Goal: Task Accomplishment & Management: Manage account settings

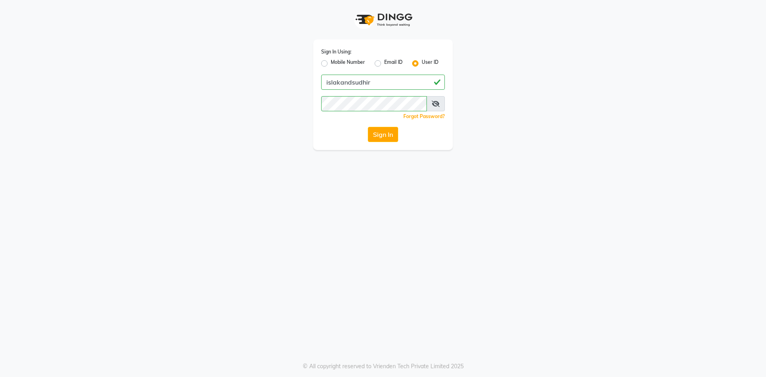
click at [419, 65] on div "User ID" at bounding box center [425, 64] width 26 height 10
click at [378, 135] on button "Sign In" at bounding box center [383, 134] width 30 height 15
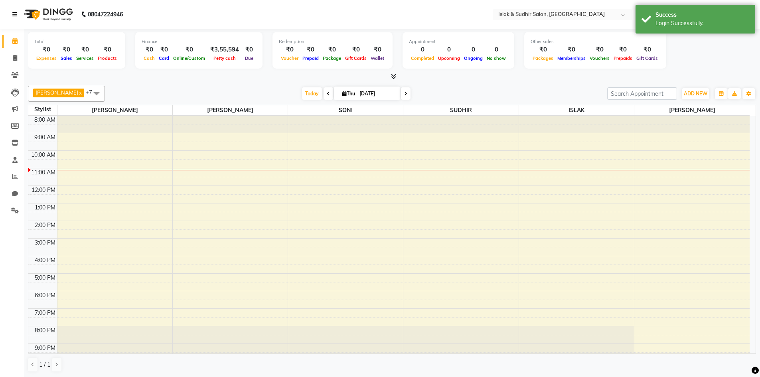
click at [16, 17] on icon at bounding box center [14, 15] width 5 height 6
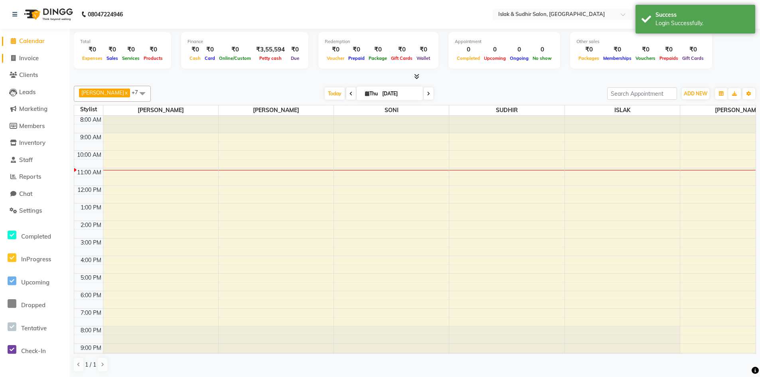
click at [26, 57] on span "Invoice" at bounding box center [29, 58] width 20 height 8
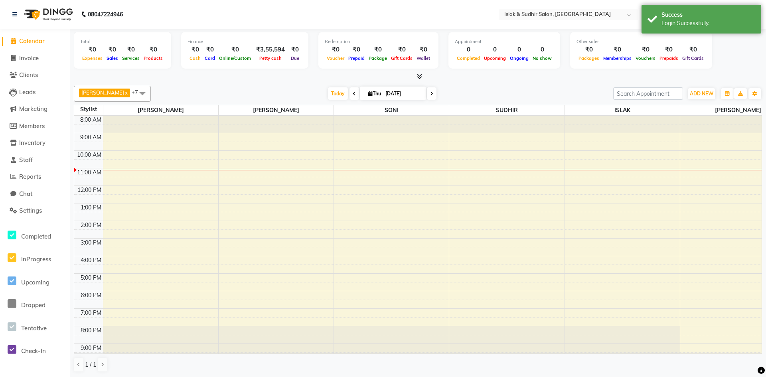
select select "service"
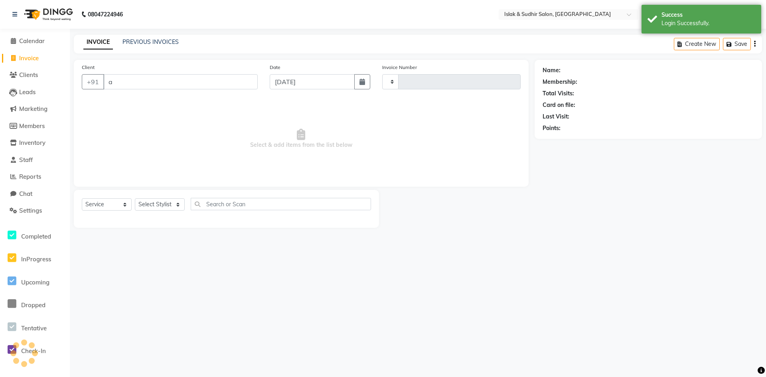
type input "an"
type input "1750"
type input "ana"
select select "7859"
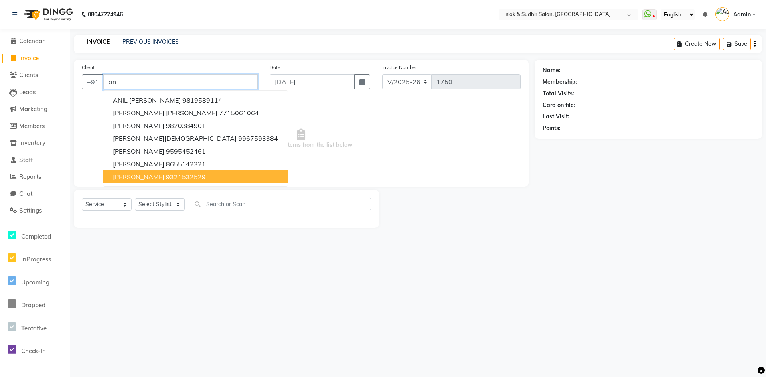
type input "a"
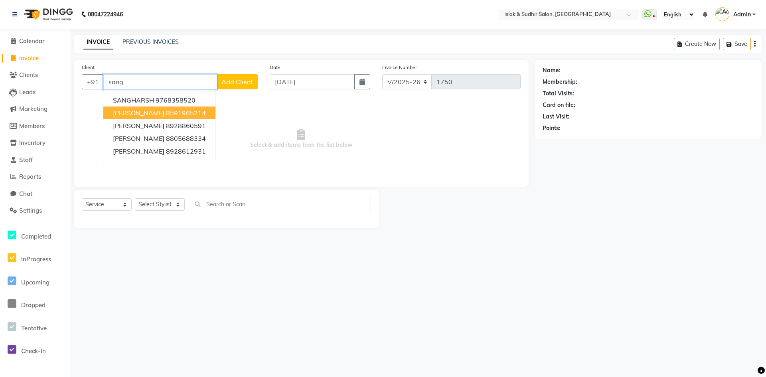
click at [174, 113] on ngb-highlight "8591965214" at bounding box center [186, 113] width 40 height 8
type input "8591965214"
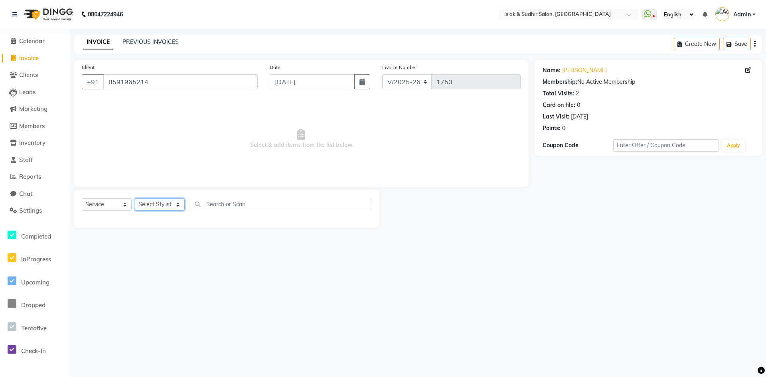
click at [172, 207] on select "Select Stylist [PERSON_NAME] [PERSON_NAME] [PERSON_NAME] ISLAK ISLAK & SUDHIR S…" at bounding box center [160, 204] width 50 height 12
select select "70512"
click at [135, 198] on select "Select Stylist [PERSON_NAME] [PERSON_NAME] [PERSON_NAME] ISLAK ISLAK & SUDHIR S…" at bounding box center [160, 204] width 50 height 12
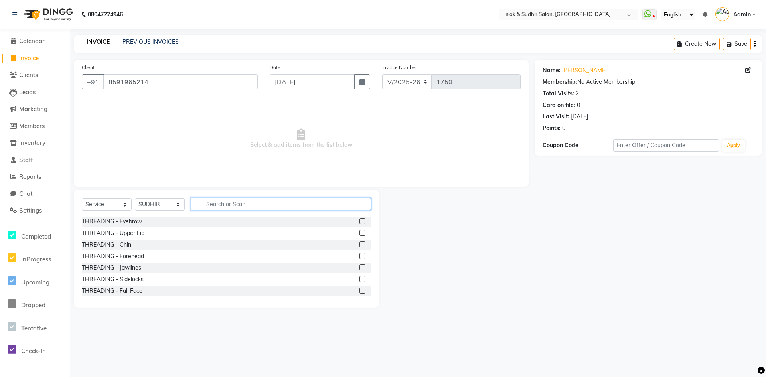
click at [214, 203] on input "text" at bounding box center [281, 204] width 180 height 12
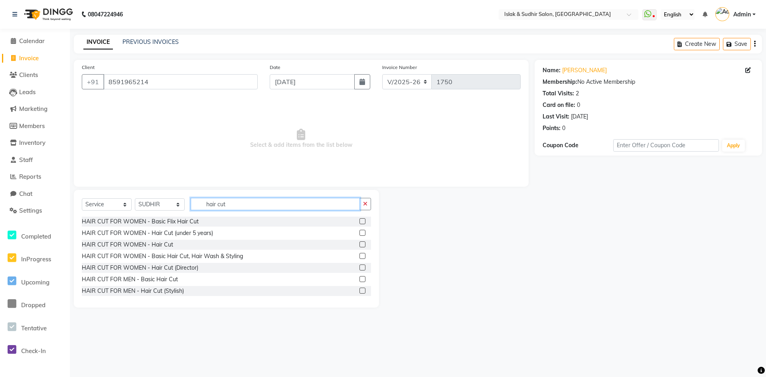
type input "hair cut"
click at [359, 280] on label at bounding box center [362, 279] width 6 height 6
click at [359, 280] on input "checkbox" at bounding box center [361, 279] width 5 height 5
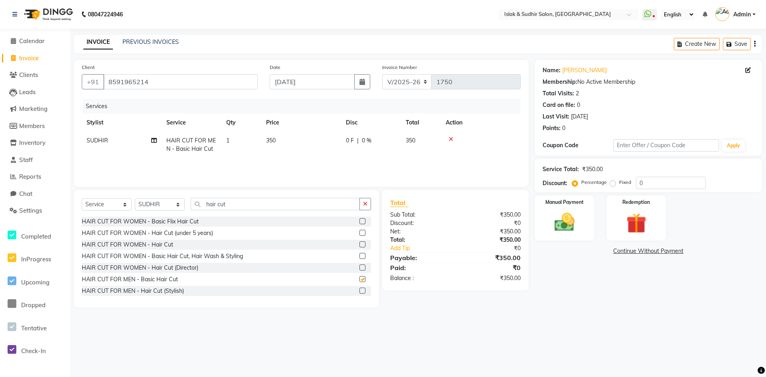
checkbox input "false"
click at [649, 187] on input "0" at bounding box center [671, 183] width 70 height 12
type input "50"
click at [560, 228] on img at bounding box center [564, 222] width 34 height 24
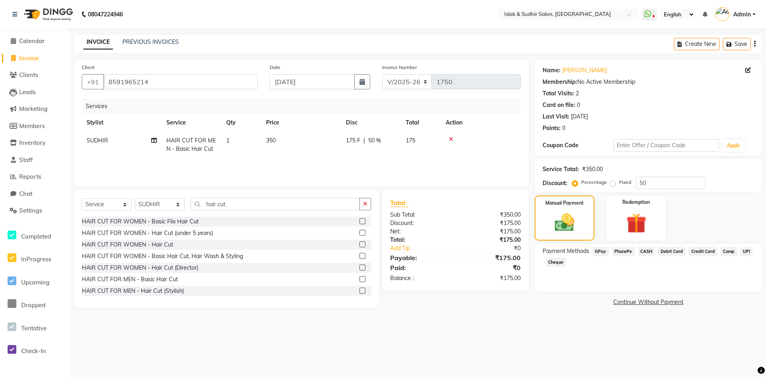
click at [604, 250] on span "GPay" at bounding box center [600, 251] width 16 height 9
click at [681, 302] on button "Add Payment" at bounding box center [685, 304] width 137 height 12
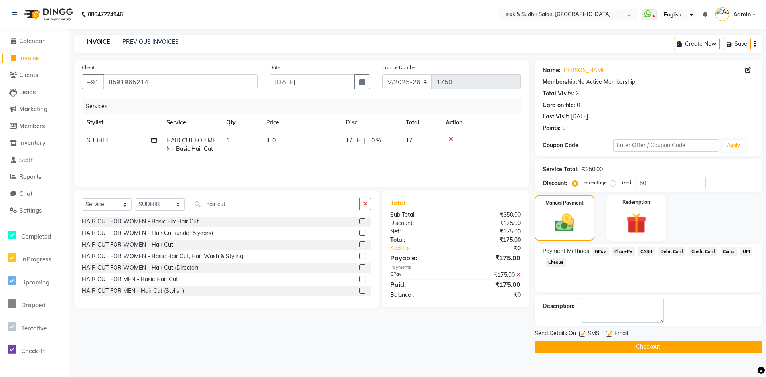
click at [645, 349] on button "Checkout" at bounding box center [648, 347] width 227 height 12
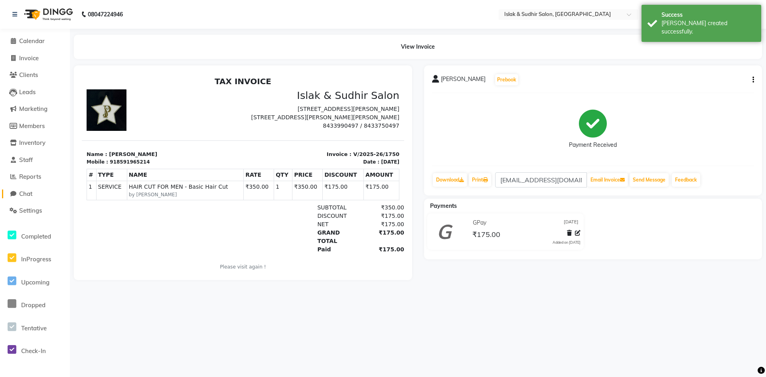
click at [27, 192] on span "Chat" at bounding box center [25, 194] width 13 height 8
select select "100"
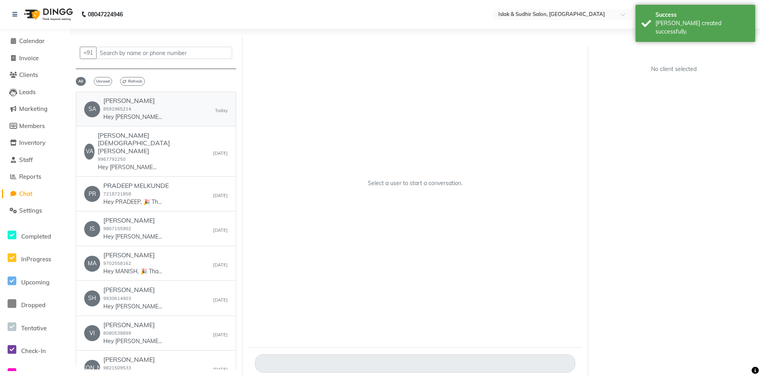
click at [126, 105] on div "Sangram Kumbhar 8591965214 Hey Sangram, 🎉 Thank you for choosing Islak & Sudhir…" at bounding box center [133, 109] width 60 height 24
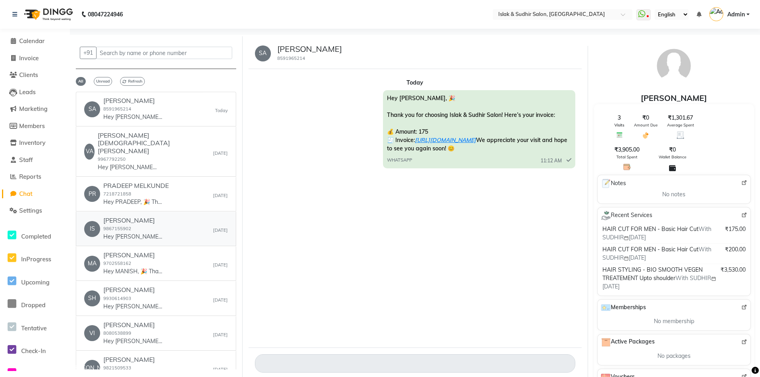
click at [130, 217] on div "ISHITA SHINDE 9867155902 Hey ISHITA, 🎉 Thank you for choosing Islak & Sudhir Sa…" at bounding box center [133, 229] width 60 height 24
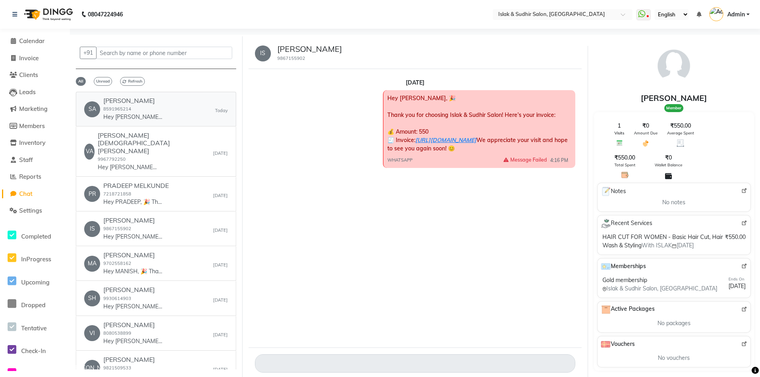
click at [136, 107] on div "Sangram Kumbhar 8591965214 Hey Sangram, 🎉 Thank you for choosing Islak & Sudhir…" at bounding box center [133, 109] width 60 height 24
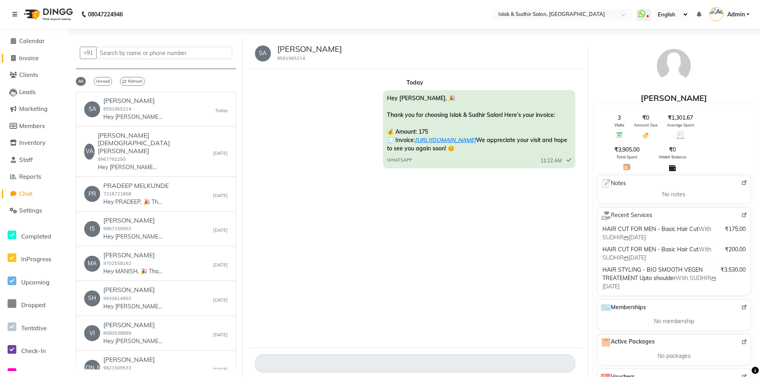
click at [37, 57] on span "Invoice" at bounding box center [29, 58] width 20 height 8
select select "7859"
select select "service"
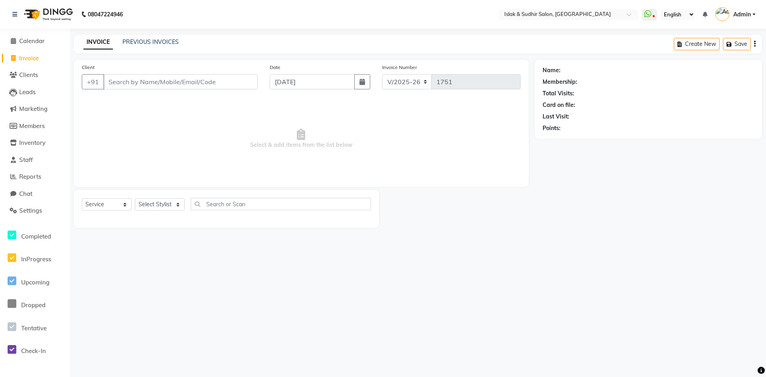
click at [126, 86] on input "Client" at bounding box center [180, 81] width 154 height 15
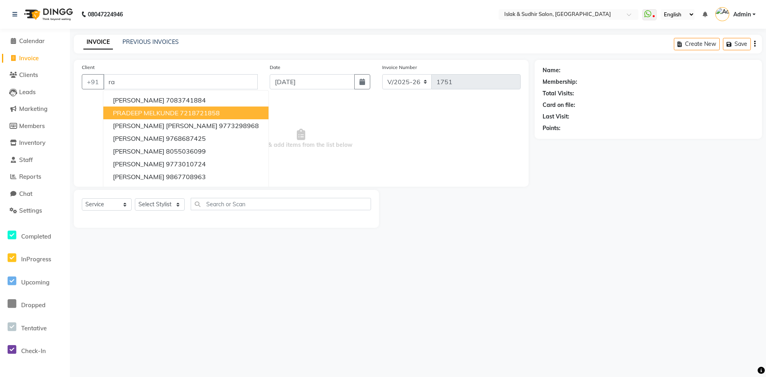
type input "r"
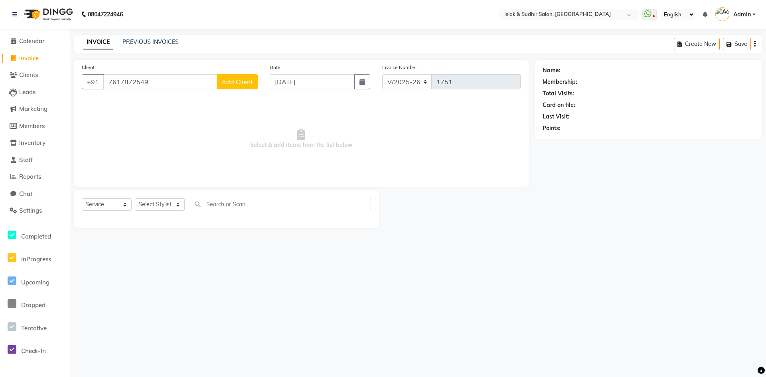
type input "7617872549"
click at [254, 86] on button "Add Client" at bounding box center [237, 81] width 41 height 15
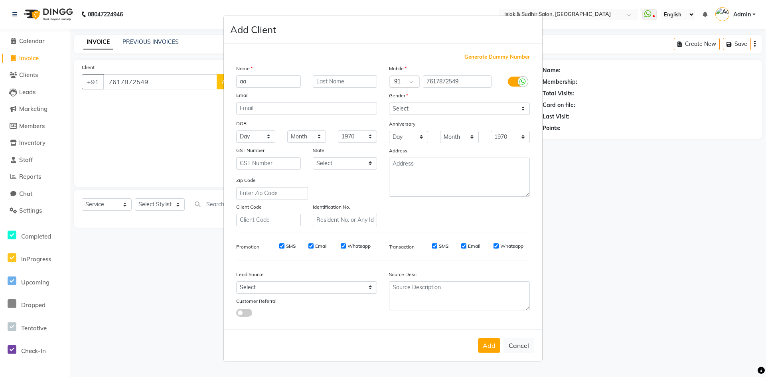
type input "a"
click at [286, 83] on input "text" at bounding box center [268, 81] width 65 height 12
type input "[PERSON_NAME]"
click at [470, 105] on select "Select [DEMOGRAPHIC_DATA] [DEMOGRAPHIC_DATA] Other Prefer Not To Say" at bounding box center [459, 109] width 141 height 12
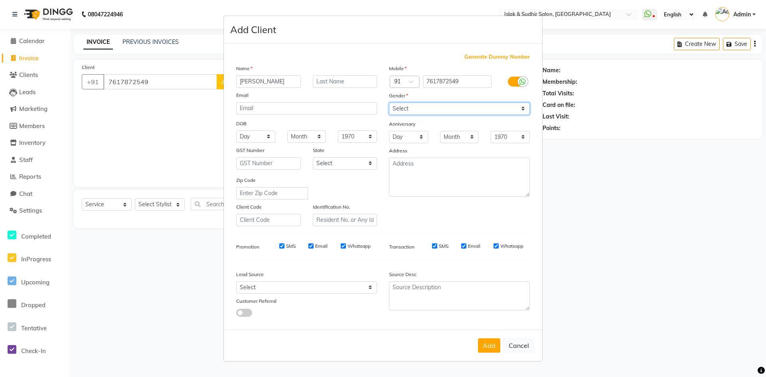
select select "male"
click at [389, 103] on select "Select [DEMOGRAPHIC_DATA] [DEMOGRAPHIC_DATA] Other Prefer Not To Say" at bounding box center [459, 109] width 141 height 12
click at [490, 345] on button "Add" at bounding box center [489, 345] width 22 height 14
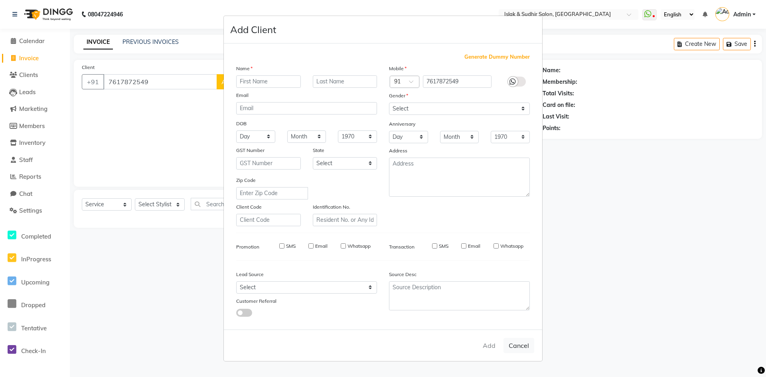
select select
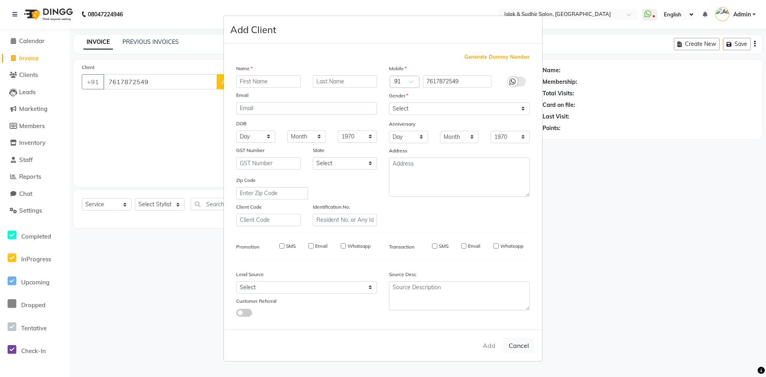
select select
checkbox input "false"
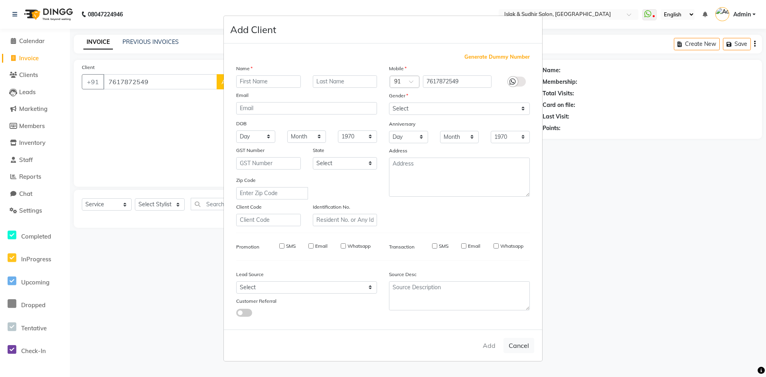
checkbox input "false"
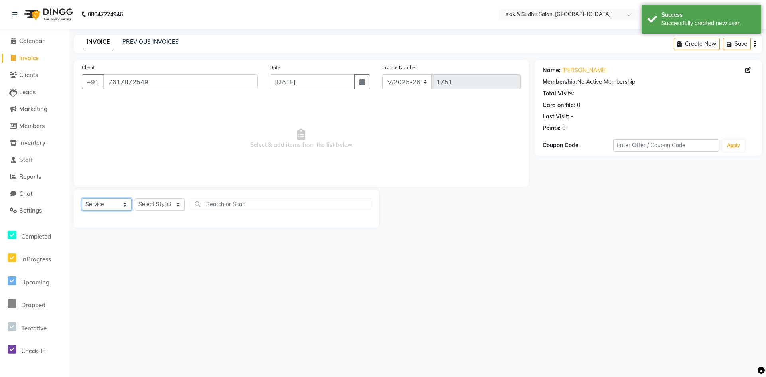
click at [119, 206] on select "Select Service Product Membership Package Voucher Prepaid Gift Card" at bounding box center [107, 204] width 50 height 12
click at [160, 207] on select "Select Stylist [PERSON_NAME] [PERSON_NAME] [PERSON_NAME] ISLAK ISLAK & SUDHIR S…" at bounding box center [160, 204] width 50 height 12
select select "70512"
click at [135, 198] on select "Select Stylist [PERSON_NAME] [PERSON_NAME] [PERSON_NAME] ISLAK ISLAK & SUDHIR S…" at bounding box center [160, 204] width 50 height 12
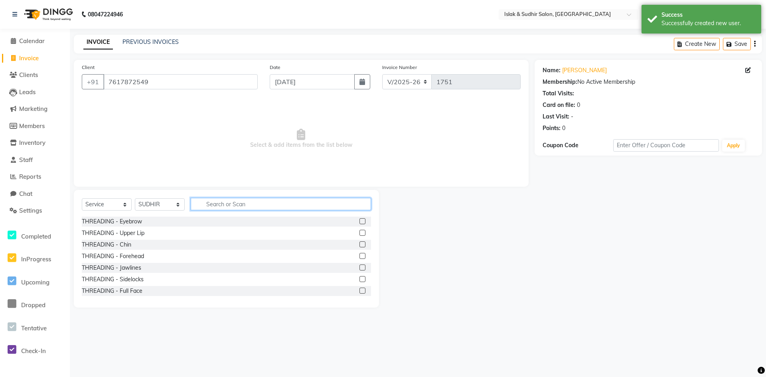
click at [225, 207] on input "text" at bounding box center [281, 204] width 180 height 12
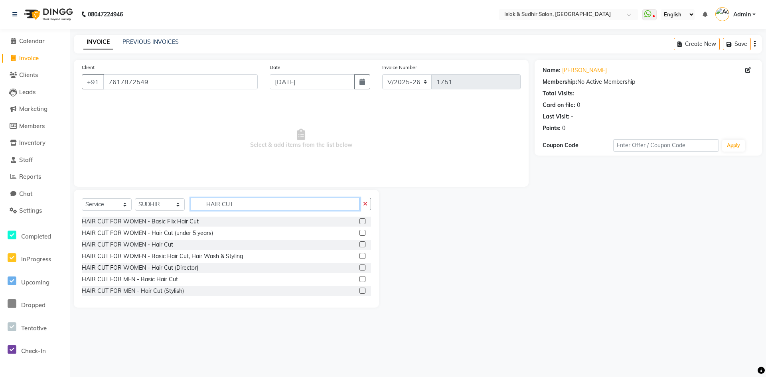
type input "HAIR CUT"
click at [359, 281] on label at bounding box center [362, 279] width 6 height 6
click at [359, 281] on input "checkbox" at bounding box center [361, 279] width 5 height 5
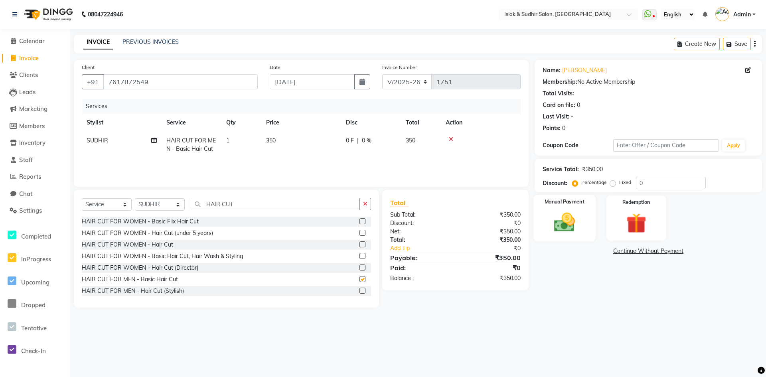
checkbox input "false"
click at [650, 184] on input "0" at bounding box center [671, 183] width 70 height 12
type input "50"
click at [559, 231] on img at bounding box center [564, 222] width 34 height 24
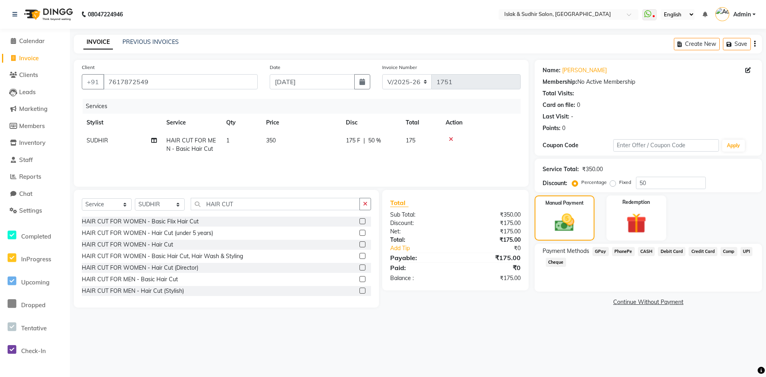
click at [603, 250] on span "GPay" at bounding box center [600, 251] width 16 height 9
click at [673, 304] on button "Add Payment" at bounding box center [685, 304] width 137 height 12
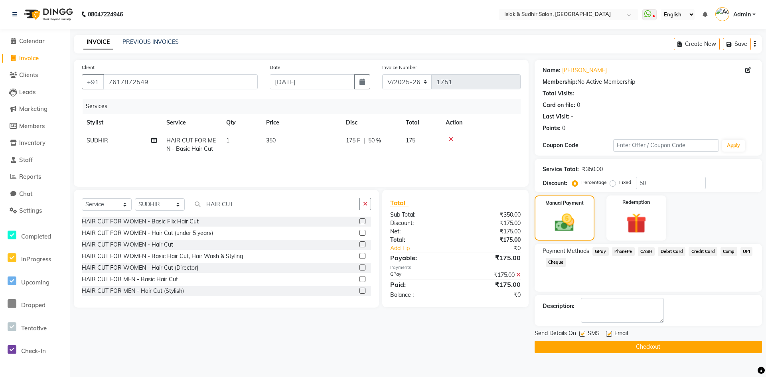
click at [653, 345] on button "Checkout" at bounding box center [648, 347] width 227 height 12
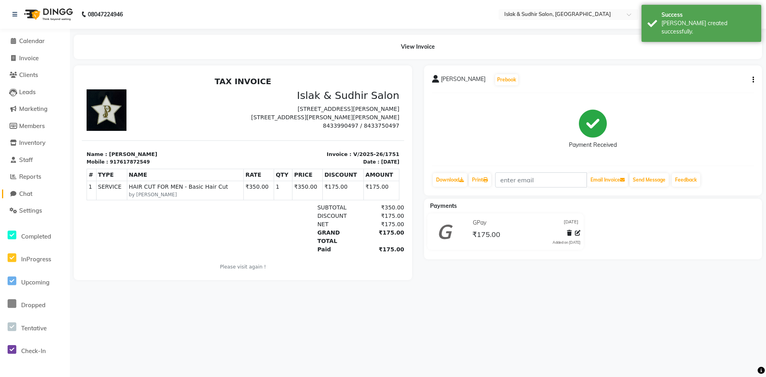
click at [26, 197] on span "Chat" at bounding box center [25, 194] width 13 height 8
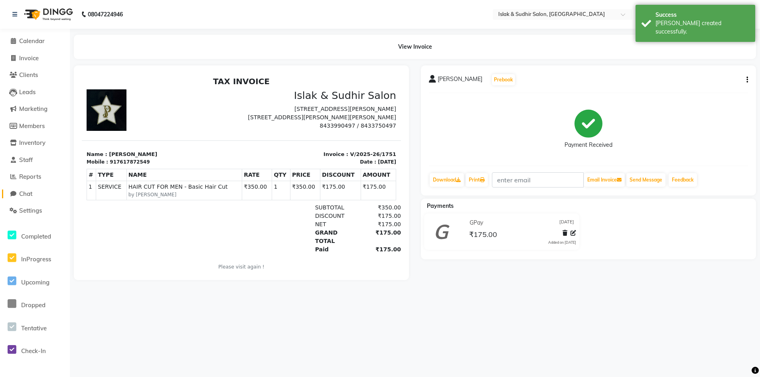
select select "100"
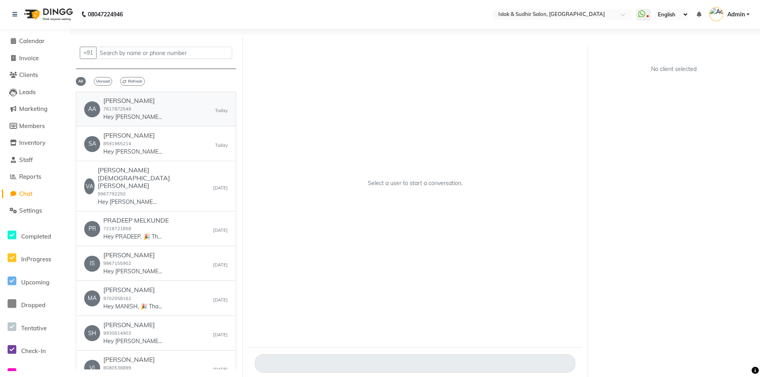
click at [150, 111] on div "[PERSON_NAME] 7617872549 Hey [PERSON_NAME], 🎉 Thank you for choosing Islak & Su…" at bounding box center [133, 109] width 60 height 24
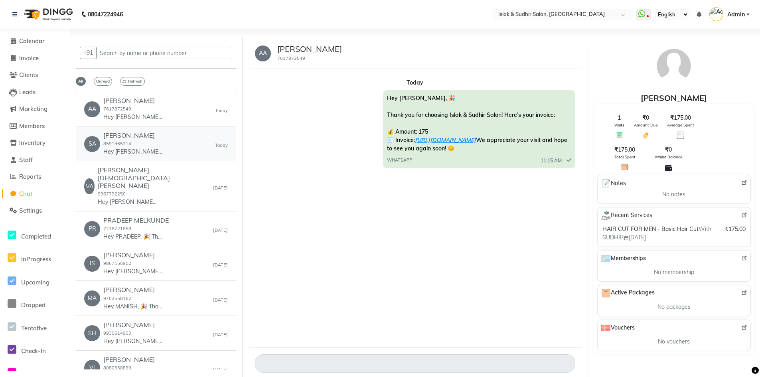
click at [126, 154] on p "Hey [PERSON_NAME], 🎉 Thank you for choosing Islak & Sudhir Salon! Here’s your i…" at bounding box center [133, 152] width 60 height 8
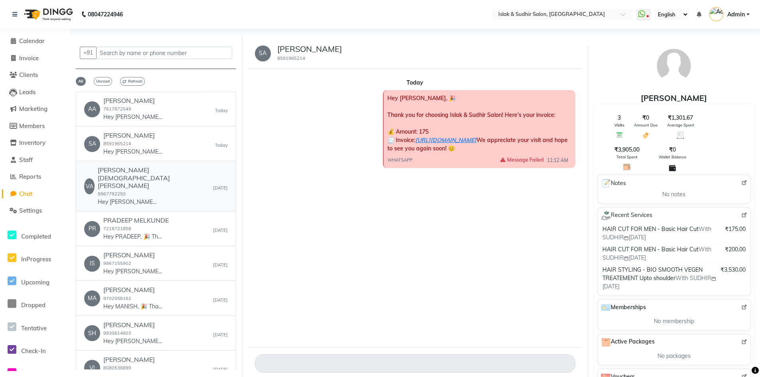
click at [117, 191] on small "9967792250" at bounding box center [112, 194] width 28 height 6
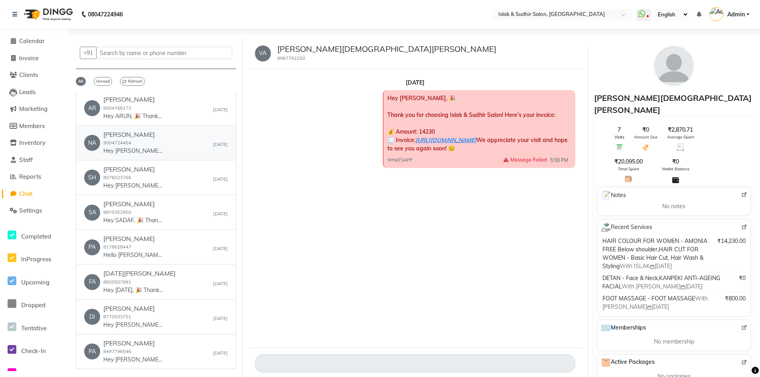
scroll to position [439, 0]
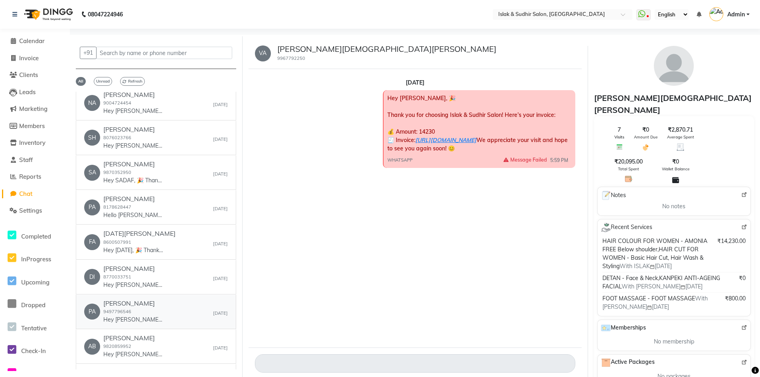
click at [141, 316] on p "Hey [PERSON_NAME], 🎉 Thank you for choosing Islak & Sudhir Salon! Here’s your i…" at bounding box center [133, 320] width 60 height 8
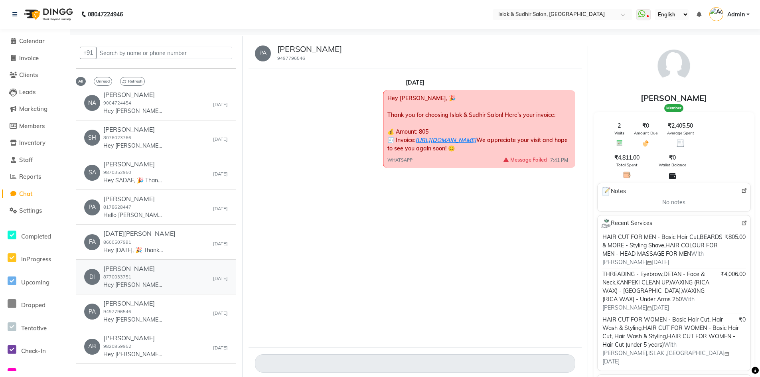
click at [134, 265] on h6 "[PERSON_NAME]" at bounding box center [133, 269] width 60 height 8
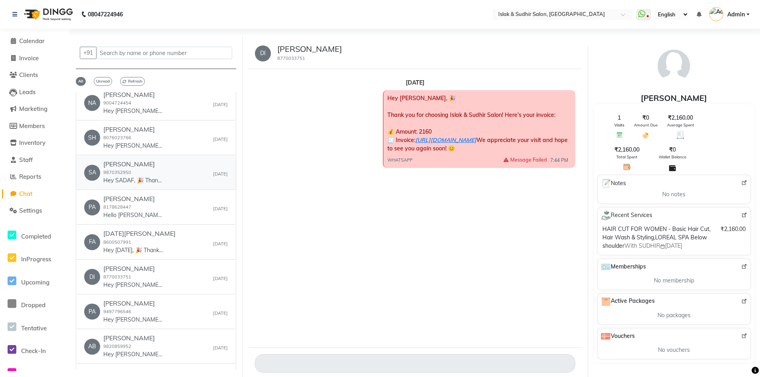
click at [127, 160] on h6 "[PERSON_NAME]" at bounding box center [133, 164] width 60 height 8
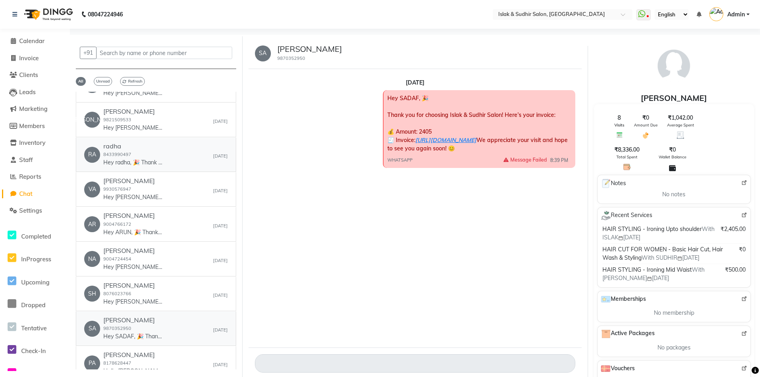
scroll to position [279, 0]
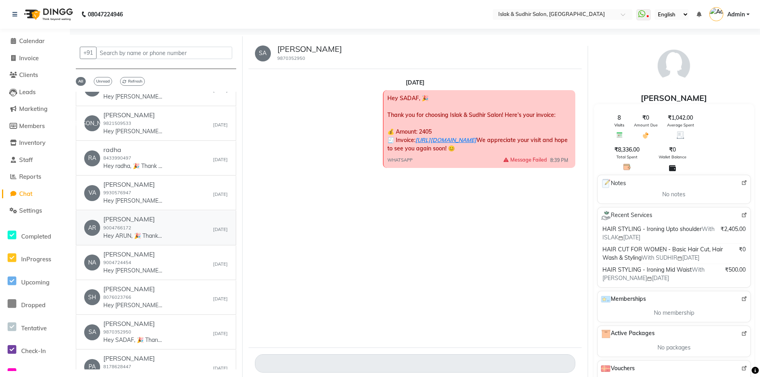
click at [139, 215] on div "ARUN PRAJAPATI 9004766172 Hey ARUN, 🎉 Thank you for choosing Islak & Sudhir Sal…" at bounding box center [133, 227] width 60 height 24
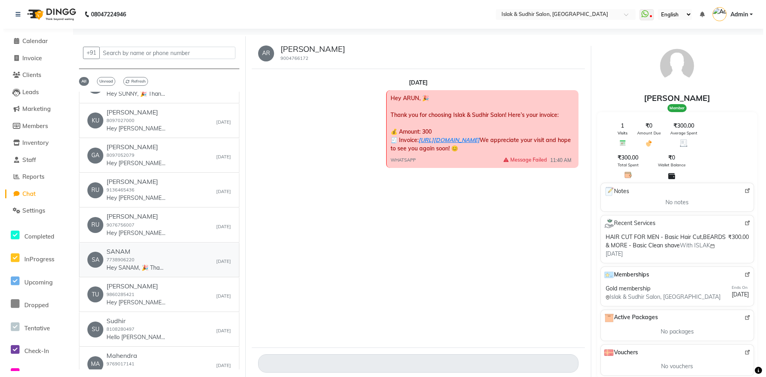
scroll to position [1633, 0]
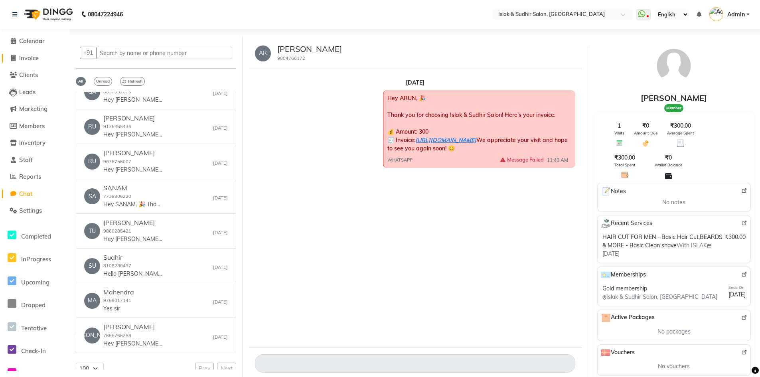
click at [28, 60] on span "Invoice" at bounding box center [29, 58] width 20 height 8
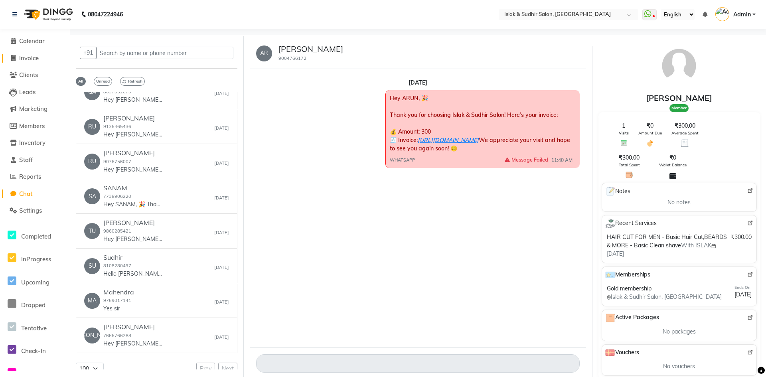
select select "7859"
select select "service"
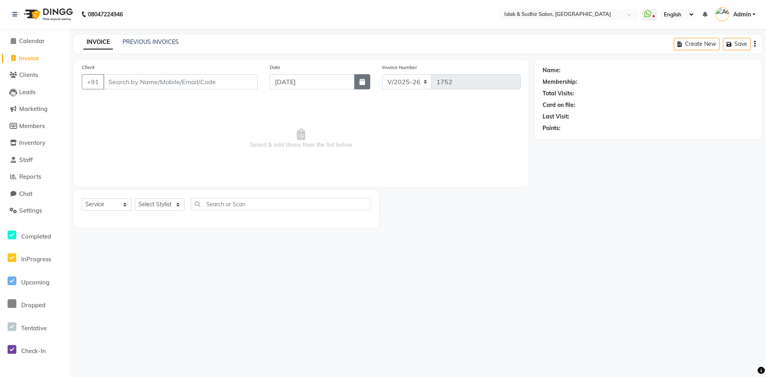
click at [364, 81] on icon "button" at bounding box center [362, 82] width 6 height 6
select select "9"
select select "2025"
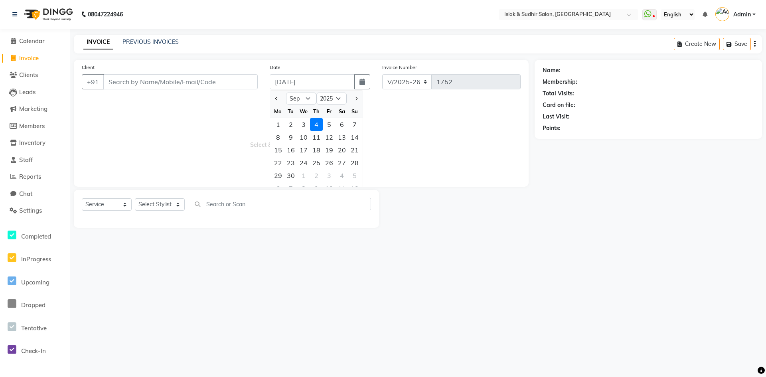
click at [290, 124] on div "2" at bounding box center [290, 124] width 13 height 13
type input "[DATE]"
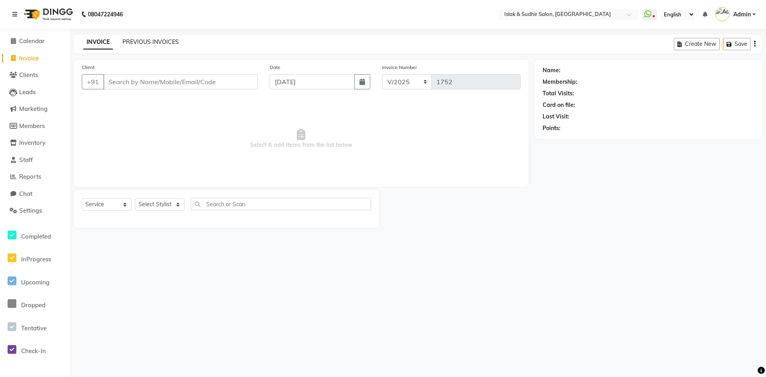
click at [131, 42] on link "PREVIOUS INVOICES" at bounding box center [150, 41] width 56 height 7
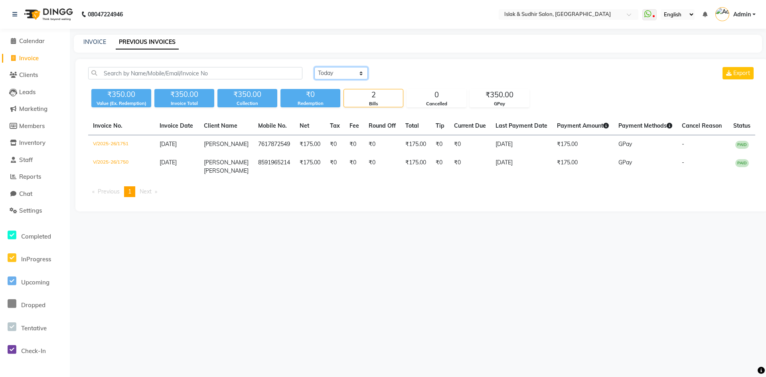
click at [362, 70] on select "[DATE] [DATE] Custom Range" at bounding box center [340, 73] width 53 height 12
select select "range"
click at [314, 67] on select "[DATE] [DATE] Custom Range" at bounding box center [340, 73] width 53 height 12
click at [398, 71] on input "[DATE]" at bounding box center [406, 73] width 56 height 11
select select "9"
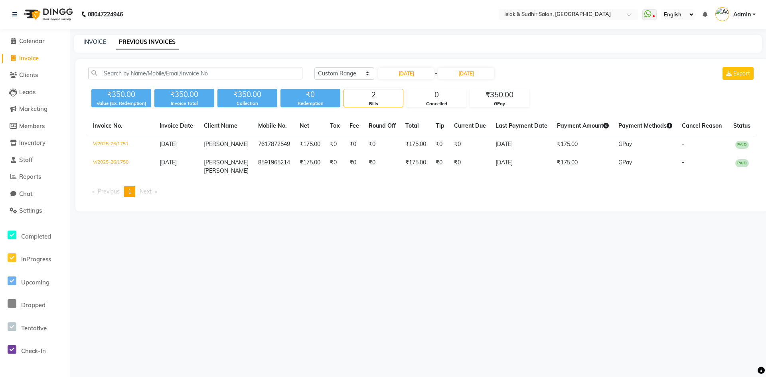
select select "2025"
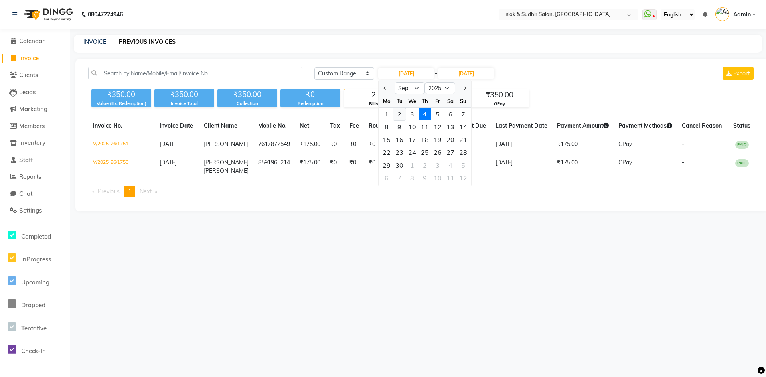
click at [402, 114] on div "2" at bounding box center [399, 114] width 13 height 13
type input "[DATE]"
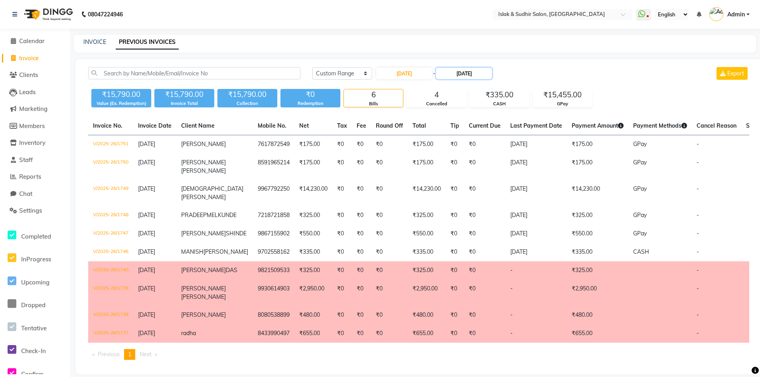
click at [479, 74] on input "[DATE]" at bounding box center [464, 73] width 56 height 11
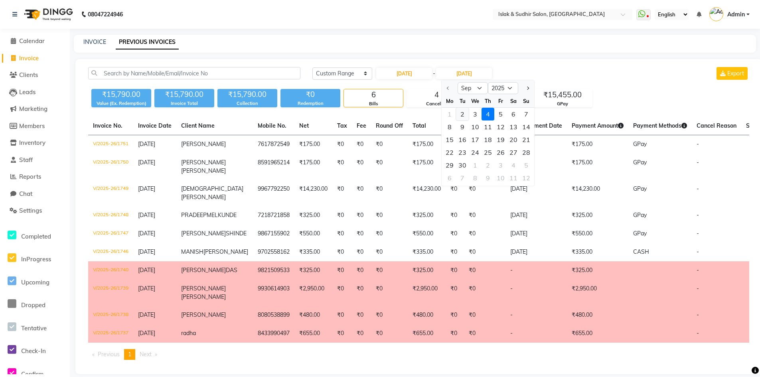
click at [464, 115] on div "2" at bounding box center [462, 114] width 13 height 13
type input "[DATE]"
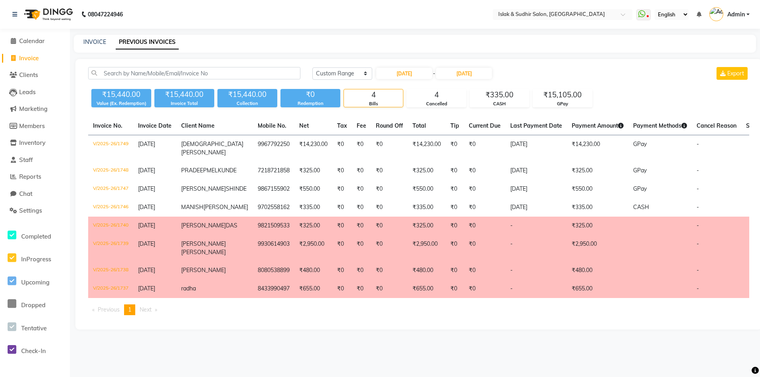
click at [34, 56] on span "Invoice" at bounding box center [29, 58] width 20 height 8
select select "service"
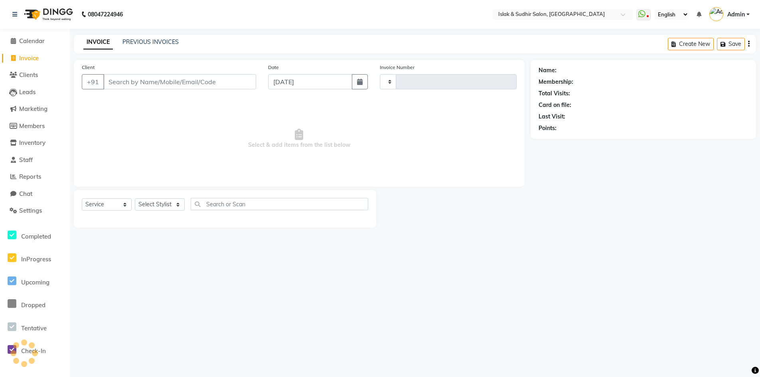
type input "1752"
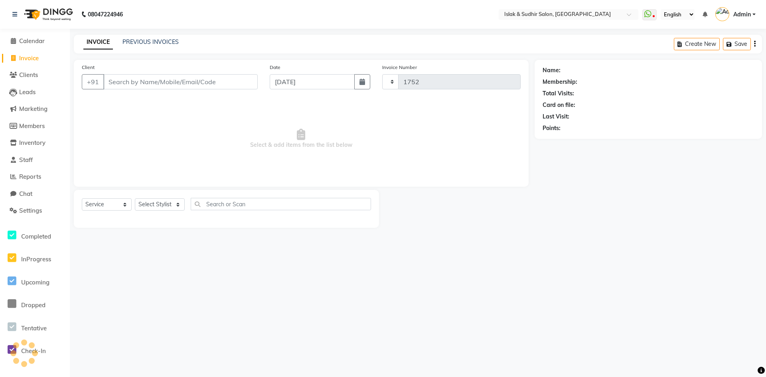
select select "7859"
drag, startPoint x: 330, startPoint y: 81, endPoint x: 330, endPoint y: 89, distance: 8.0
click at [330, 83] on input "[DATE]" at bounding box center [312, 81] width 85 height 15
select select "9"
select select "2025"
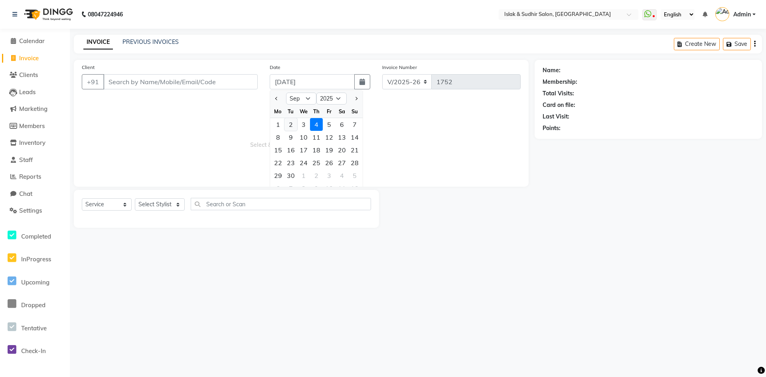
click at [294, 126] on div "2" at bounding box center [290, 124] width 13 height 13
type input "[DATE]"
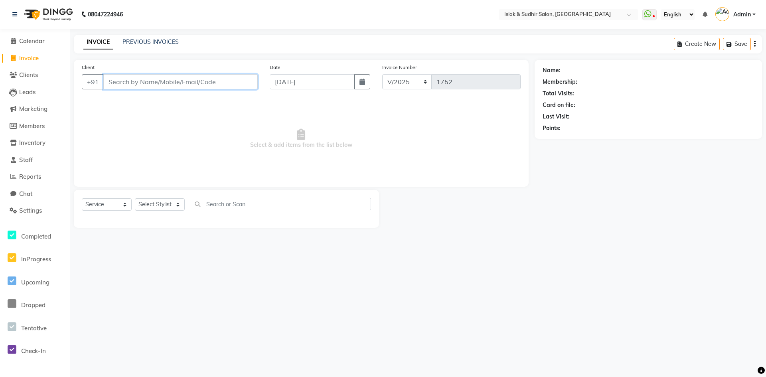
drag, startPoint x: 165, startPoint y: 75, endPoint x: 164, endPoint y: 81, distance: 6.1
click at [164, 80] on input "Client" at bounding box center [180, 81] width 154 height 15
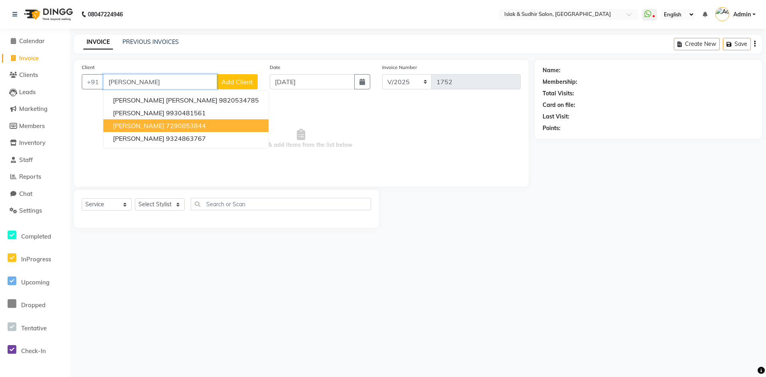
drag, startPoint x: 140, startPoint y: 125, endPoint x: 151, endPoint y: 145, distance: 23.2
click at [140, 128] on span "[PERSON_NAME]" at bounding box center [138, 126] width 51 height 8
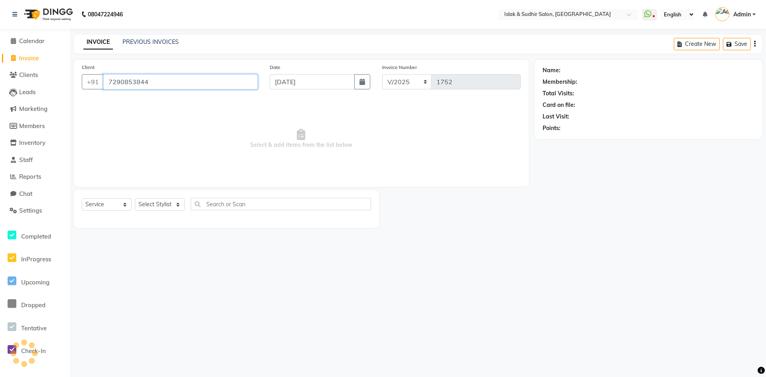
type input "7290853844"
select select "1: Object"
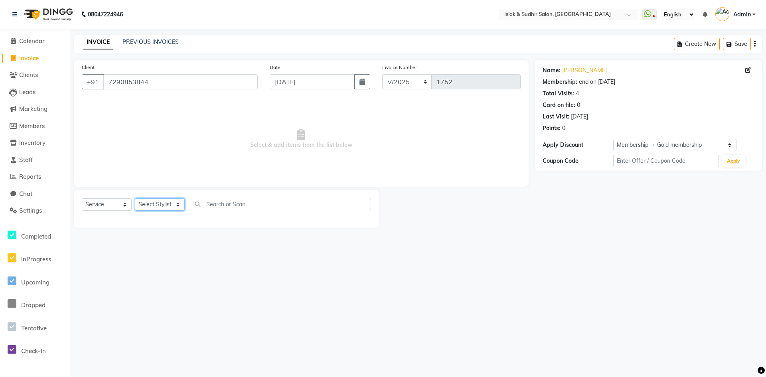
click at [153, 202] on select "Select Stylist [PERSON_NAME] [PERSON_NAME] [PERSON_NAME] ISLAK ISLAK & SUDHIR S…" at bounding box center [160, 204] width 50 height 12
select select "70512"
click at [135, 198] on select "Select Stylist [PERSON_NAME] [PERSON_NAME] [PERSON_NAME] ISLAK ISLAK & SUDHIR S…" at bounding box center [160, 204] width 50 height 12
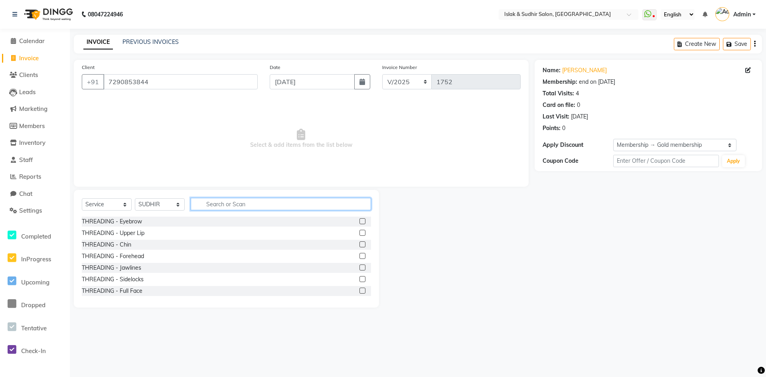
click at [247, 206] on input "text" at bounding box center [281, 204] width 180 height 12
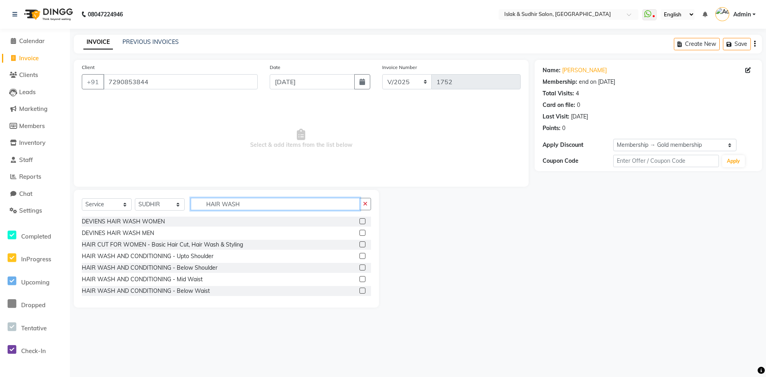
type input "HAIR WASH"
click at [359, 278] on label at bounding box center [362, 279] width 6 height 6
click at [359, 278] on input "checkbox" at bounding box center [361, 279] width 5 height 5
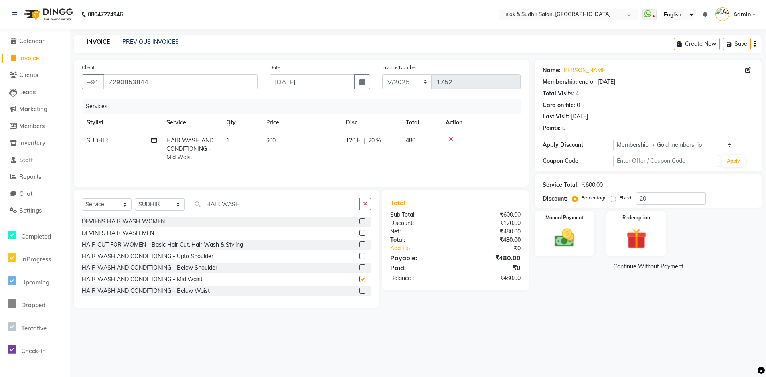
checkbox input "false"
click at [576, 241] on img at bounding box center [564, 238] width 34 height 24
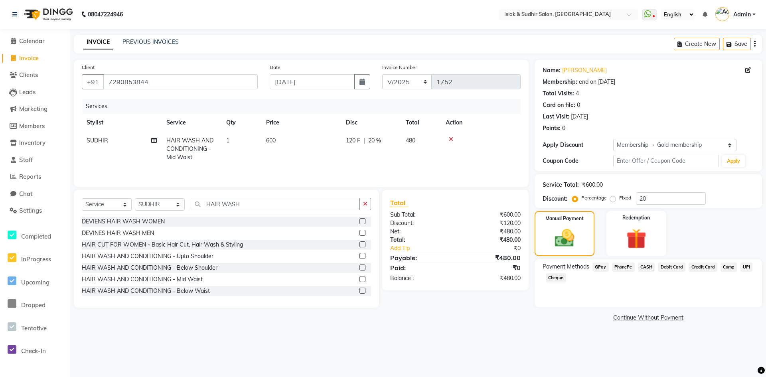
click at [604, 266] on span "GPay" at bounding box center [600, 267] width 16 height 9
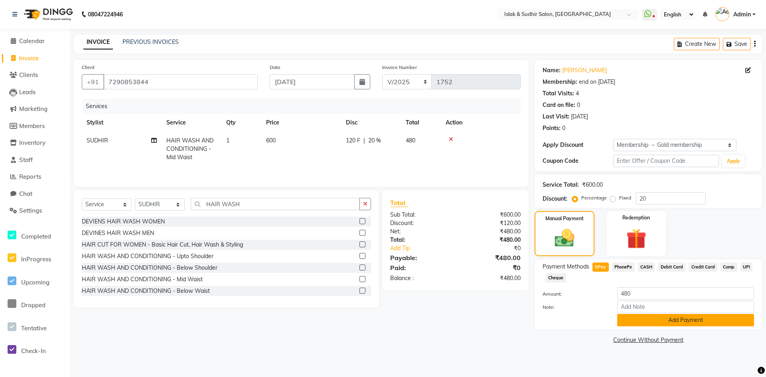
click at [678, 317] on button "Add Payment" at bounding box center [685, 320] width 137 height 12
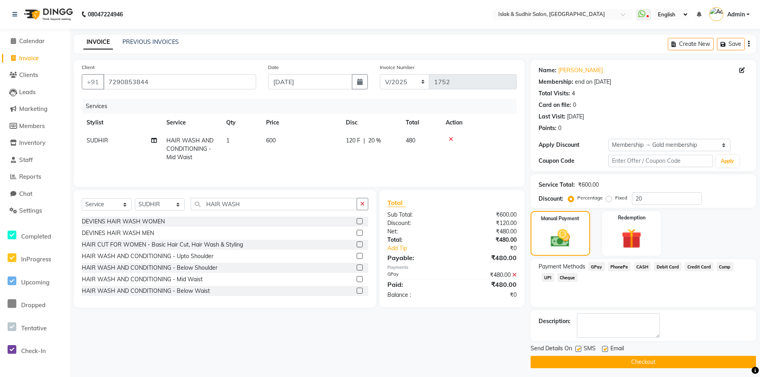
click at [644, 365] on button "Checkout" at bounding box center [643, 362] width 225 height 12
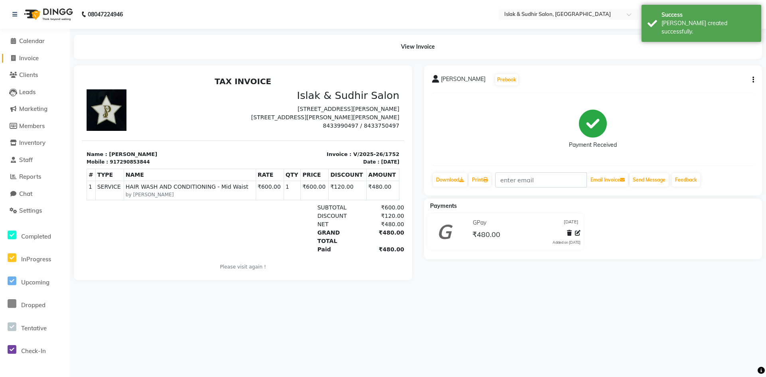
click at [36, 56] on span "Invoice" at bounding box center [29, 58] width 20 height 8
select select "7859"
select select "service"
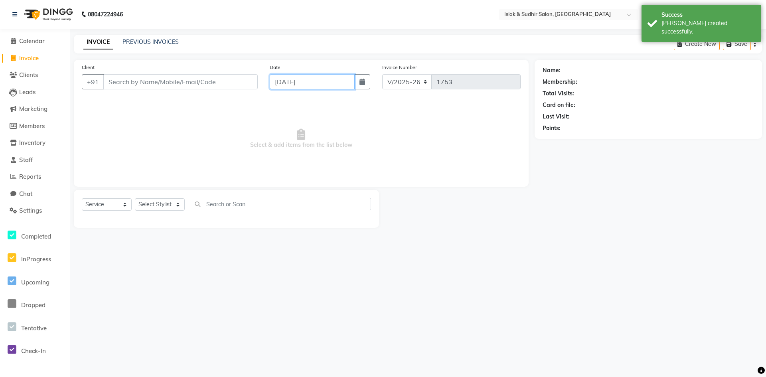
drag, startPoint x: 290, startPoint y: 82, endPoint x: 290, endPoint y: 87, distance: 5.2
click at [290, 83] on input "[DATE]" at bounding box center [312, 81] width 85 height 15
select select "9"
select select "2025"
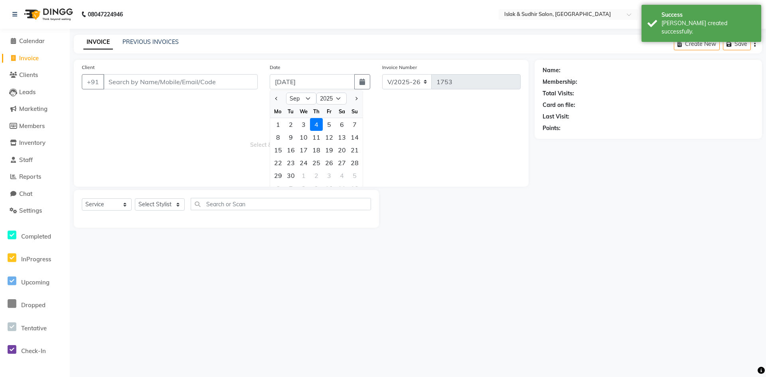
click at [288, 122] on div "2" at bounding box center [290, 124] width 13 height 13
type input "[DATE]"
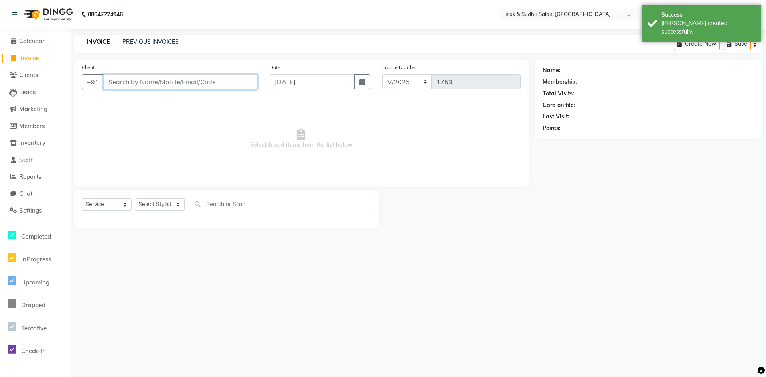
click at [178, 83] on input "Client" at bounding box center [180, 81] width 154 height 15
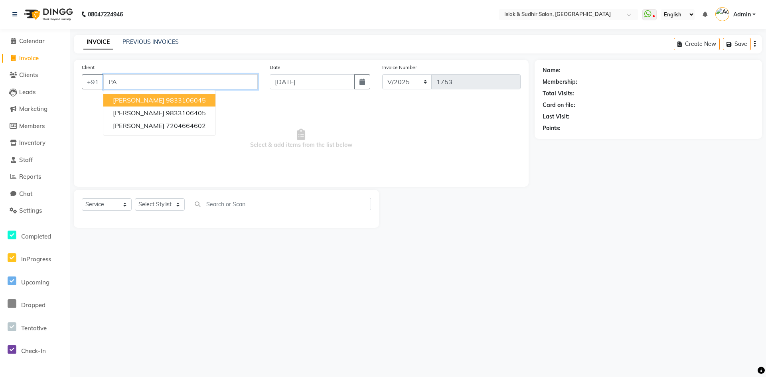
type input "P"
type input "9769882104"
select select "1: Object"
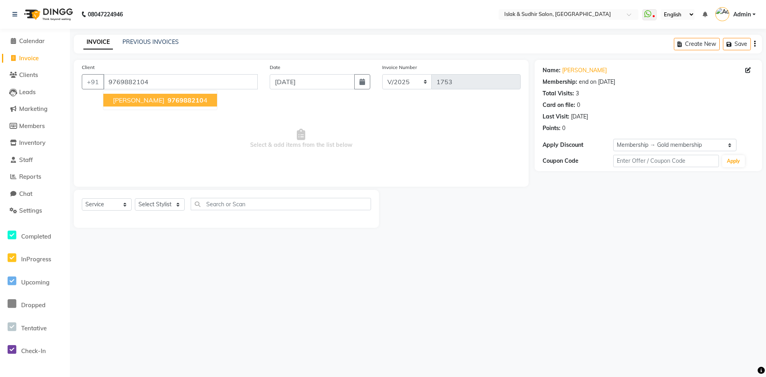
click at [168, 99] on span "976988210" at bounding box center [186, 100] width 36 height 8
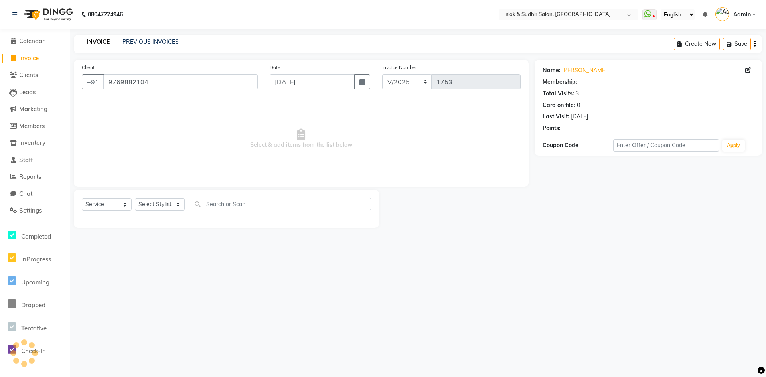
select select "1: Object"
click at [176, 202] on select "Select Stylist [PERSON_NAME] [PERSON_NAME] [PERSON_NAME] ISLAK ISLAK & SUDHIR S…" at bounding box center [160, 204] width 50 height 12
select select "88402"
click at [135, 198] on select "Select Stylist [PERSON_NAME] [PERSON_NAME] [PERSON_NAME] ISLAK ISLAK & SUDHIR S…" at bounding box center [160, 204] width 50 height 12
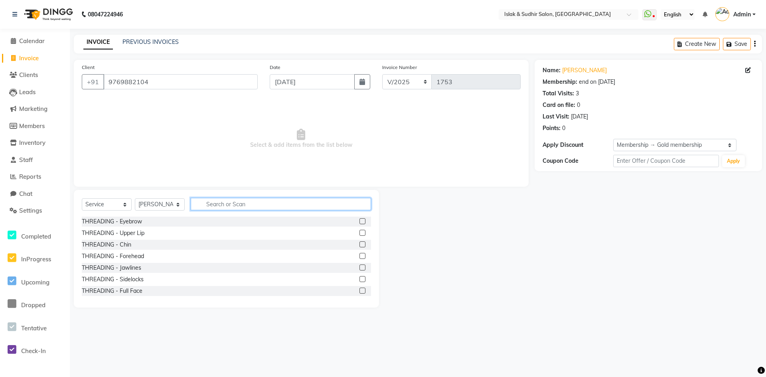
click at [213, 206] on input "text" at bounding box center [281, 204] width 180 height 12
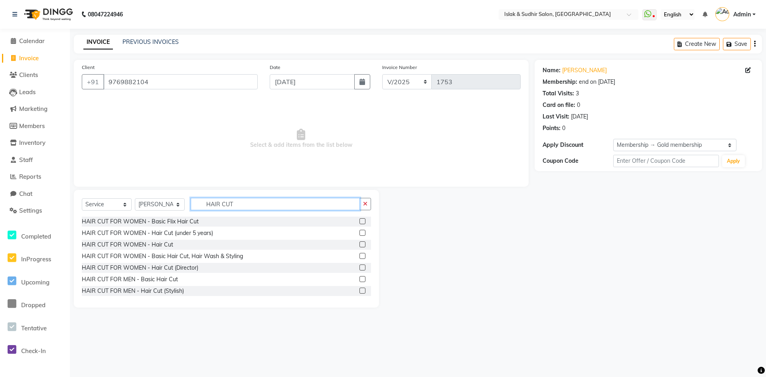
type input "HAIR CUT"
click at [359, 278] on label at bounding box center [362, 279] width 6 height 6
click at [359, 278] on input "checkbox" at bounding box center [361, 279] width 5 height 5
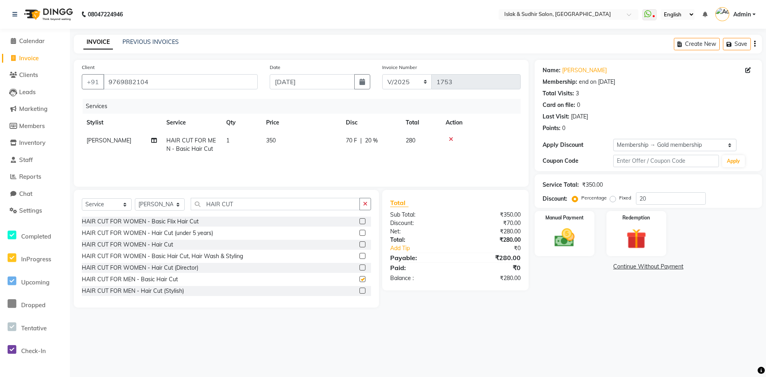
checkbox input "false"
click at [649, 198] on input "20" at bounding box center [671, 198] width 70 height 12
type input "2"
type input "50"
click at [560, 240] on img at bounding box center [564, 238] width 34 height 24
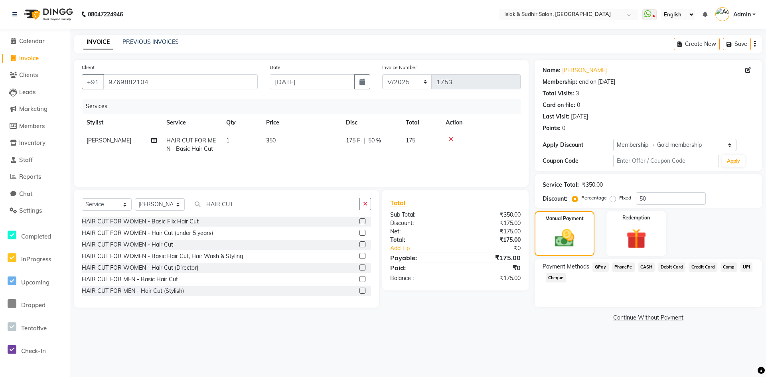
click at [597, 267] on span "GPay" at bounding box center [600, 267] width 16 height 9
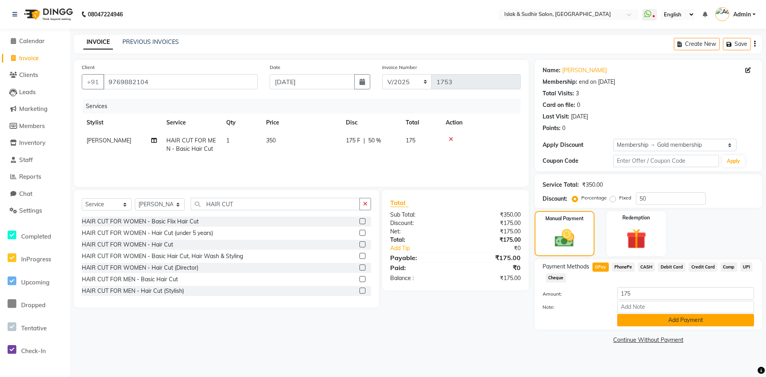
click at [668, 315] on button "Add Payment" at bounding box center [685, 320] width 137 height 12
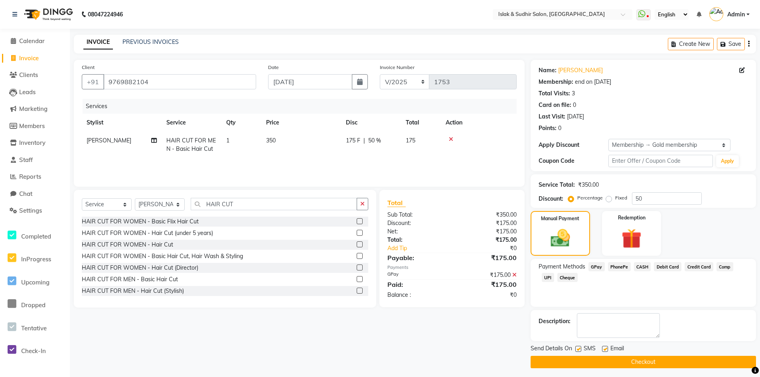
click at [651, 362] on button "Checkout" at bounding box center [643, 362] width 225 height 12
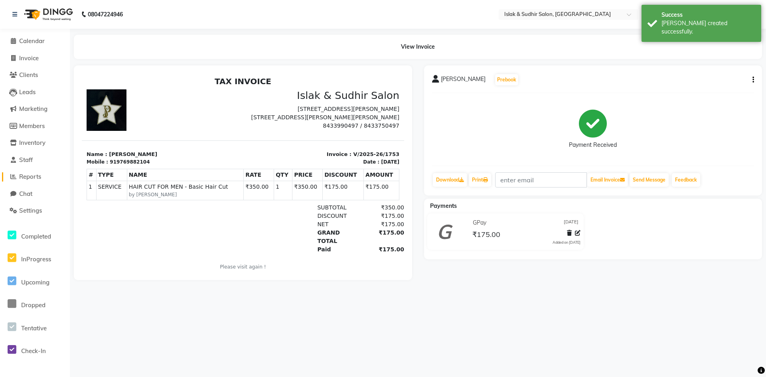
click at [38, 178] on span "Reports" at bounding box center [30, 177] width 22 height 8
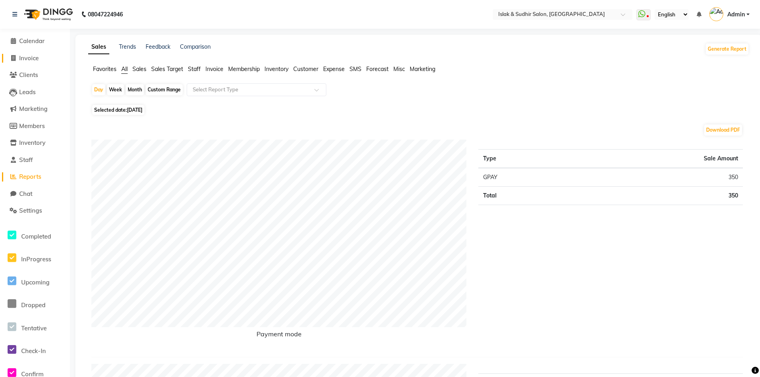
click at [30, 57] on span "Invoice" at bounding box center [29, 58] width 20 height 8
select select "7859"
select select "service"
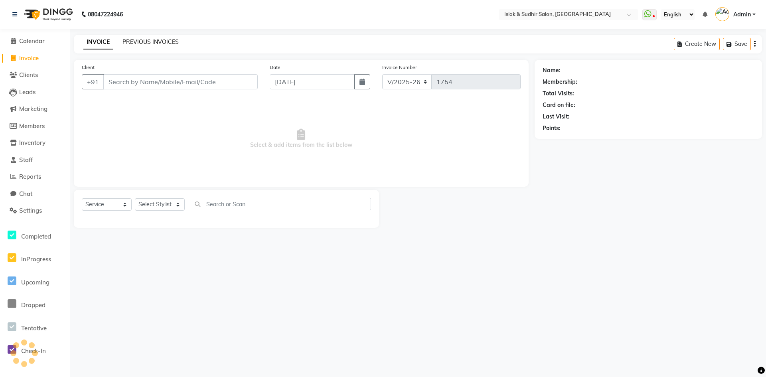
click at [139, 43] on link "PREVIOUS INVOICES" at bounding box center [150, 41] width 56 height 7
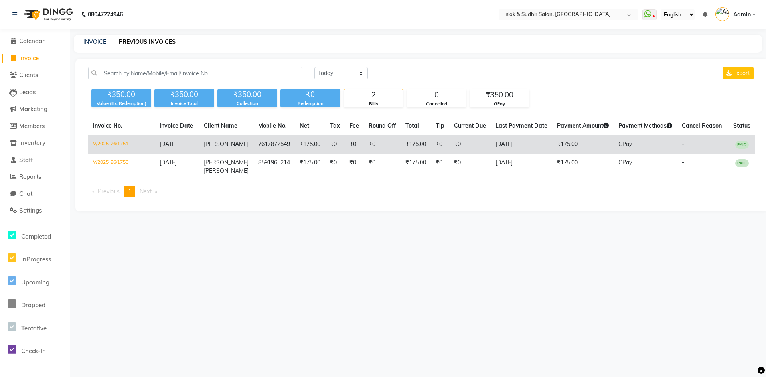
click at [352, 145] on td "₹0" at bounding box center [354, 144] width 19 height 19
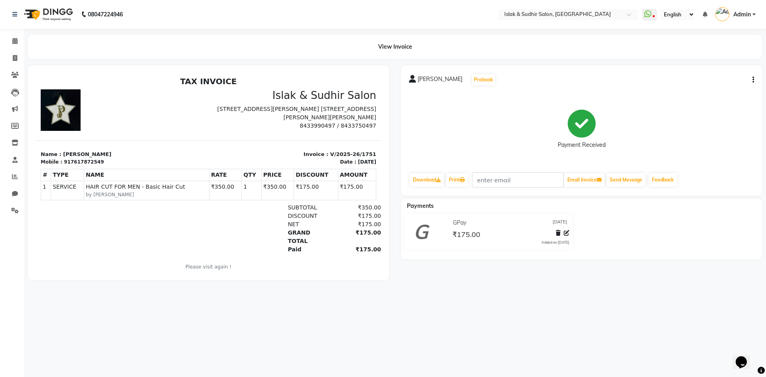
click at [752, 80] on icon "button" at bounding box center [753, 80] width 2 height 0
click at [708, 61] on div "Cancel Invoice" at bounding box center [713, 60] width 55 height 10
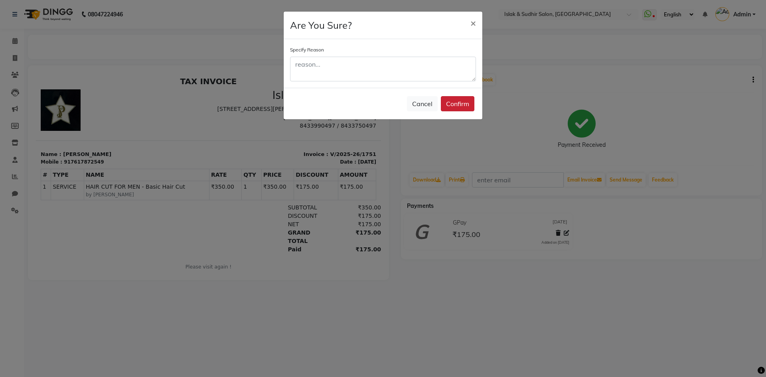
click at [458, 106] on button "Confirm" at bounding box center [458, 103] width 34 height 15
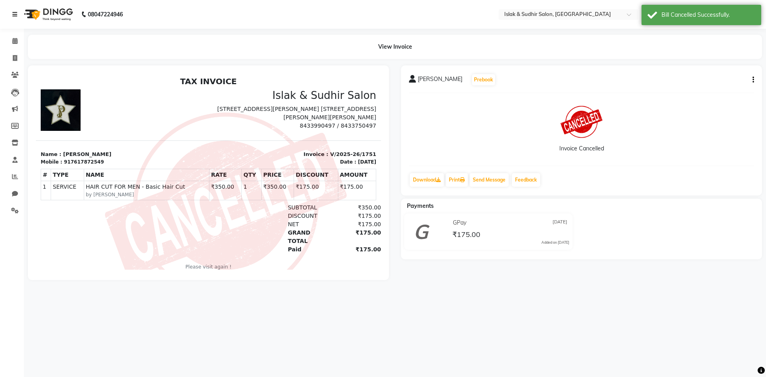
click at [18, 15] on link at bounding box center [16, 14] width 8 height 22
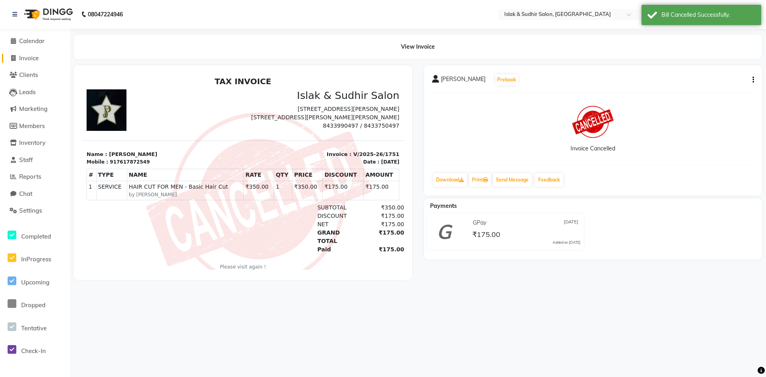
click at [38, 61] on span "Invoice" at bounding box center [29, 58] width 20 height 8
select select "service"
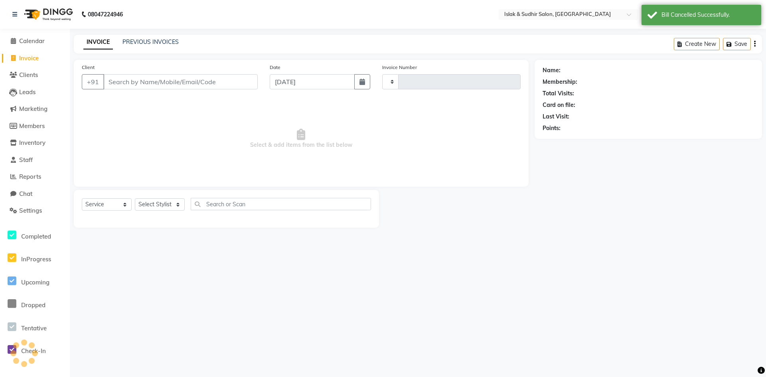
type input "1754"
select select "7859"
click at [164, 41] on link "PREVIOUS INVOICES" at bounding box center [150, 41] width 56 height 7
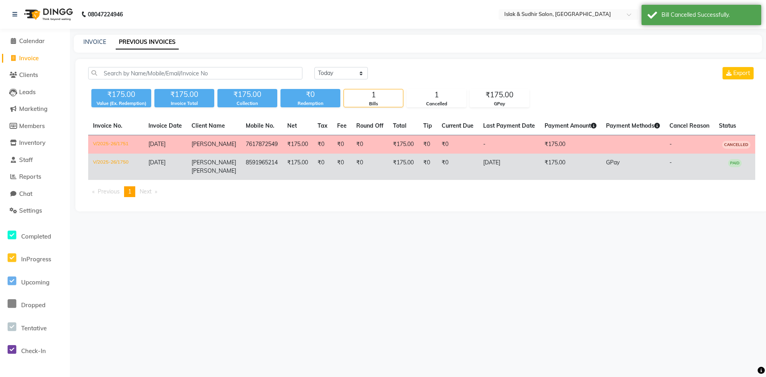
click at [220, 170] on span "[PERSON_NAME]" at bounding box center [214, 170] width 45 height 7
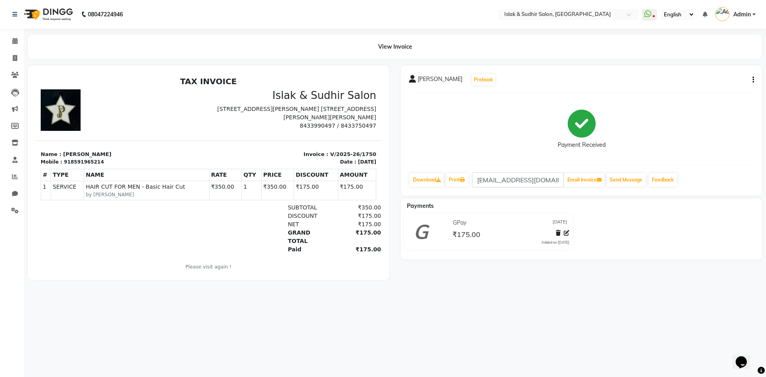
click at [752, 80] on icon "button" at bounding box center [753, 80] width 2 height 0
click at [693, 59] on div "Cancel Invoice" at bounding box center [713, 60] width 55 height 10
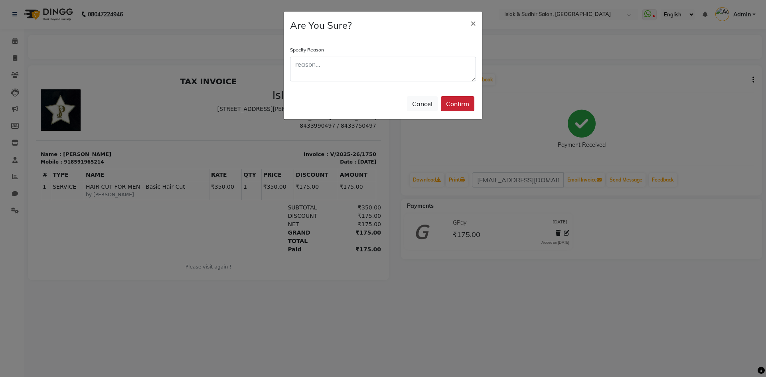
click at [455, 102] on button "Confirm" at bounding box center [458, 103] width 34 height 15
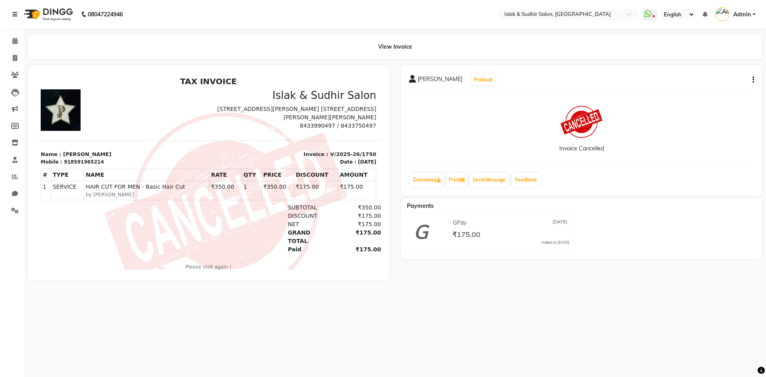
click at [16, 16] on icon at bounding box center [14, 15] width 5 height 6
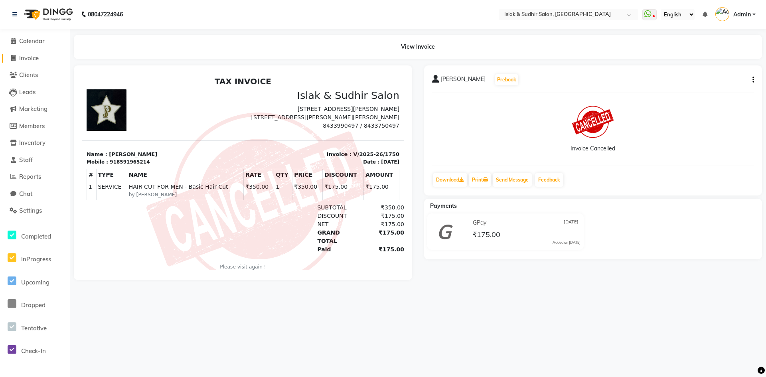
click at [34, 56] on span "Invoice" at bounding box center [29, 58] width 20 height 8
select select "7859"
select select "service"
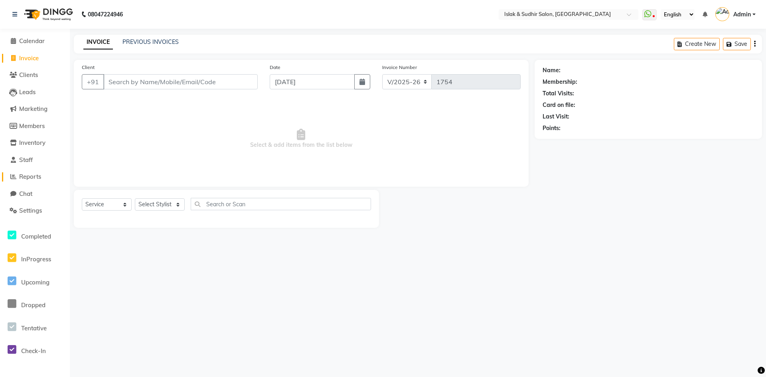
click at [36, 178] on span "Reports" at bounding box center [30, 177] width 22 height 8
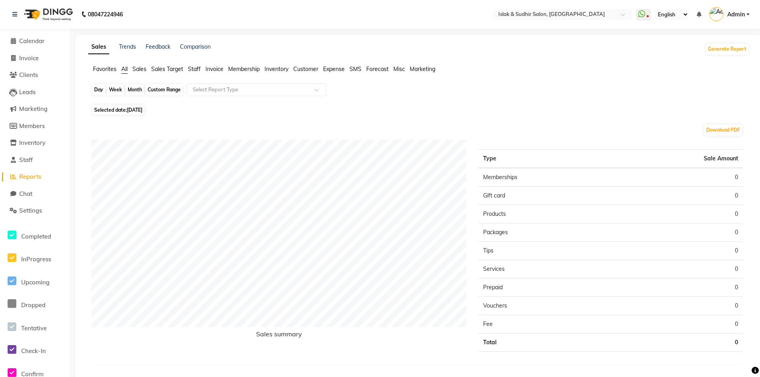
click at [96, 91] on div "Day" at bounding box center [98, 89] width 13 height 11
select select "9"
select select "2025"
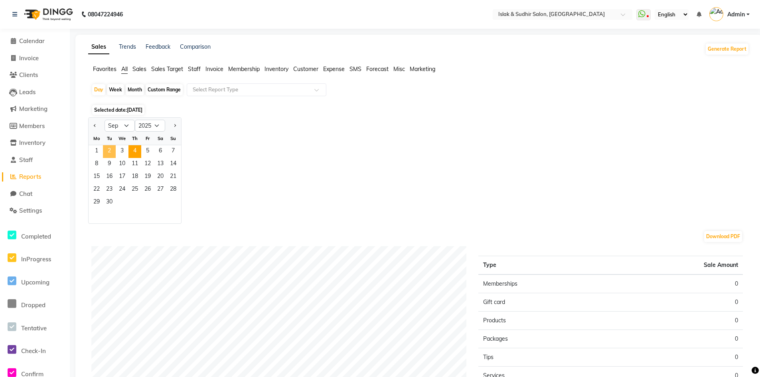
click at [105, 149] on span "2" at bounding box center [109, 151] width 13 height 13
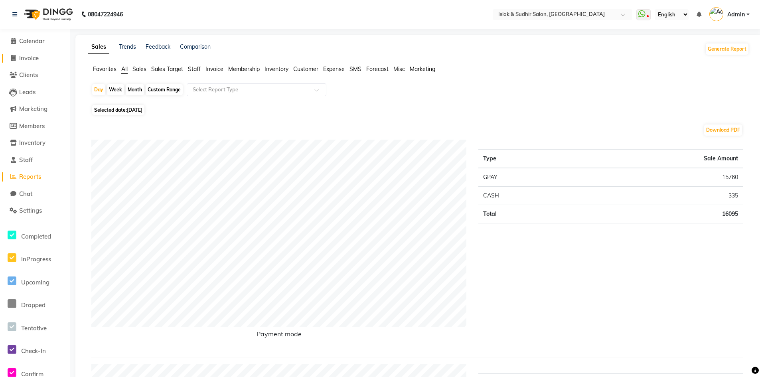
click at [29, 57] on span "Invoice" at bounding box center [29, 58] width 20 height 8
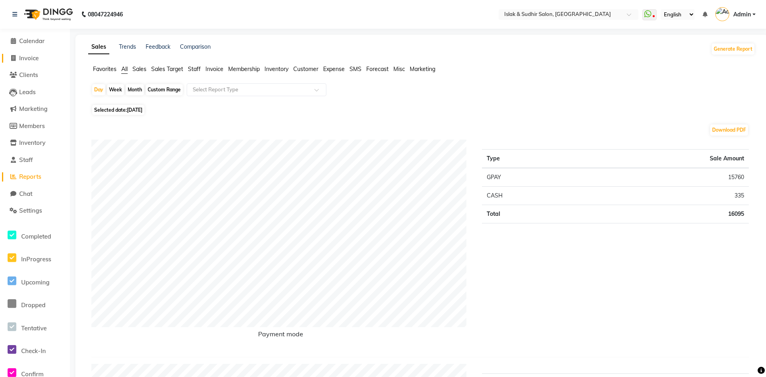
select select "7859"
select select "service"
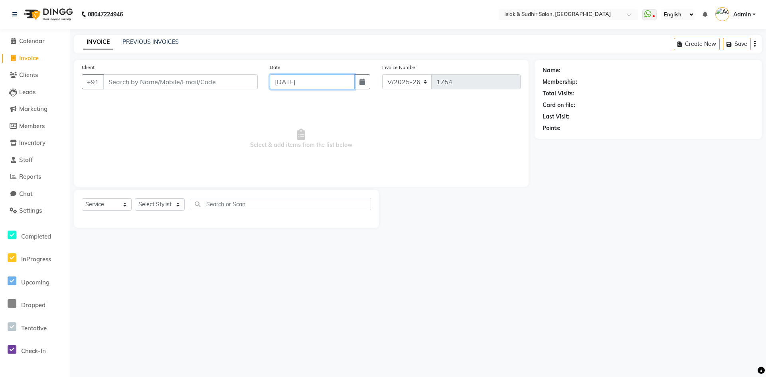
click at [298, 79] on input "[DATE]" at bounding box center [312, 81] width 85 height 15
select select "9"
select select "2025"
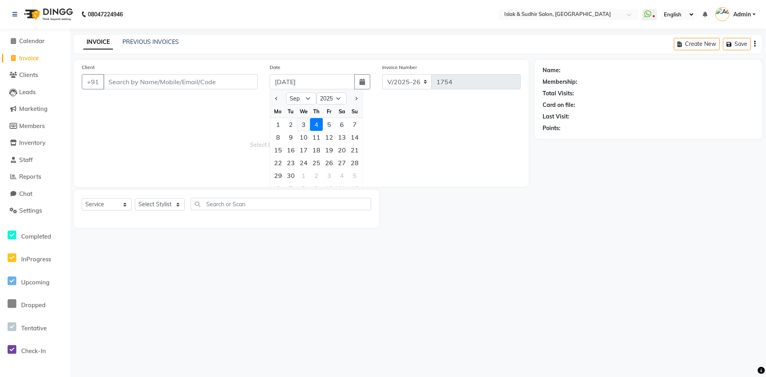
click at [300, 125] on div "3" at bounding box center [303, 124] width 13 height 13
type input "[DATE]"
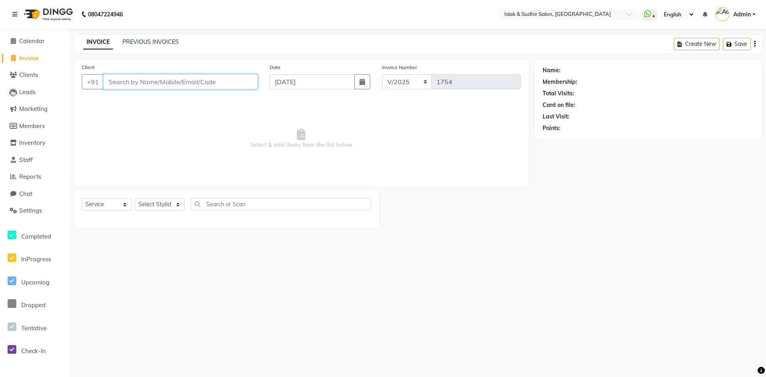
click at [172, 78] on input "Client" at bounding box center [180, 81] width 154 height 15
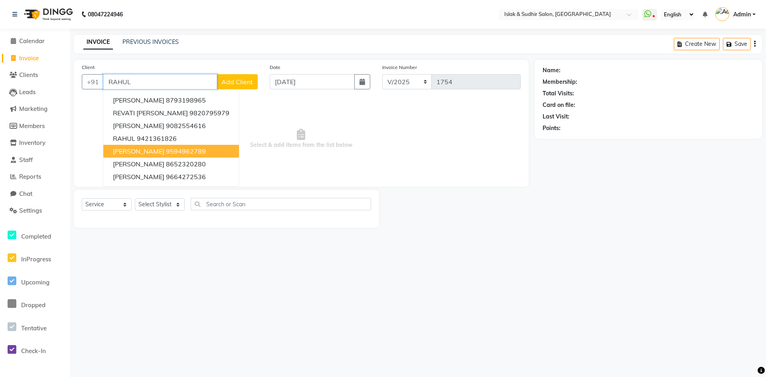
click at [157, 145] on button "RAHUL PAHUDKAR 9594962789" at bounding box center [171, 151] width 136 height 13
type input "9594962789"
select select "1: Object"
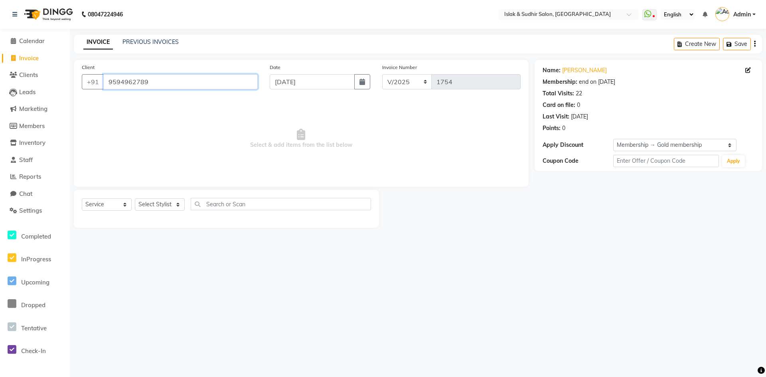
click at [248, 86] on input "9594962789" at bounding box center [180, 81] width 154 height 15
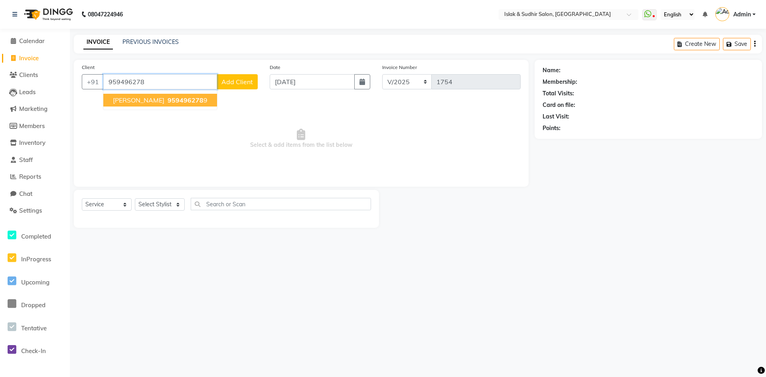
click at [144, 100] on span "[PERSON_NAME]" at bounding box center [138, 100] width 51 height 8
type input "9594962789"
select select "1: Object"
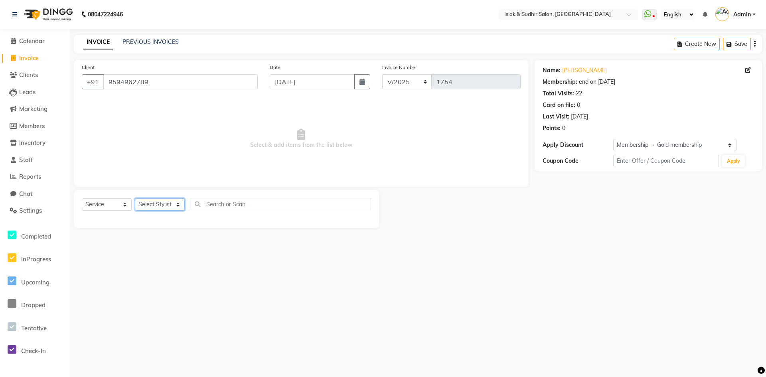
drag, startPoint x: 165, startPoint y: 204, endPoint x: 166, endPoint y: 210, distance: 6.4
click at [165, 204] on select "Select Stylist [PERSON_NAME] [PERSON_NAME] [PERSON_NAME] ISLAK ISLAK & SUDHIR S…" at bounding box center [160, 204] width 50 height 12
select select "79623"
click at [135, 198] on select "Select Stylist [PERSON_NAME] [PERSON_NAME] [PERSON_NAME] ISLAK ISLAK & SUDHIR S…" at bounding box center [160, 204] width 50 height 12
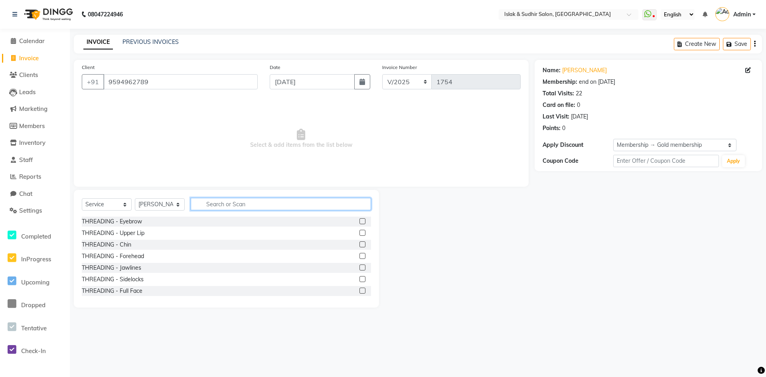
click at [215, 205] on input "text" at bounding box center [281, 204] width 180 height 12
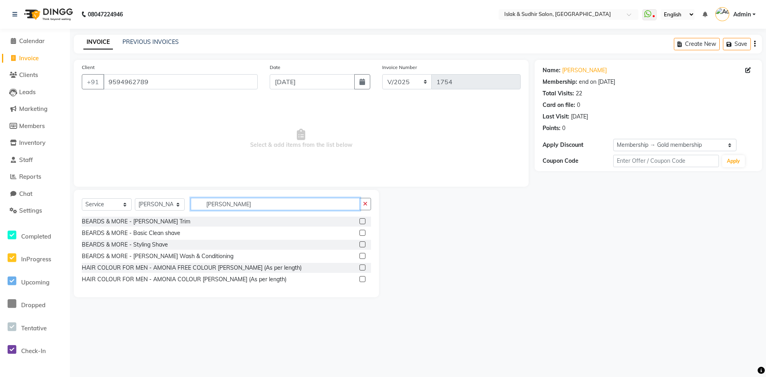
type input "[PERSON_NAME]"
click at [365, 245] on label at bounding box center [362, 244] width 6 height 6
click at [365, 245] on input "checkbox" at bounding box center [361, 244] width 5 height 5
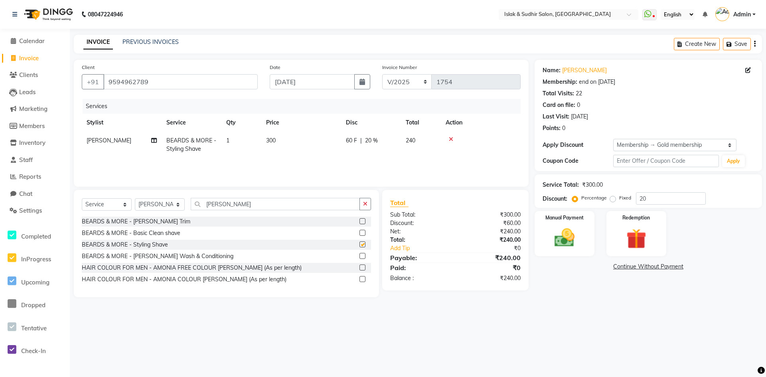
checkbox input "false"
click at [369, 141] on span "20 %" at bounding box center [371, 140] width 13 height 8
click at [426, 144] on input "20" at bounding box center [431, 142] width 24 height 12
type input "50"
click at [368, 203] on button "button" at bounding box center [365, 204] width 12 height 12
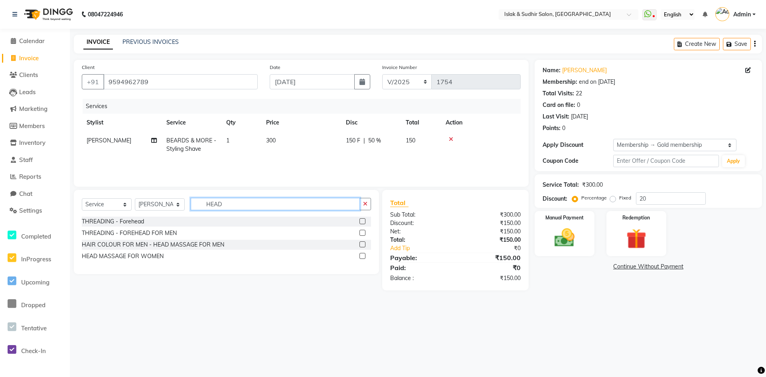
type input "HEAD"
click at [362, 243] on label at bounding box center [362, 244] width 6 height 6
click at [362, 243] on input "checkbox" at bounding box center [361, 244] width 5 height 5
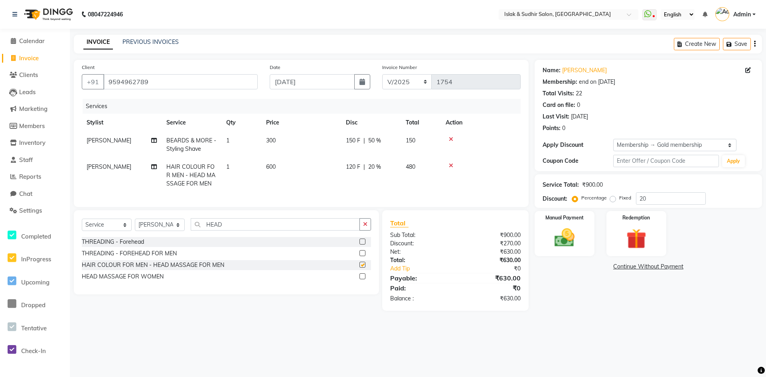
checkbox input "false"
click at [576, 242] on img at bounding box center [564, 238] width 34 height 24
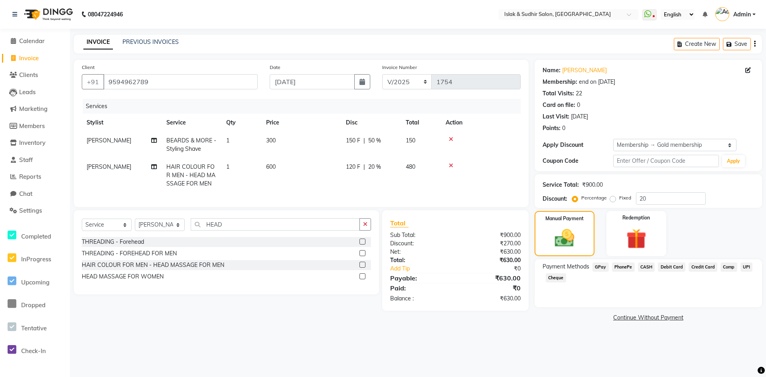
click at [598, 267] on span "GPay" at bounding box center [600, 267] width 16 height 9
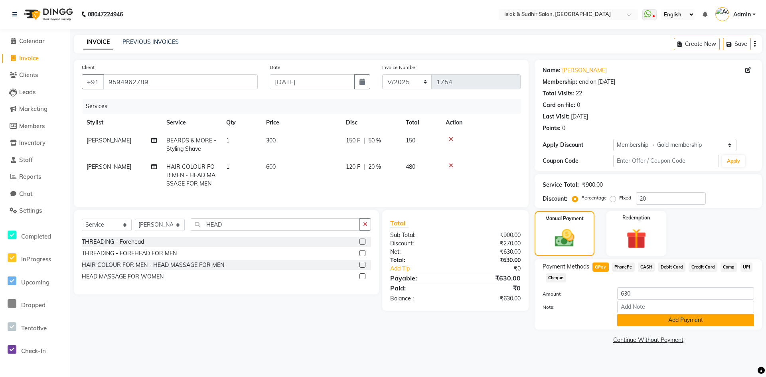
click at [664, 321] on button "Add Payment" at bounding box center [685, 320] width 137 height 12
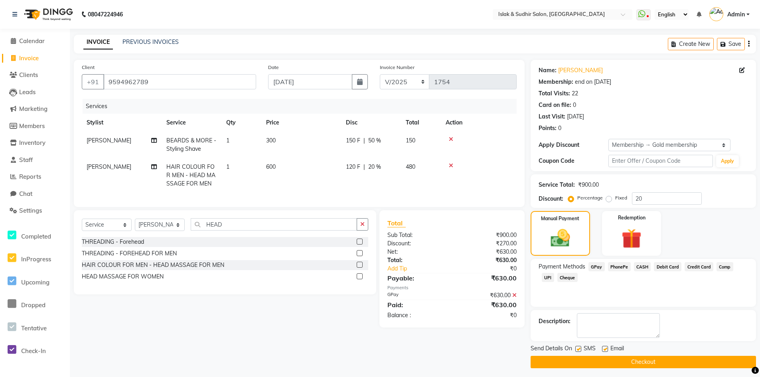
click at [652, 358] on button "Checkout" at bounding box center [643, 362] width 225 height 12
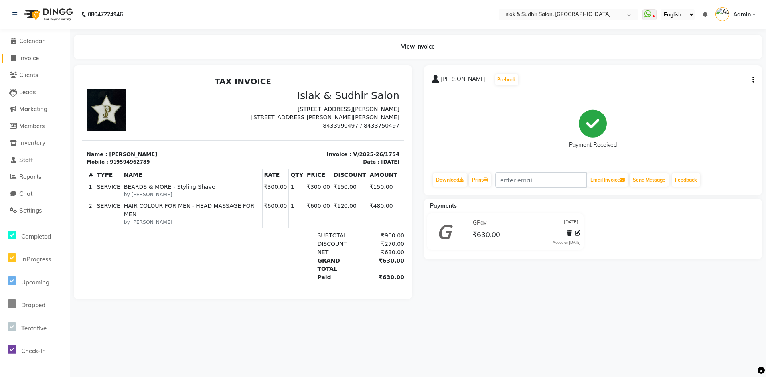
click at [30, 55] on span "Invoice" at bounding box center [29, 58] width 20 height 8
select select "7859"
select select "service"
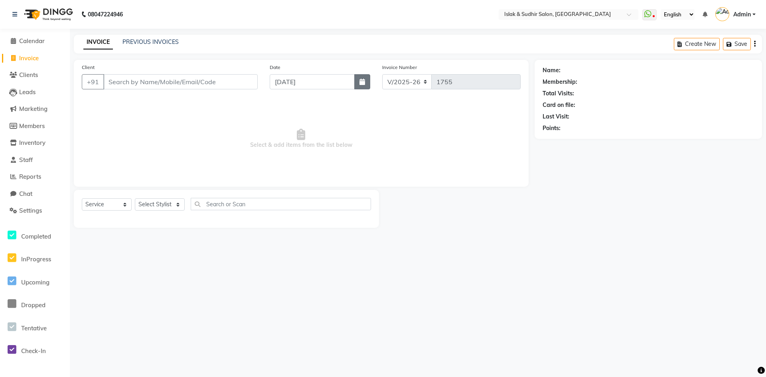
click at [362, 80] on icon "button" at bounding box center [362, 82] width 6 height 6
select select "9"
select select "2025"
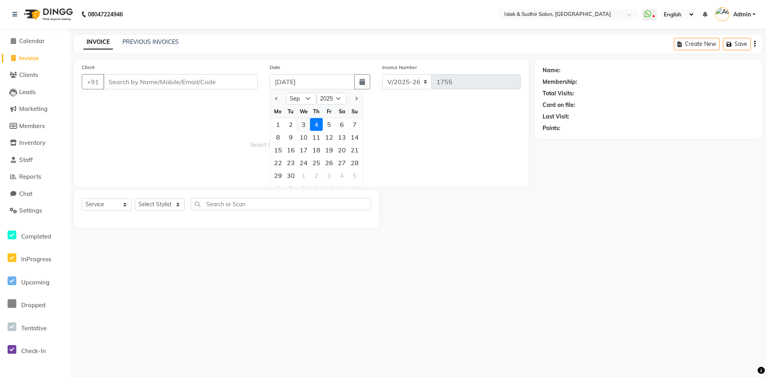
click at [306, 124] on div "3" at bounding box center [303, 124] width 13 height 13
type input "[DATE]"
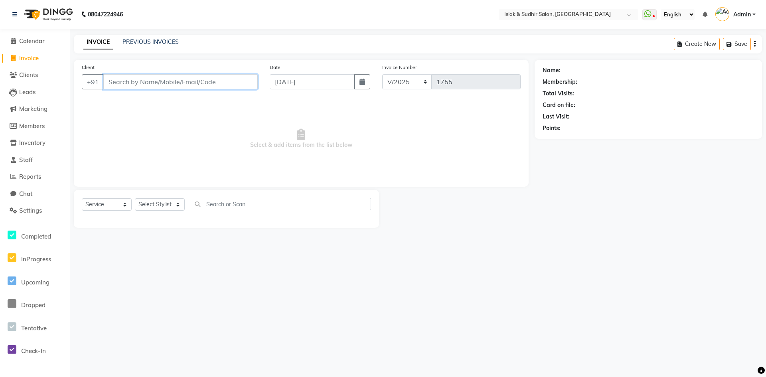
click at [161, 85] on input "Client" at bounding box center [180, 81] width 154 height 15
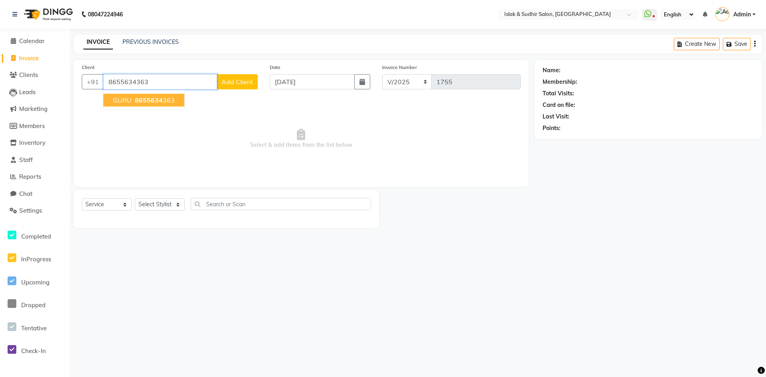
type input "8655634363"
select select "1: Object"
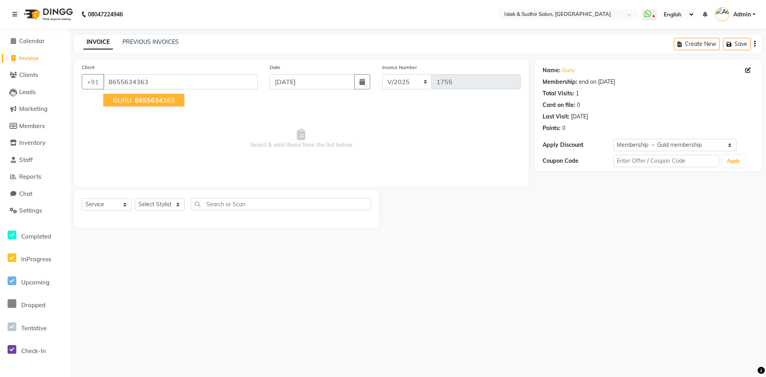
click at [154, 104] on button "GURU 8655634 363" at bounding box center [143, 100] width 81 height 13
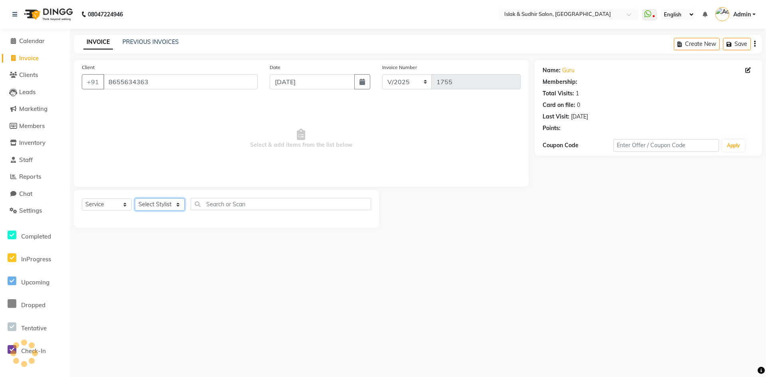
select select "1: Object"
click at [165, 199] on select "Select Stylist [PERSON_NAME] [PERSON_NAME] [PERSON_NAME] ISLAK ISLAK & SUDHIR S…" at bounding box center [160, 204] width 50 height 12
select select "79623"
click at [135, 198] on select "Select Stylist [PERSON_NAME] [PERSON_NAME] [PERSON_NAME] ISLAK ISLAK & SUDHIR S…" at bounding box center [160, 204] width 50 height 12
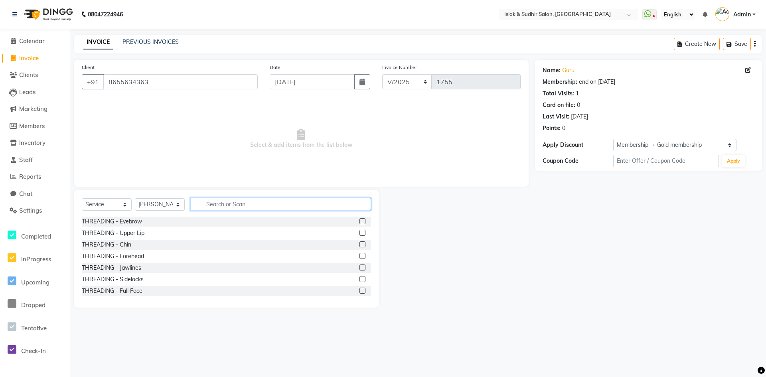
click at [226, 205] on input "text" at bounding box center [281, 204] width 180 height 12
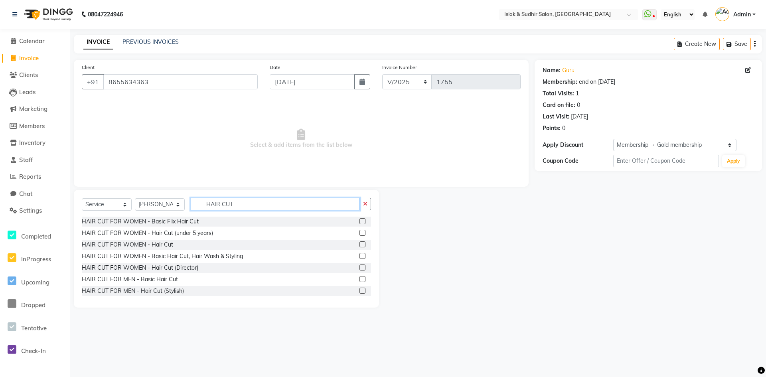
type input "HAIR CUT"
click at [359, 279] on label at bounding box center [362, 279] width 6 height 6
click at [359, 279] on input "checkbox" at bounding box center [361, 279] width 5 height 5
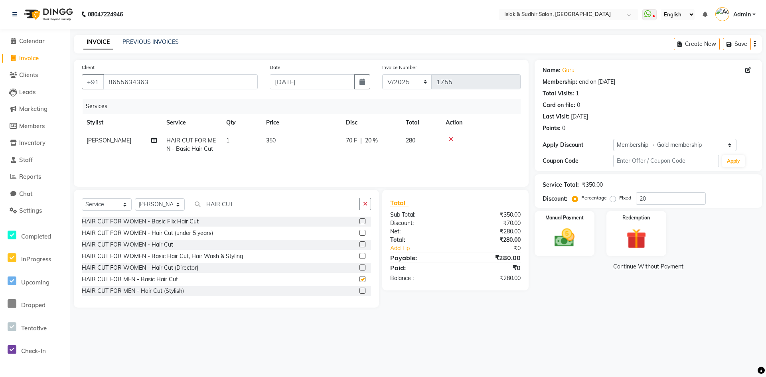
checkbox input "false"
click at [370, 204] on button "button" at bounding box center [365, 204] width 12 height 12
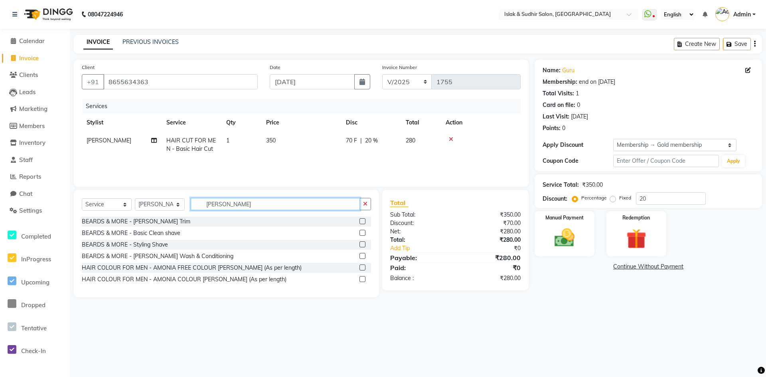
type input "[PERSON_NAME]"
click at [365, 245] on label at bounding box center [362, 244] width 6 height 6
click at [365, 245] on input "checkbox" at bounding box center [361, 244] width 5 height 5
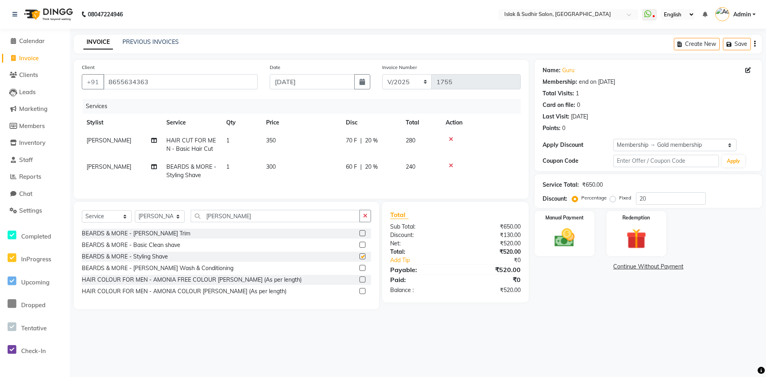
checkbox input "false"
click at [667, 194] on input "20" at bounding box center [671, 198] width 70 height 12
type input "2"
type input "50"
click at [563, 234] on img at bounding box center [564, 238] width 34 height 24
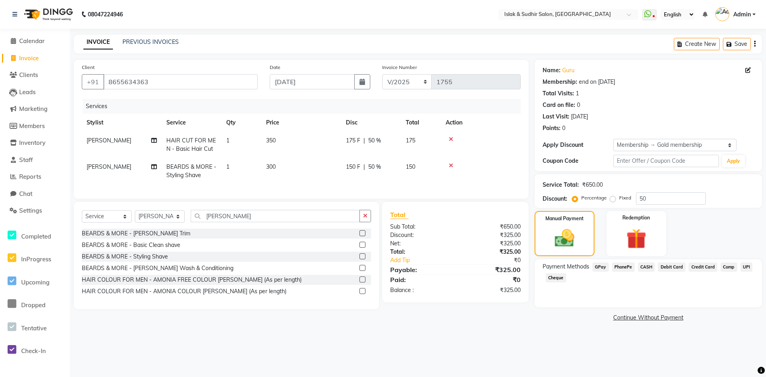
click at [599, 267] on span "GPay" at bounding box center [600, 267] width 16 height 9
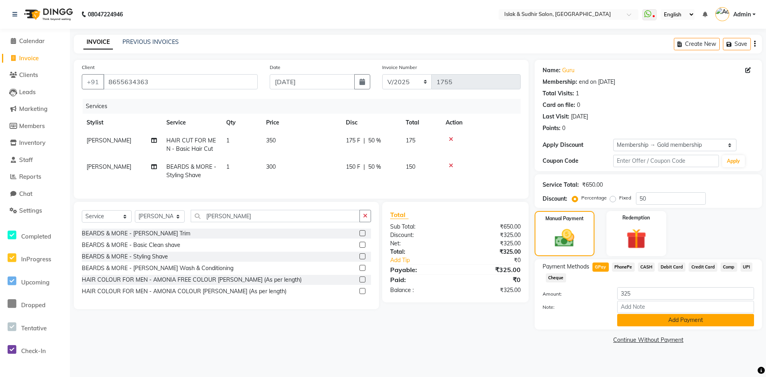
click at [709, 319] on button "Add Payment" at bounding box center [685, 320] width 137 height 12
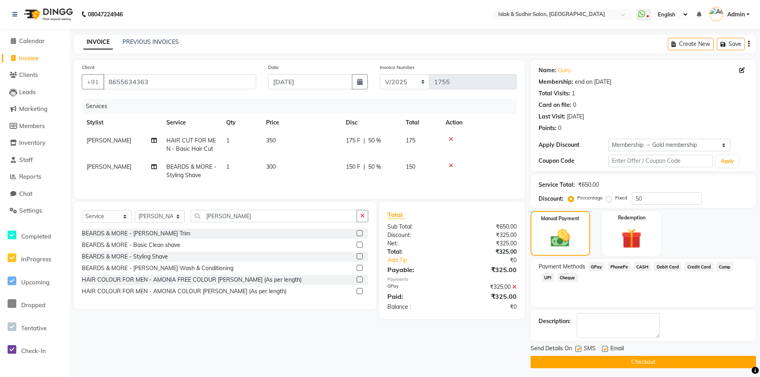
click at [648, 365] on button "Checkout" at bounding box center [643, 362] width 225 height 12
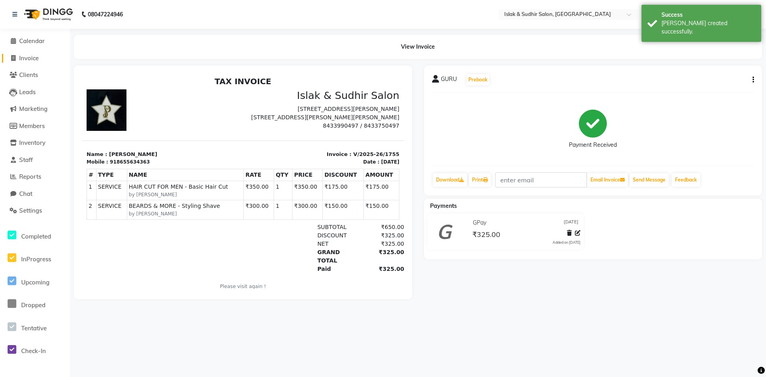
drag, startPoint x: 34, startPoint y: 58, endPoint x: 39, endPoint y: 58, distance: 6.0
click at [34, 58] on span "Invoice" at bounding box center [29, 58] width 20 height 8
select select "7859"
select select "service"
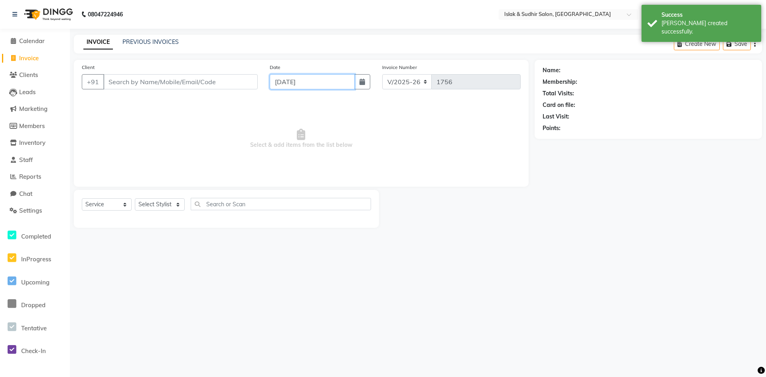
click at [288, 87] on input "[DATE]" at bounding box center [312, 81] width 85 height 15
select select "9"
select select "2025"
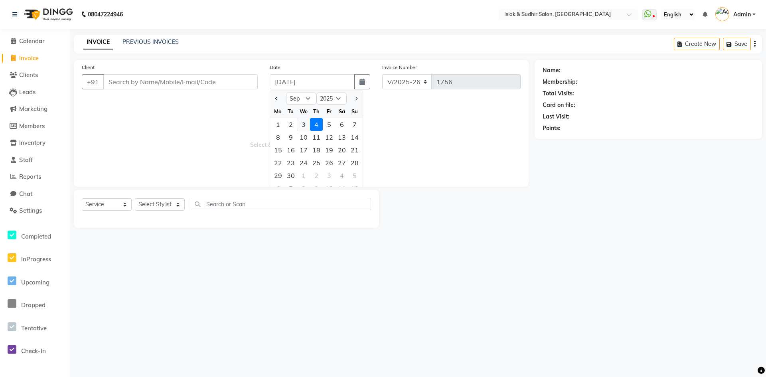
click at [305, 122] on div "3" at bounding box center [303, 124] width 13 height 13
type input "[DATE]"
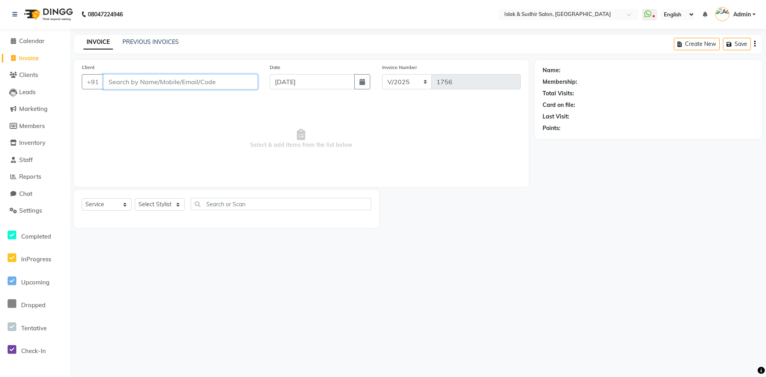
click at [170, 77] on input "Client" at bounding box center [180, 81] width 154 height 15
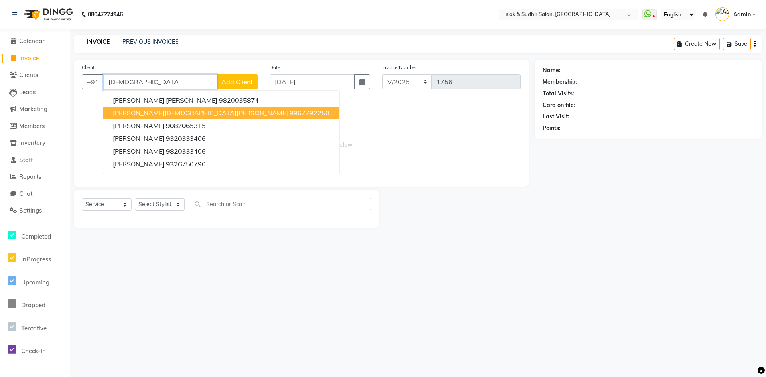
click at [160, 112] on span "[PERSON_NAME][DEMOGRAPHIC_DATA][PERSON_NAME]" at bounding box center [200, 113] width 175 height 8
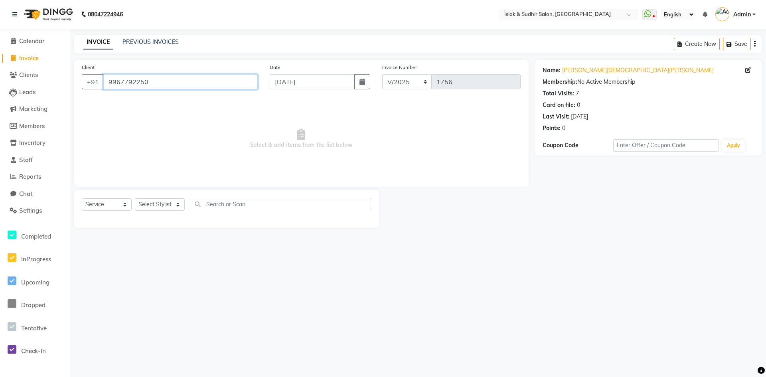
click at [189, 85] on input "9967792250" at bounding box center [180, 81] width 154 height 15
click at [152, 78] on input "9967792250" at bounding box center [180, 81] width 154 height 15
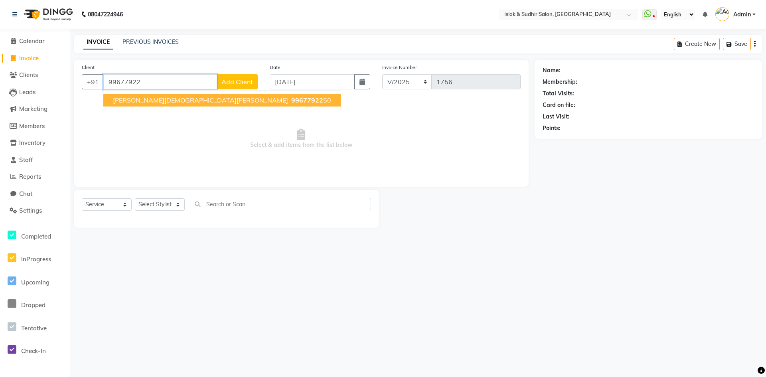
click at [166, 102] on span "[PERSON_NAME][DEMOGRAPHIC_DATA][PERSON_NAME]" at bounding box center [200, 100] width 175 height 8
type input "9967792250"
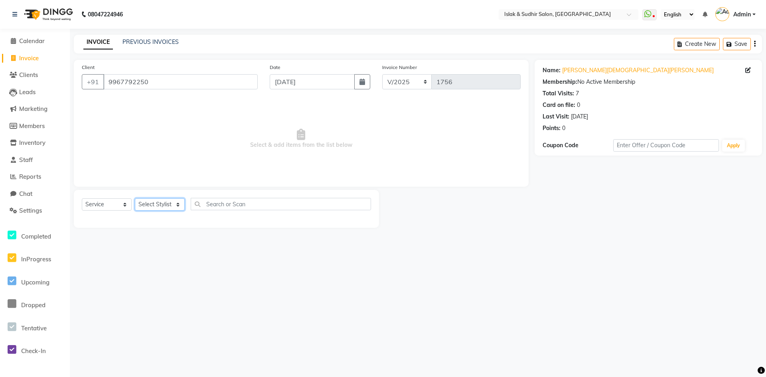
click at [170, 203] on select "Select Stylist [PERSON_NAME] [PERSON_NAME] [PERSON_NAME] ISLAK ISLAK & SUDHIR S…" at bounding box center [160, 204] width 50 height 12
select select "70490"
click at [135, 198] on select "Select Stylist [PERSON_NAME] [PERSON_NAME] [PERSON_NAME] ISLAK ISLAK & SUDHIR S…" at bounding box center [160, 204] width 50 height 12
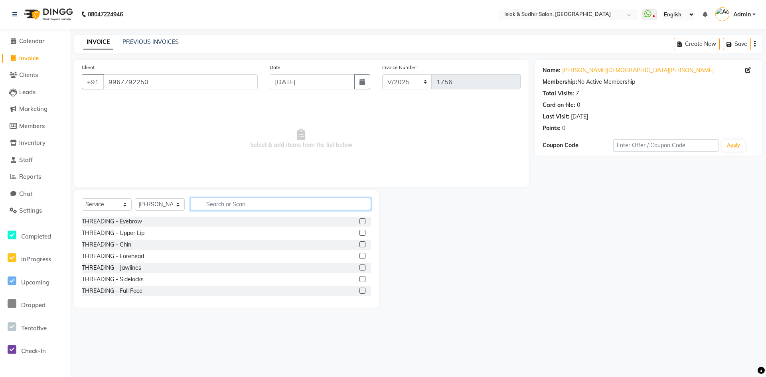
click at [248, 206] on input "text" at bounding box center [281, 204] width 180 height 12
type input "RIC"
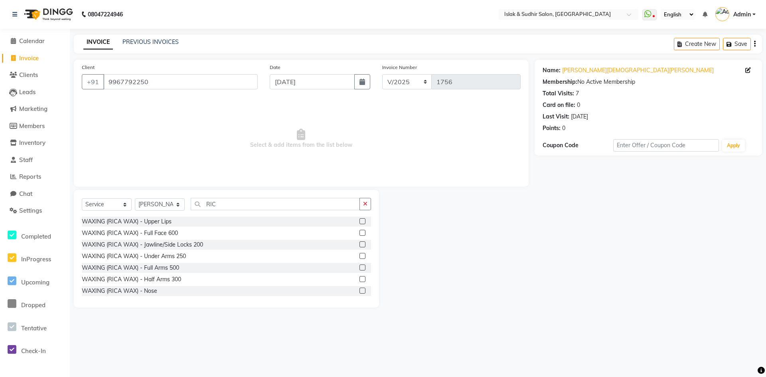
click at [359, 267] on label at bounding box center [362, 268] width 6 height 6
click at [359, 267] on input "checkbox" at bounding box center [361, 267] width 5 height 5
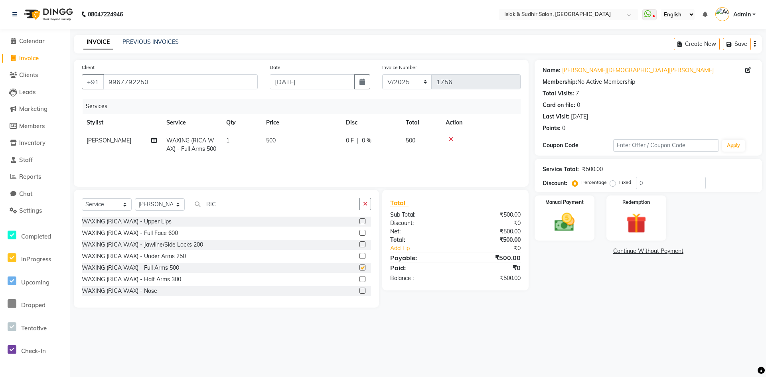
checkbox input "false"
click at [359, 255] on label at bounding box center [362, 256] width 6 height 6
click at [359, 255] on input "checkbox" at bounding box center [361, 256] width 5 height 5
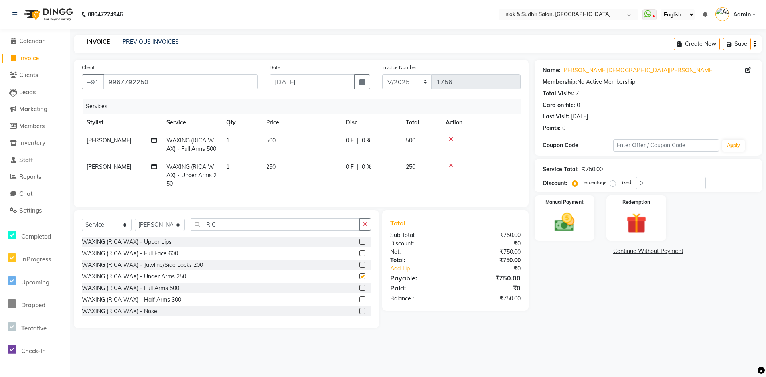
checkbox input "false"
click at [646, 180] on input "0" at bounding box center [671, 183] width 70 height 12
type input "20"
click at [365, 227] on icon "button" at bounding box center [365, 224] width 4 height 6
click at [359, 245] on label at bounding box center [362, 242] width 6 height 6
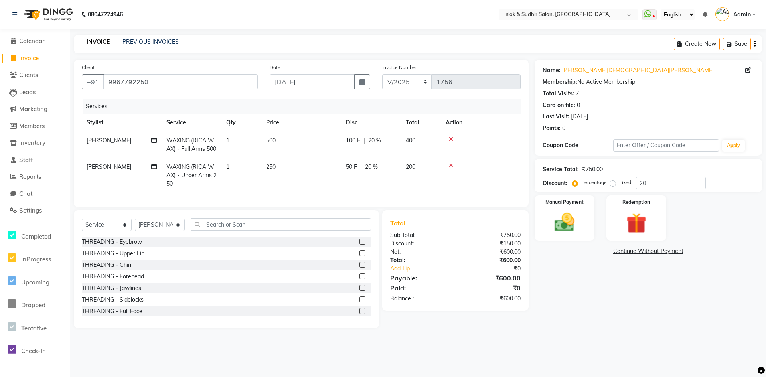
click at [359, 245] on input "checkbox" at bounding box center [361, 241] width 5 height 5
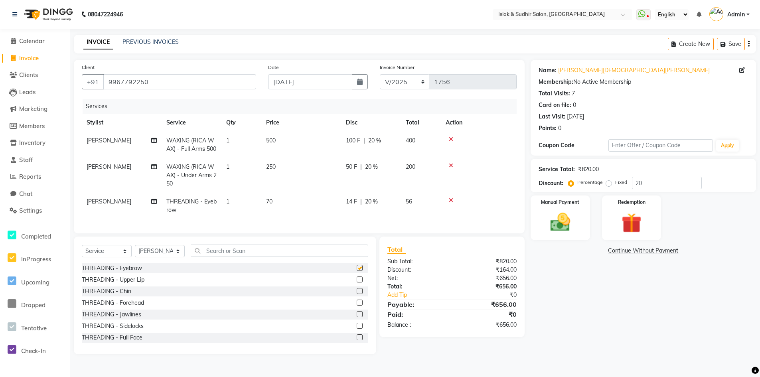
checkbox input "false"
click at [176, 257] on select "Select Stylist [PERSON_NAME] [PERSON_NAME] [PERSON_NAME] ISLAK ISLAK & SUDHIR S…" at bounding box center [160, 251] width 50 height 12
select select "79623"
click at [135, 256] on select "Select Stylist [PERSON_NAME] [PERSON_NAME] [PERSON_NAME] ISLAK ISLAK & SUDHIR S…" at bounding box center [160, 251] width 50 height 12
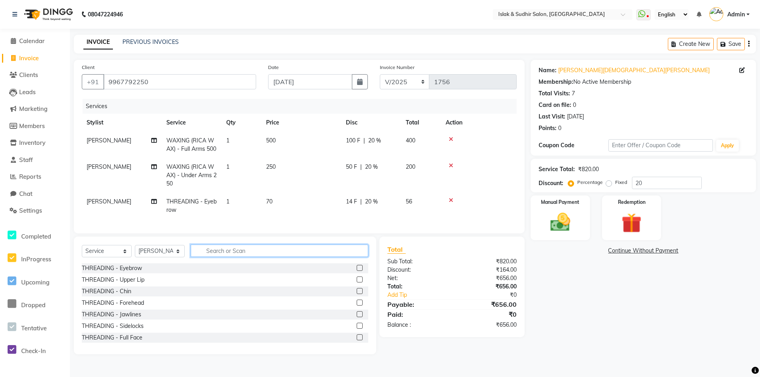
click at [249, 257] on input "text" at bounding box center [280, 251] width 178 height 12
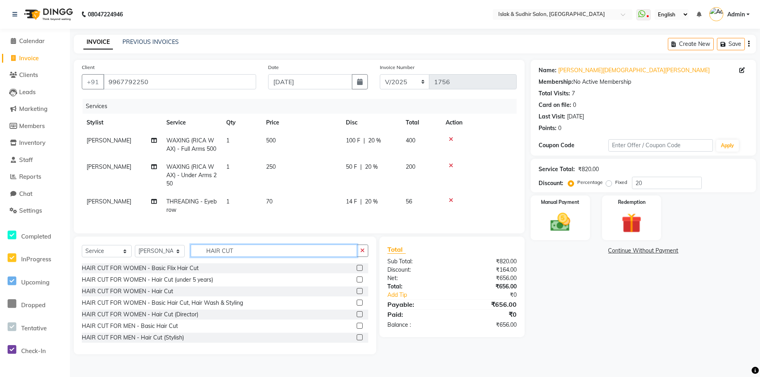
type input "HAIR CUT"
click at [357, 329] on label at bounding box center [360, 326] width 6 height 6
click at [357, 329] on input "checkbox" at bounding box center [359, 326] width 5 height 5
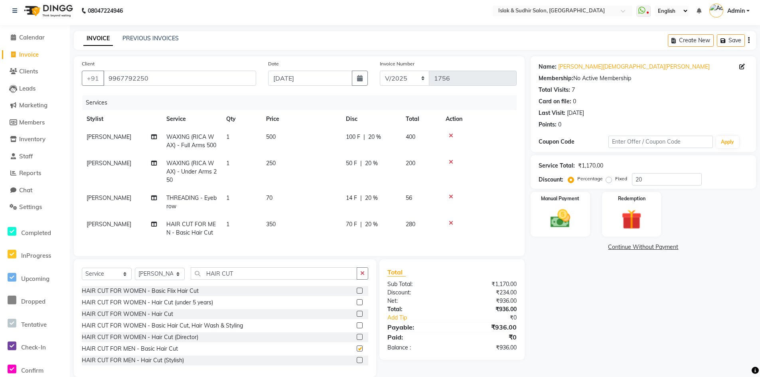
checkbox input "false"
drag, startPoint x: 366, startPoint y: 287, endPoint x: 306, endPoint y: 293, distance: 59.7
click at [365, 280] on button "button" at bounding box center [363, 273] width 12 height 12
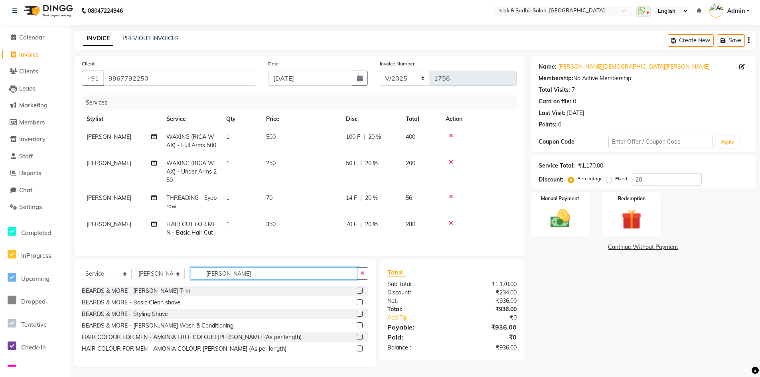
type input "[PERSON_NAME]"
click at [362, 317] on label at bounding box center [360, 314] width 6 height 6
click at [362, 317] on input "checkbox" at bounding box center [359, 314] width 5 height 5
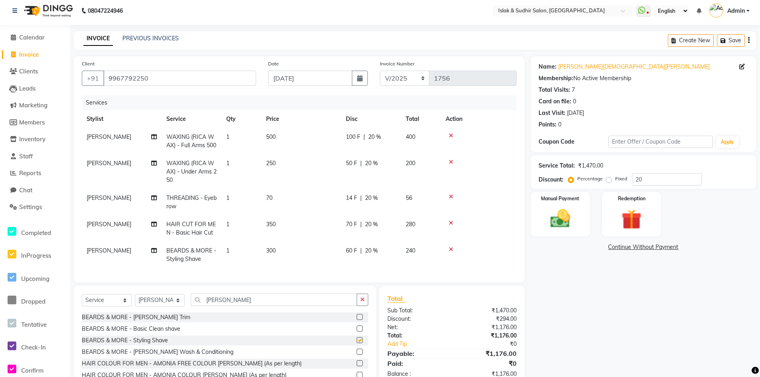
checkbox input "false"
click at [369, 229] on span "20 %" at bounding box center [371, 224] width 13 height 8
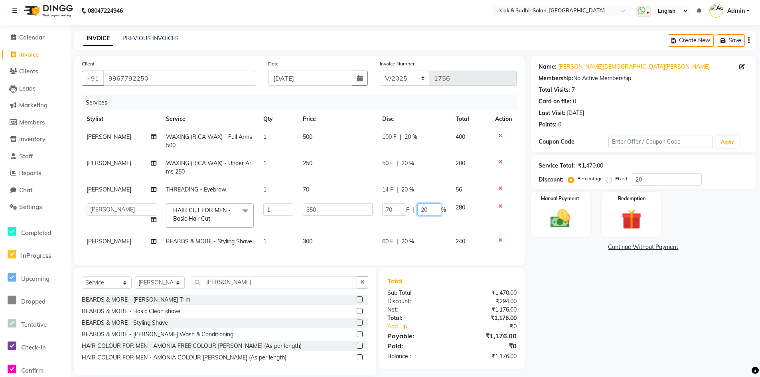
click at [423, 211] on input "20" at bounding box center [429, 209] width 24 height 12
type input "50"
click at [404, 241] on tbody "PARVIN WAXING (RICA WAX) - Full Arms 500 1 500 100 F | 20 % 400 PARVIN WAXING (…" at bounding box center [299, 189] width 435 height 122
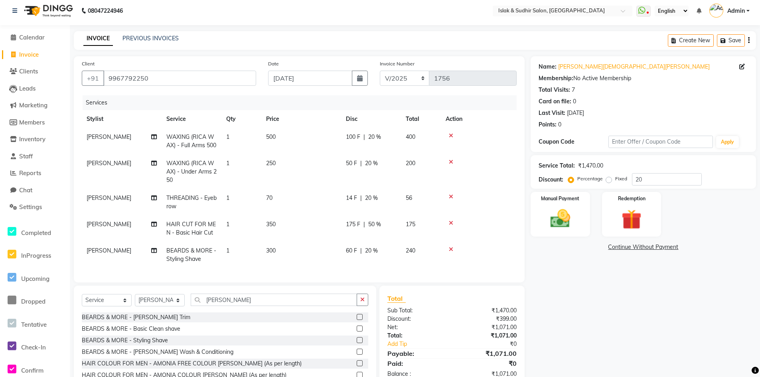
click at [367, 255] on span "20 %" at bounding box center [371, 251] width 13 height 8
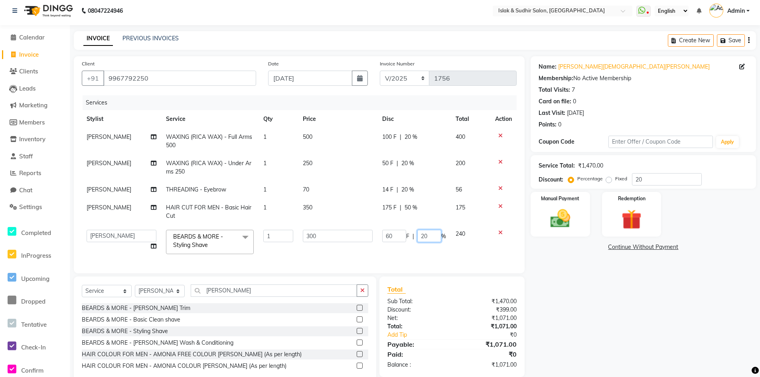
click at [423, 240] on input "20" at bounding box center [429, 236] width 24 height 12
type input "50"
click at [667, 331] on div "Name: Vaishali Vishwas Morye Membership: No Active Membership Total Visits: 7 C…" at bounding box center [646, 220] width 231 height 328
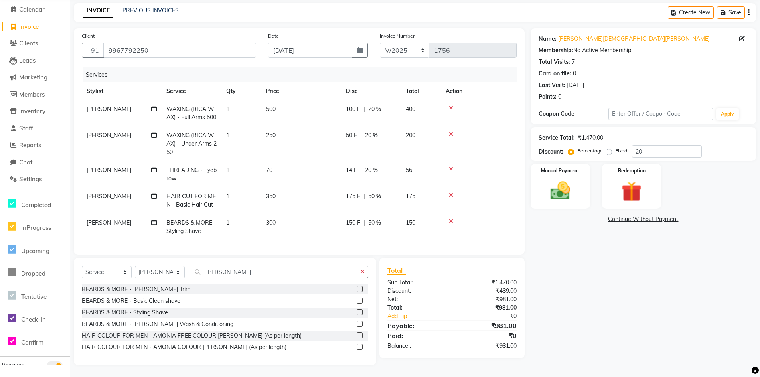
scroll to position [46, 0]
click at [563, 180] on img at bounding box center [560, 191] width 34 height 24
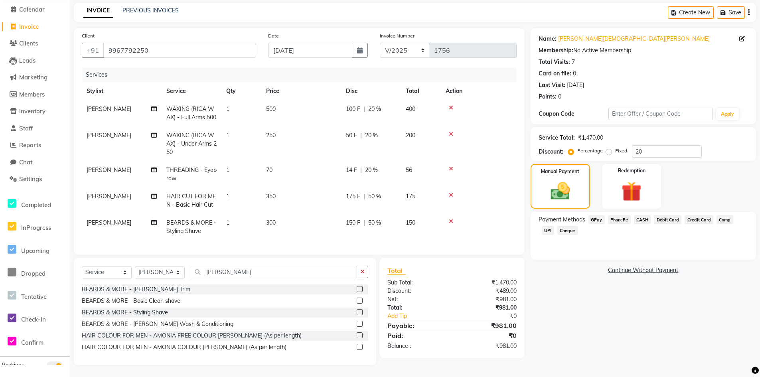
click at [594, 215] on span "GPay" at bounding box center [596, 219] width 16 height 9
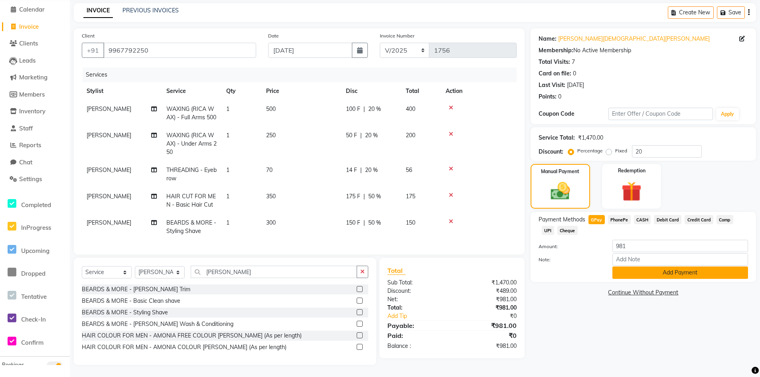
click at [682, 267] on button "Add Payment" at bounding box center [680, 273] width 136 height 12
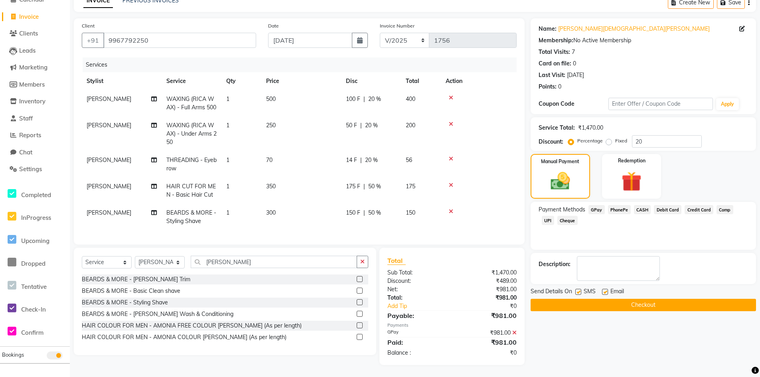
click at [647, 299] on button "Checkout" at bounding box center [643, 305] width 225 height 12
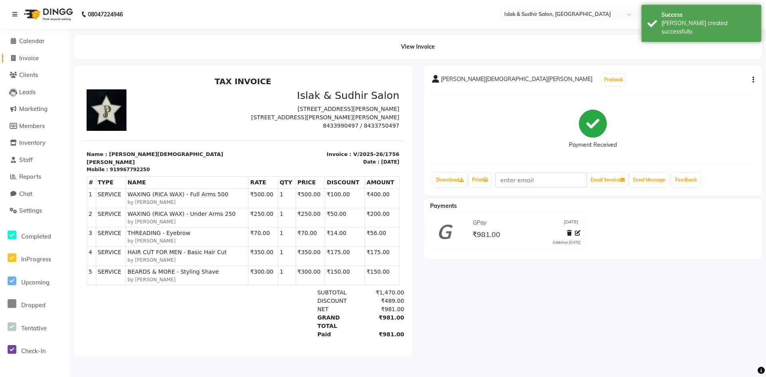
drag, startPoint x: 39, startPoint y: 61, endPoint x: 49, endPoint y: 64, distance: 10.7
click at [39, 61] on span "Invoice" at bounding box center [29, 58] width 20 height 8
select select "service"
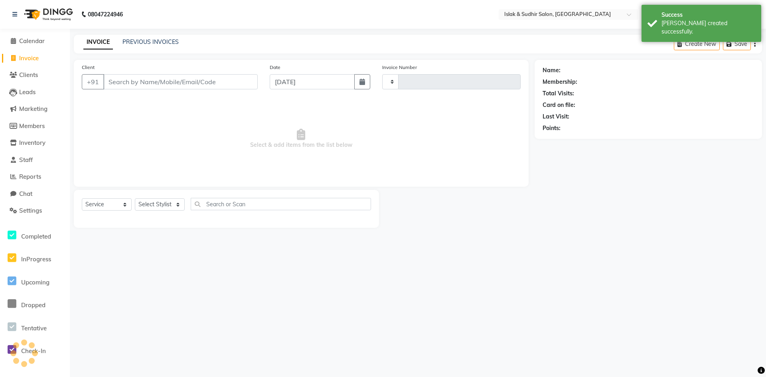
type input "1757"
select select "7859"
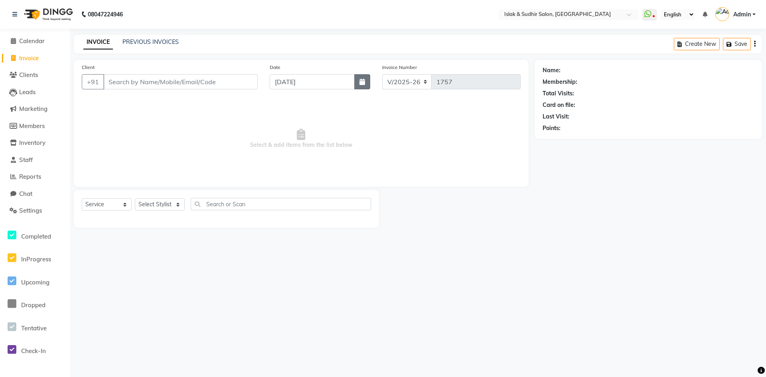
click at [366, 82] on button "button" at bounding box center [362, 81] width 16 height 15
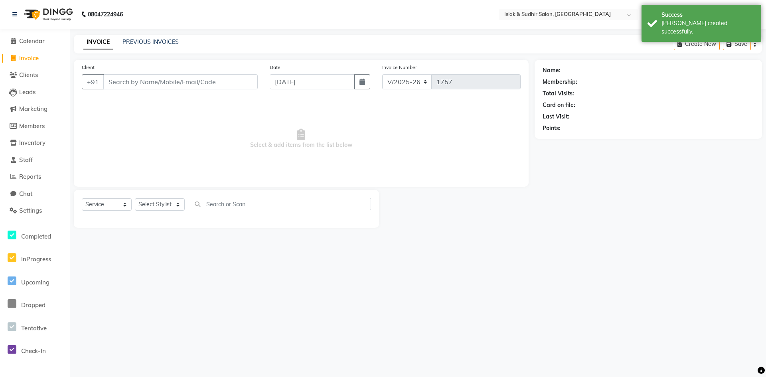
select select "9"
select select "2025"
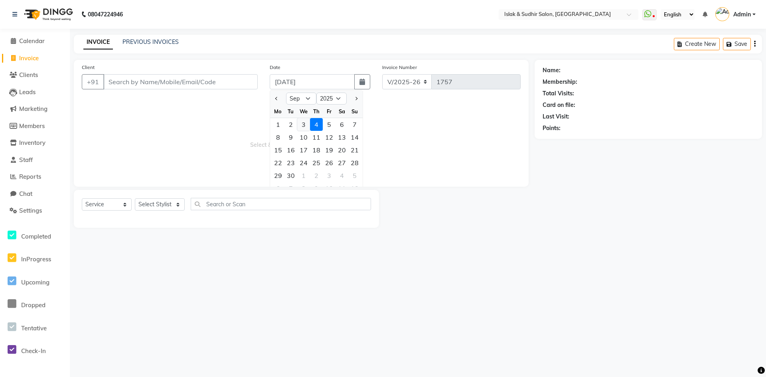
click at [305, 125] on div "3" at bounding box center [303, 124] width 13 height 13
type input "[DATE]"
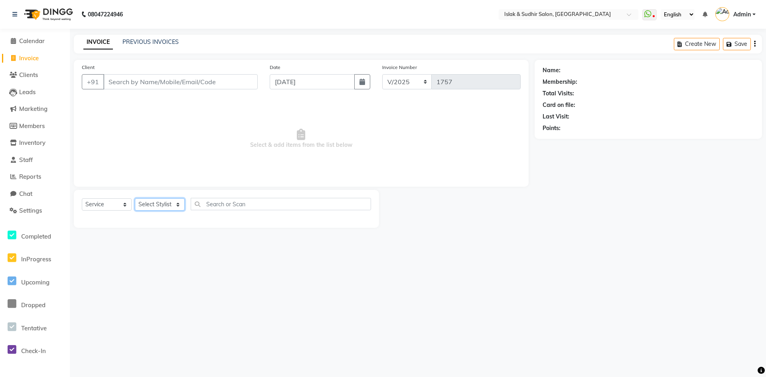
click at [168, 204] on select "Select Stylist [PERSON_NAME] [PERSON_NAME] [PERSON_NAME] ISLAK ISLAK & SUDHIR S…" at bounding box center [160, 204] width 50 height 12
select select "70491"
click at [135, 198] on select "Select Stylist [PERSON_NAME] [PERSON_NAME] [PERSON_NAME] ISLAK ISLAK & SUDHIR S…" at bounding box center [160, 204] width 50 height 12
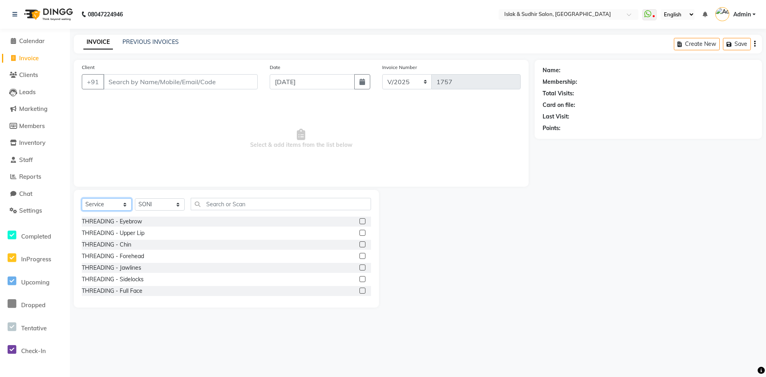
click at [111, 209] on select "Select Service Product Membership Package Voucher Prepaid Gift Card" at bounding box center [107, 204] width 50 height 12
click at [82, 198] on select "Select Service Product Membership Package Voucher Prepaid Gift Card" at bounding box center [107, 204] width 50 height 12
click at [114, 201] on select "Select Service Product Membership Package Voucher Prepaid Gift Card" at bounding box center [107, 204] width 50 height 12
select select "product"
click at [82, 198] on select "Select Service Product Membership Package Voucher Prepaid Gift Card" at bounding box center [107, 204] width 50 height 12
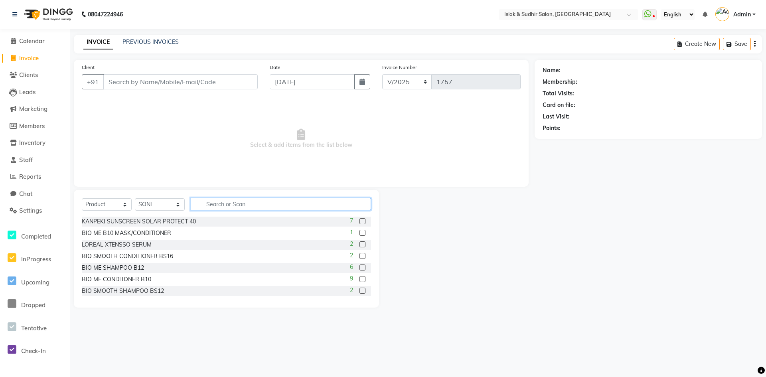
click at [221, 203] on input "text" at bounding box center [281, 204] width 180 height 12
type input "KANPEKI"
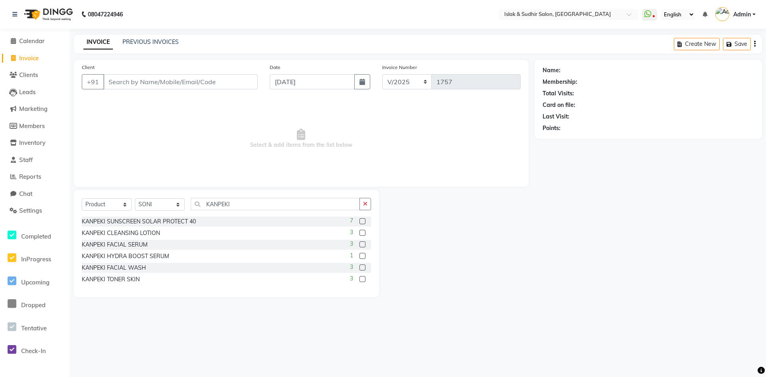
click at [364, 233] on label at bounding box center [362, 233] width 6 height 6
click at [364, 233] on input "checkbox" at bounding box center [361, 233] width 5 height 5
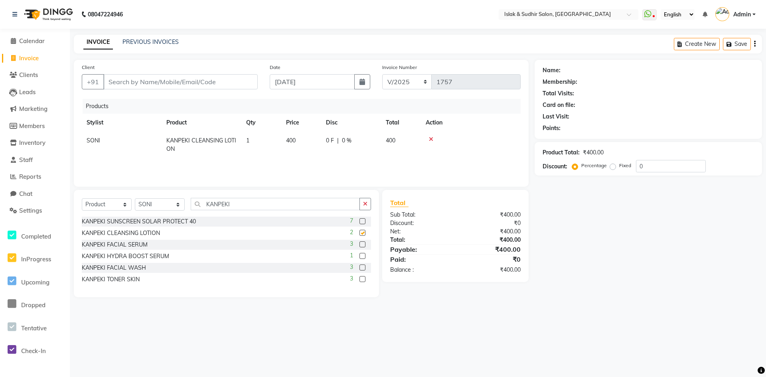
checkbox input "false"
click at [430, 140] on icon at bounding box center [431, 139] width 4 height 6
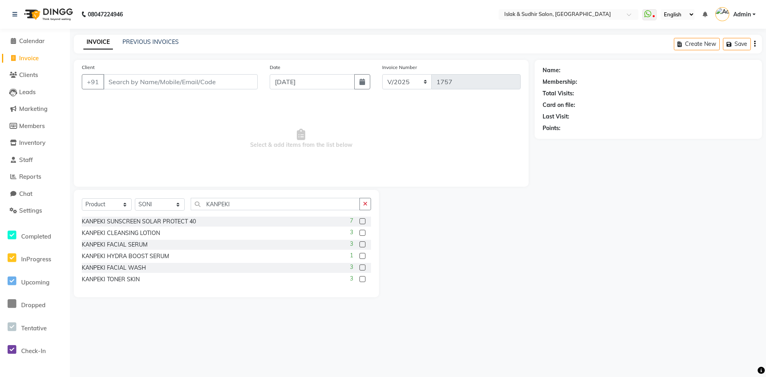
click at [365, 221] on label at bounding box center [362, 221] width 6 height 6
click at [365, 221] on input "checkbox" at bounding box center [361, 221] width 5 height 5
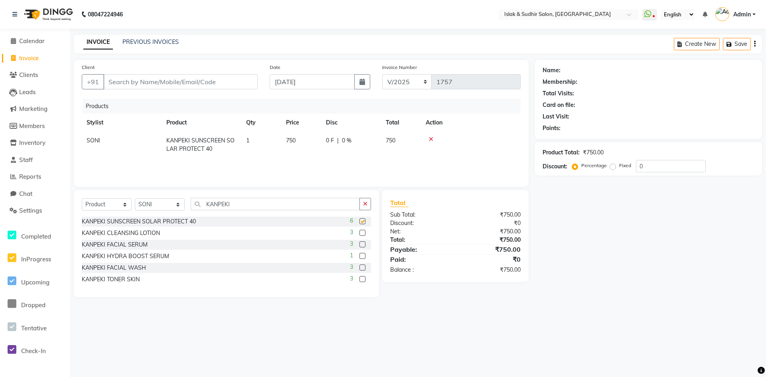
checkbox input "false"
click at [365, 205] on icon "button" at bounding box center [365, 204] width 4 height 6
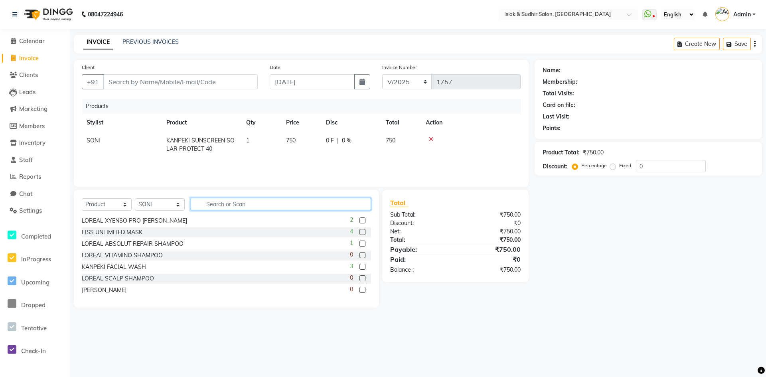
scroll to position [499, 0]
click at [359, 266] on label at bounding box center [362, 266] width 6 height 6
click at [359, 266] on input "checkbox" at bounding box center [361, 266] width 5 height 5
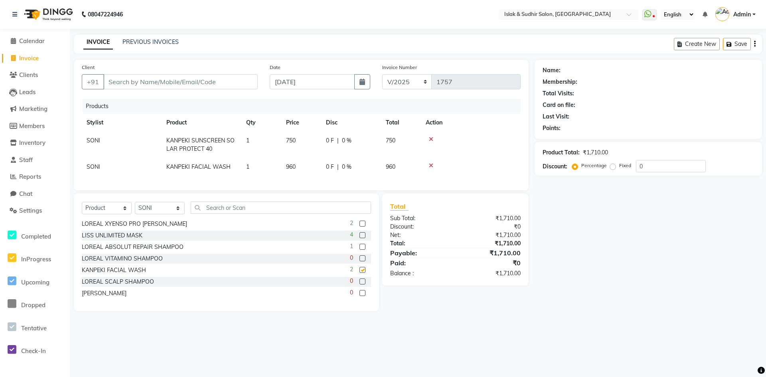
checkbox input "false"
click at [430, 138] on icon at bounding box center [431, 139] width 4 height 6
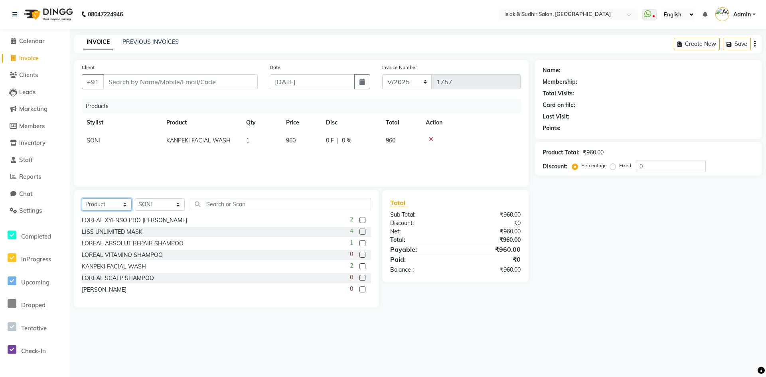
click at [121, 205] on select "Select Service Product Membership Package Voucher Prepaid Gift Card" at bounding box center [107, 204] width 50 height 12
select select "service"
click at [82, 198] on select "Select Service Product Membership Package Voucher Prepaid Gift Card" at bounding box center [107, 204] width 50 height 12
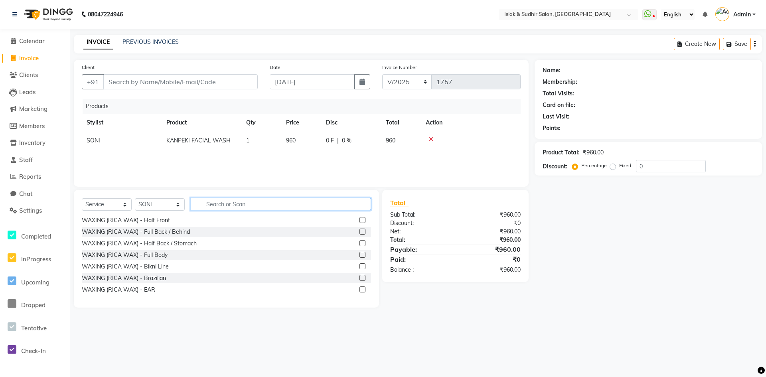
click at [253, 204] on input "text" at bounding box center [281, 204] width 180 height 12
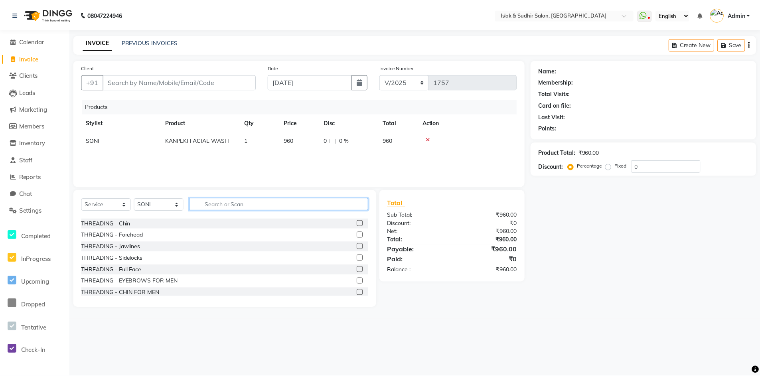
scroll to position [0, 0]
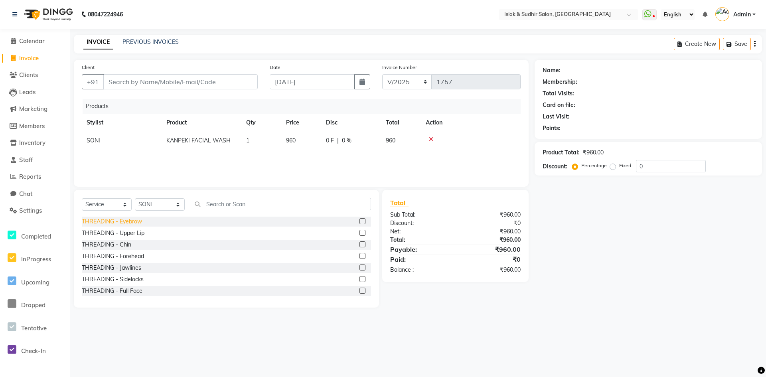
click at [123, 220] on div "THREADING - Eyebrow" at bounding box center [112, 221] width 60 height 8
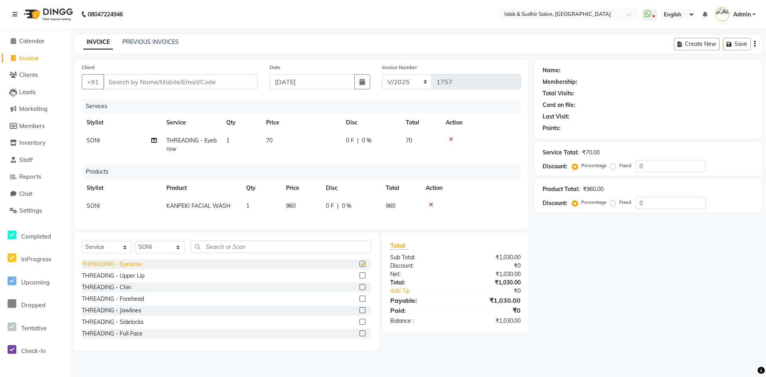
checkbox input "false"
click at [364, 142] on span "0 %" at bounding box center [367, 140] width 10 height 8
select select "70491"
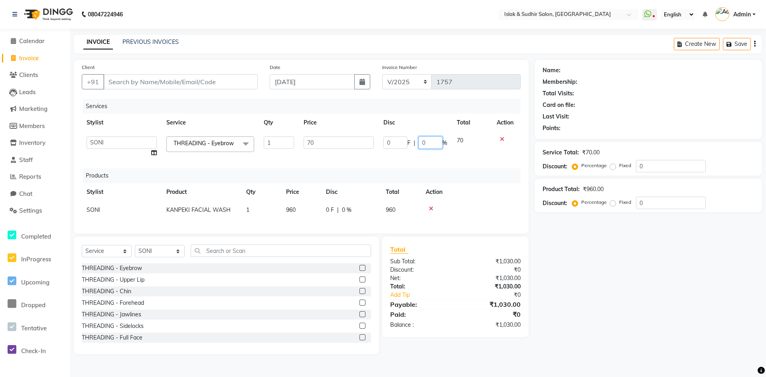
click at [432, 141] on input "0" at bounding box center [431, 142] width 24 height 12
type input "20"
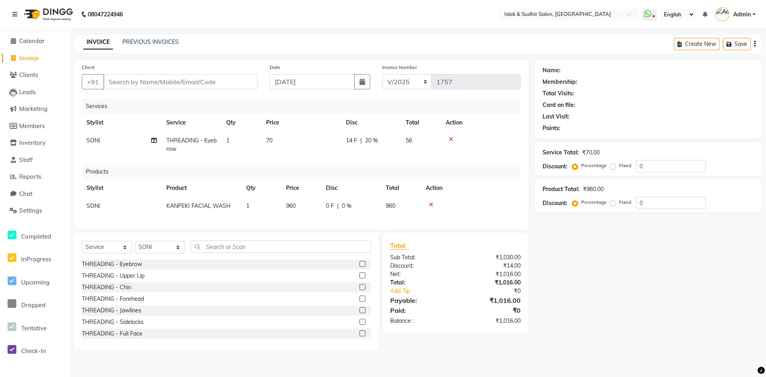
click at [687, 334] on div "Name: Membership: Total Visits: Card on file: Last Visit: Points: Service Total…" at bounding box center [651, 205] width 233 height 290
click at [182, 253] on select "Select Stylist [PERSON_NAME] [PERSON_NAME] [PERSON_NAME] ISLAK ISLAK & SUDHIR S…" at bounding box center [160, 247] width 50 height 12
select select "79623"
click at [135, 247] on select "Select Stylist [PERSON_NAME] [PERSON_NAME] [PERSON_NAME] ISLAK ISLAK & SUDHIR S…" at bounding box center [160, 247] width 50 height 12
drag, startPoint x: 215, startPoint y: 251, endPoint x: 216, endPoint y: 257, distance: 6.6
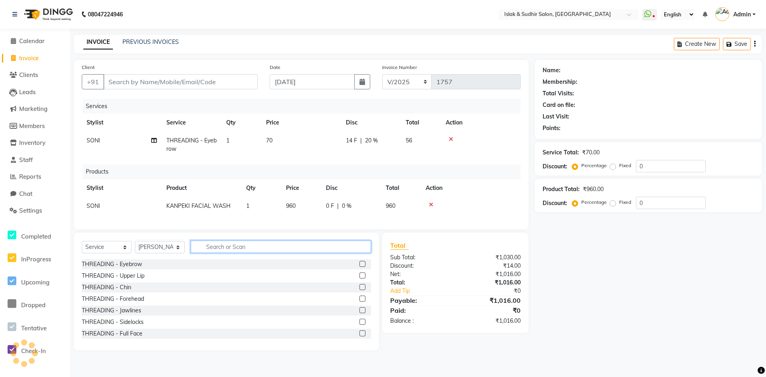
click at [215, 251] on input "text" at bounding box center [281, 247] width 180 height 12
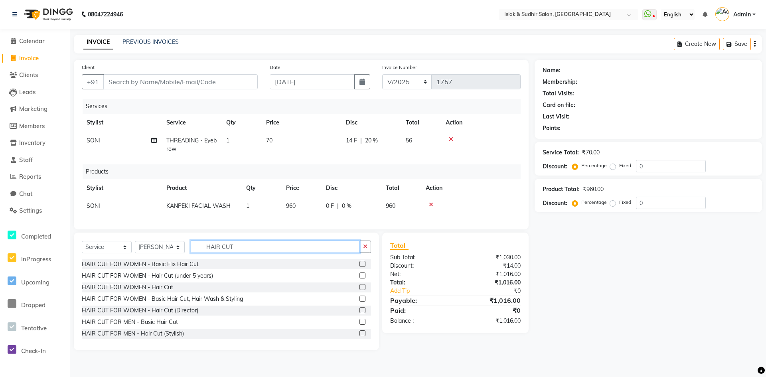
type input "HAIR CUT"
click at [359, 325] on label at bounding box center [362, 322] width 6 height 6
click at [359, 325] on input "checkbox" at bounding box center [361, 322] width 5 height 5
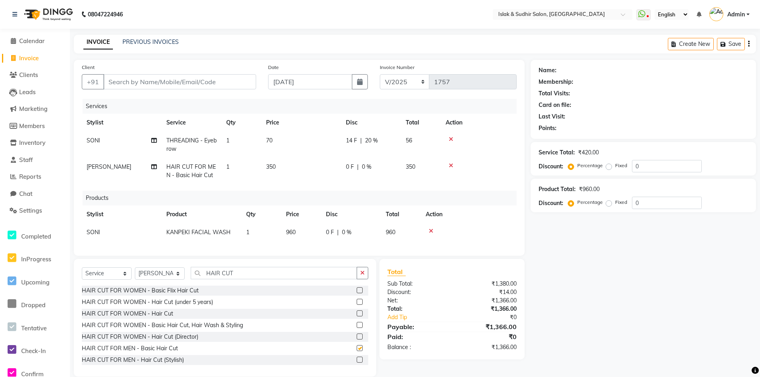
checkbox input "false"
click at [357, 305] on label at bounding box center [360, 302] width 6 height 6
click at [357, 305] on input "checkbox" at bounding box center [359, 302] width 5 height 5
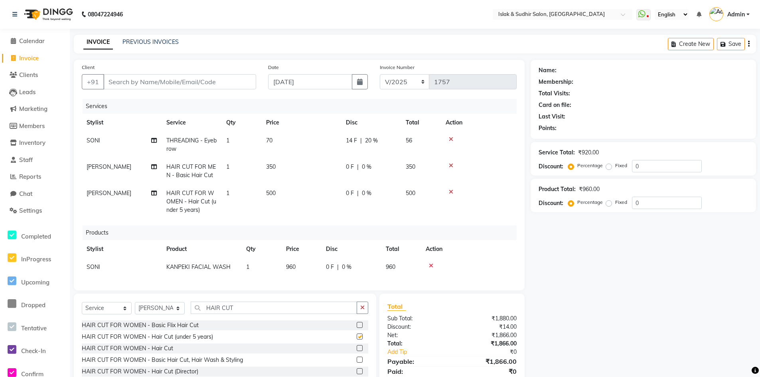
checkbox input "false"
click at [452, 165] on div at bounding box center [479, 166] width 66 height 6
click at [452, 165] on icon at bounding box center [451, 166] width 4 height 6
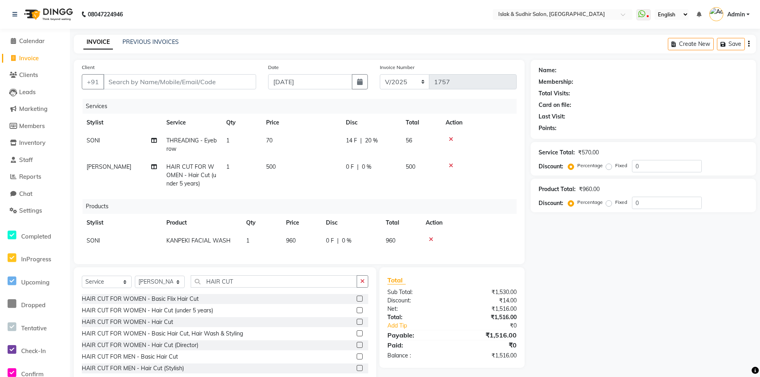
click at [367, 166] on span "0 %" at bounding box center [367, 167] width 10 height 8
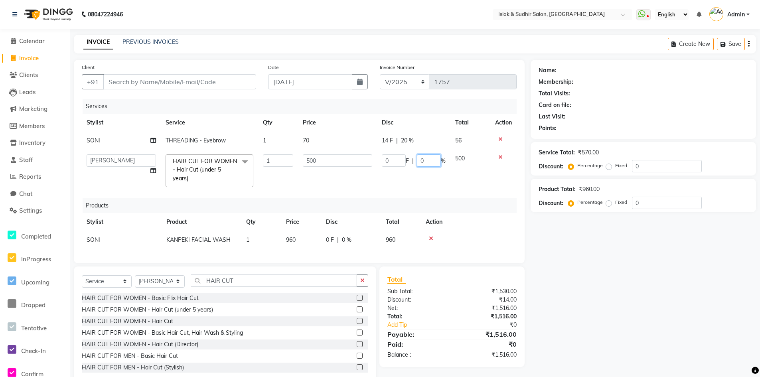
click at [431, 162] on input "0" at bounding box center [429, 160] width 24 height 12
type input "20"
click at [604, 270] on div "Name: Membership: Total Visits: Card on file: Last Visit: Points: Service Total…" at bounding box center [646, 222] width 231 height 324
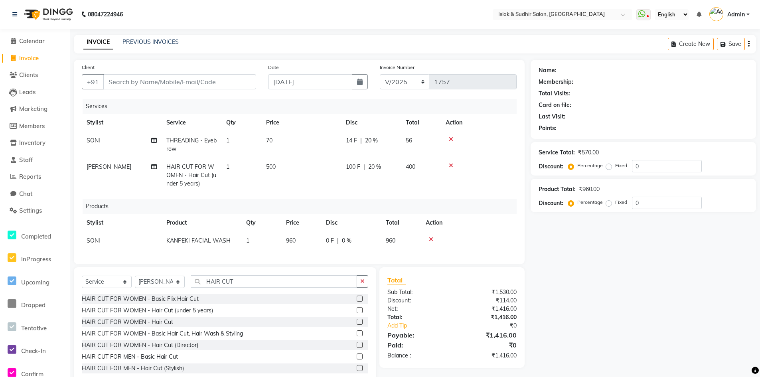
click at [370, 168] on span "20 %" at bounding box center [374, 167] width 13 height 8
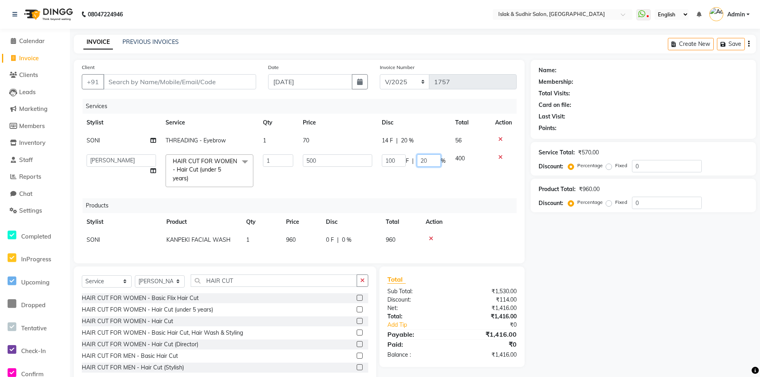
click at [423, 161] on input "20" at bounding box center [429, 160] width 24 height 12
type input "50"
click at [610, 336] on div "Name: Membership: Total Visits: Card on file: Last Visit: Points: Service Total…" at bounding box center [646, 222] width 231 height 324
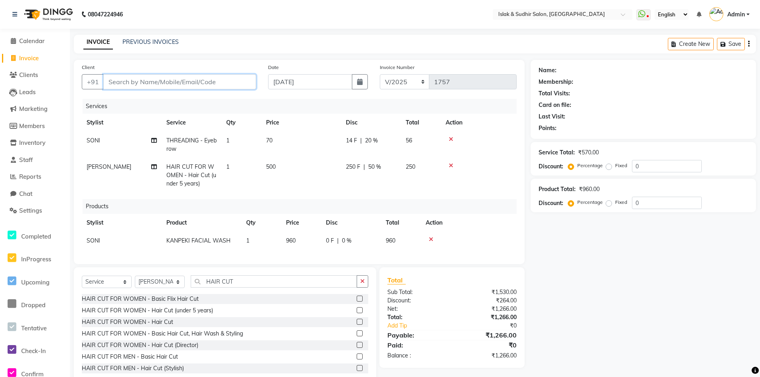
drag, startPoint x: 150, startPoint y: 79, endPoint x: 145, endPoint y: 80, distance: 5.3
click at [150, 79] on input "Client" at bounding box center [179, 81] width 153 height 15
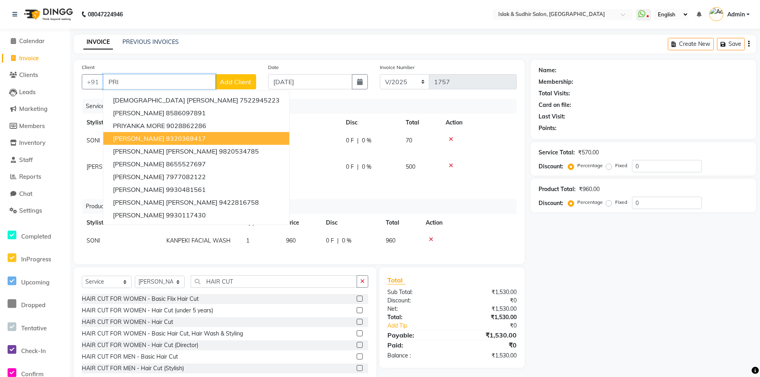
click at [137, 140] on span "[PERSON_NAME]" at bounding box center [138, 138] width 51 height 8
type input "9320369417"
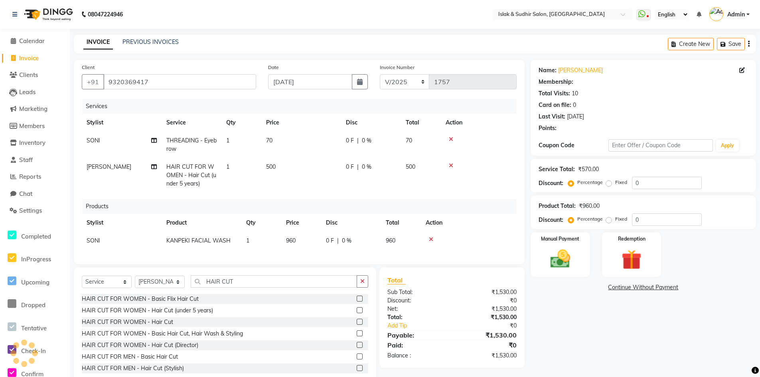
type input "20"
select select "1: Object"
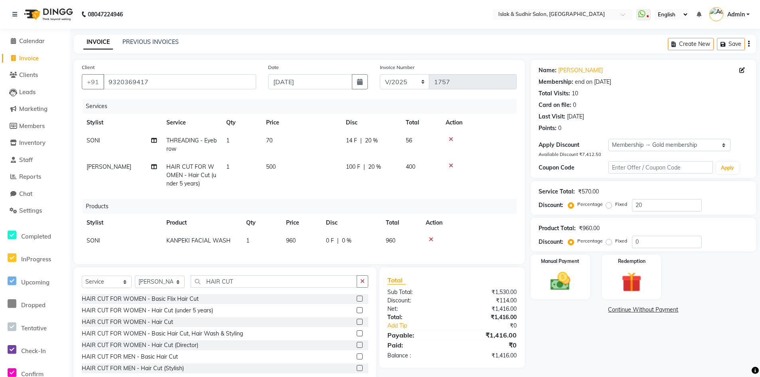
click at [372, 165] on span "20 %" at bounding box center [374, 167] width 13 height 8
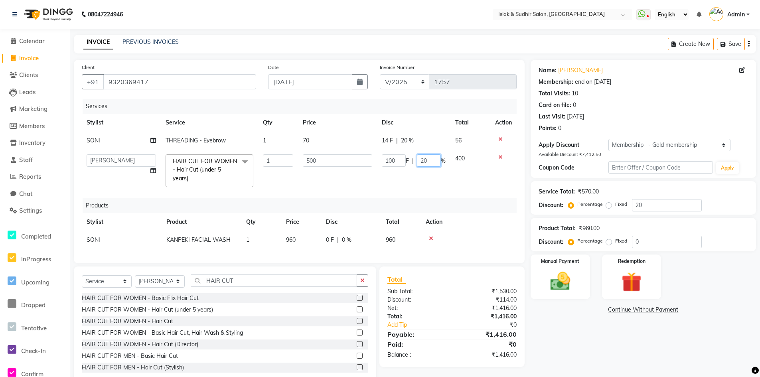
click at [425, 162] on input "20" at bounding box center [429, 160] width 24 height 12
type input "50"
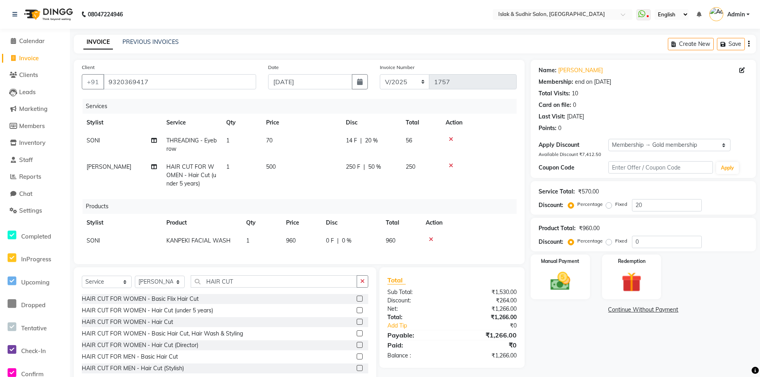
click at [658, 355] on div "Name: Priyanka Vartak Membership: end on 12-03-2026 Total Visits: 10 Card on fi…" at bounding box center [646, 222] width 231 height 325
click at [554, 283] on img at bounding box center [560, 281] width 34 height 24
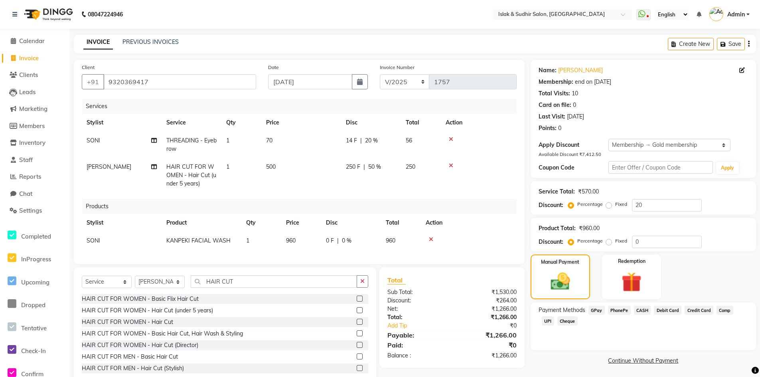
click at [602, 311] on span "GPay" at bounding box center [596, 310] width 16 height 9
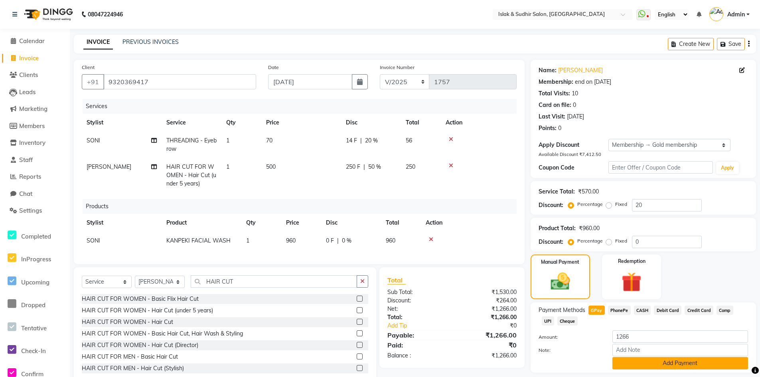
click at [674, 359] on button "Add Payment" at bounding box center [680, 363] width 136 height 12
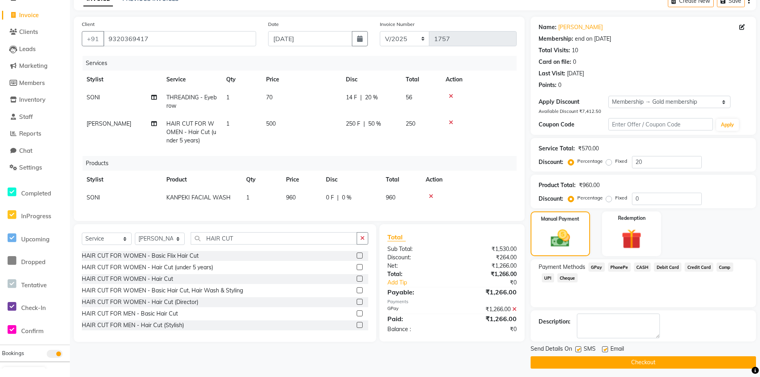
scroll to position [47, 0]
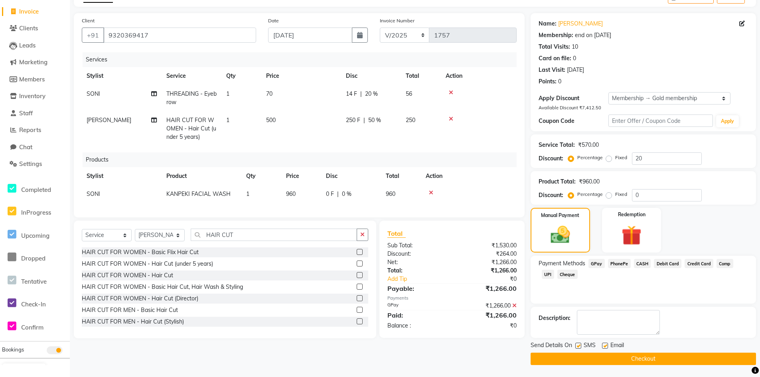
click at [648, 361] on button "Checkout" at bounding box center [643, 359] width 225 height 12
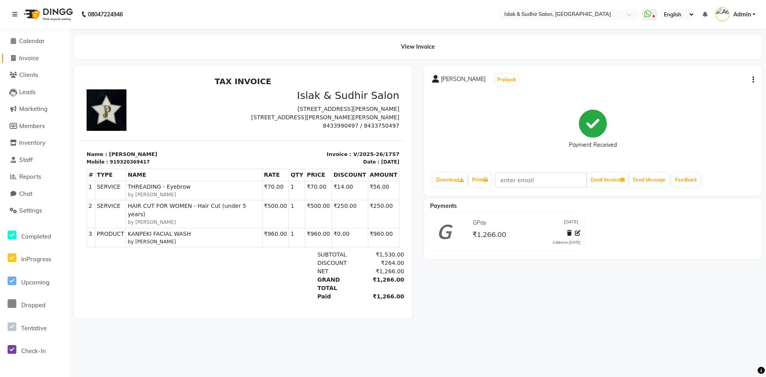
click at [27, 57] on span "Invoice" at bounding box center [29, 58] width 20 height 8
select select "7859"
select select "service"
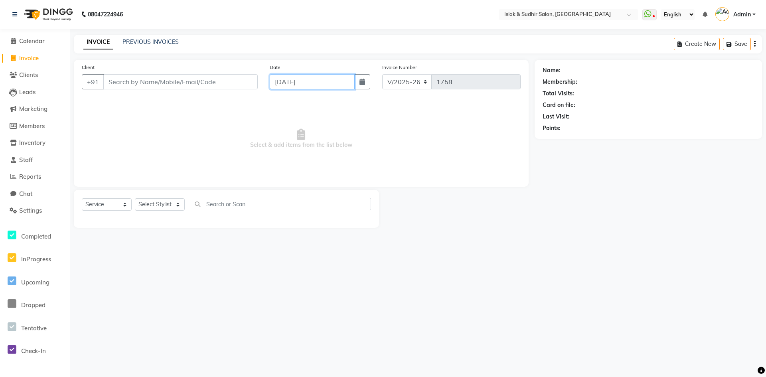
click at [319, 83] on input "[DATE]" at bounding box center [312, 81] width 85 height 15
select select "9"
select select "2025"
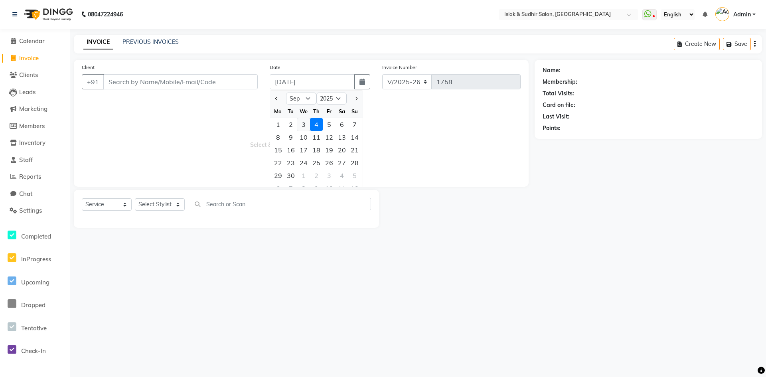
click at [300, 124] on div "3" at bounding box center [303, 124] width 13 height 13
type input "[DATE]"
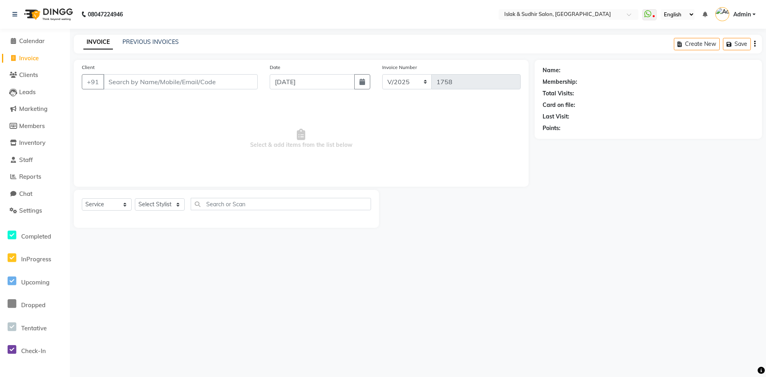
drag, startPoint x: 180, startPoint y: 73, endPoint x: 178, endPoint y: 77, distance: 4.3
click at [178, 76] on div "Client +91" at bounding box center [170, 79] width 188 height 33
click at [178, 83] on input "Client" at bounding box center [180, 81] width 154 height 15
type input "9072852697"
click at [237, 79] on span "Add Client" at bounding box center [237, 82] width 32 height 8
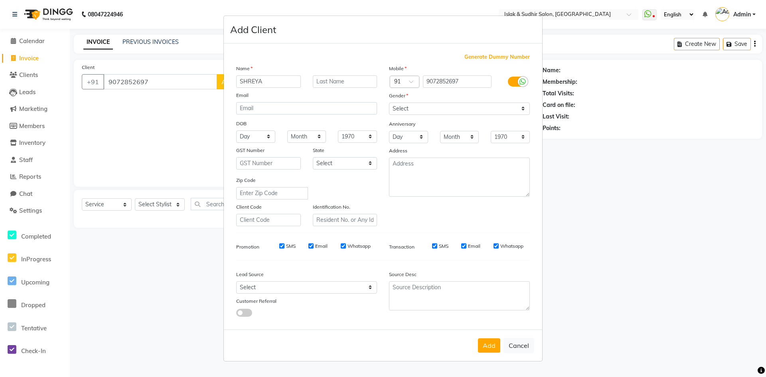
type input "SHREYA"
type input "[PERSON_NAME]"
click at [429, 113] on select "Select [DEMOGRAPHIC_DATA] [DEMOGRAPHIC_DATA] Other Prefer Not To Say" at bounding box center [459, 109] width 141 height 12
select select "[DEMOGRAPHIC_DATA]"
click at [389, 103] on select "Select [DEMOGRAPHIC_DATA] [DEMOGRAPHIC_DATA] Other Prefer Not To Say" at bounding box center [459, 109] width 141 height 12
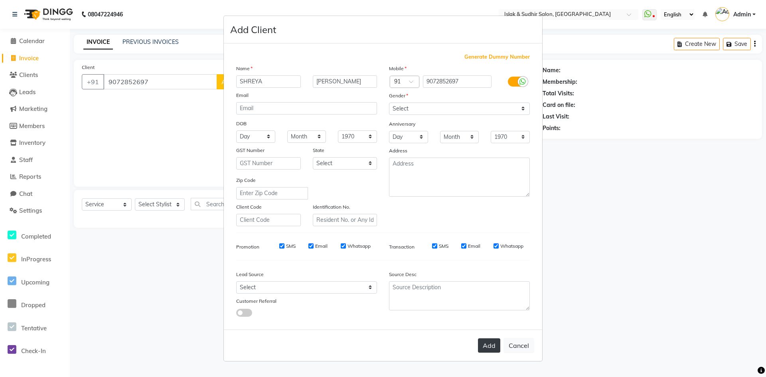
click at [490, 344] on button "Add" at bounding box center [489, 345] width 22 height 14
select select
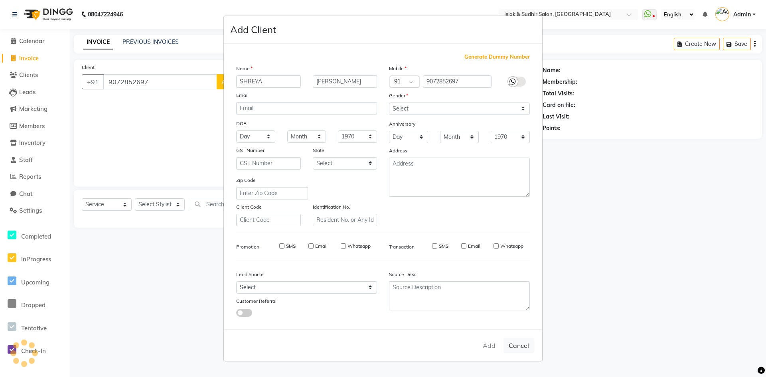
select select
checkbox input "false"
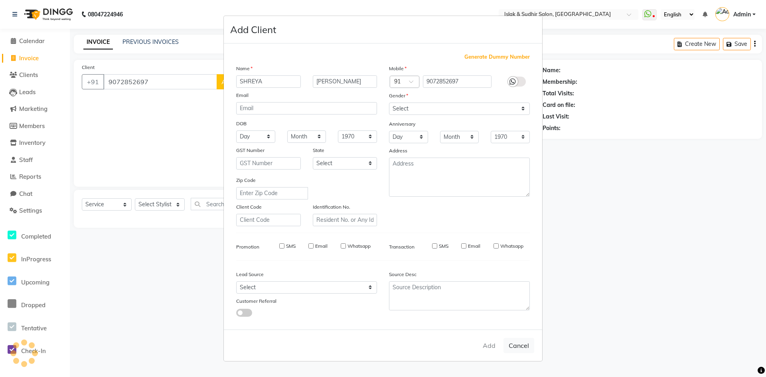
checkbox input "false"
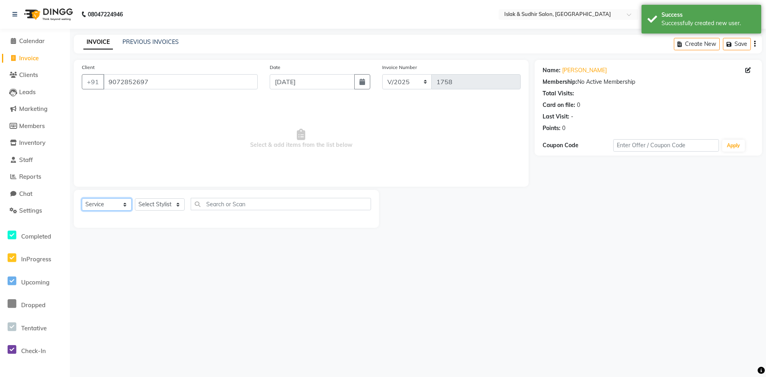
click at [121, 207] on select "Select Service Product Membership Package Voucher Prepaid Gift Card" at bounding box center [107, 204] width 50 height 12
select select "membership"
click at [82, 198] on select "Select Service Product Membership Package Voucher Prepaid Gift Card" at bounding box center [107, 204] width 50 height 12
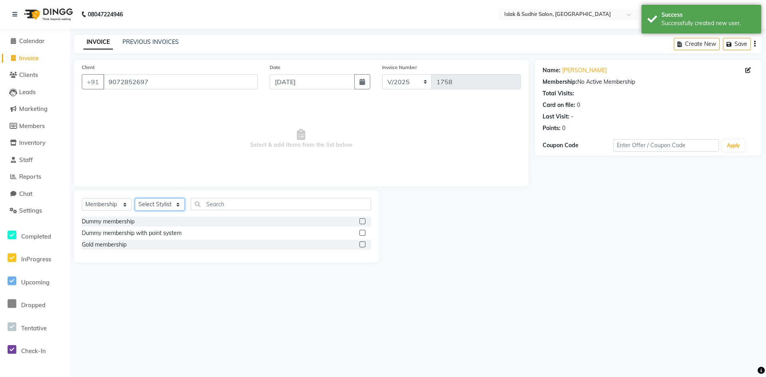
click at [154, 205] on select "Select Stylist [PERSON_NAME] [PERSON_NAME] [PERSON_NAME] ISLAK ISLAK & SUDHIR S…" at bounding box center [160, 204] width 50 height 12
select select "70491"
click at [135, 198] on select "Select Stylist [PERSON_NAME] [PERSON_NAME] [PERSON_NAME] ISLAK ISLAK & SUDHIR S…" at bounding box center [160, 204] width 50 height 12
click at [365, 243] on label at bounding box center [362, 244] width 6 height 6
click at [365, 243] on input "checkbox" at bounding box center [361, 244] width 5 height 5
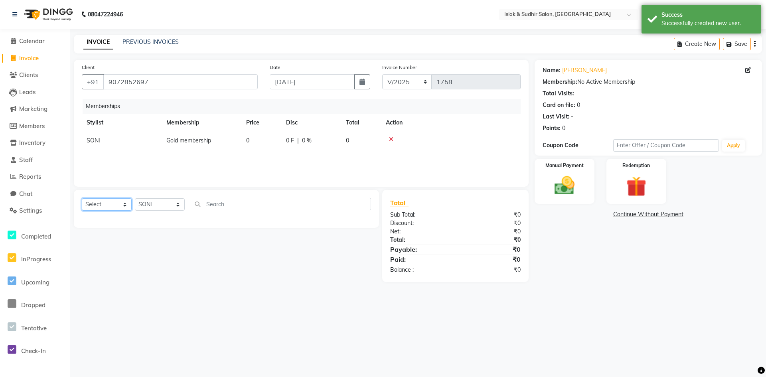
drag, startPoint x: 126, startPoint y: 205, endPoint x: 124, endPoint y: 209, distance: 5.5
click at [126, 205] on select "Select Service Product Package Voucher Prepaid Gift Card" at bounding box center [107, 204] width 50 height 12
select select "service"
click at [82, 198] on select "Select Service Product Package Voucher Prepaid Gift Card" at bounding box center [107, 204] width 50 height 12
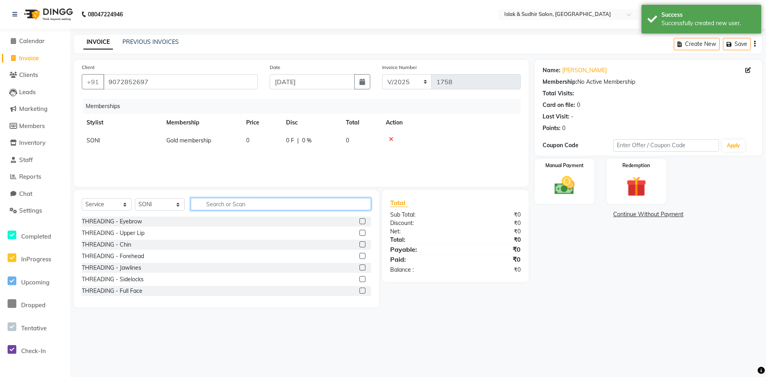
click at [201, 203] on input "text" at bounding box center [281, 204] width 180 height 12
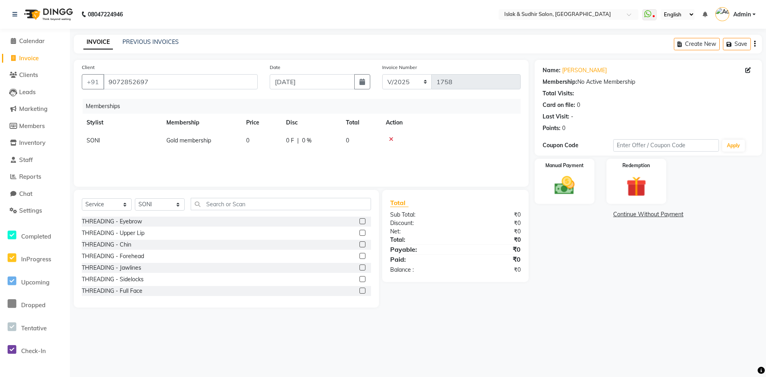
click at [359, 222] on label at bounding box center [362, 221] width 6 height 6
click at [359, 222] on input "checkbox" at bounding box center [361, 221] width 5 height 5
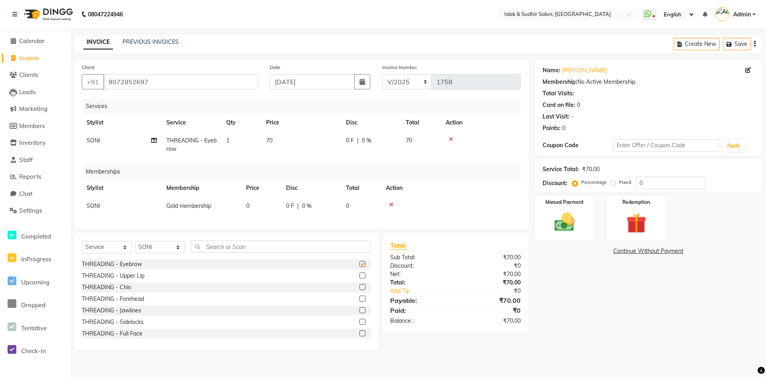
checkbox input "false"
click at [359, 278] on label at bounding box center [362, 276] width 6 height 6
click at [359, 278] on input "checkbox" at bounding box center [361, 275] width 5 height 5
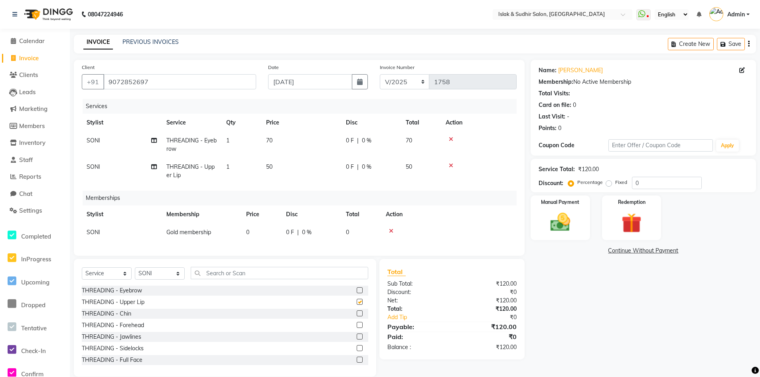
checkbox input "false"
click at [653, 189] on input "0" at bounding box center [667, 183] width 70 height 12
type input "20"
click at [559, 223] on img at bounding box center [560, 222] width 34 height 24
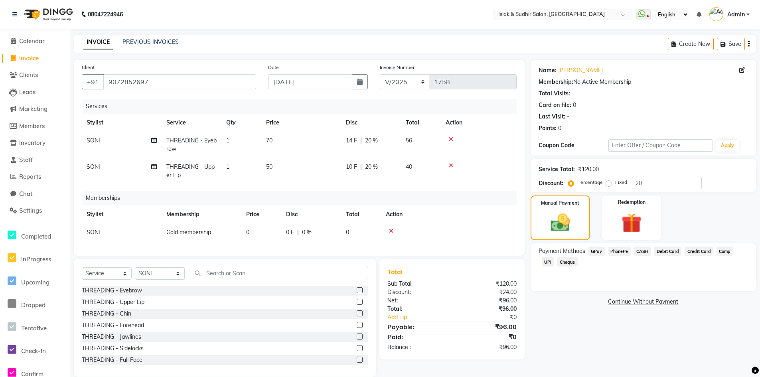
click at [597, 249] on span "GPay" at bounding box center [596, 251] width 16 height 9
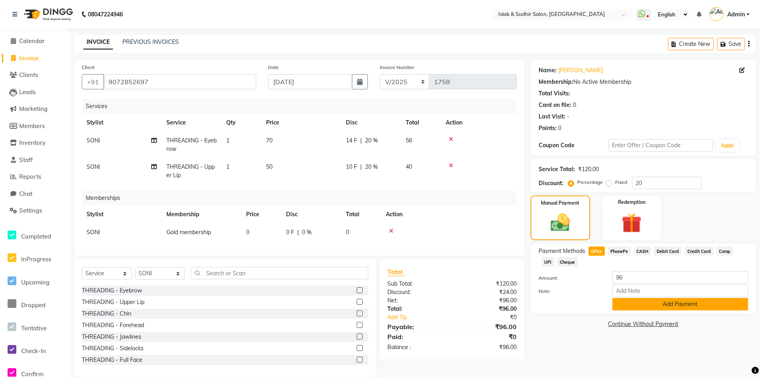
click at [653, 304] on button "Add Payment" at bounding box center [680, 304] width 136 height 12
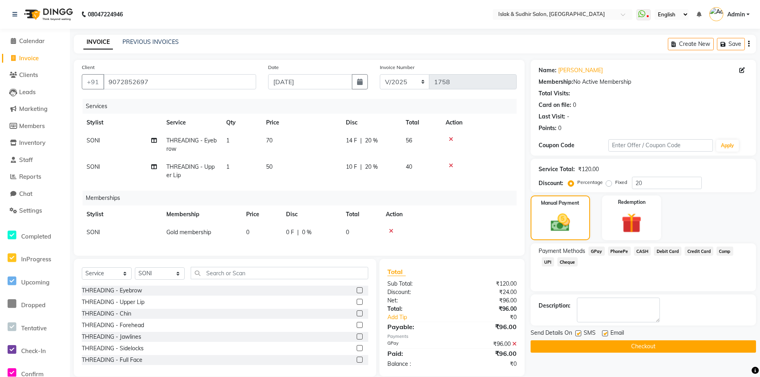
click at [632, 346] on button "Checkout" at bounding box center [643, 346] width 225 height 12
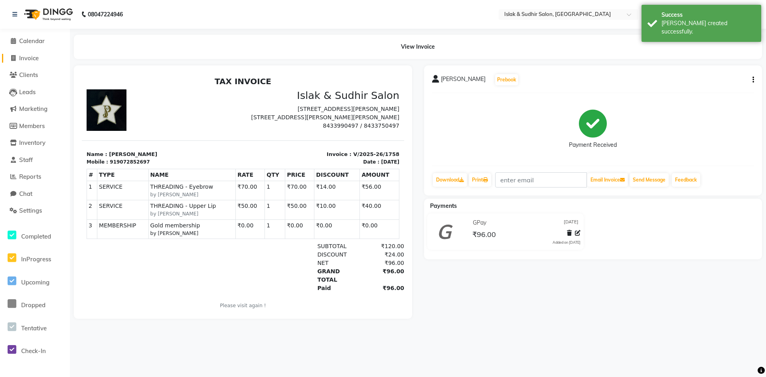
click at [35, 60] on span "Invoice" at bounding box center [29, 58] width 20 height 8
select select "7859"
select select "service"
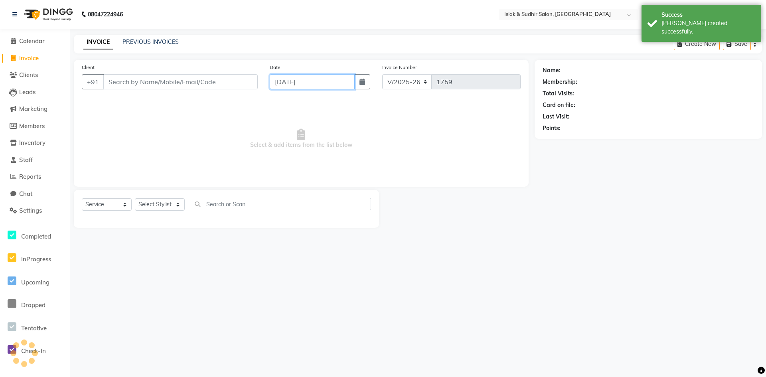
click at [304, 83] on input "[DATE]" at bounding box center [312, 81] width 85 height 15
select select "9"
select select "2025"
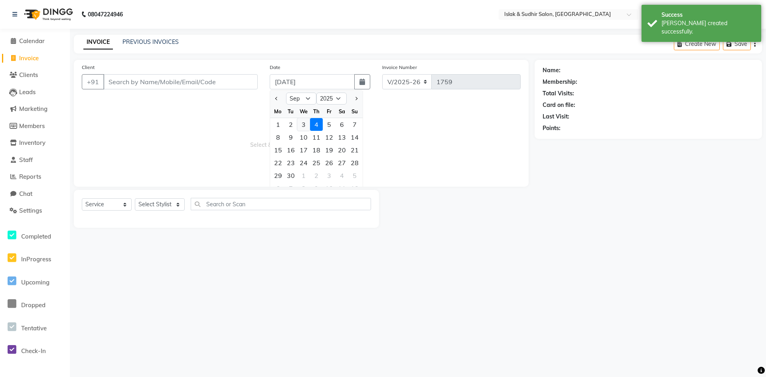
click at [304, 124] on div "3" at bounding box center [303, 124] width 13 height 13
type input "[DATE]"
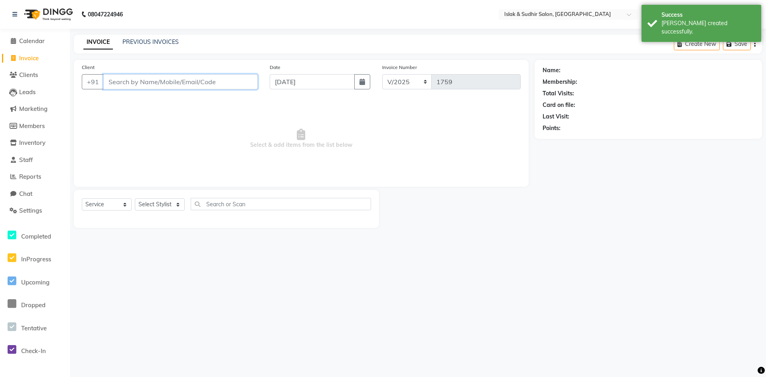
click at [165, 78] on input "Client" at bounding box center [180, 81] width 154 height 15
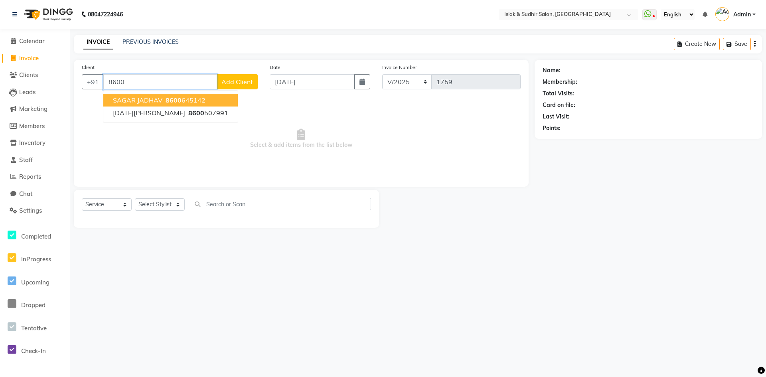
click at [201, 101] on ngb-highlight "8600 645142" at bounding box center [184, 100] width 41 height 8
type input "8600645142"
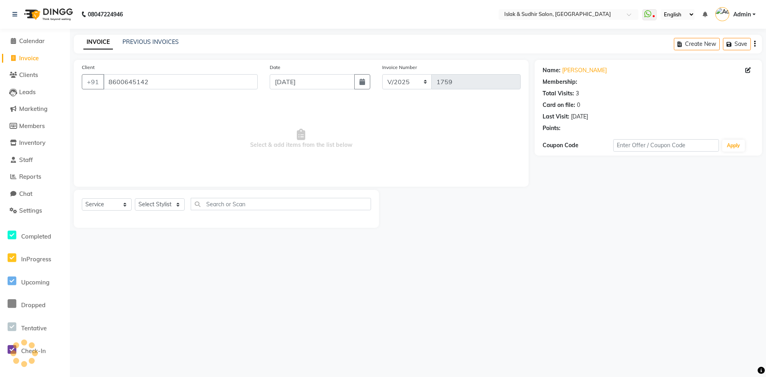
select select "1: Object"
drag, startPoint x: 153, startPoint y: 199, endPoint x: 160, endPoint y: 207, distance: 10.8
click at [154, 200] on select "Select Stylist [PERSON_NAME] [PERSON_NAME] [PERSON_NAME] ISLAK ISLAK & SUDHIR S…" at bounding box center [160, 204] width 50 height 12
select select "79623"
click at [135, 198] on select "Select Stylist [PERSON_NAME] [PERSON_NAME] [PERSON_NAME] ISLAK ISLAK & SUDHIR S…" at bounding box center [160, 204] width 50 height 12
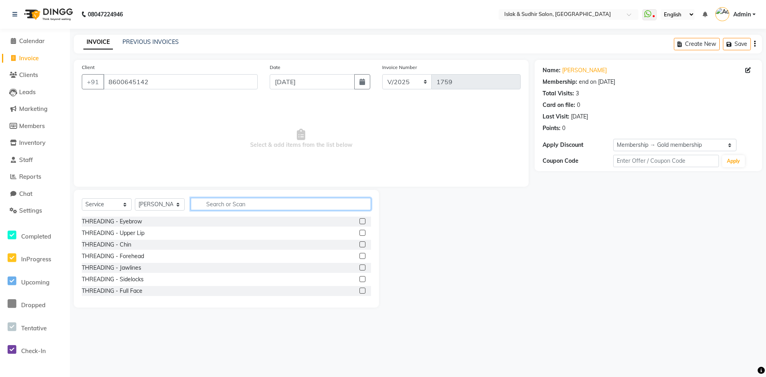
click at [216, 207] on input "text" at bounding box center [281, 204] width 180 height 12
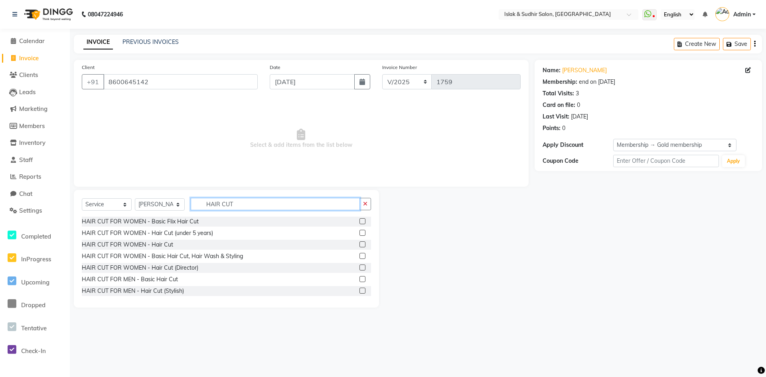
type input "HAIR CUT"
click at [359, 280] on label at bounding box center [362, 279] width 6 height 6
click at [359, 280] on input "checkbox" at bounding box center [361, 279] width 5 height 5
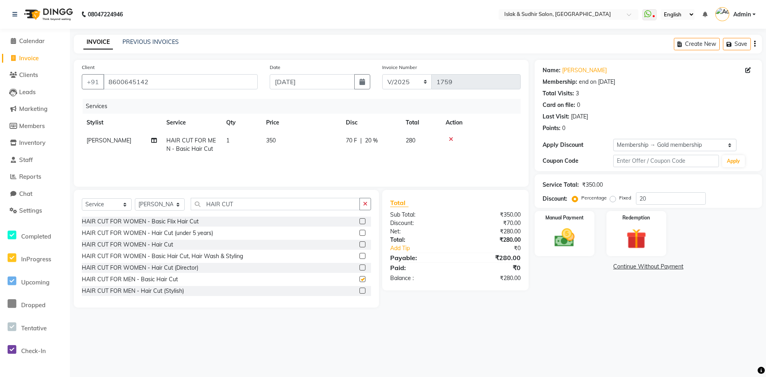
checkbox input "false"
click at [657, 197] on input "20" at bounding box center [671, 198] width 70 height 12
type input "2"
type input "50"
click at [569, 237] on img at bounding box center [564, 238] width 34 height 24
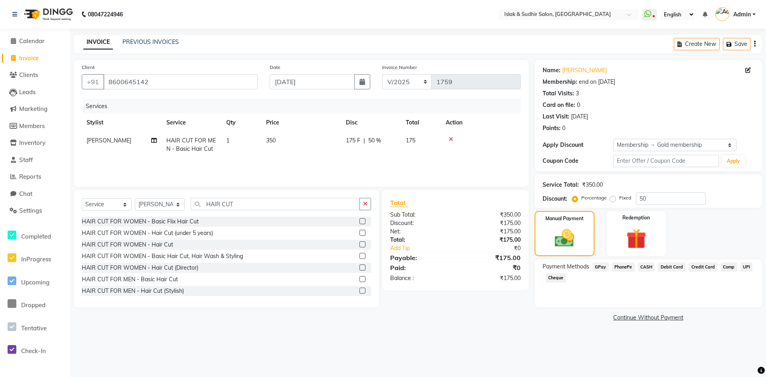
click at [606, 268] on span "GPay" at bounding box center [600, 267] width 16 height 9
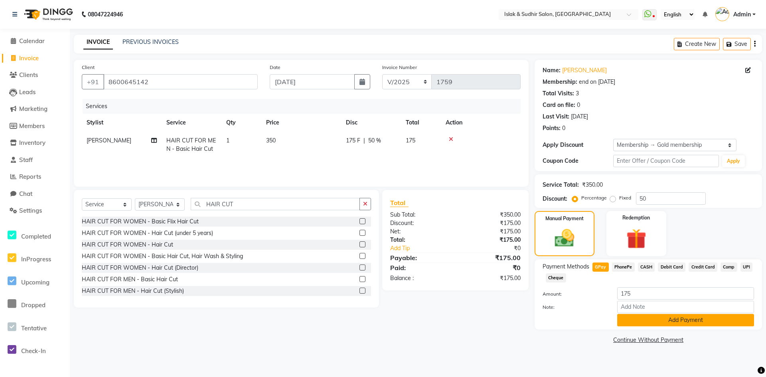
click at [679, 317] on button "Add Payment" at bounding box center [685, 320] width 137 height 12
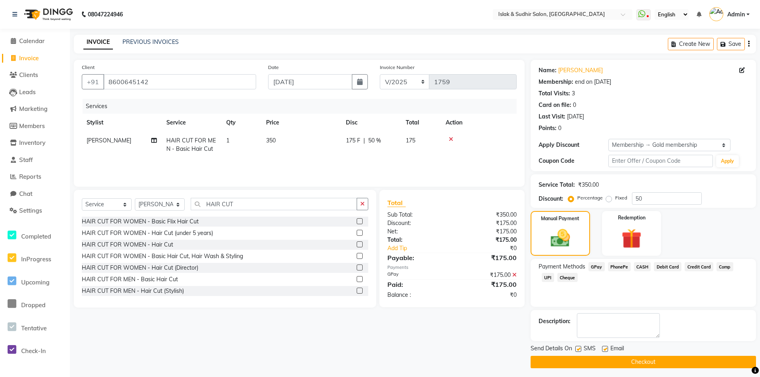
click at [647, 363] on button "Checkout" at bounding box center [643, 362] width 225 height 12
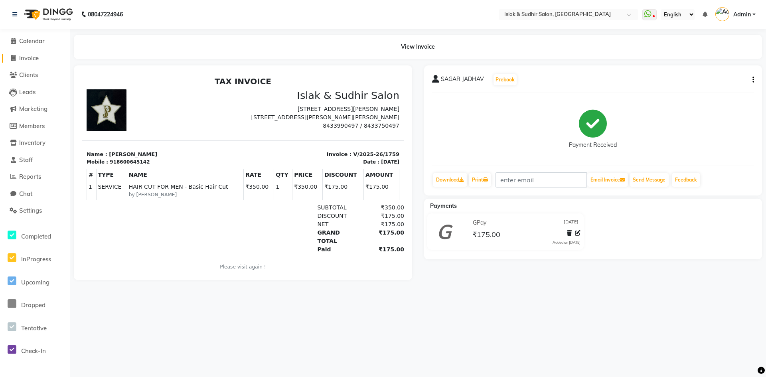
click at [39, 56] on span "Invoice" at bounding box center [29, 58] width 20 height 8
select select "7859"
select select "service"
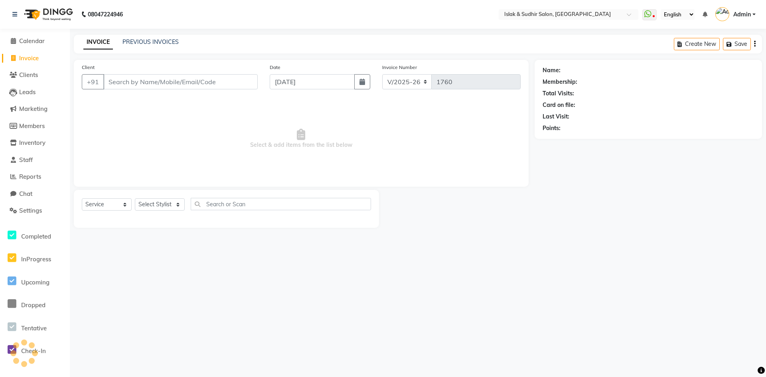
click at [127, 81] on input "Client" at bounding box center [180, 81] width 154 height 15
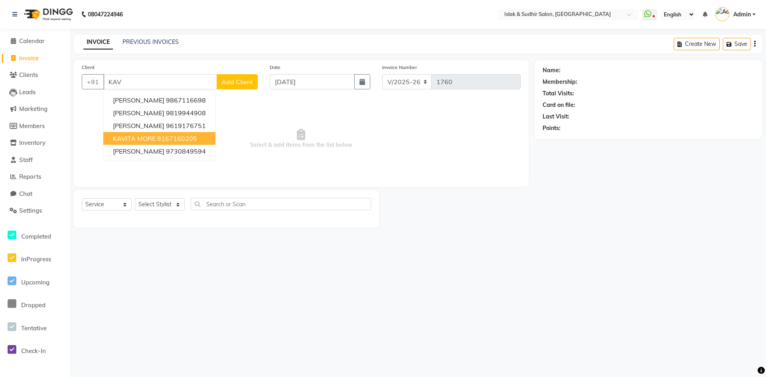
click at [187, 138] on ngb-highlight "9167160205" at bounding box center [177, 138] width 40 height 8
type input "9167160205"
select select "1: Object"
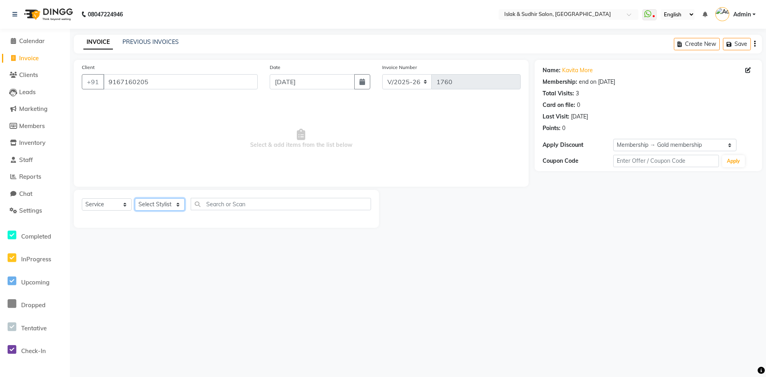
click at [176, 205] on select "Select Stylist [PERSON_NAME] [PERSON_NAME] [PERSON_NAME] ISLAK ISLAK & SUDHIR S…" at bounding box center [160, 204] width 50 height 12
select select "70490"
click at [135, 198] on select "Select Stylist [PERSON_NAME] [PERSON_NAME] [PERSON_NAME] ISLAK ISLAK & SUDHIR S…" at bounding box center [160, 204] width 50 height 12
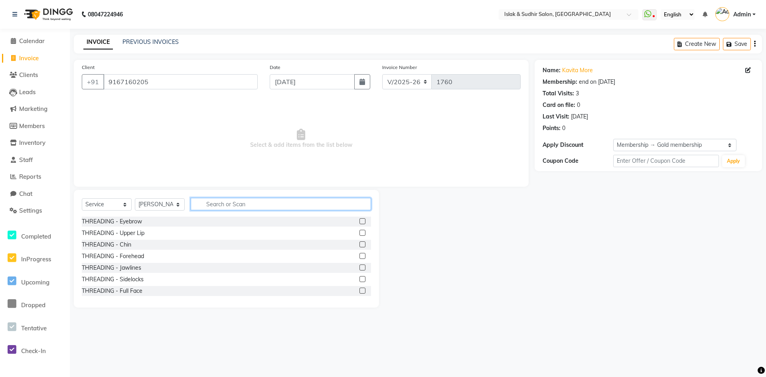
click at [236, 205] on input "text" at bounding box center [281, 204] width 180 height 12
type input "DETAN"
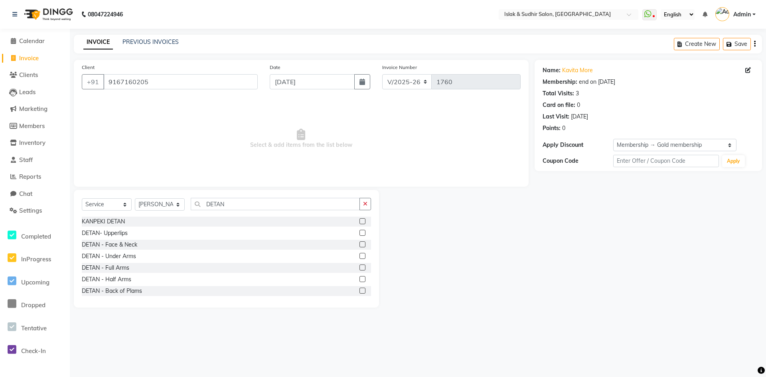
click at [359, 245] on label at bounding box center [362, 244] width 6 height 6
click at [359, 245] on input "checkbox" at bounding box center [361, 244] width 5 height 5
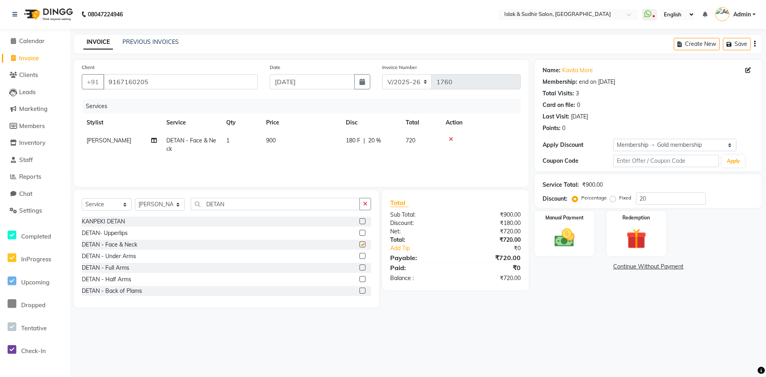
checkbox input "false"
click at [359, 219] on label at bounding box center [362, 221] width 6 height 6
click at [359, 219] on input "checkbox" at bounding box center [361, 221] width 5 height 5
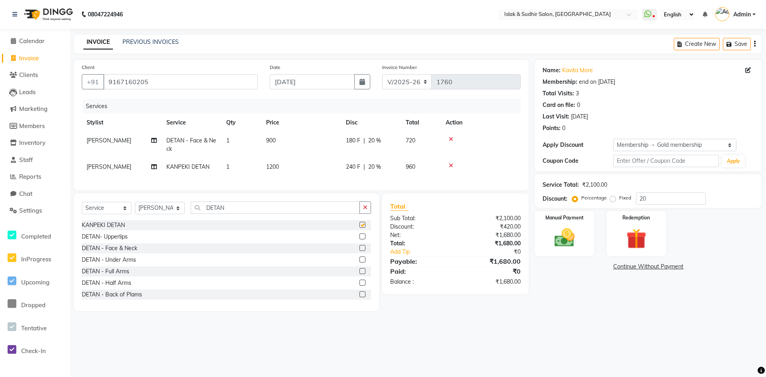
checkbox input "false"
click at [448, 140] on div at bounding box center [481, 139] width 70 height 6
click at [450, 139] on icon at bounding box center [451, 139] width 4 height 6
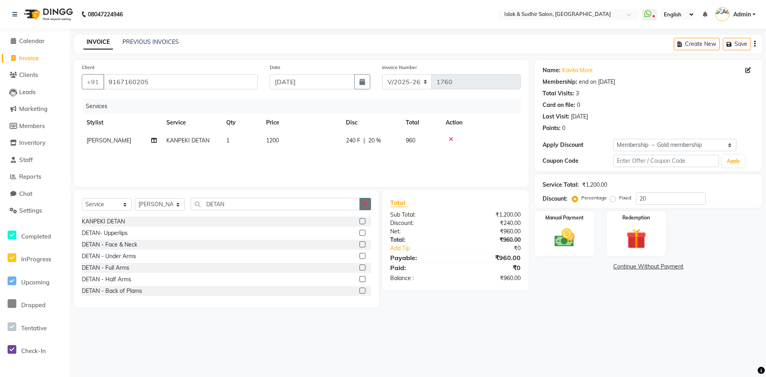
drag, startPoint x: 367, startPoint y: 199, endPoint x: 311, endPoint y: 203, distance: 55.6
click at [365, 200] on button "button" at bounding box center [365, 204] width 12 height 12
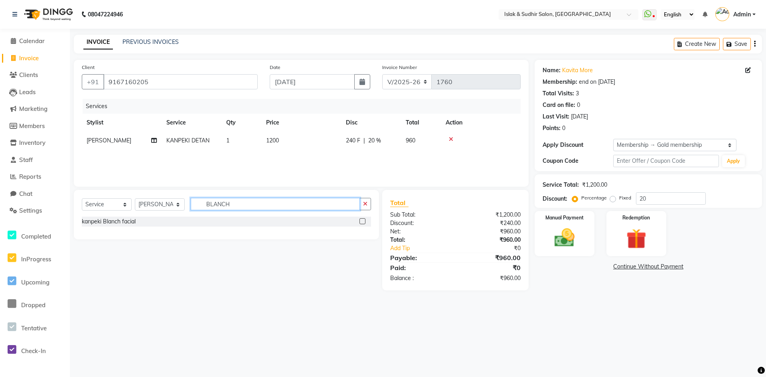
type input "BLANCH"
click at [363, 223] on label at bounding box center [362, 221] width 6 height 6
click at [363, 223] on input "checkbox" at bounding box center [361, 221] width 5 height 5
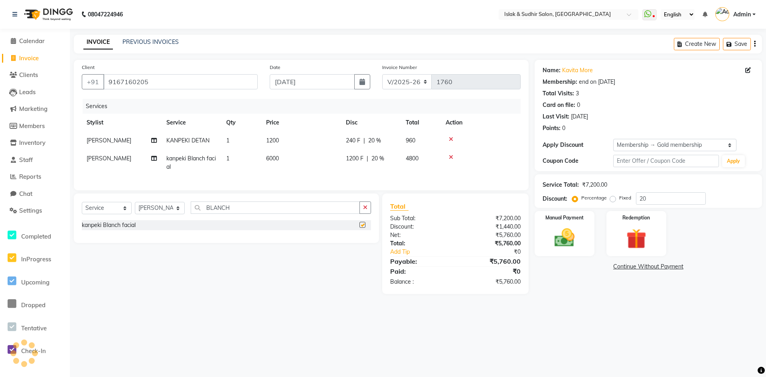
checkbox input "false"
click at [368, 214] on button "button" at bounding box center [365, 207] width 12 height 12
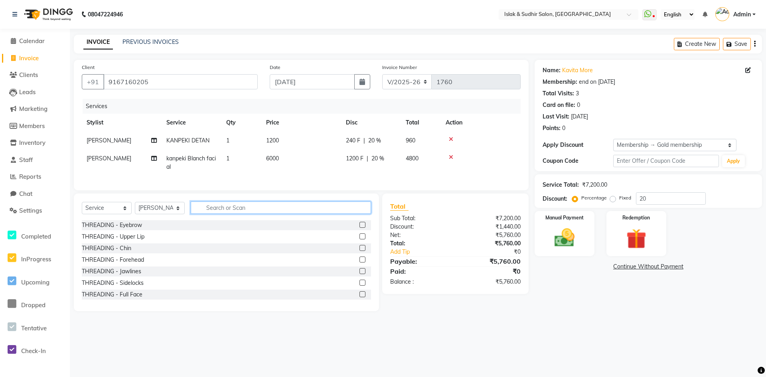
click at [227, 214] on input "text" at bounding box center [281, 207] width 180 height 12
type input "RIC"
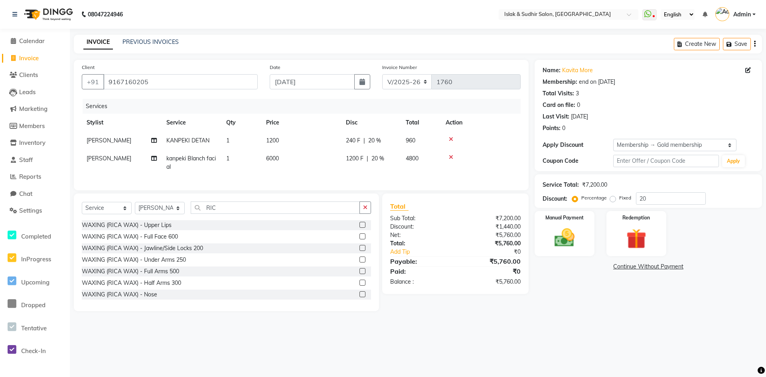
click at [359, 274] on label at bounding box center [362, 271] width 6 height 6
click at [359, 274] on input "checkbox" at bounding box center [361, 271] width 5 height 5
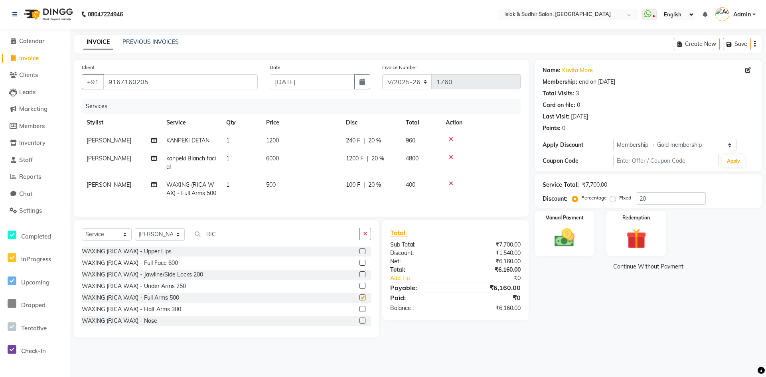
checkbox input "false"
click at [632, 323] on div "Name: Kavita More Membership: end on 18-07-2026 Total Visits: 3 Card on file: 0…" at bounding box center [651, 199] width 233 height 278
click at [364, 237] on icon "button" at bounding box center [365, 234] width 4 height 6
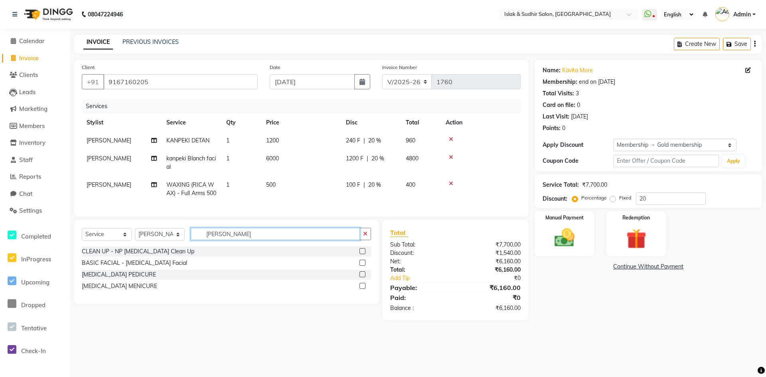
type input "[PERSON_NAME]"
click at [363, 277] on label at bounding box center [362, 274] width 6 height 6
click at [363, 277] on input "checkbox" at bounding box center [361, 274] width 5 height 5
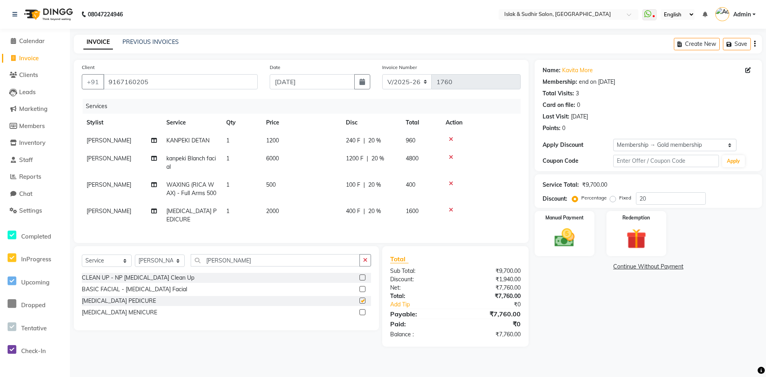
checkbox input "false"
click at [168, 267] on select "Select Stylist [PERSON_NAME] [PERSON_NAME] [PERSON_NAME] ISLAK ISLAK & SUDHIR S…" at bounding box center [160, 261] width 50 height 12
select select "70491"
click at [135, 267] on select "Select Stylist [PERSON_NAME] [PERSON_NAME] [PERSON_NAME] ISLAK ISLAK & SUDHIR S…" at bounding box center [160, 261] width 50 height 12
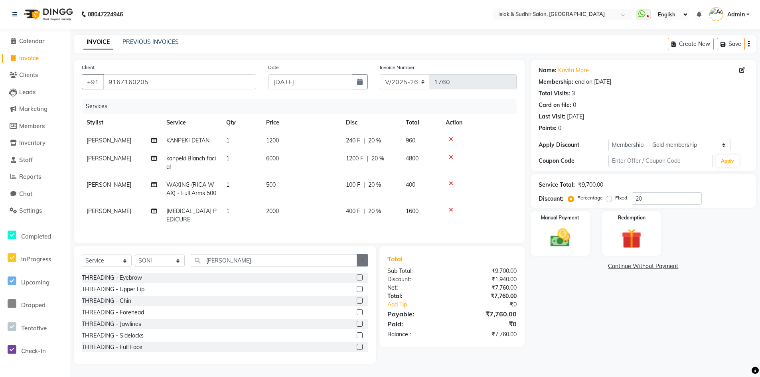
click at [365, 267] on button "button" at bounding box center [363, 260] width 12 height 12
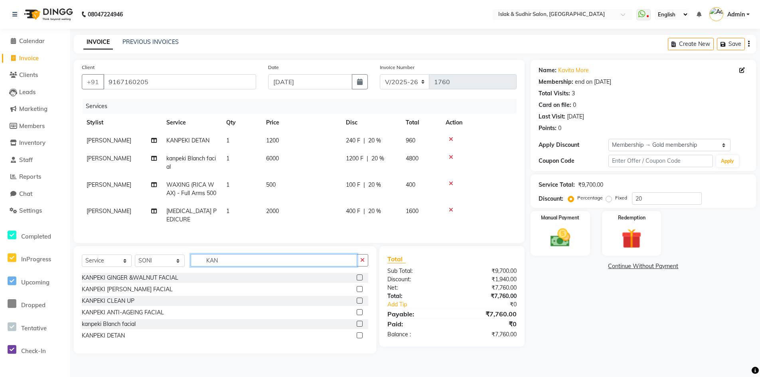
type input "KAN"
click at [359, 338] on label at bounding box center [360, 335] width 6 height 6
click at [359, 338] on input "checkbox" at bounding box center [359, 335] width 5 height 5
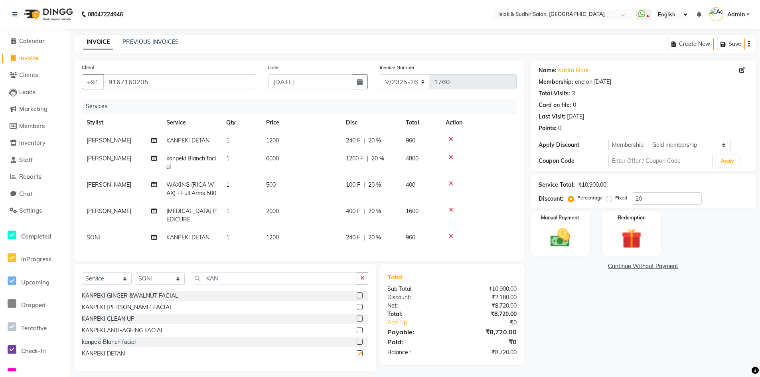
checkbox input "false"
click at [558, 241] on img at bounding box center [560, 238] width 34 height 24
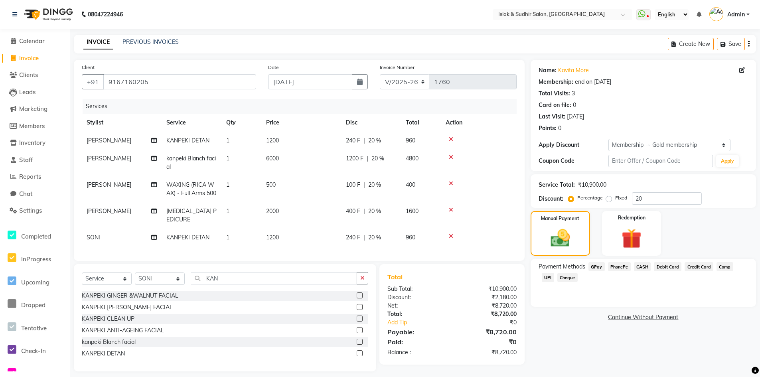
click at [598, 267] on span "GPay" at bounding box center [596, 266] width 16 height 9
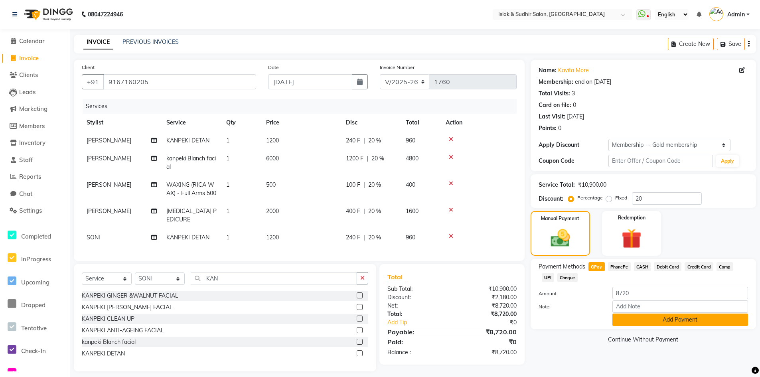
click at [654, 318] on button "Add Payment" at bounding box center [680, 320] width 136 height 12
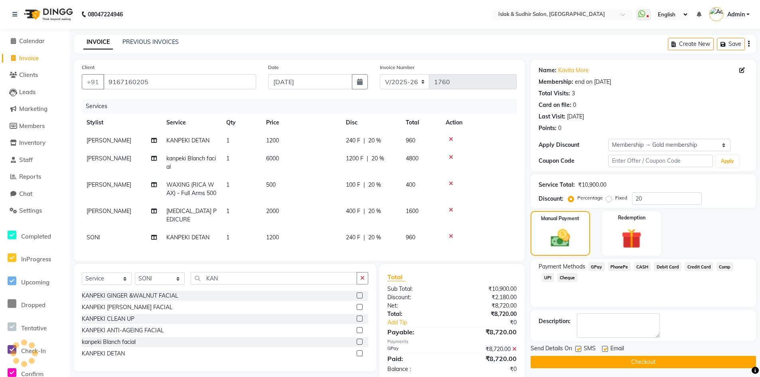
click at [636, 359] on button "Checkout" at bounding box center [643, 362] width 225 height 12
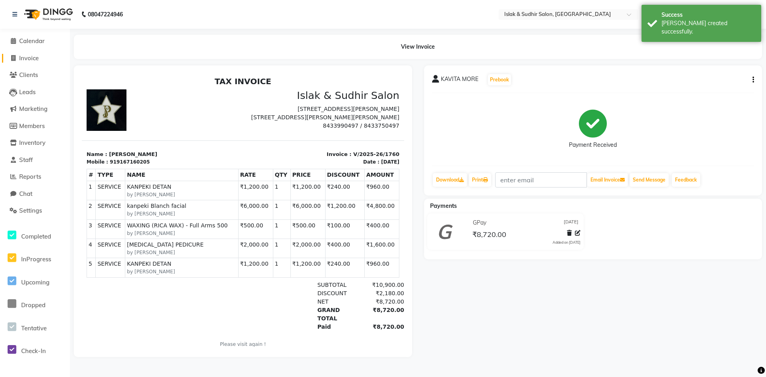
click at [30, 55] on span "Invoice" at bounding box center [29, 58] width 20 height 8
select select "service"
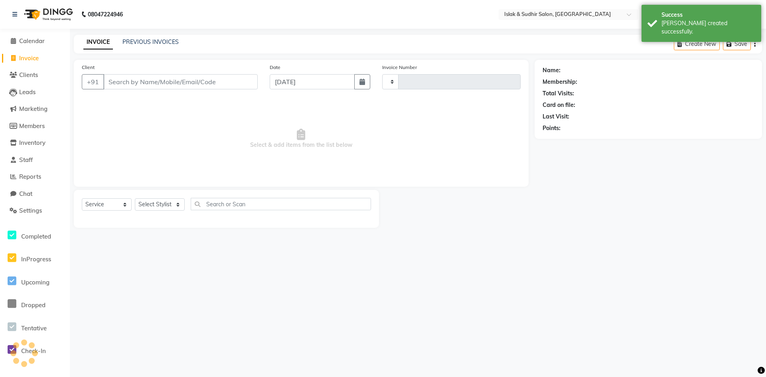
type input "1761"
select select "7859"
click at [134, 41] on link "PREVIOUS INVOICES" at bounding box center [150, 41] width 56 height 7
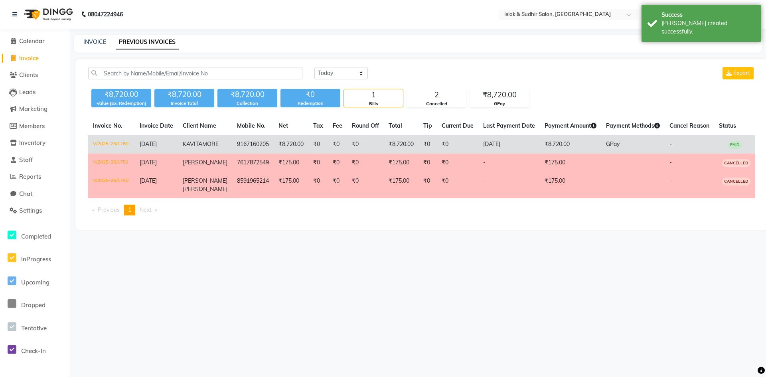
click at [157, 142] on span "[DATE]" at bounding box center [148, 143] width 17 height 7
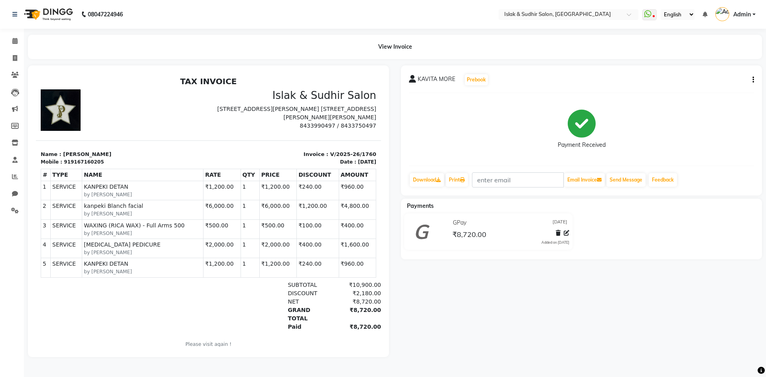
click at [754, 78] on div "KAVITA MORE Prebook Payment Received Download Print Email Invoice Send Message …" at bounding box center [581, 130] width 361 height 130
click at [754, 79] on div "KAVITA MORE Prebook Payment Received Download Print Email Invoice Send Message …" at bounding box center [581, 130] width 361 height 130
click at [754, 80] on icon "button" at bounding box center [753, 80] width 2 height 0
click at [720, 61] on div "Cancel Invoice" at bounding box center [713, 60] width 55 height 10
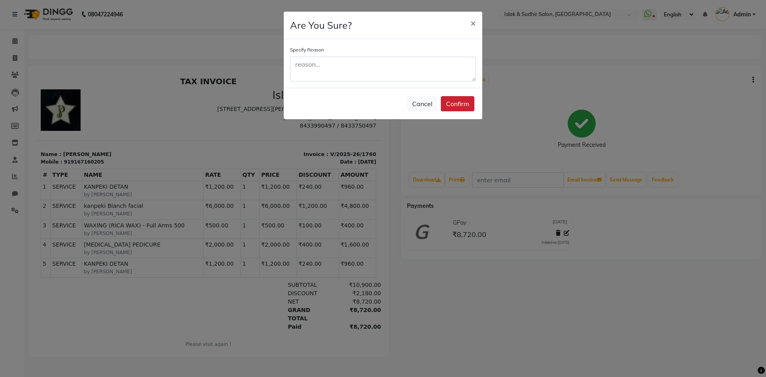
click at [446, 105] on button "Confirm" at bounding box center [458, 103] width 34 height 15
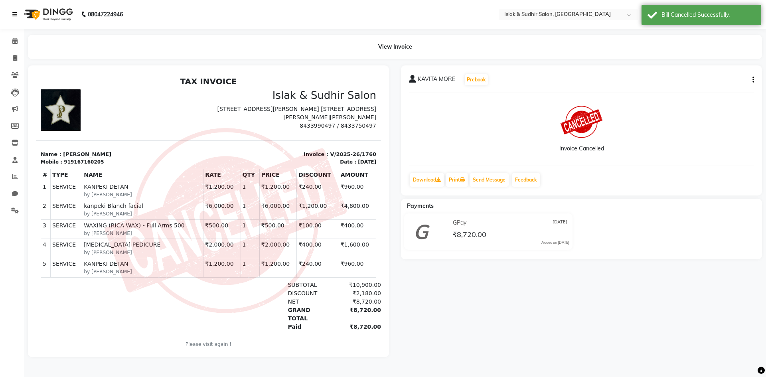
click at [17, 12] on icon at bounding box center [14, 15] width 5 height 6
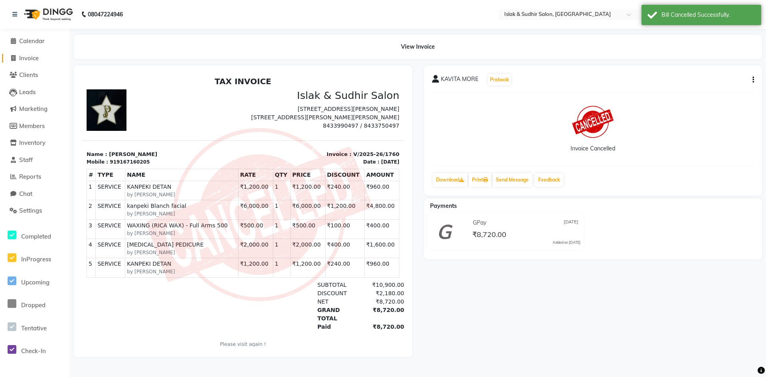
click at [28, 55] on span "Invoice" at bounding box center [29, 58] width 20 height 8
select select "7859"
select select "service"
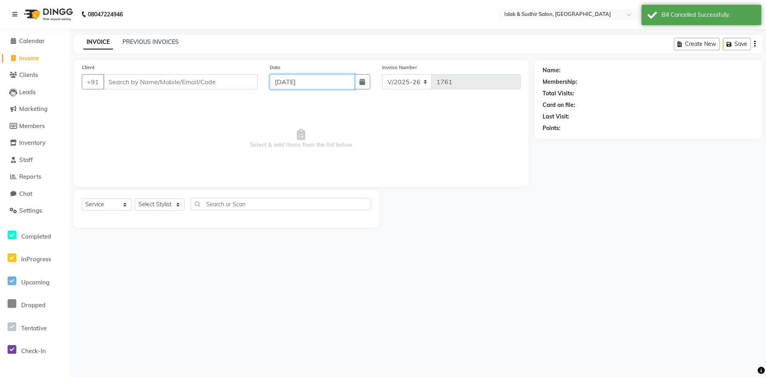
click at [305, 85] on input "[DATE]" at bounding box center [312, 81] width 85 height 15
select select "9"
select select "2025"
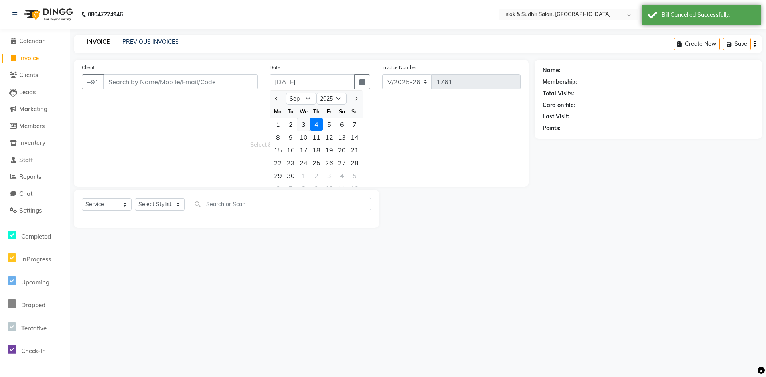
click at [301, 122] on div "3" at bounding box center [303, 124] width 13 height 13
type input "[DATE]"
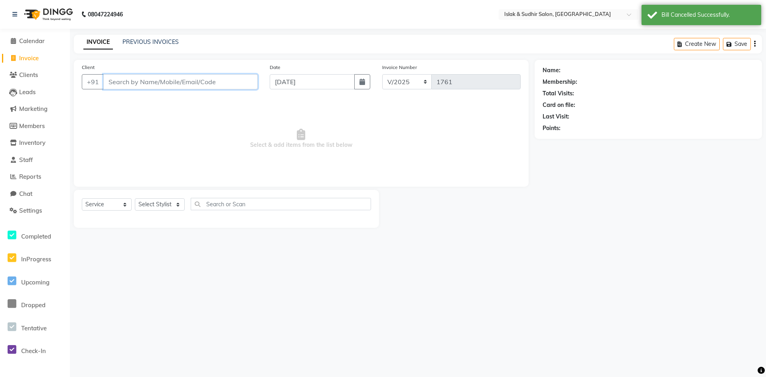
click at [178, 82] on input "Client" at bounding box center [180, 81] width 154 height 15
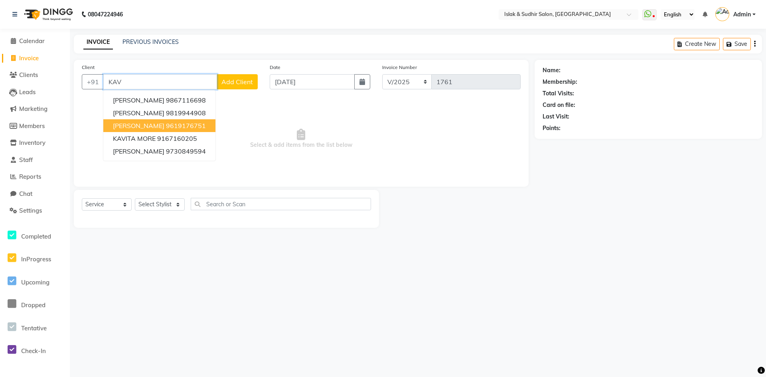
click at [139, 125] on span "[PERSON_NAME]" at bounding box center [138, 126] width 51 height 8
type input "9619176751"
select select "1: Object"
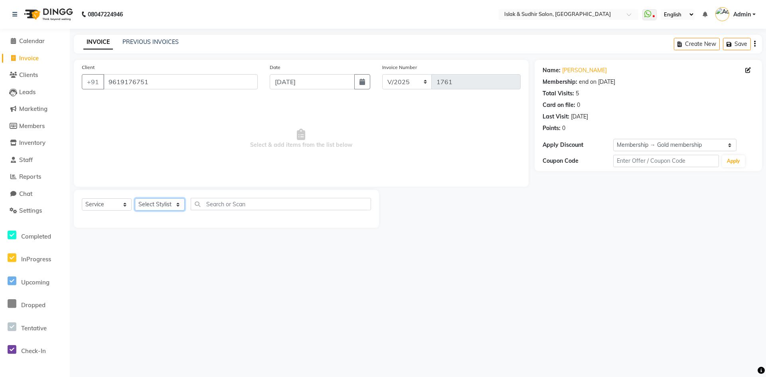
click at [172, 205] on select "Select Stylist [PERSON_NAME] [PERSON_NAME] [PERSON_NAME] ISLAK ISLAK & SUDHIR S…" at bounding box center [160, 204] width 50 height 12
click at [135, 198] on select "Select Stylist [PERSON_NAME] [PERSON_NAME] [PERSON_NAME] ISLAK ISLAK & SUDHIR S…" at bounding box center [160, 204] width 50 height 12
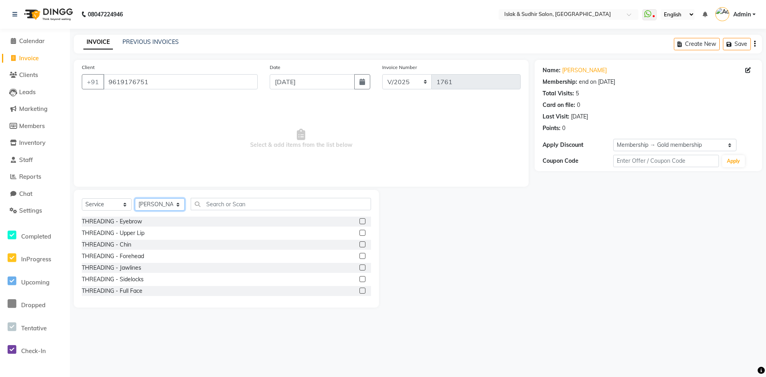
click at [170, 205] on select "Select Stylist [PERSON_NAME] [PERSON_NAME] [PERSON_NAME] ISLAK ISLAK & SUDHIR S…" at bounding box center [160, 204] width 50 height 12
select select "70490"
click at [135, 198] on select "Select Stylist [PERSON_NAME] [PERSON_NAME] [PERSON_NAME] ISLAK ISLAK & SUDHIR S…" at bounding box center [160, 204] width 50 height 12
click at [232, 202] on input "text" at bounding box center [281, 204] width 180 height 12
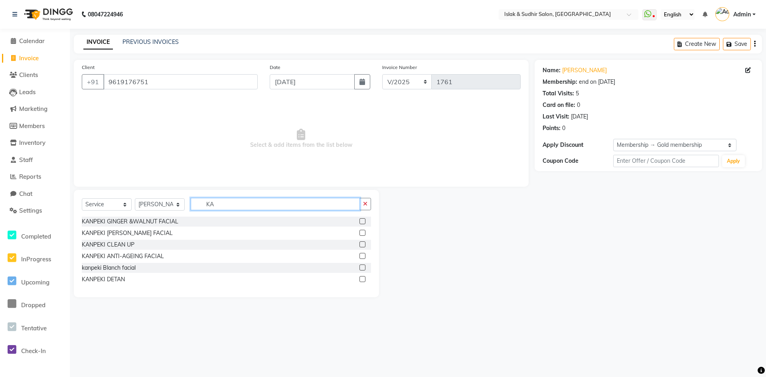
type input "KA"
click at [362, 280] on label at bounding box center [362, 279] width 6 height 6
click at [362, 280] on input "checkbox" at bounding box center [361, 279] width 5 height 5
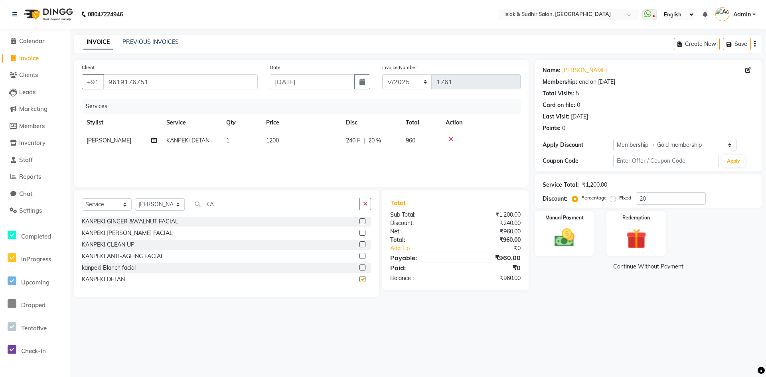
checkbox input "false"
click at [368, 204] on button "button" at bounding box center [365, 204] width 12 height 12
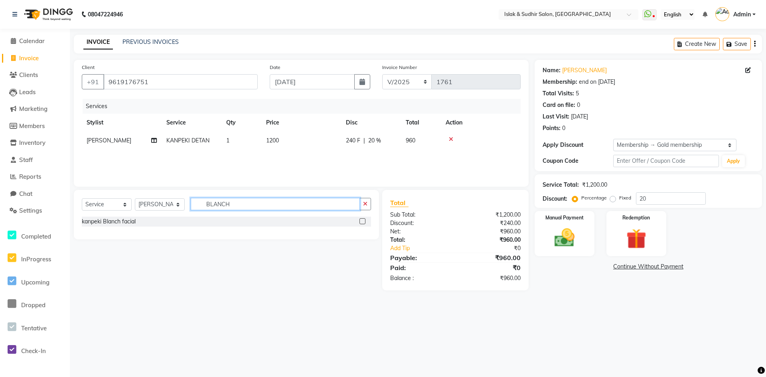
type input "BLANCH"
click at [364, 221] on label at bounding box center [362, 221] width 6 height 6
click at [364, 221] on input "checkbox" at bounding box center [361, 221] width 5 height 5
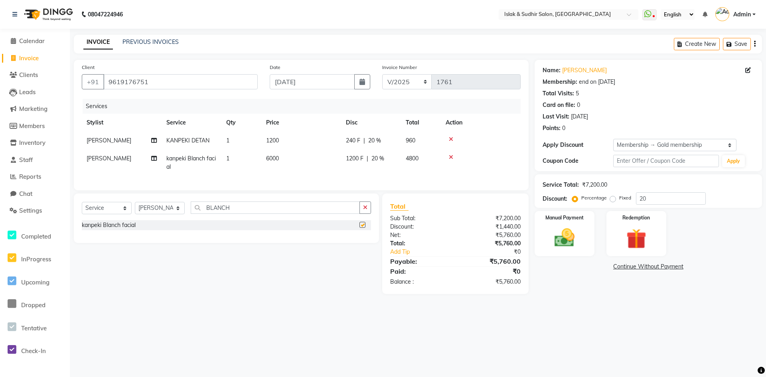
checkbox input "false"
click at [364, 210] on icon "button" at bounding box center [365, 208] width 4 height 6
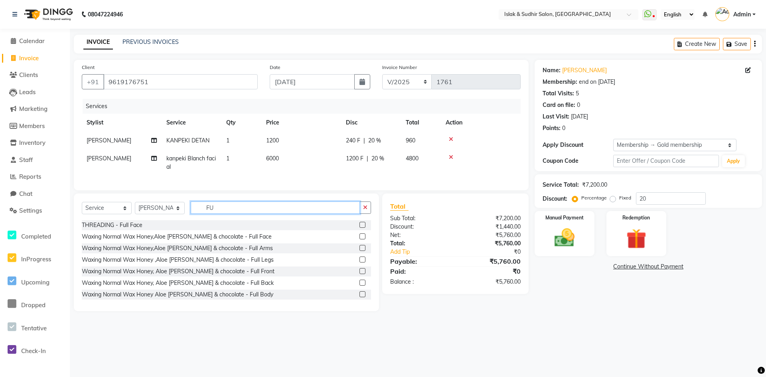
type input "F"
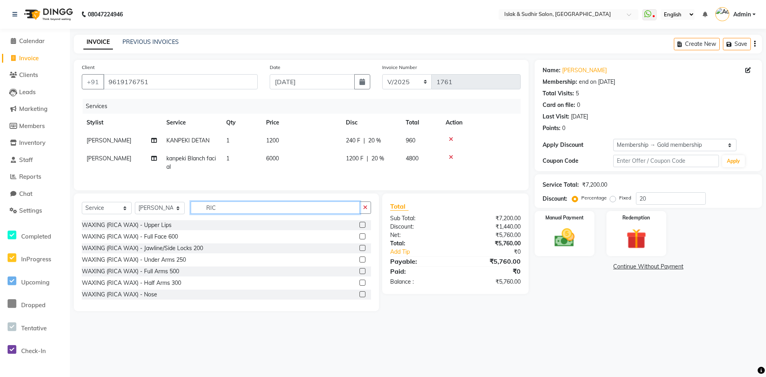
type input "RIC"
click at [359, 274] on label at bounding box center [362, 271] width 6 height 6
click at [359, 274] on input "checkbox" at bounding box center [361, 271] width 5 height 5
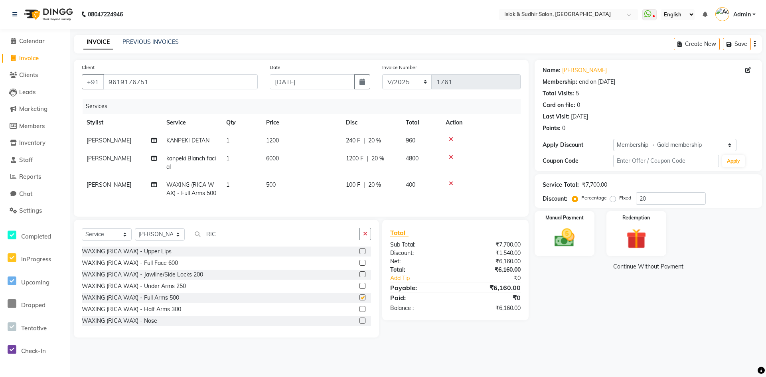
checkbox input "false"
click at [364, 240] on button "button" at bounding box center [365, 234] width 12 height 12
click at [32, 192] on span "Chat" at bounding box center [25, 194] width 13 height 8
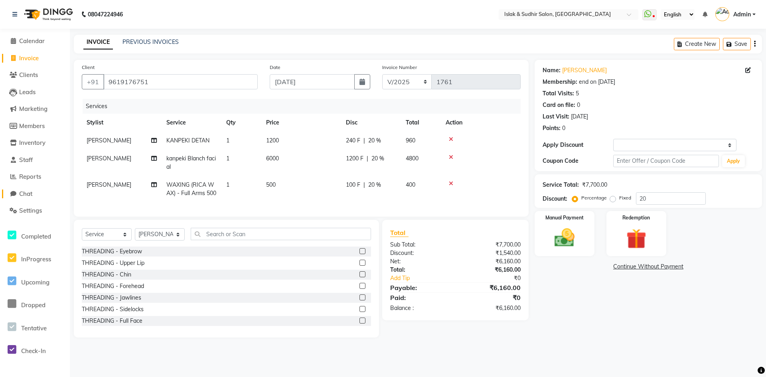
select select "100"
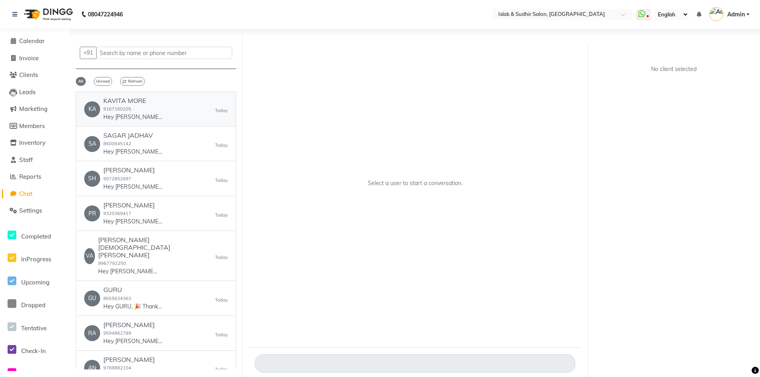
click at [156, 116] on p "Hey [PERSON_NAME], 🎉 Thank you for choosing Islak & Sudhir Salon! Here’s your i…" at bounding box center [133, 117] width 60 height 8
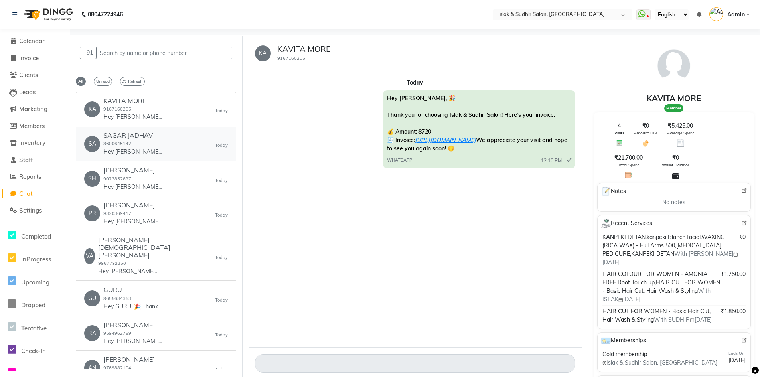
click at [154, 141] on div "SAGAR JADHAV 8600645142 Hey SAGAR, 🎉 Thank you for choosing Islak & Sudhir Salo…" at bounding box center [133, 144] width 60 height 24
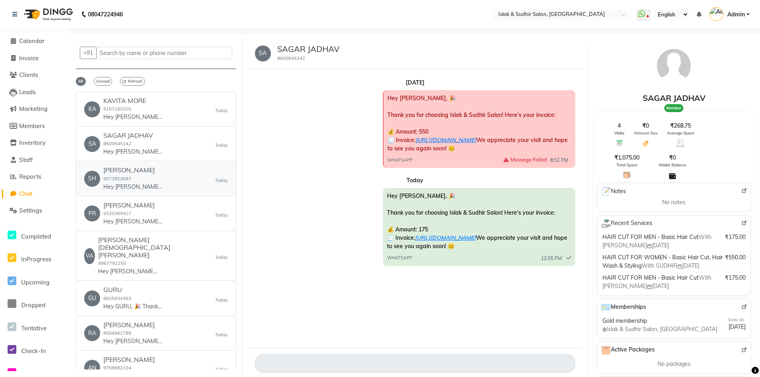
click at [156, 183] on p "Hey [PERSON_NAME], 🎉 Thank you for choosing Islak & Sudhir Salon! Here’s your i…" at bounding box center [133, 187] width 60 height 8
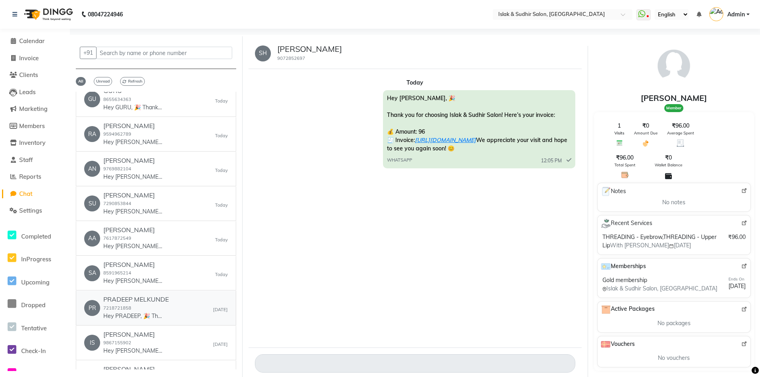
scroll to position [199, 0]
click at [124, 261] on h6 "[PERSON_NAME]" at bounding box center [133, 265] width 60 height 8
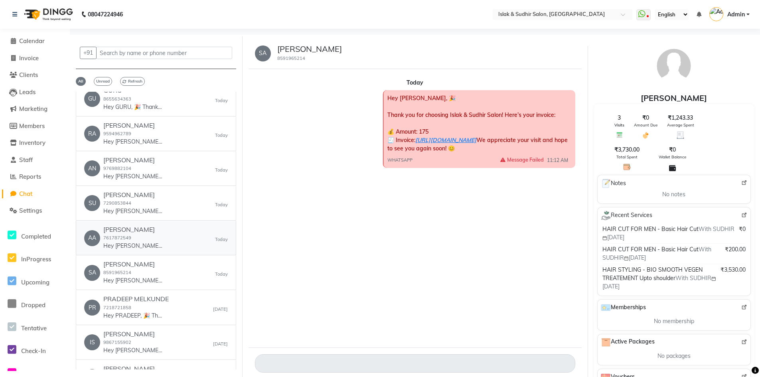
click at [146, 226] on div "[PERSON_NAME] 7617872549 Hey [PERSON_NAME], 🎉 Thank you for choosing Islak & Su…" at bounding box center [133, 238] width 60 height 24
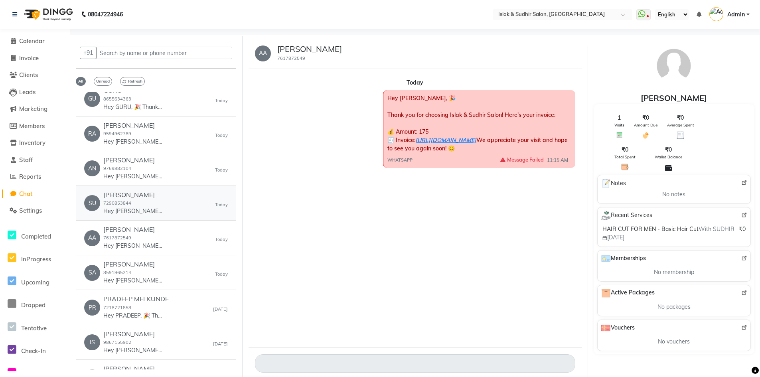
click at [128, 207] on p "Hey [PERSON_NAME], 🎉 Thank you for choosing Islak & Sudhir Salon! Here’s your i…" at bounding box center [133, 211] width 60 height 8
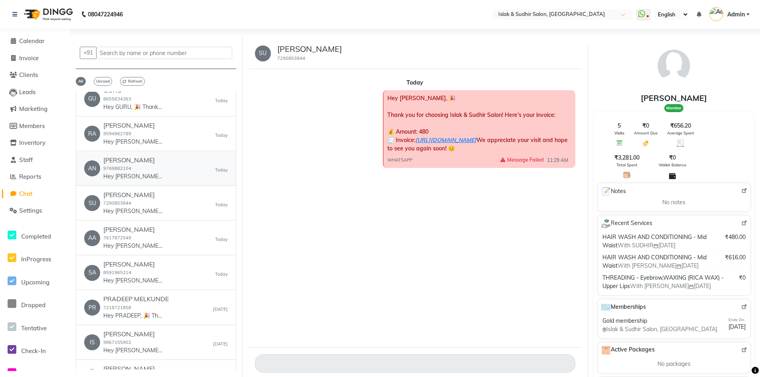
click at [137, 172] on p "Hey [PERSON_NAME], 🎉 Thank you for choosing Islak & Sudhir Salon! Here’s your i…" at bounding box center [133, 176] width 60 height 8
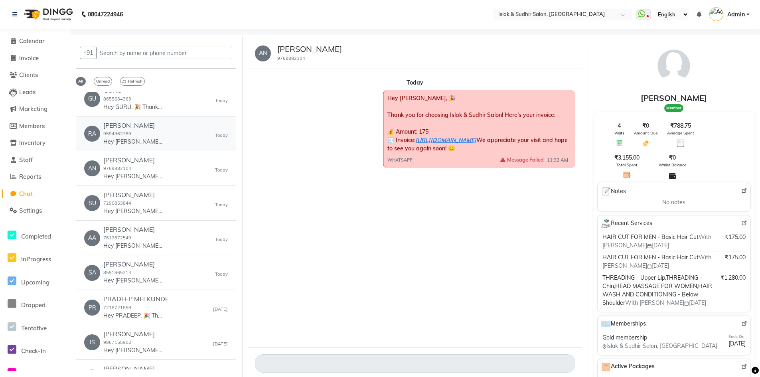
click at [150, 138] on p "Hey [PERSON_NAME], 🎉 Thank you for choosing Islak & Sudhir Salon! Here’s your i…" at bounding box center [133, 142] width 60 height 8
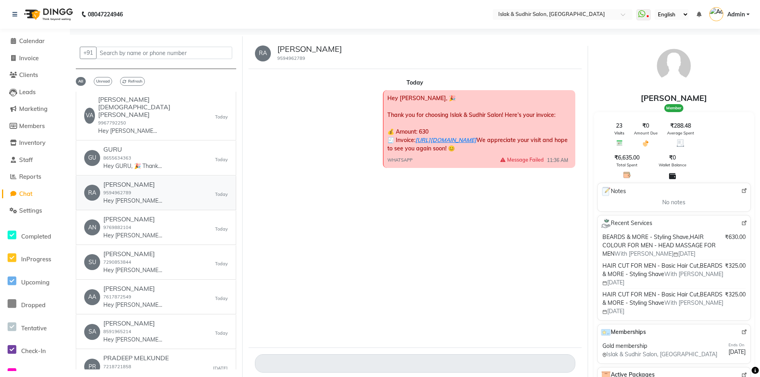
scroll to position [136, 0]
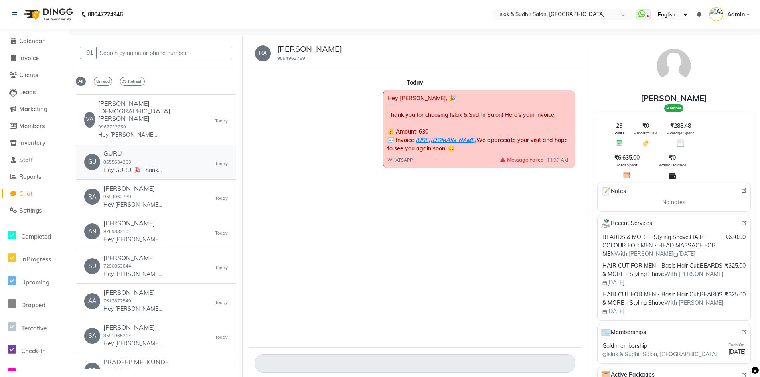
click at [146, 150] on div "GURU 8655634363 Hey GURU, 🎉 Thank you for choosing Islak & Sudhir Salon! Here’s…" at bounding box center [133, 162] width 60 height 24
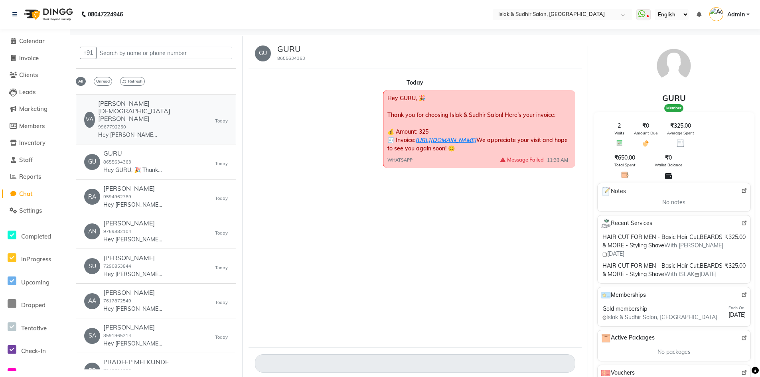
click at [158, 131] on p "Hey [PERSON_NAME], 🎉 Thank you for choosing Islak & Sudhir Salon! Here’s your i…" at bounding box center [128, 135] width 60 height 8
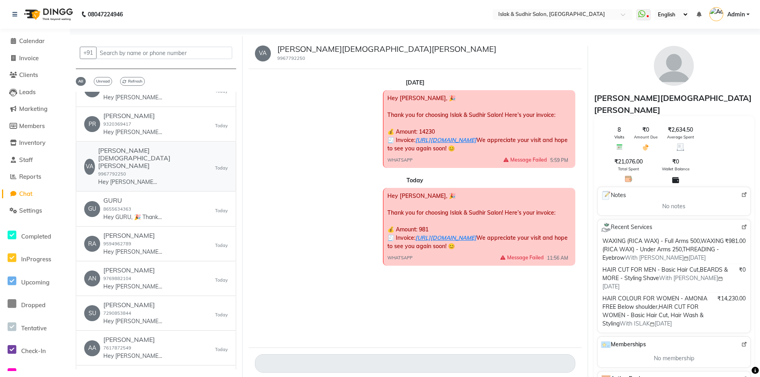
scroll to position [55, 0]
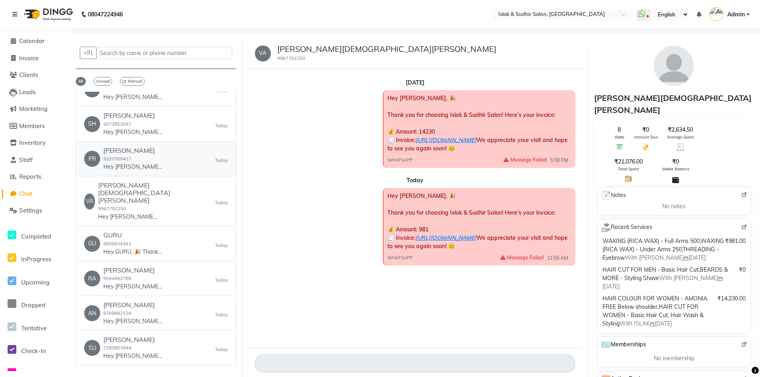
click at [145, 159] on div "PRIYANKA [PERSON_NAME] 9320369417 Hey [PERSON_NAME], 🎉 Thank you for choosing I…" at bounding box center [133, 159] width 60 height 24
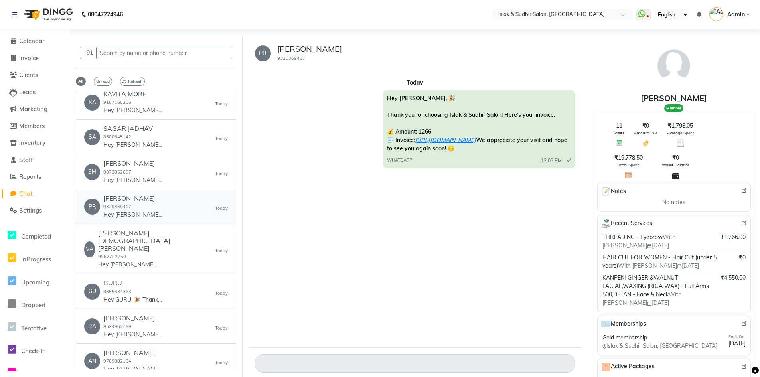
scroll to position [0, 0]
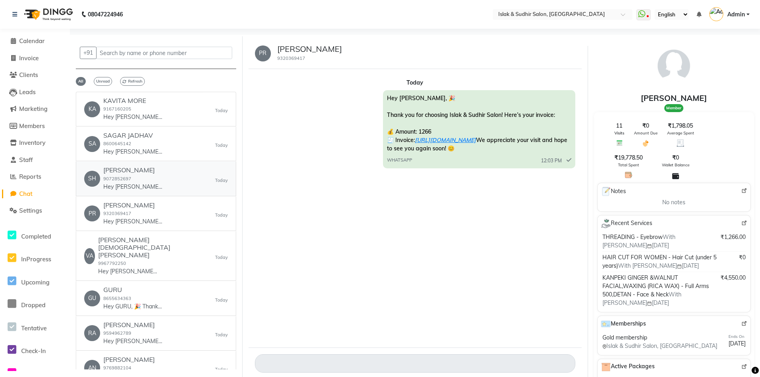
click at [139, 174] on h6 "[PERSON_NAME]" at bounding box center [133, 170] width 60 height 8
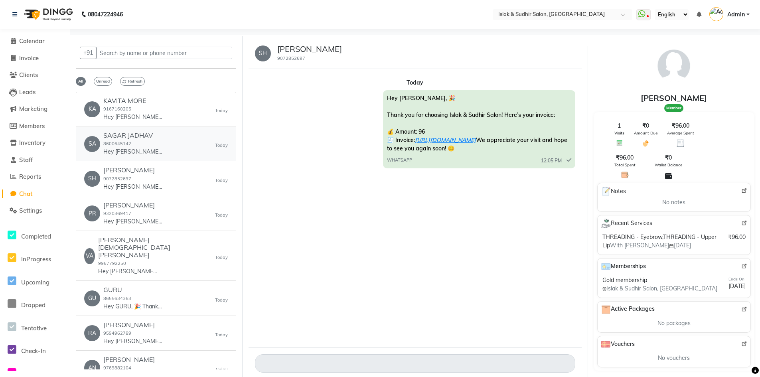
click at [144, 149] on p "Hey [PERSON_NAME], 🎉 Thank you for choosing Islak & Sudhir Salon! Here’s your i…" at bounding box center [133, 152] width 60 height 8
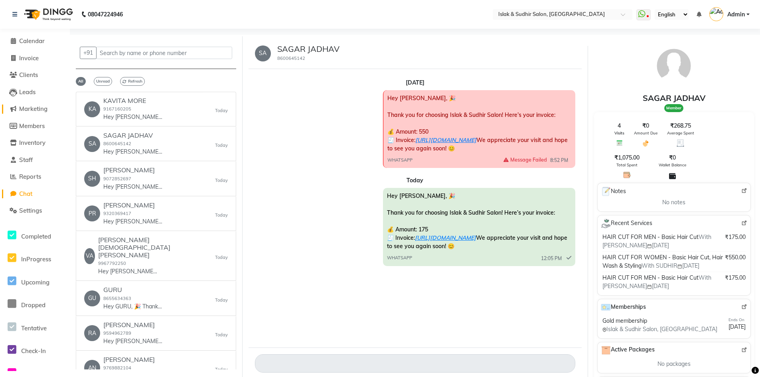
click at [37, 111] on span "Marketing" at bounding box center [33, 109] width 28 height 8
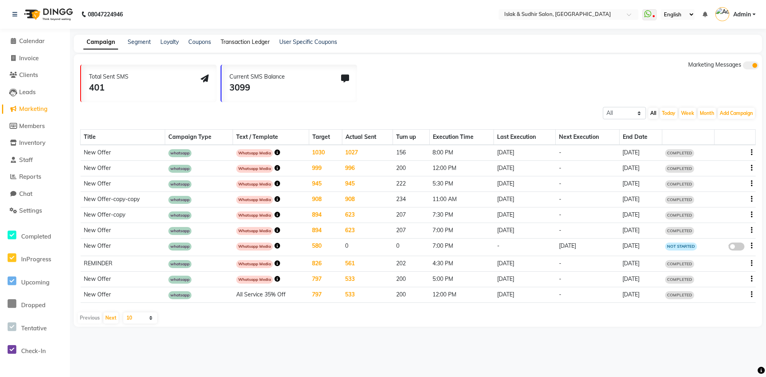
click at [243, 39] on link "Transaction Ledger" at bounding box center [245, 41] width 49 height 7
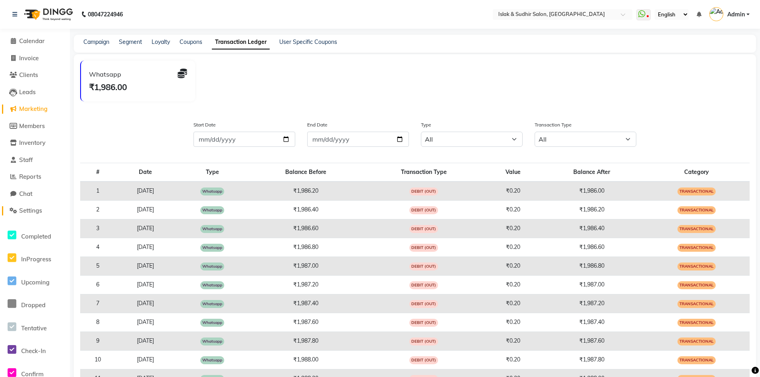
click at [45, 211] on link "Settings" at bounding box center [35, 210] width 66 height 9
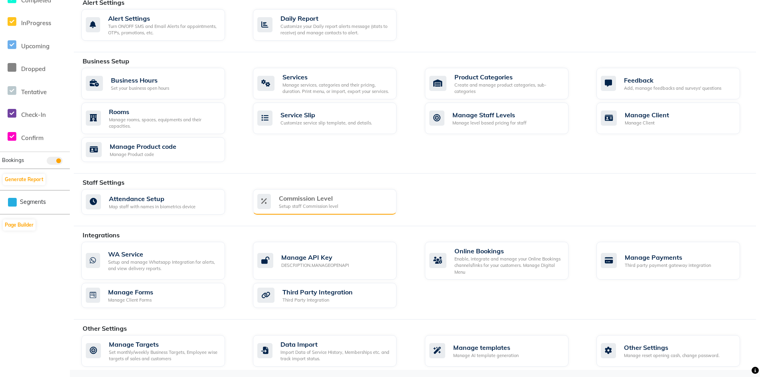
scroll to position [237, 0]
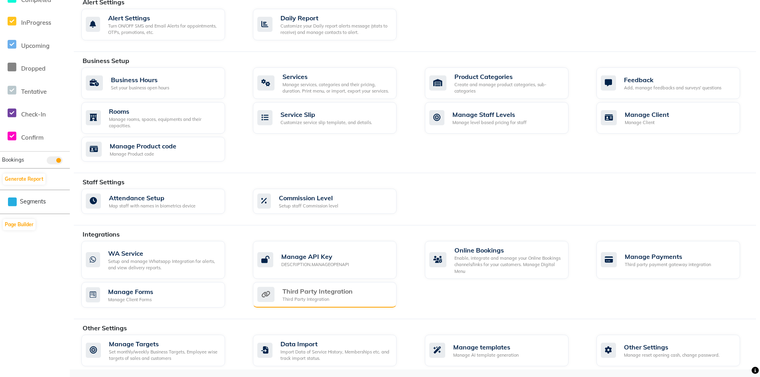
click at [326, 294] on div "Third Party Integration" at bounding box center [317, 291] width 70 height 10
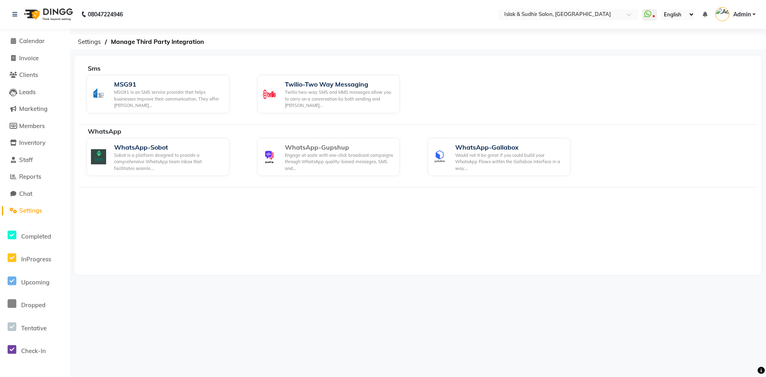
click at [338, 158] on div "Engage at scale with one-click broadcast campaigns through WhatsApp quality-bas…" at bounding box center [339, 162] width 109 height 20
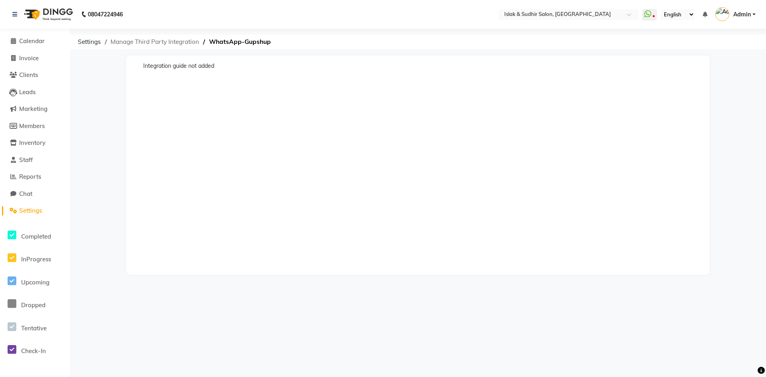
click at [147, 41] on span "Manage Third Party Integration" at bounding box center [155, 42] width 97 height 14
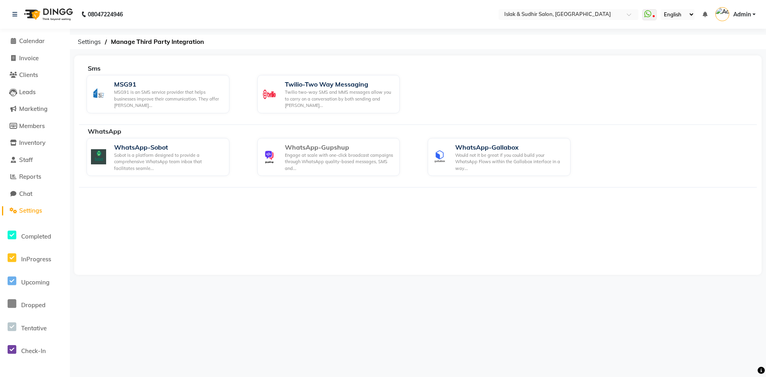
click at [296, 149] on div "WhatsApp-Gupshup" at bounding box center [339, 147] width 109 height 10
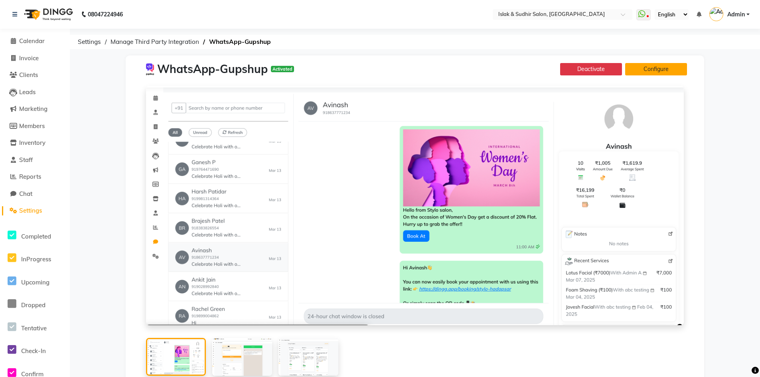
click at [656, 69] on button "Configure" at bounding box center [656, 69] width 62 height 12
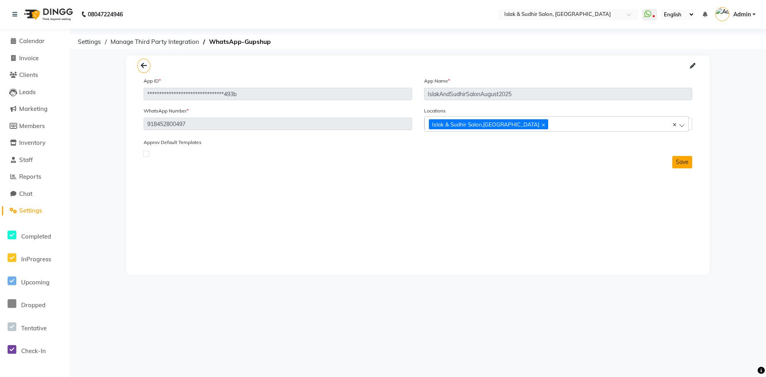
click at [680, 162] on button "Save" at bounding box center [682, 162] width 20 height 12
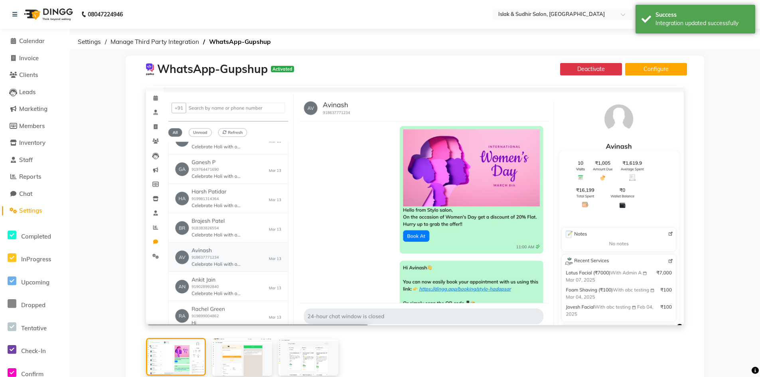
click at [42, 212] on span "Settings" at bounding box center [30, 211] width 23 height 8
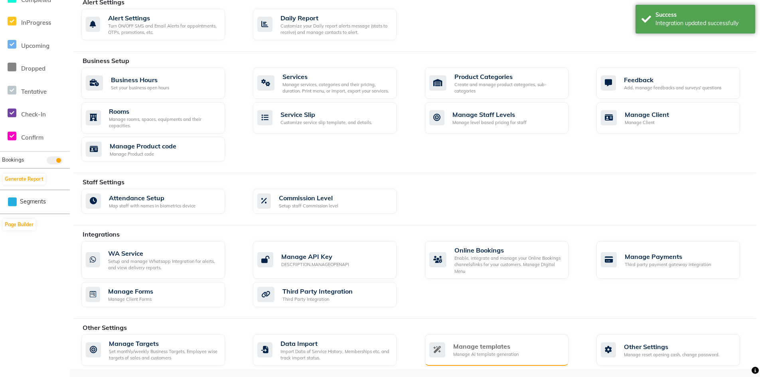
scroll to position [237, 0]
click at [471, 335] on div "Manage templates Manage AI template generation" at bounding box center [497, 350] width 144 height 32
select select "APPROVED"
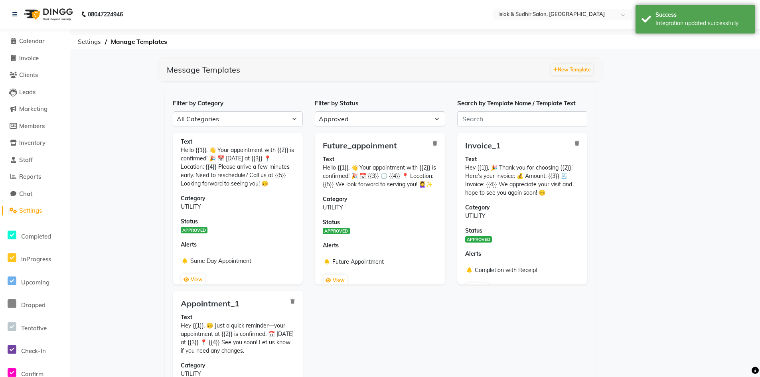
scroll to position [27, 0]
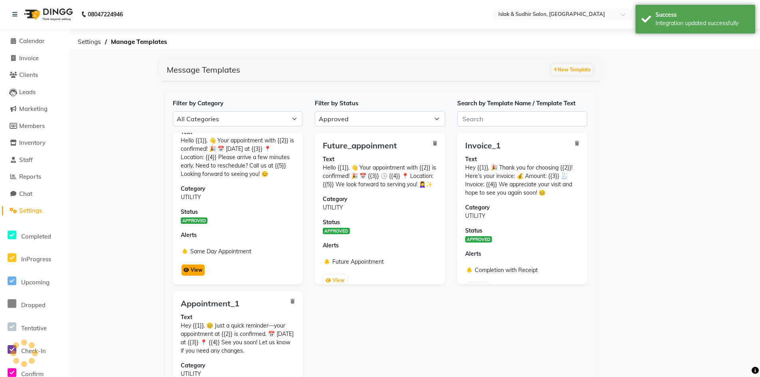
click at [191, 269] on button "View" at bounding box center [193, 270] width 23 height 11
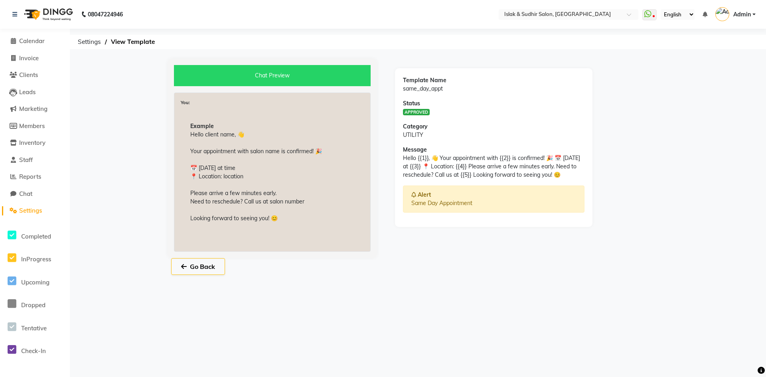
click at [197, 256] on div "Chat Preview You: Example Hello client name, 👋 Your appointment with salon name…" at bounding box center [272, 158] width 209 height 199
click at [199, 259] on button "Go Back" at bounding box center [198, 266] width 54 height 17
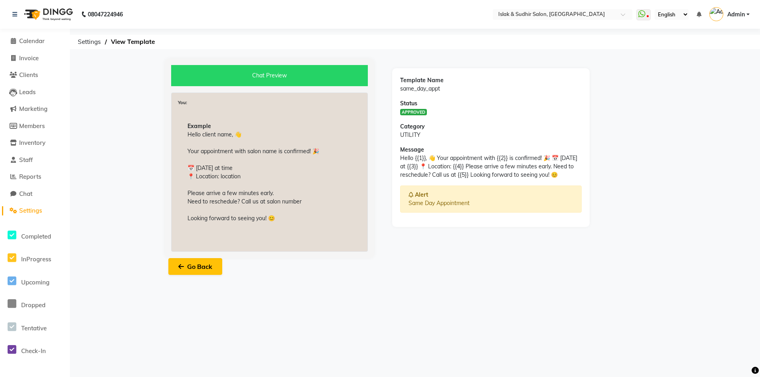
select select "APPROVED"
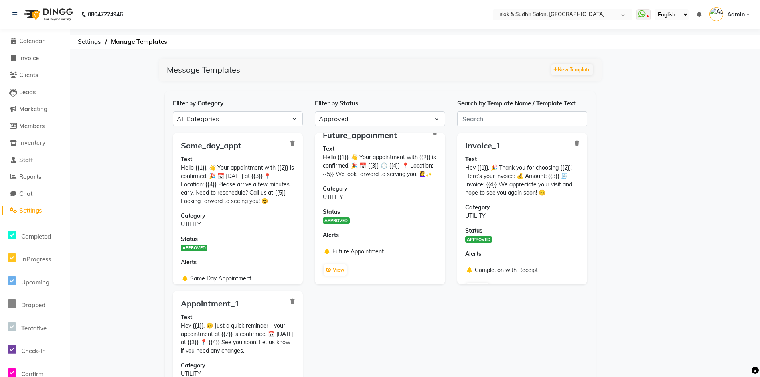
scroll to position [19, 0]
click at [338, 267] on button "View" at bounding box center [335, 270] width 23 height 11
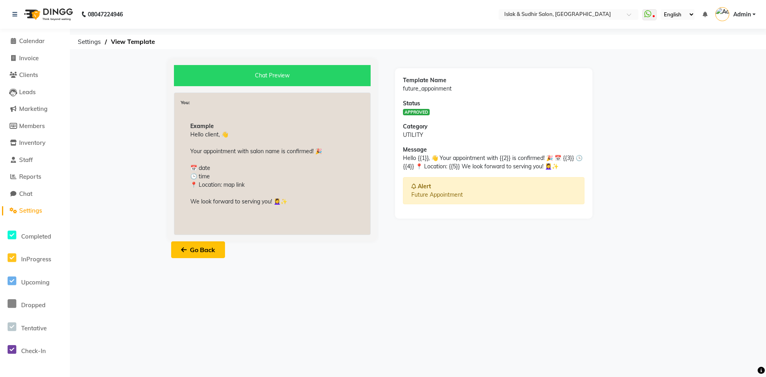
click at [213, 245] on button "Go Back" at bounding box center [198, 249] width 54 height 17
select select "APPROVED"
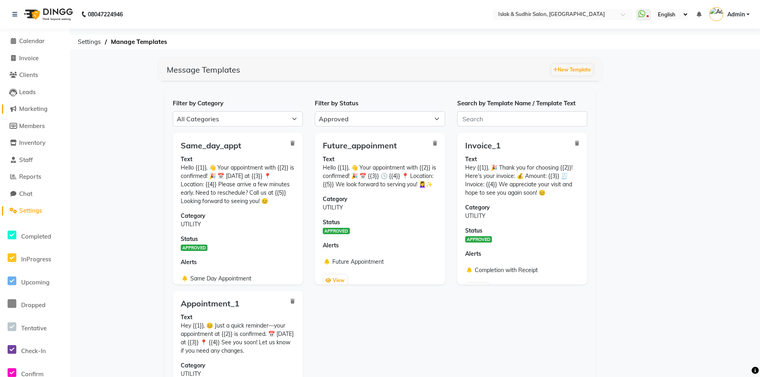
click at [34, 110] on span "Marketing" at bounding box center [33, 109] width 28 height 8
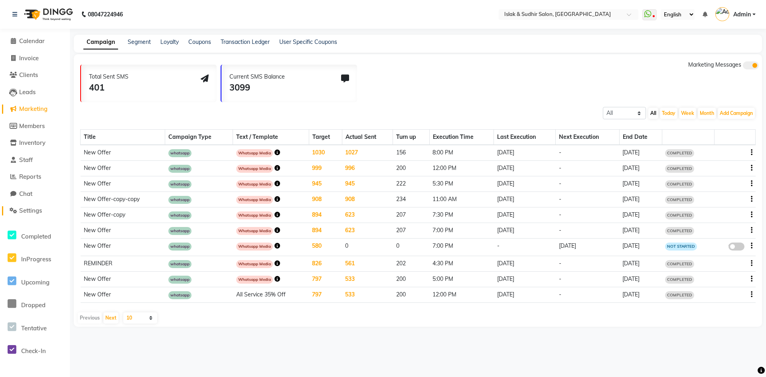
click at [15, 213] on icon at bounding box center [14, 210] width 8 height 6
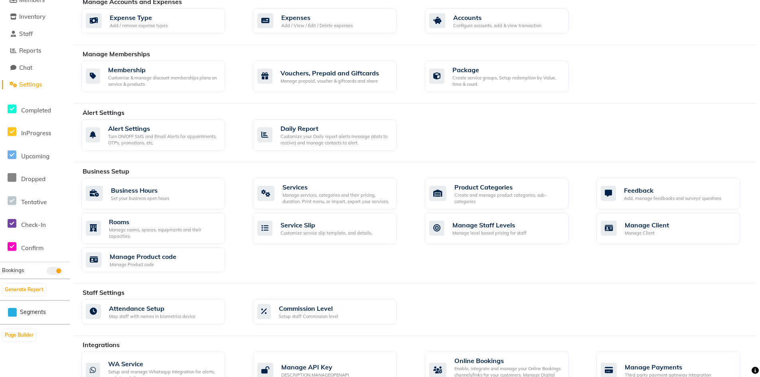
scroll to position [236, 0]
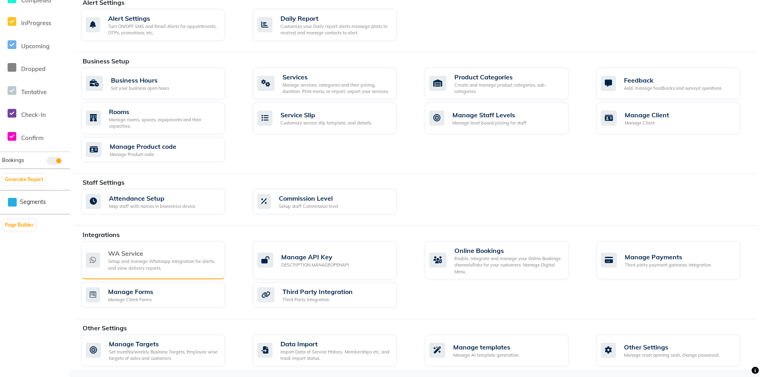
click at [167, 251] on div "WA Service" at bounding box center [163, 254] width 111 height 10
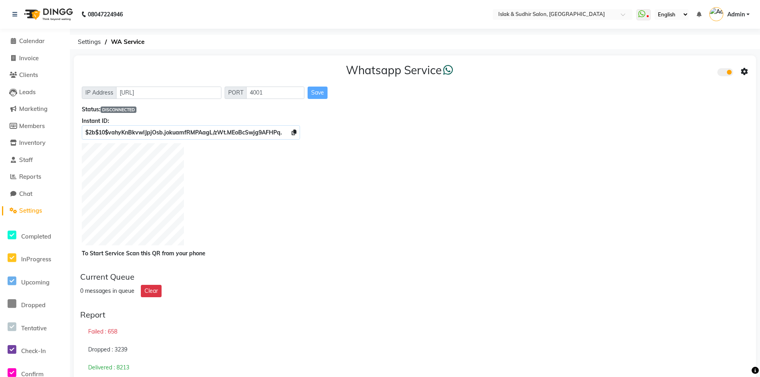
click at [745, 73] on icon at bounding box center [744, 71] width 7 height 7
click at [721, 93] on div "Whatsapp Settings Turn on Whatsapp for all customers" at bounding box center [686, 71] width 101 height 49
click at [744, 69] on icon at bounding box center [744, 71] width 7 height 7
click at [703, 85] on div "Turn on Whatsapp for all customers" at bounding box center [686, 88] width 91 height 10
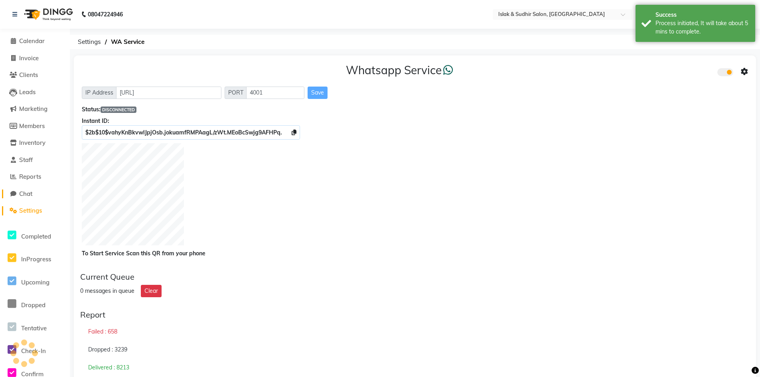
click at [26, 194] on span "Chat" at bounding box center [25, 194] width 13 height 8
select select "100"
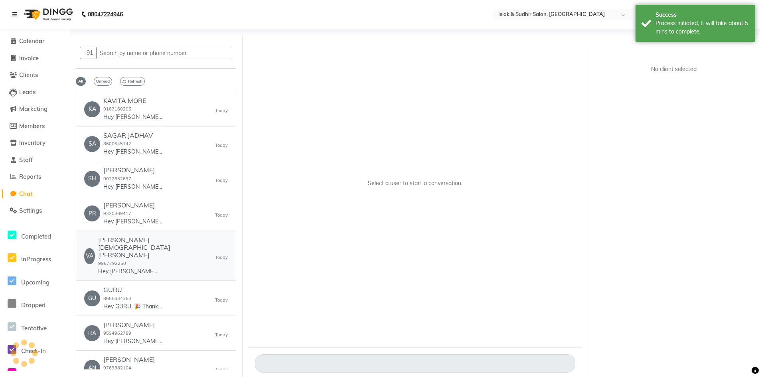
click at [144, 261] on link "VA [PERSON_NAME] [PERSON_NAME] 9967792250 Hey [PERSON_NAME], 🎉 Thank you for ch…" at bounding box center [156, 256] width 160 height 50
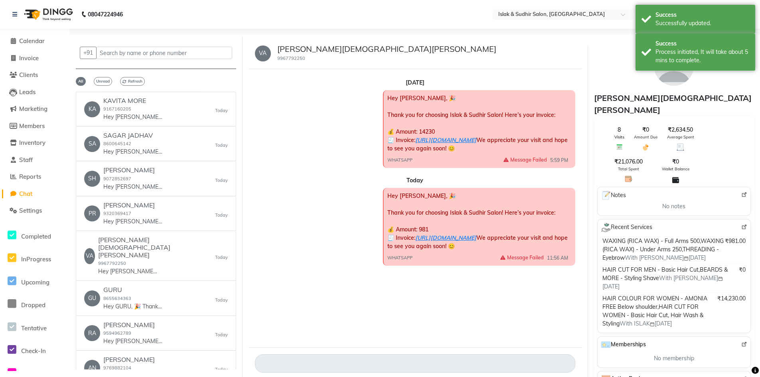
click at [278, 60] on small "9967792250" at bounding box center [291, 58] width 28 height 6
click at [288, 57] on small "9967792250" at bounding box center [291, 58] width 28 height 6
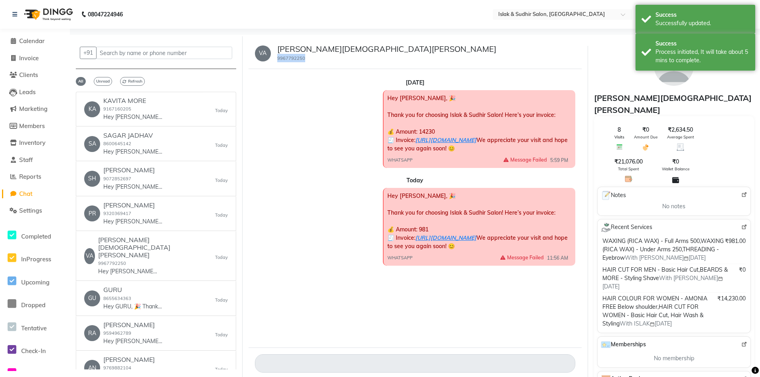
click at [288, 57] on small "9967792250" at bounding box center [291, 58] width 28 height 6
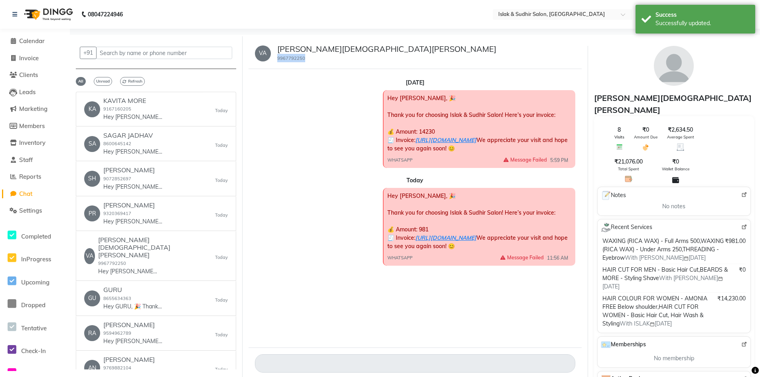
click at [288, 57] on small "9967792250" at bounding box center [291, 58] width 28 height 6
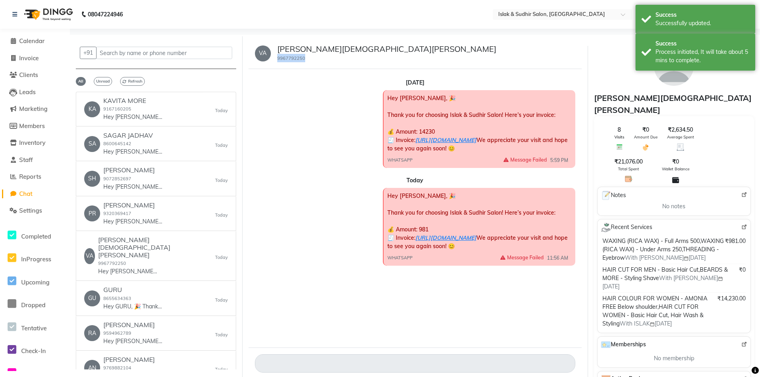
click at [288, 57] on small "9967792250" at bounding box center [291, 58] width 28 height 6
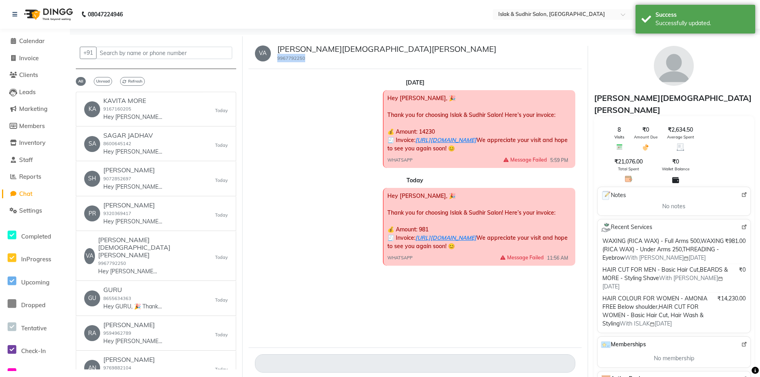
click at [288, 57] on small "9967792250" at bounding box center [291, 58] width 28 height 6
copy small "9967792250"
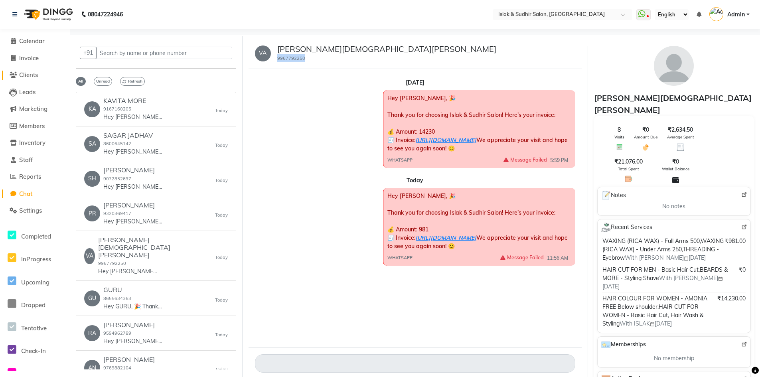
click at [32, 71] on span "Clients" at bounding box center [28, 75] width 19 height 8
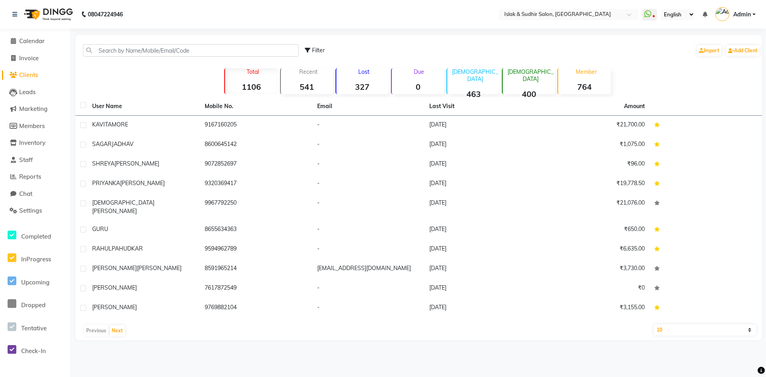
click at [31, 74] on span "Clients" at bounding box center [28, 75] width 19 height 8
click at [114, 52] on input "text" at bounding box center [191, 50] width 216 height 12
paste input "9967792250"
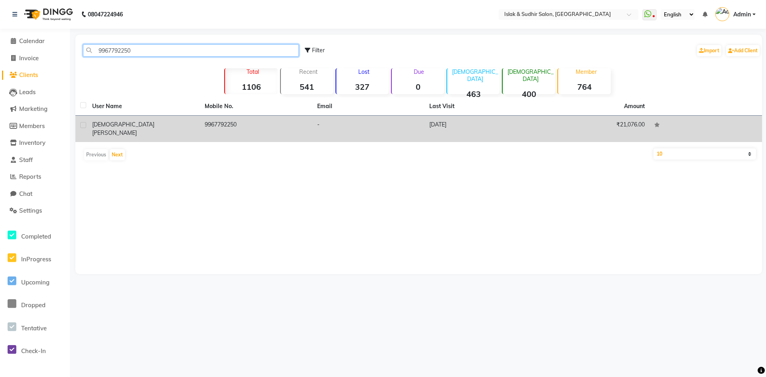
type input "9967792250"
click at [134, 120] on div "[PERSON_NAME][DEMOGRAPHIC_DATA][PERSON_NAME]" at bounding box center [143, 128] width 103 height 17
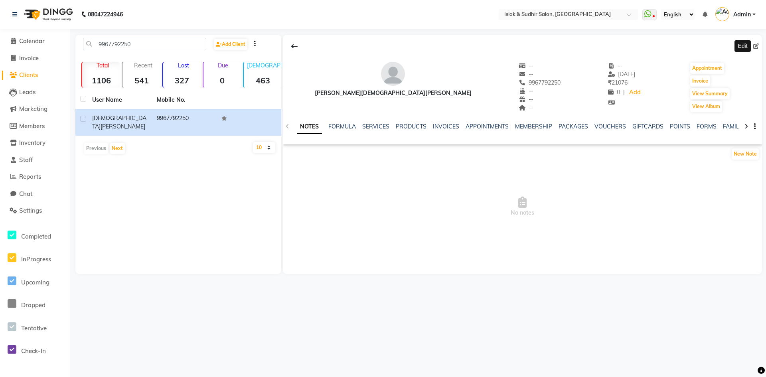
click at [755, 48] on icon at bounding box center [756, 46] width 6 height 6
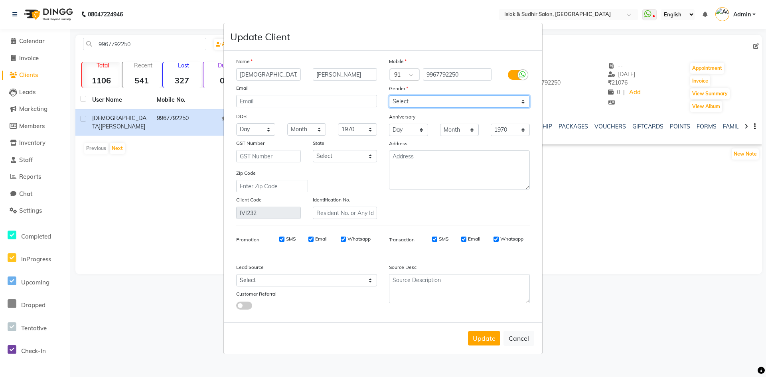
click at [495, 104] on select "Select [DEMOGRAPHIC_DATA] [DEMOGRAPHIC_DATA] Other Prefer Not To Say" at bounding box center [459, 101] width 141 height 12
select select "[DEMOGRAPHIC_DATA]"
click at [389, 95] on select "Select [DEMOGRAPHIC_DATA] [DEMOGRAPHIC_DATA] Other Prefer Not To Say" at bounding box center [459, 101] width 141 height 12
click at [484, 343] on button "Update" at bounding box center [484, 338] width 32 height 14
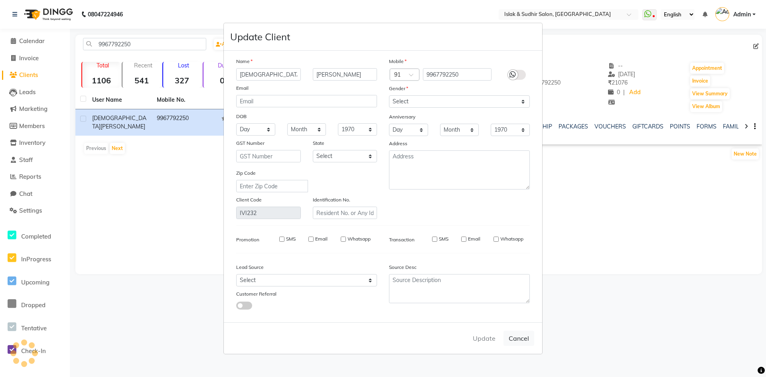
select select
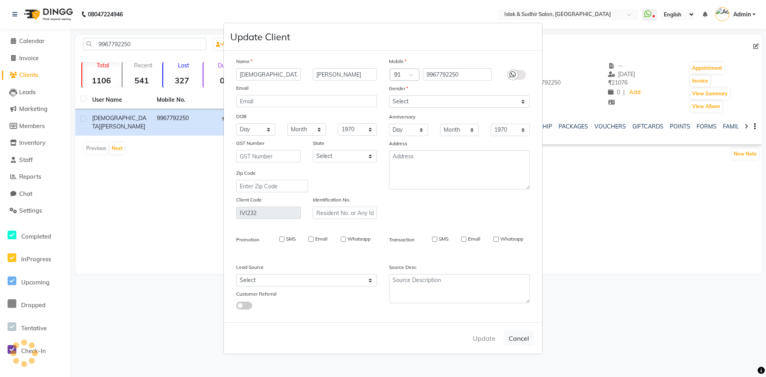
select select
checkbox input "false"
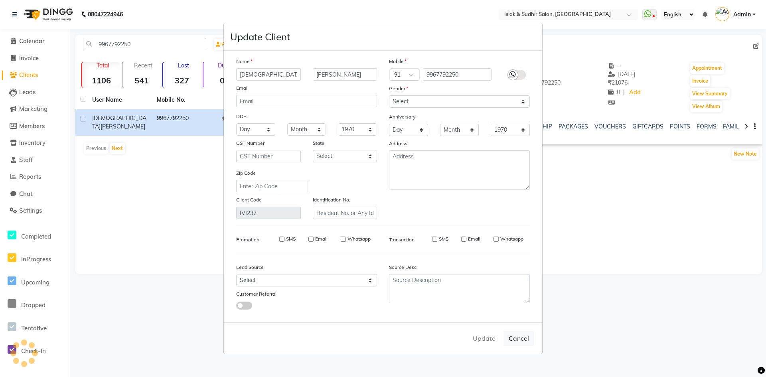
checkbox input "false"
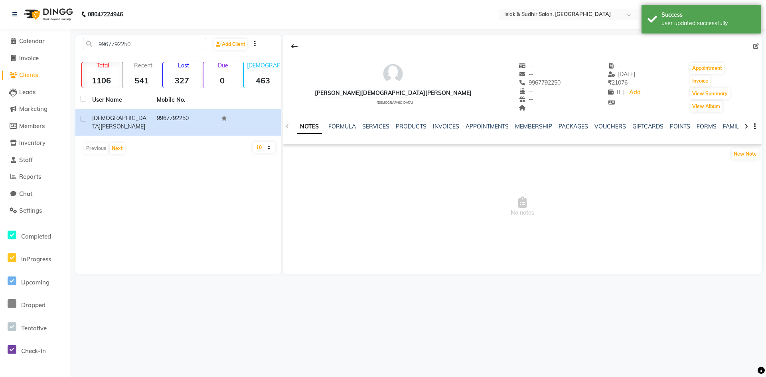
click at [485, 335] on div "08047224946 Select Location × Islak & Sudhir Salon, Vikhroli WhatsApp Status ✕ …" at bounding box center [383, 188] width 766 height 377
click at [490, 340] on div "08047224946 Select Location × Islak & Sudhir Salon, Vikhroli WhatsApp Status ✕ …" at bounding box center [383, 188] width 766 height 377
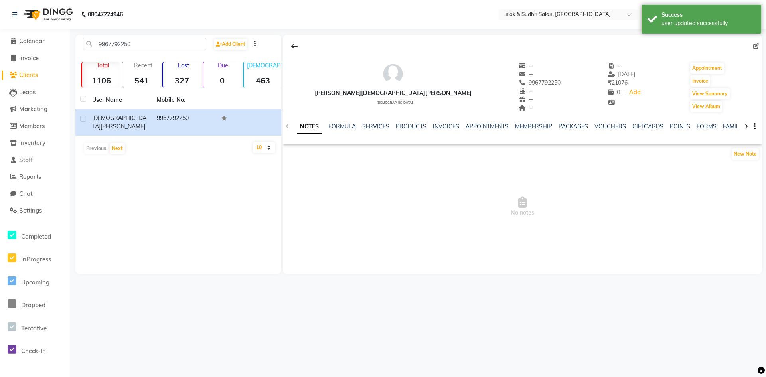
click at [490, 340] on div "08047224946 Select Location × Islak & Sudhir Salon, Vikhroli WhatsApp Status ✕ …" at bounding box center [383, 188] width 766 height 377
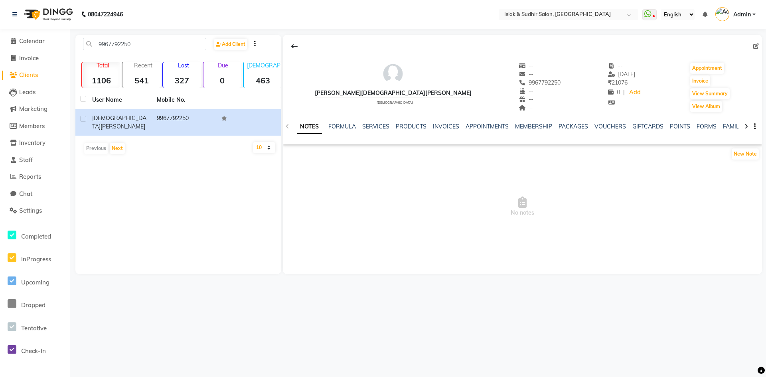
click at [479, 340] on div "08047224946 Select Location × Islak & Sudhir Salon, Vikhroli WhatsApp Status ✕ …" at bounding box center [383, 188] width 766 height 377
click at [30, 61] on span "Invoice" at bounding box center [29, 58] width 20 height 8
select select "7859"
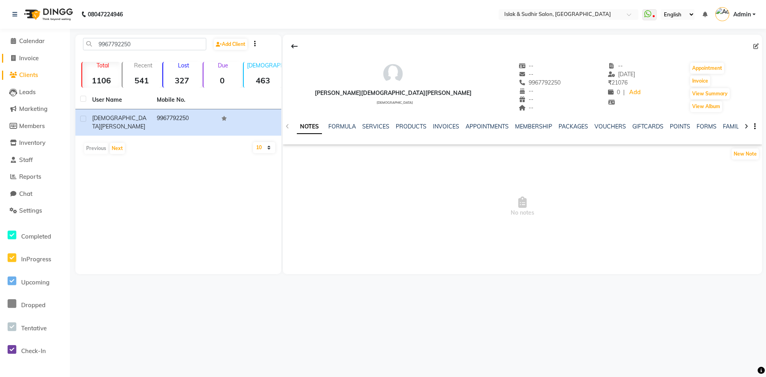
select select "service"
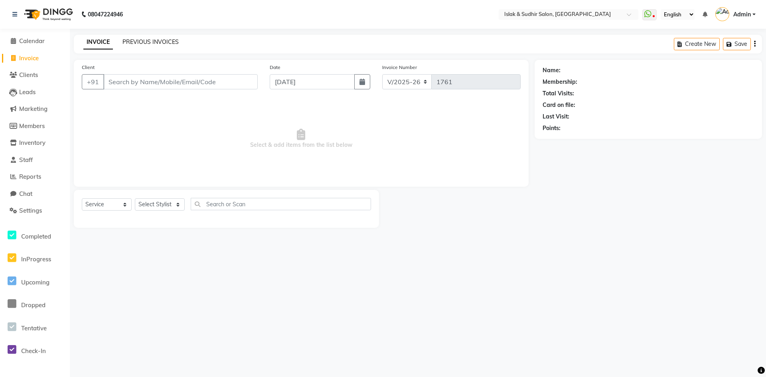
click at [148, 41] on link "PREVIOUS INVOICES" at bounding box center [150, 41] width 56 height 7
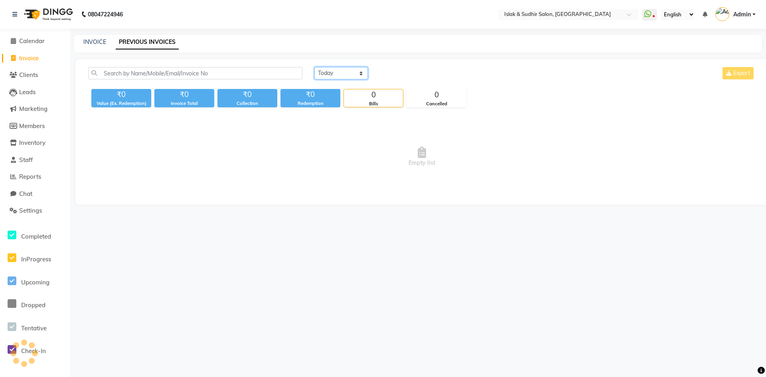
drag, startPoint x: 352, startPoint y: 72, endPoint x: 351, endPoint y: 78, distance: 5.6
click at [352, 72] on select "[DATE] [DATE] Custom Range" at bounding box center [340, 73] width 53 height 12
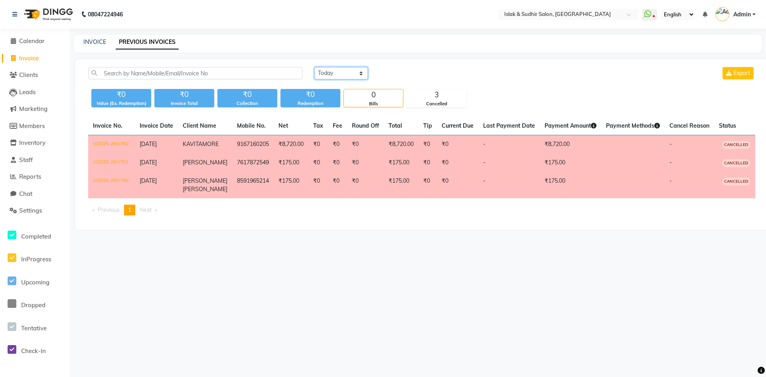
select select "[DATE]"
click at [314, 67] on select "[DATE] [DATE] Custom Range" at bounding box center [340, 73] width 53 height 12
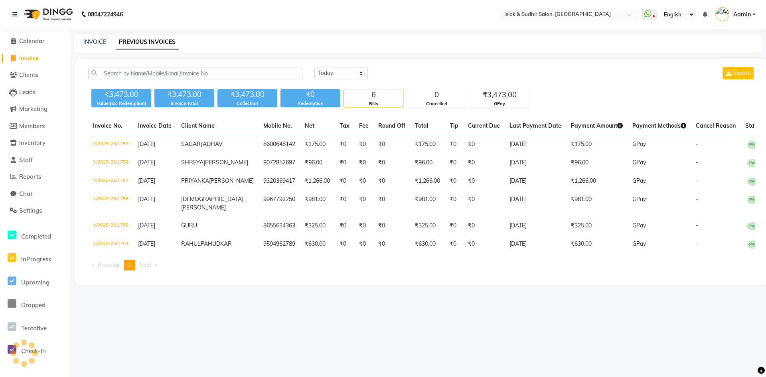
click at [34, 59] on span "Invoice" at bounding box center [29, 58] width 20 height 8
select select "service"
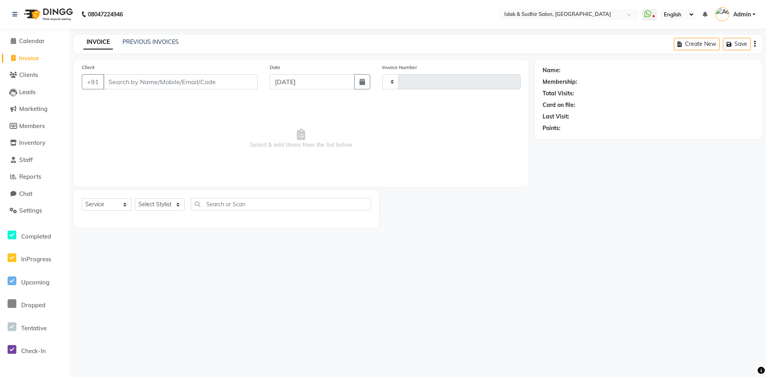
type input "1761"
select select "7859"
click at [355, 83] on button "button" at bounding box center [362, 81] width 16 height 15
select select "9"
select select "2025"
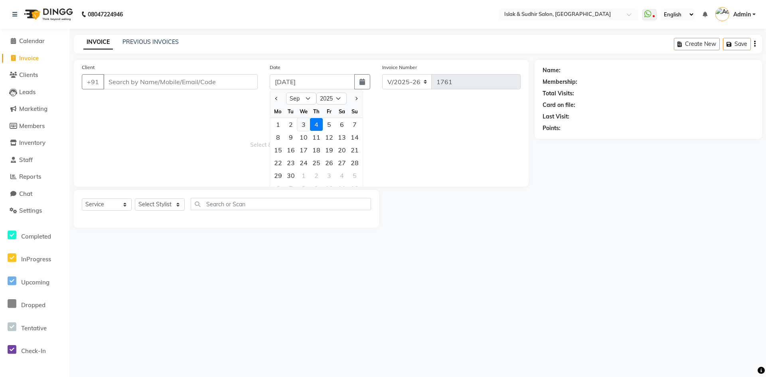
click at [300, 125] on div "3" at bounding box center [303, 124] width 13 height 13
type input "[DATE]"
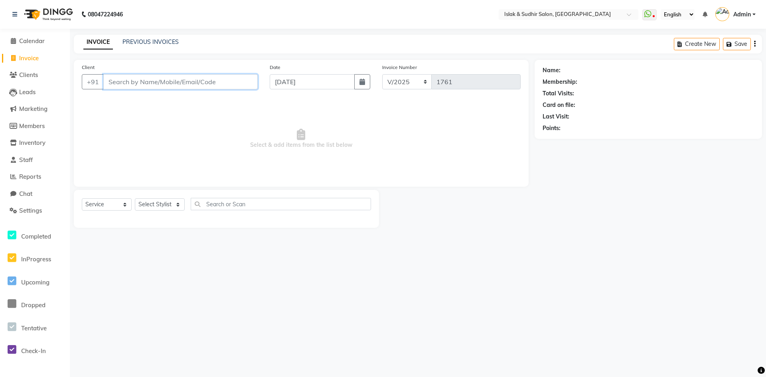
click at [172, 84] on input "Client" at bounding box center [180, 81] width 154 height 15
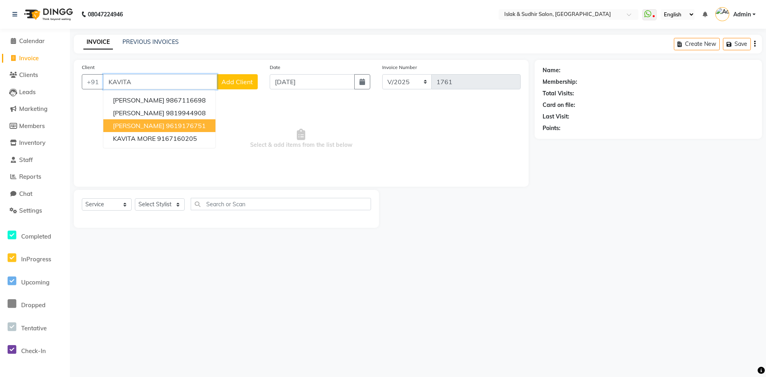
click at [150, 128] on span "[PERSON_NAME]" at bounding box center [138, 126] width 51 height 8
type input "9619176751"
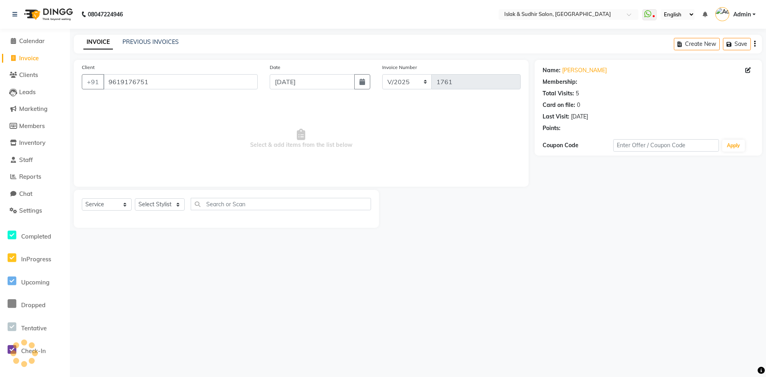
select select "1: Object"
click at [155, 205] on select "Select Stylist [PERSON_NAME] [PERSON_NAME] [PERSON_NAME] ISLAK ISLAK & SUDHIR S…" at bounding box center [160, 204] width 50 height 12
select select "70490"
click at [135, 198] on select "Select Stylist [PERSON_NAME] [PERSON_NAME] [PERSON_NAME] ISLAK ISLAK & SUDHIR S…" at bounding box center [160, 204] width 50 height 12
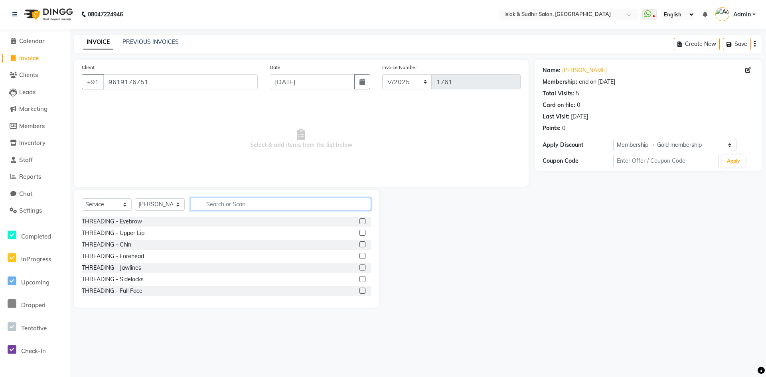
click at [208, 202] on input "text" at bounding box center [281, 204] width 180 height 12
type input "P"
click at [180, 83] on input "9619176751" at bounding box center [180, 81] width 154 height 15
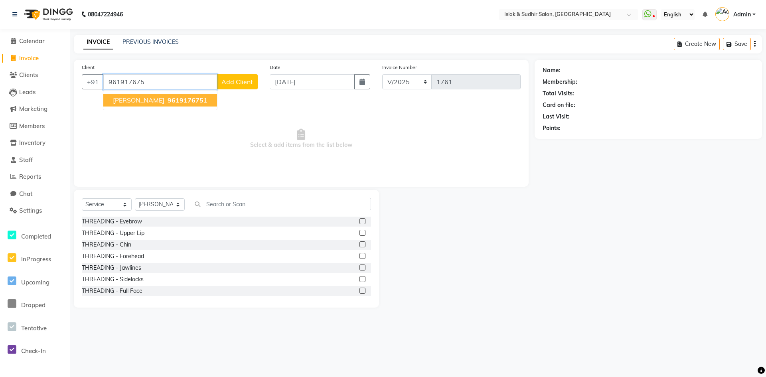
click at [173, 98] on span "961917675" at bounding box center [186, 100] width 36 height 8
type input "9619176751"
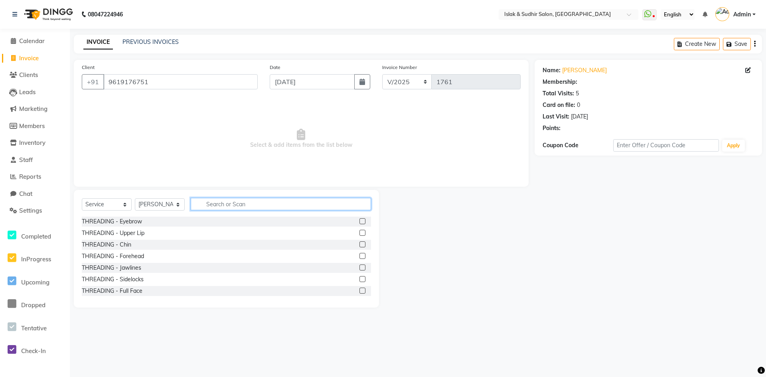
click at [221, 205] on input "text" at bounding box center [281, 204] width 180 height 12
select select "1: Object"
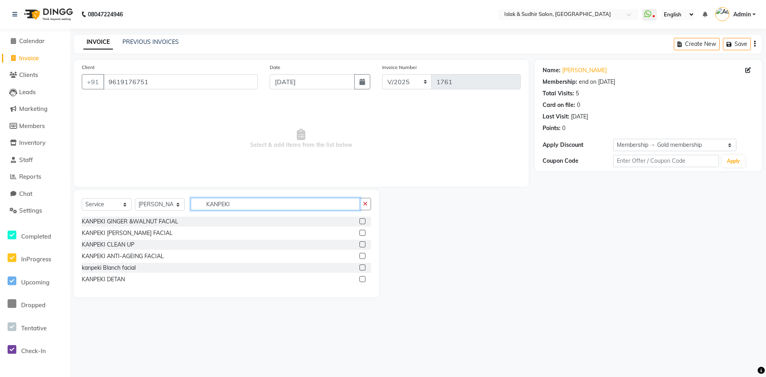
type input "KANPEKI"
click at [362, 278] on label at bounding box center [362, 279] width 6 height 6
click at [362, 278] on input "checkbox" at bounding box center [361, 279] width 5 height 5
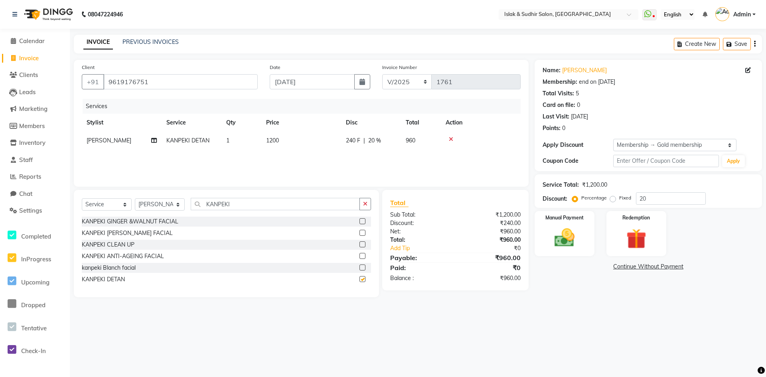
checkbox input "false"
click at [364, 205] on icon "button" at bounding box center [365, 204] width 4 height 6
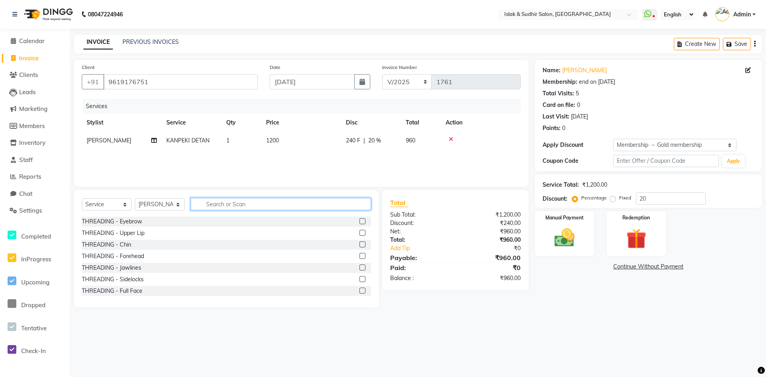
click at [257, 200] on input "text" at bounding box center [281, 204] width 180 height 12
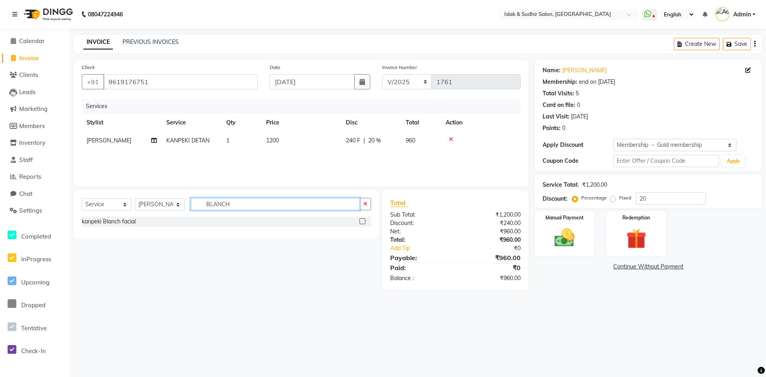
type input "BLANCH"
click at [365, 221] on label at bounding box center [362, 221] width 6 height 6
click at [365, 221] on input "checkbox" at bounding box center [361, 221] width 5 height 5
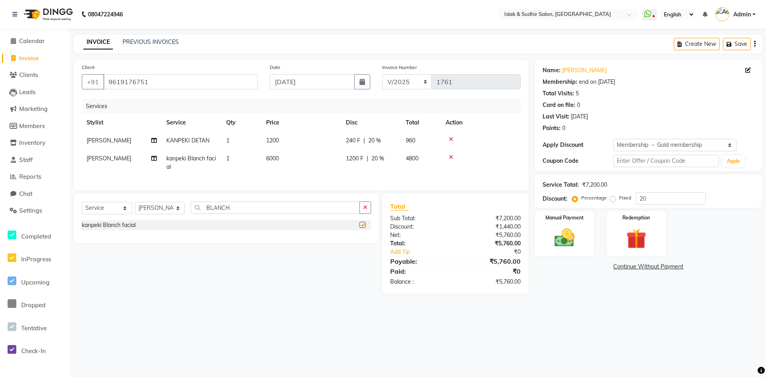
checkbox input "false"
click at [365, 210] on button "button" at bounding box center [365, 207] width 12 height 12
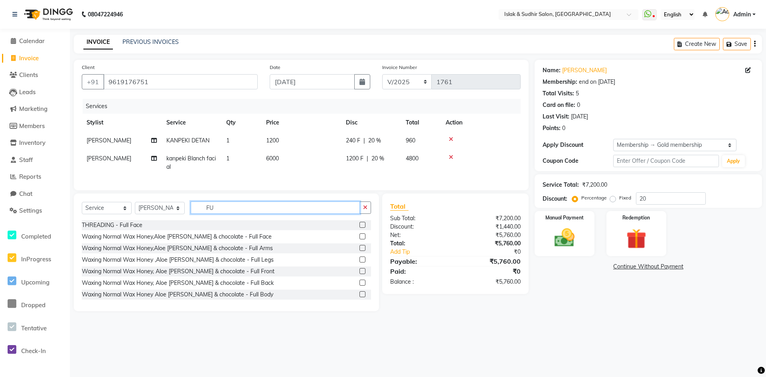
type input "F"
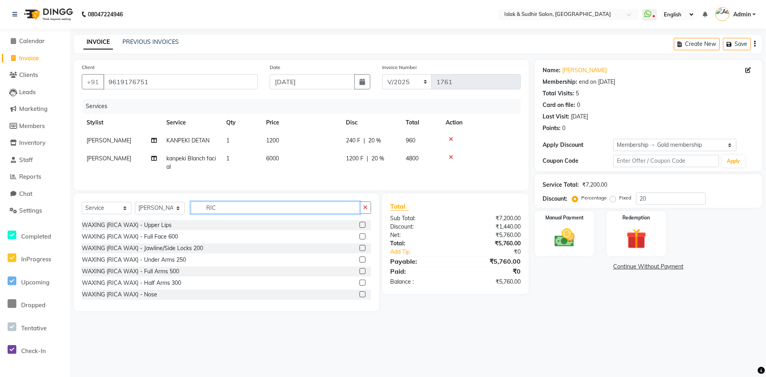
type input "RIC"
click at [359, 274] on label at bounding box center [362, 271] width 6 height 6
click at [359, 274] on input "checkbox" at bounding box center [361, 271] width 5 height 5
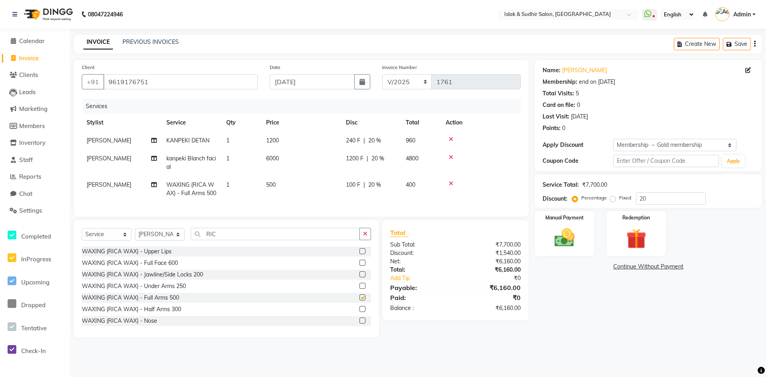
checkbox input "false"
click at [365, 240] on button "button" at bounding box center [365, 234] width 12 height 12
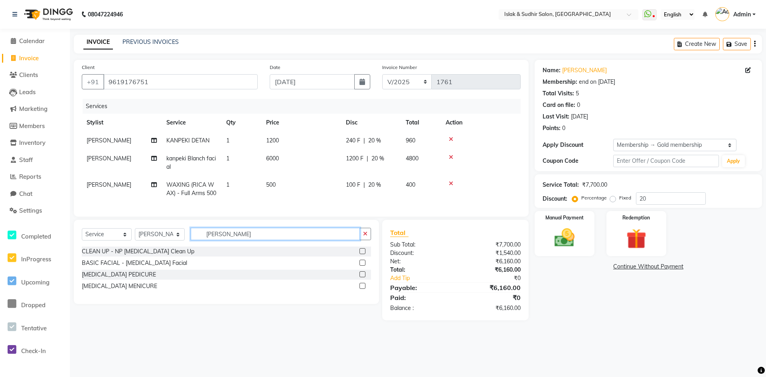
type input "[PERSON_NAME]"
click at [361, 277] on label at bounding box center [362, 274] width 6 height 6
click at [361, 277] on input "checkbox" at bounding box center [361, 274] width 5 height 5
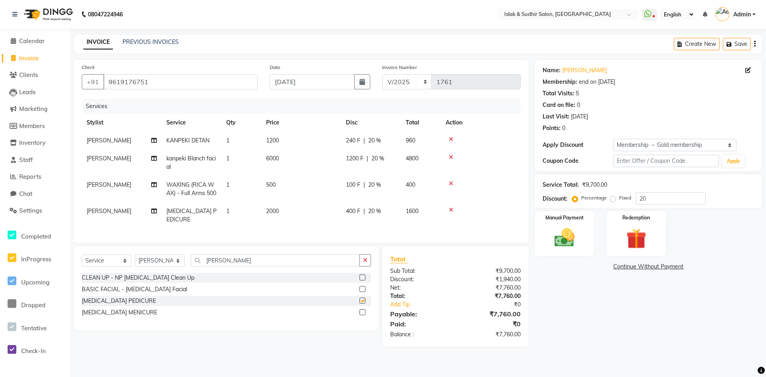
checkbox input "false"
click at [177, 267] on select "Select Stylist [PERSON_NAME] [PERSON_NAME] [PERSON_NAME] ISLAK ISLAK & SUDHIR S…" at bounding box center [160, 261] width 50 height 12
select select "70491"
click at [135, 267] on select "Select Stylist [PERSON_NAME] [PERSON_NAME] [PERSON_NAME] ISLAK ISLAK & SUDHIR S…" at bounding box center [160, 261] width 50 height 12
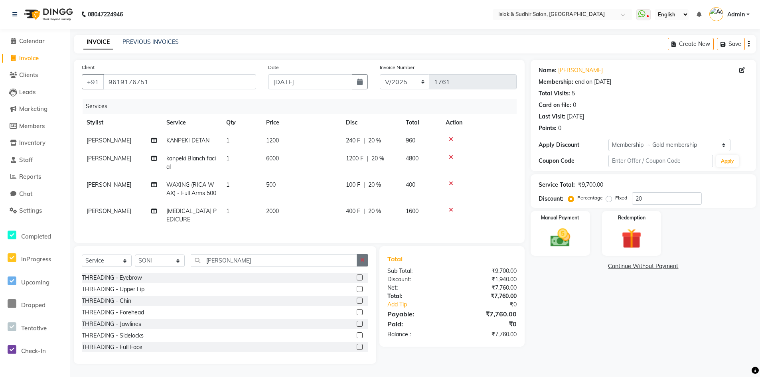
click at [365, 267] on button "button" at bounding box center [363, 260] width 12 height 12
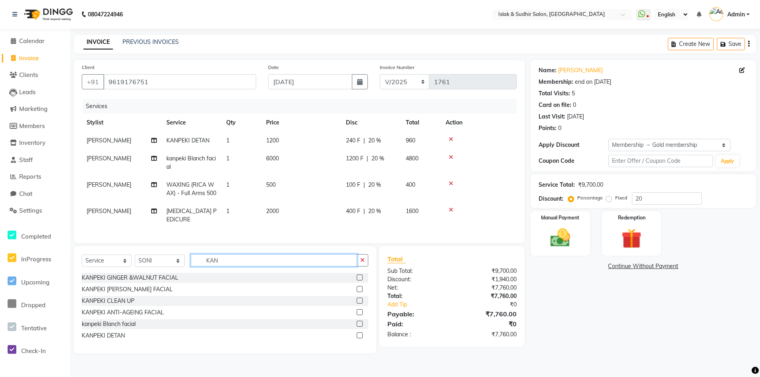
type input "KAN"
click at [357, 338] on label at bounding box center [360, 335] width 6 height 6
click at [357, 338] on input "checkbox" at bounding box center [359, 335] width 5 height 5
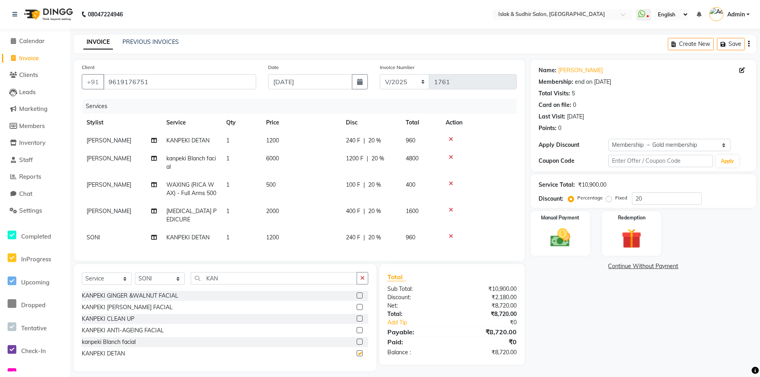
checkbox input "false"
click at [560, 241] on img at bounding box center [560, 238] width 34 height 24
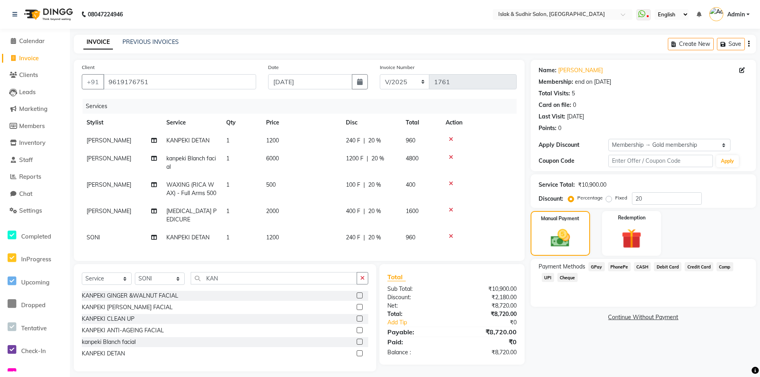
click at [594, 266] on span "GPay" at bounding box center [596, 266] width 16 height 9
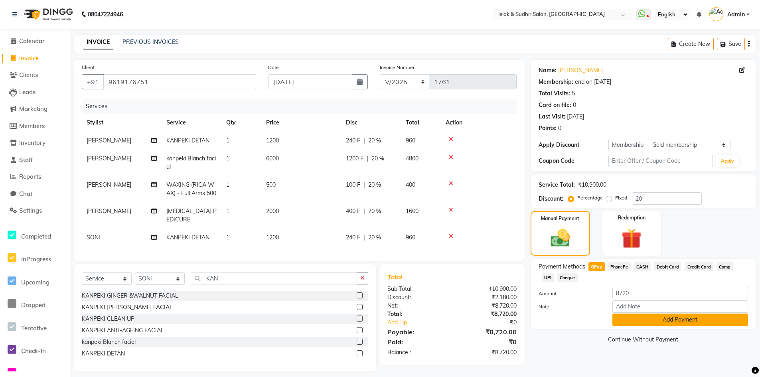
click at [667, 319] on button "Add Payment" at bounding box center [680, 320] width 136 height 12
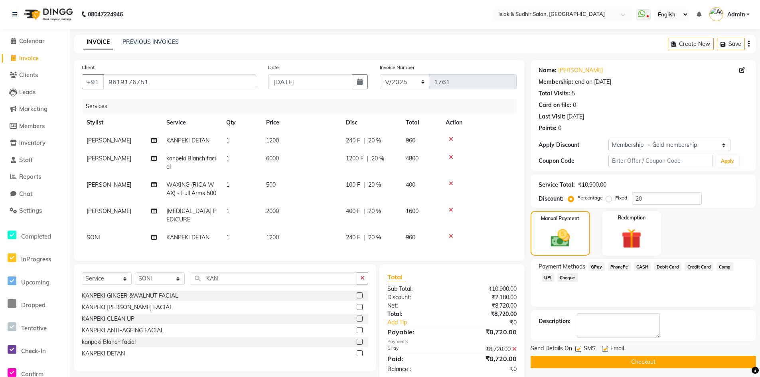
click at [635, 362] on button "Checkout" at bounding box center [643, 362] width 225 height 12
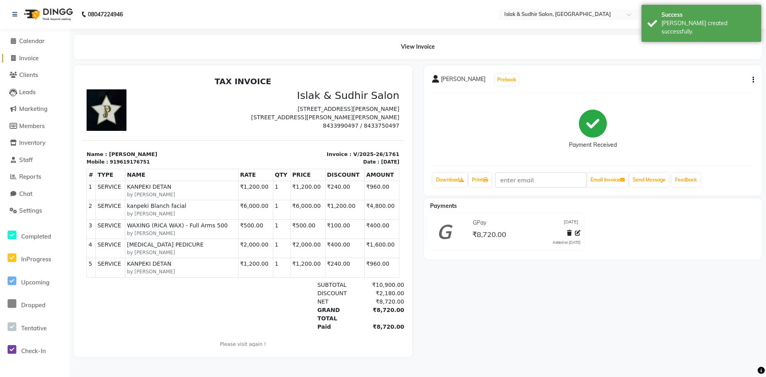
click at [24, 61] on span "Invoice" at bounding box center [29, 58] width 20 height 8
select select "7859"
select select "service"
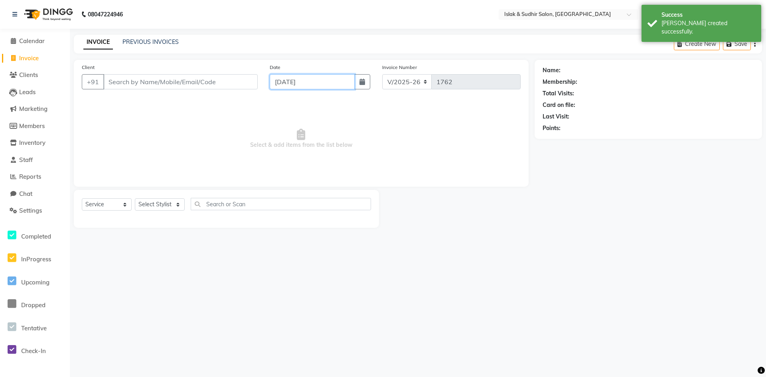
click at [297, 80] on input "[DATE]" at bounding box center [312, 81] width 85 height 15
select select "9"
select select "2025"
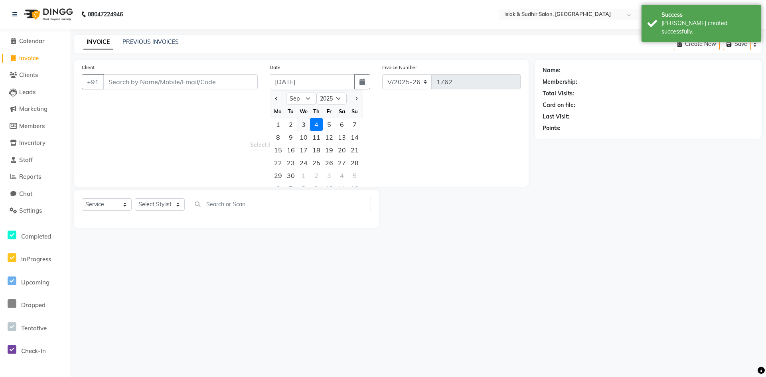
click at [306, 123] on div "3" at bounding box center [303, 124] width 13 height 13
type input "[DATE]"
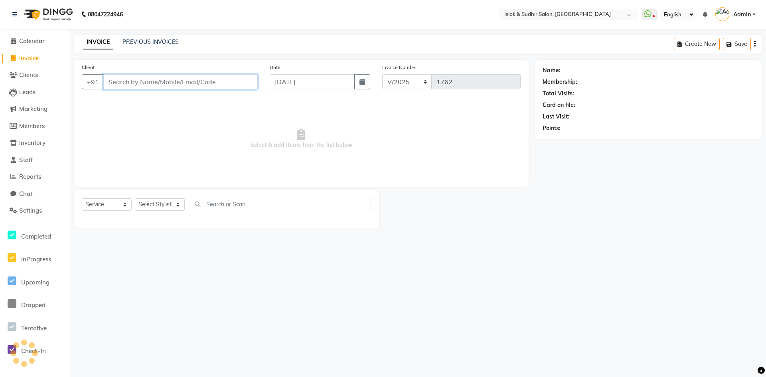
click at [178, 79] on input "Client" at bounding box center [180, 81] width 154 height 15
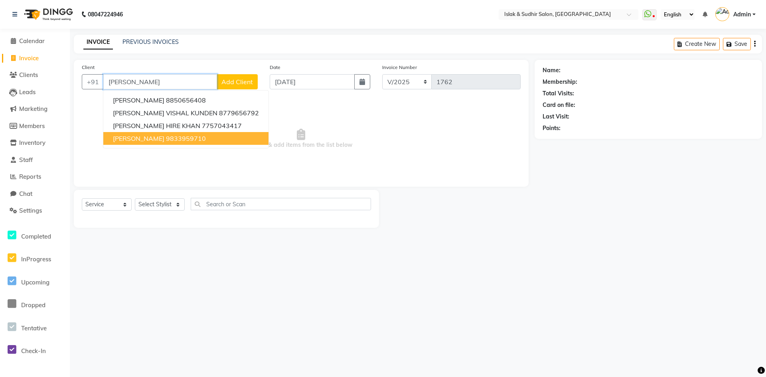
click at [144, 142] on span "[PERSON_NAME]" at bounding box center [138, 138] width 51 height 8
type input "9833959710"
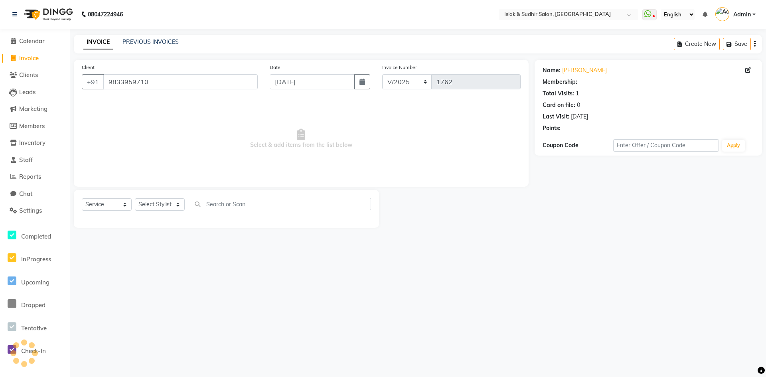
select select "1: Object"
click at [143, 203] on select "Select Stylist [PERSON_NAME] [PERSON_NAME] [PERSON_NAME] ISLAK ISLAK & SUDHIR S…" at bounding box center [160, 204] width 50 height 12
select select "70491"
click at [135, 198] on select "Select Stylist [PERSON_NAME] [PERSON_NAME] [PERSON_NAME] ISLAK ISLAK & SUDHIR S…" at bounding box center [160, 204] width 50 height 12
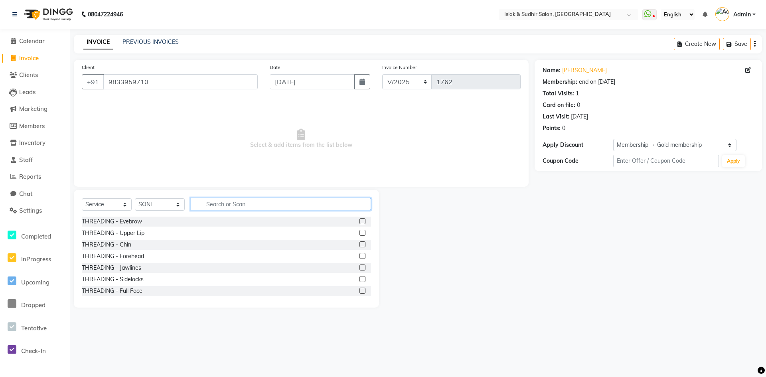
click at [238, 207] on input "text" at bounding box center [281, 204] width 180 height 12
click at [359, 222] on label at bounding box center [362, 221] width 6 height 6
click at [359, 222] on input "checkbox" at bounding box center [361, 221] width 5 height 5
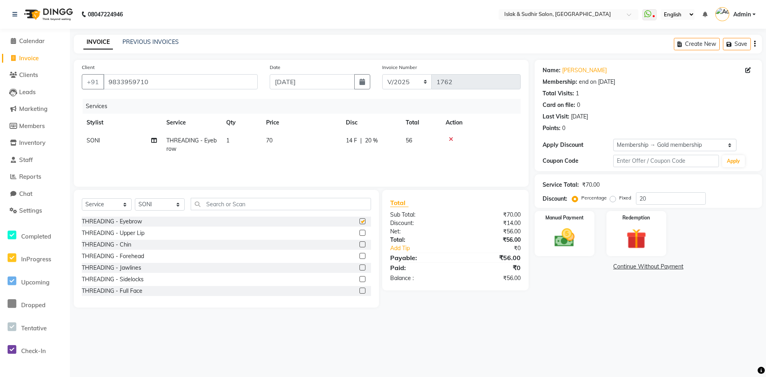
checkbox input "false"
click at [359, 233] on label at bounding box center [362, 233] width 6 height 6
click at [359, 233] on input "checkbox" at bounding box center [361, 233] width 5 height 5
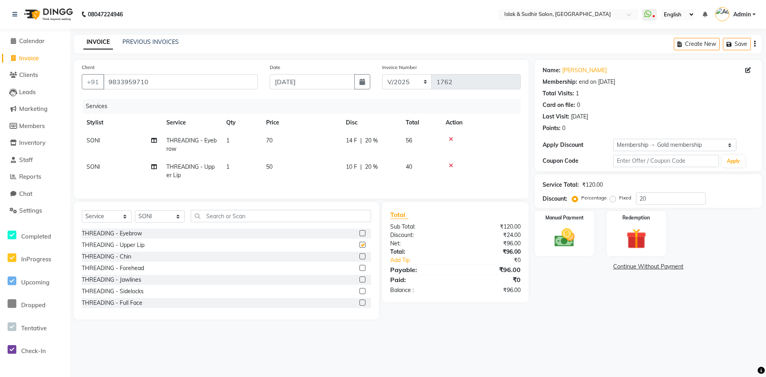
checkbox input "false"
click at [367, 141] on span "20 %" at bounding box center [371, 140] width 13 height 8
select select "70491"
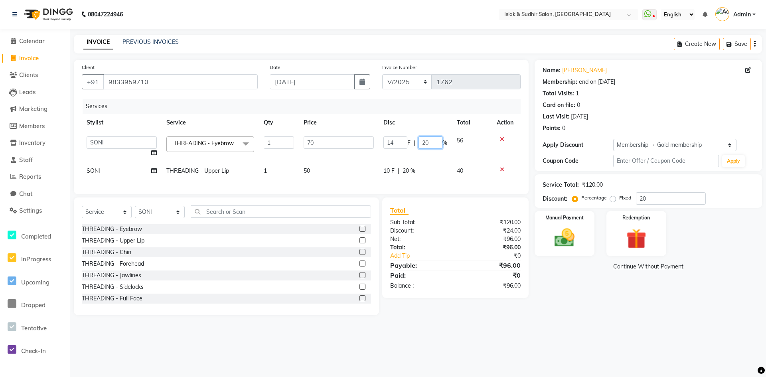
click at [425, 144] on input "20" at bounding box center [431, 142] width 24 height 12
type input "70"
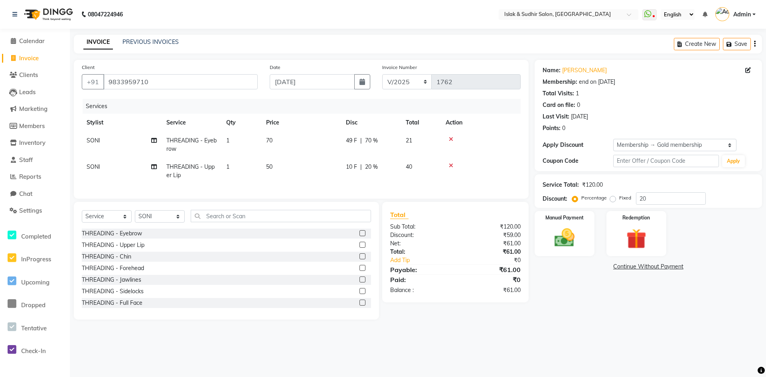
click at [405, 170] on tr "SONI THREADING - Upper Lip 1 50 10 F | 20 % 40" at bounding box center [301, 171] width 439 height 26
click at [368, 167] on span "20 %" at bounding box center [371, 167] width 13 height 8
select select "70491"
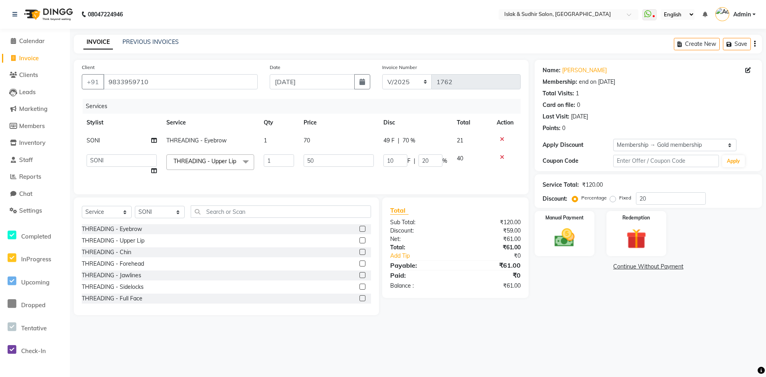
click at [576, 327] on main "INVOICE PREVIOUS INVOICES Create New Save Client [PHONE_NUMBER] Date [DATE] Inv…" at bounding box center [418, 181] width 696 height 292
click at [588, 327] on main "INVOICE PREVIOUS INVOICES Create New Save Client [PHONE_NUMBER] Date [DATE] Inv…" at bounding box center [418, 181] width 696 height 292
click at [425, 161] on input "20" at bounding box center [431, 160] width 24 height 12
type input "70"
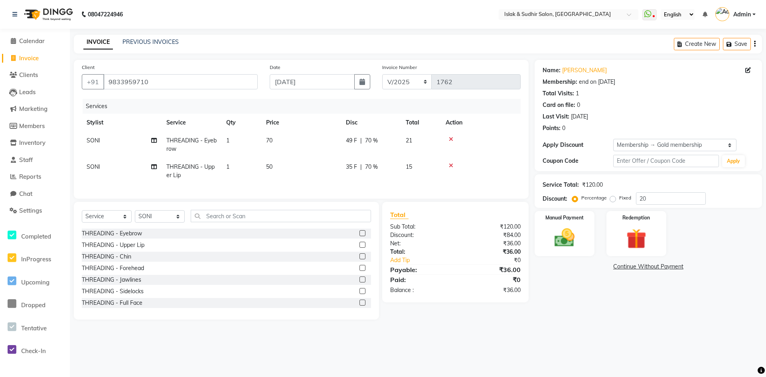
click at [493, 337] on div "08047224946 Select Location × Islak & Sudhir Salon, Vikhroli WhatsApp Status ✕ …" at bounding box center [383, 188] width 766 height 377
click at [244, 221] on input "text" at bounding box center [281, 216] width 180 height 12
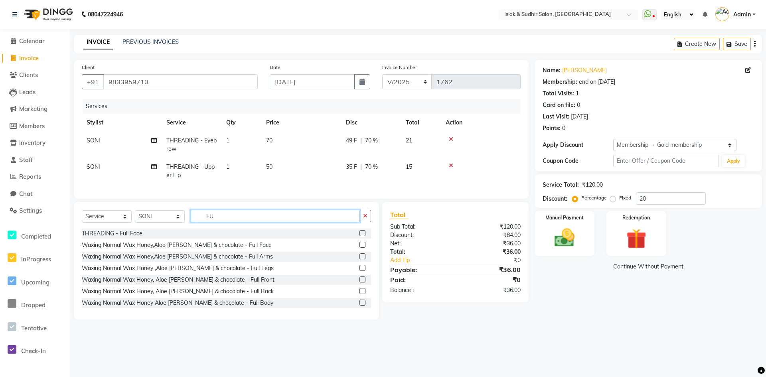
type input "F"
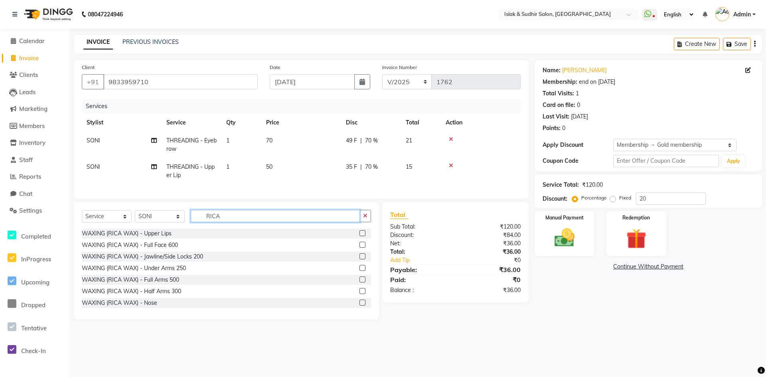
type input "RICA"
click at [359, 282] on label at bounding box center [362, 279] width 6 height 6
click at [359, 282] on input "checkbox" at bounding box center [361, 279] width 5 height 5
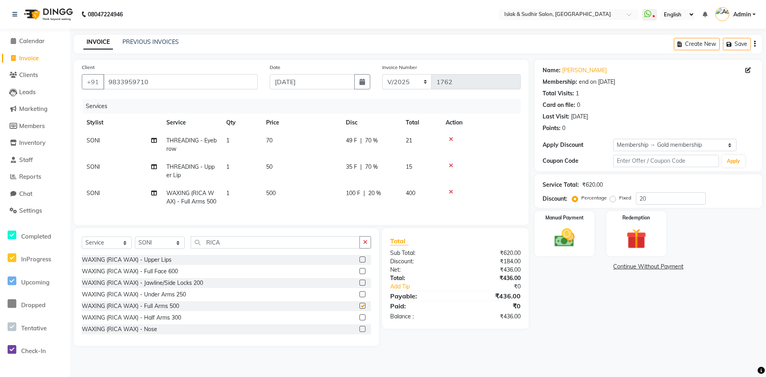
checkbox input "false"
click at [671, 195] on input "20" at bounding box center [671, 198] width 70 height 12
type input "2"
type input "70"
click at [651, 308] on div "Name: [PERSON_NAME] Membership: end on [DATE] Total Visits: 1 Card on file: 0 L…" at bounding box center [651, 203] width 233 height 286
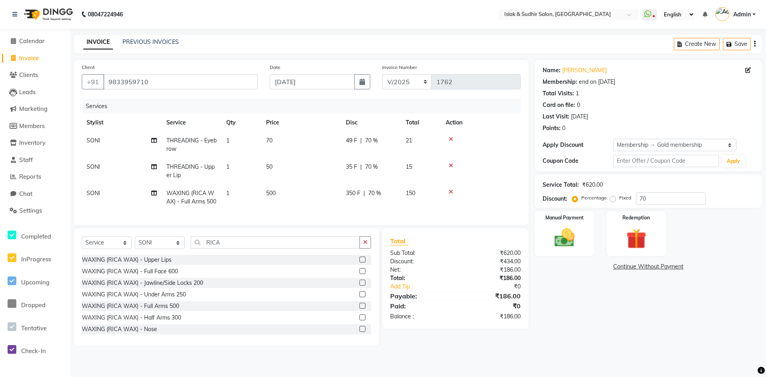
click at [359, 297] on label at bounding box center [362, 294] width 6 height 6
click at [359, 297] on input "checkbox" at bounding box center [361, 294] width 5 height 5
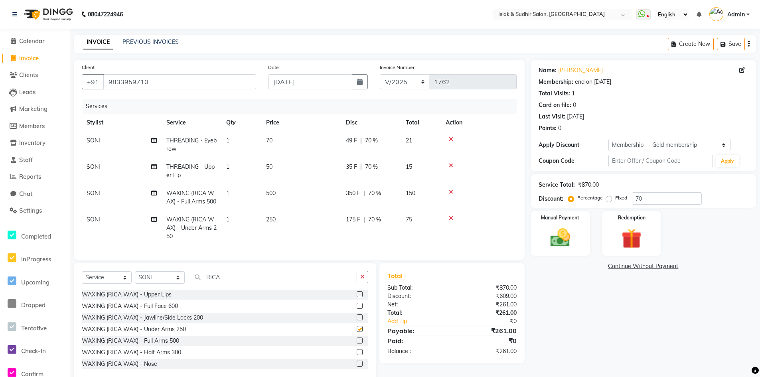
checkbox input "false"
click at [173, 284] on select "Select Stylist [PERSON_NAME] [PERSON_NAME] [PERSON_NAME] ISLAK ISLAK & SUDHIR S…" at bounding box center [160, 277] width 50 height 12
select select "70514"
click at [135, 284] on select "Select Stylist [PERSON_NAME] [PERSON_NAME] [PERSON_NAME] ISLAK ISLAK & SUDHIR S…" at bounding box center [160, 277] width 50 height 12
click at [361, 280] on icon "button" at bounding box center [362, 277] width 4 height 6
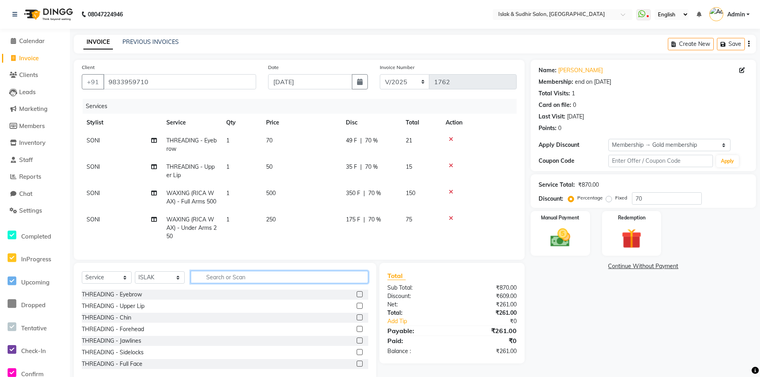
click at [287, 283] on input "text" at bounding box center [280, 277] width 178 height 12
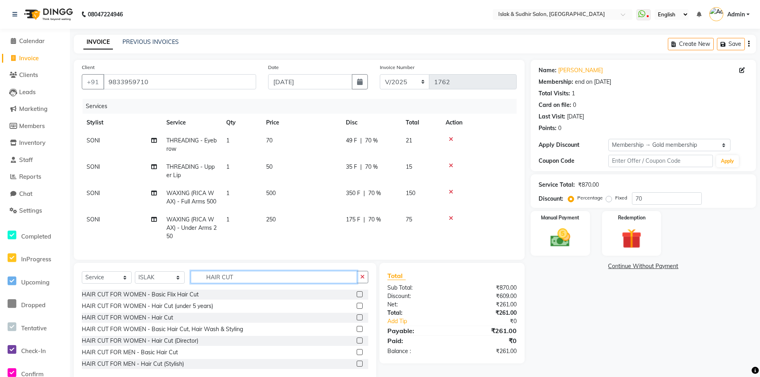
type input "HAIR CUT"
click at [357, 332] on label at bounding box center [360, 329] width 6 height 6
click at [357, 332] on input "checkbox" at bounding box center [359, 329] width 5 height 5
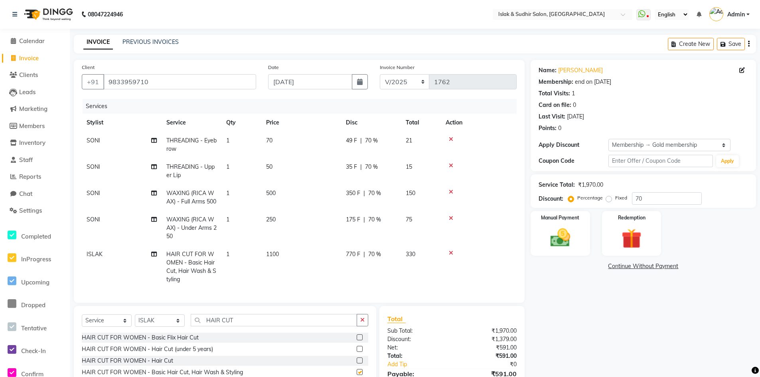
checkbox input "false"
click at [370, 259] on span "70 %" at bounding box center [374, 254] width 13 height 8
select select "70514"
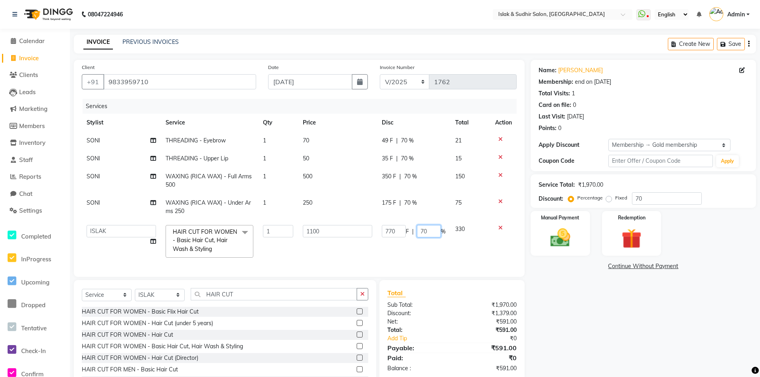
click at [424, 229] on input "70" at bounding box center [429, 231] width 24 height 12
type input "50"
click at [626, 318] on div "Name: [PERSON_NAME] Membership: end on [DATE] Total Visits: 1 Card on file: 0 L…" at bounding box center [646, 229] width 231 height 338
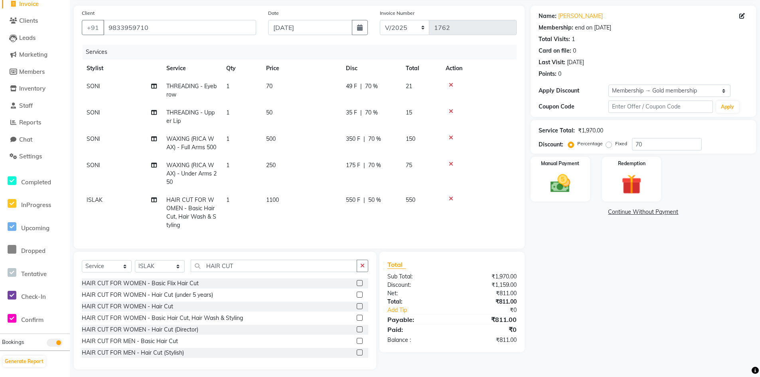
scroll to position [62, 0]
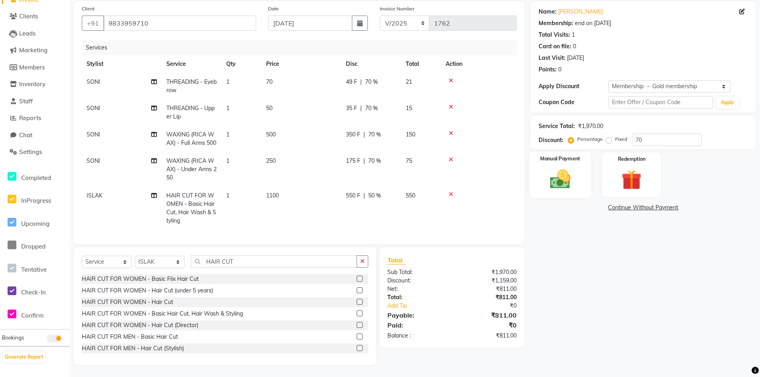
click at [571, 176] on img at bounding box center [560, 179] width 34 height 24
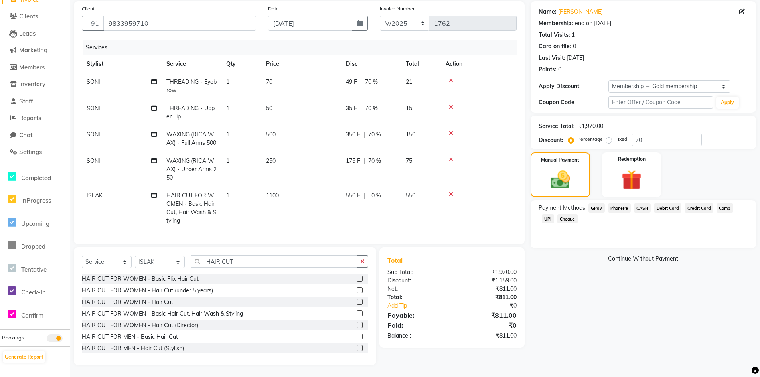
click at [596, 203] on span "GPay" at bounding box center [596, 207] width 16 height 9
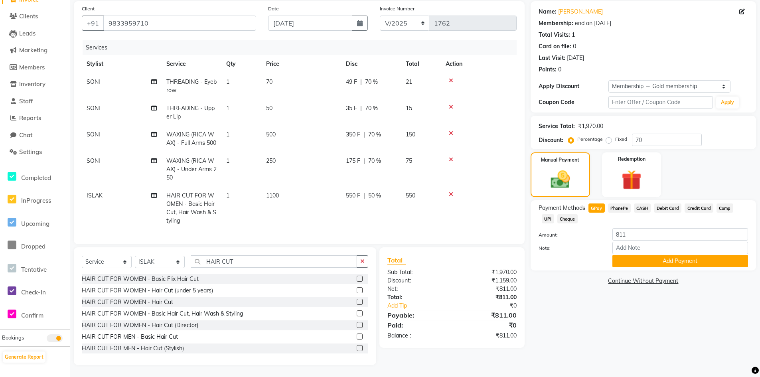
click at [668, 265] on div "Payment Methods GPay PhonePe CASH Debit Card Credit Card Comp UPI Cheque Amount…" at bounding box center [643, 235] width 225 height 70
click at [670, 257] on button "Add Payment" at bounding box center [680, 261] width 136 height 12
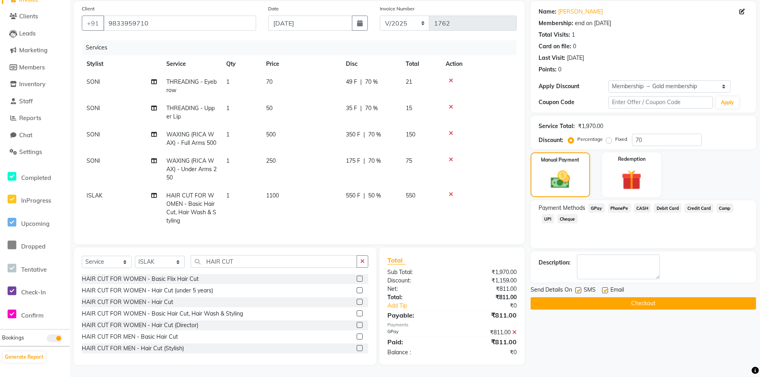
click at [648, 297] on button "Checkout" at bounding box center [643, 303] width 225 height 12
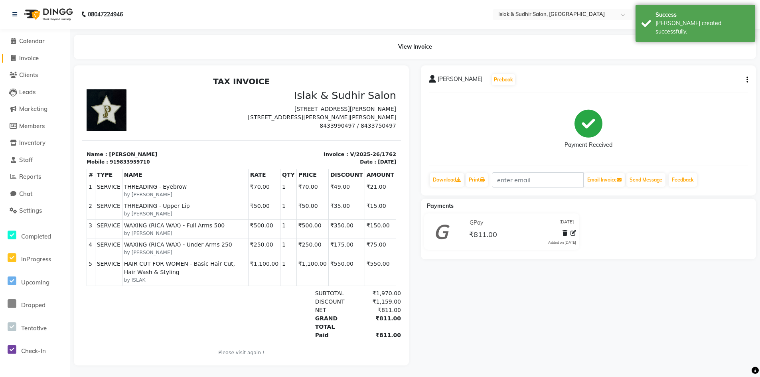
drag, startPoint x: 32, startPoint y: 57, endPoint x: 51, endPoint y: 59, distance: 19.4
click at [32, 57] on span "Invoice" at bounding box center [29, 58] width 20 height 8
select select "service"
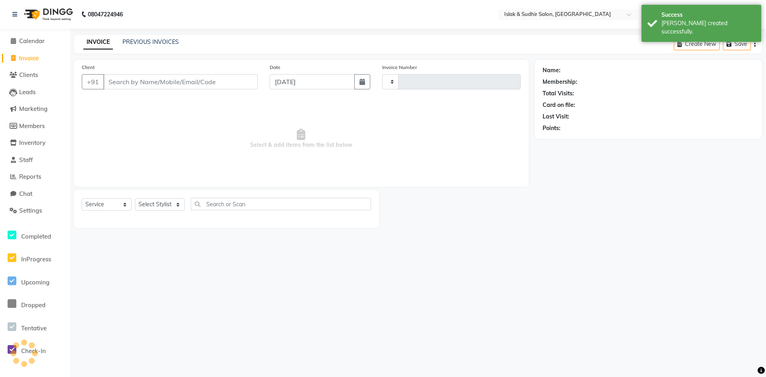
type input "1763"
select select "7859"
click at [295, 83] on input "[DATE]" at bounding box center [312, 81] width 85 height 15
select select "9"
select select "2025"
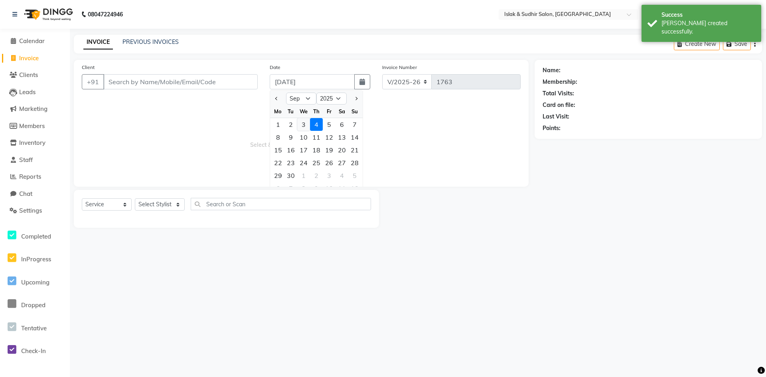
click at [306, 123] on div "3" at bounding box center [303, 124] width 13 height 13
type input "[DATE]"
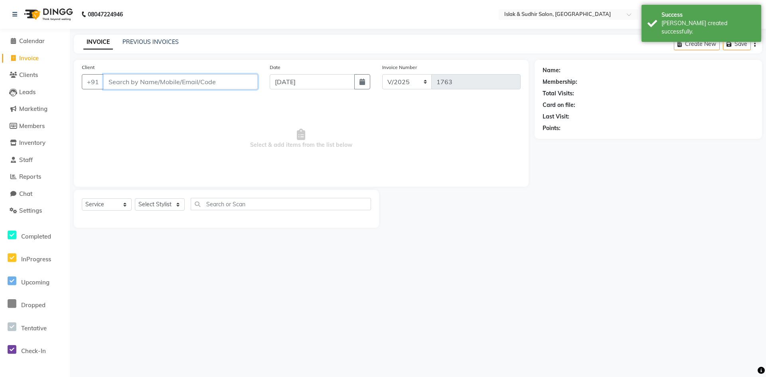
click at [186, 84] on input "Client" at bounding box center [180, 81] width 154 height 15
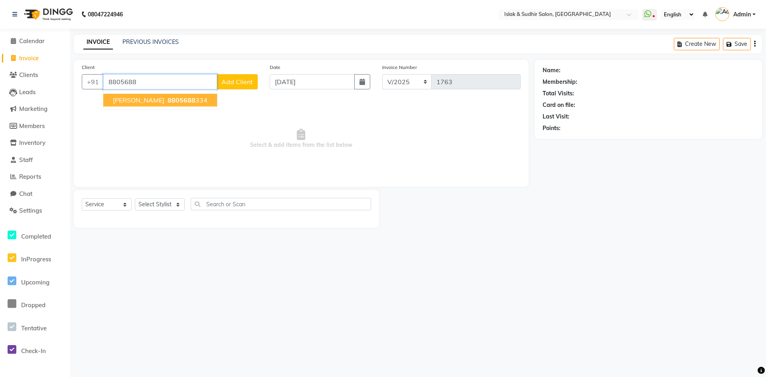
click at [164, 101] on span "[PERSON_NAME]" at bounding box center [138, 100] width 51 height 8
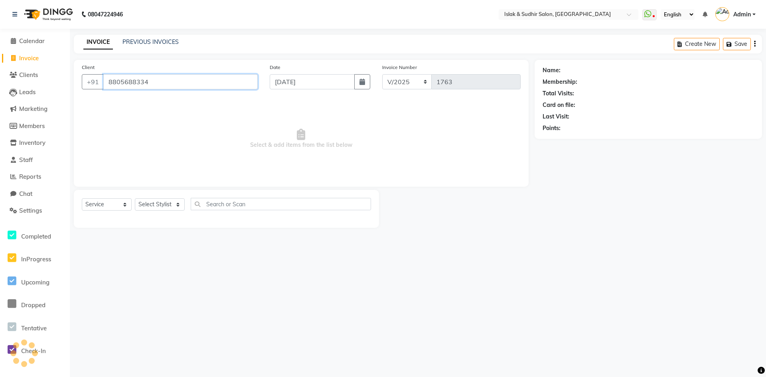
type input "8805688334"
select select "1: Object"
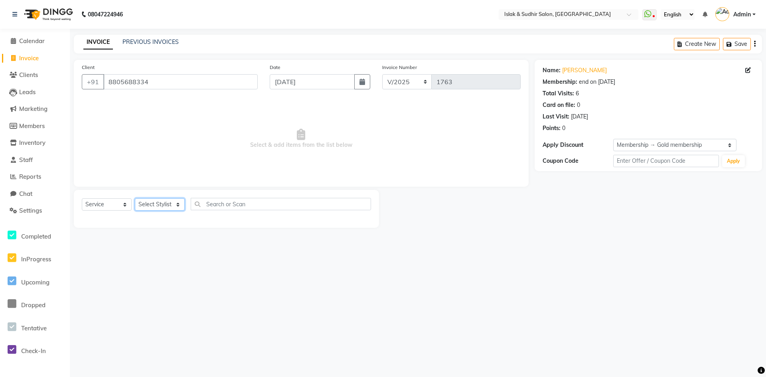
drag, startPoint x: 167, startPoint y: 200, endPoint x: 170, endPoint y: 210, distance: 10.5
click at [167, 200] on select "Select Stylist [PERSON_NAME] [PERSON_NAME] [PERSON_NAME] ISLAK ISLAK & SUDHIR S…" at bounding box center [160, 204] width 50 height 12
select select "79623"
click at [135, 198] on select "Select Stylist [PERSON_NAME] [PERSON_NAME] [PERSON_NAME] ISLAK ISLAK & SUDHIR S…" at bounding box center [160, 204] width 50 height 12
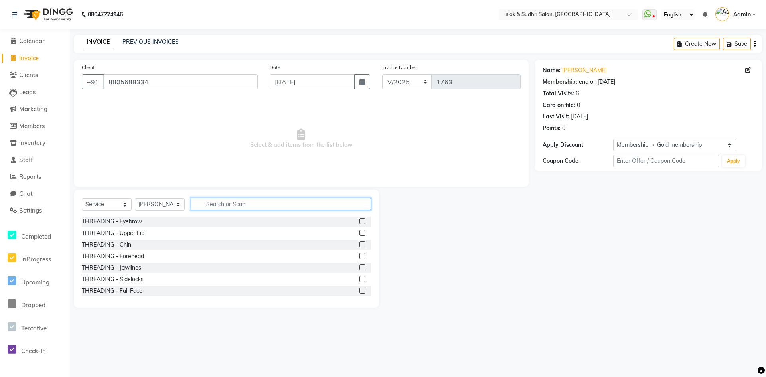
click at [219, 203] on input "text" at bounding box center [281, 204] width 180 height 12
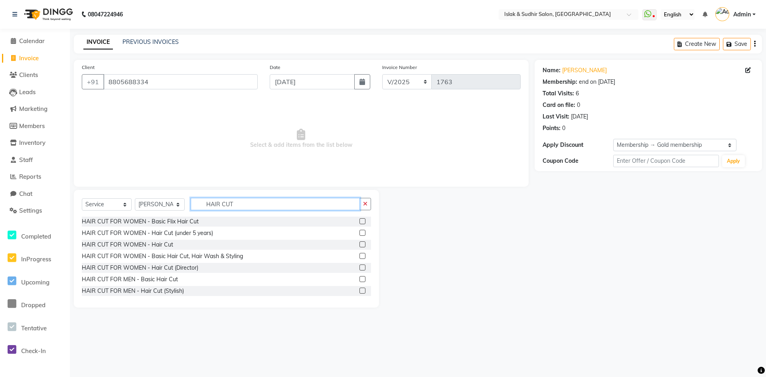
type input "HAIR CUT"
click at [359, 280] on label at bounding box center [362, 279] width 6 height 6
click at [359, 280] on input "checkbox" at bounding box center [361, 279] width 5 height 5
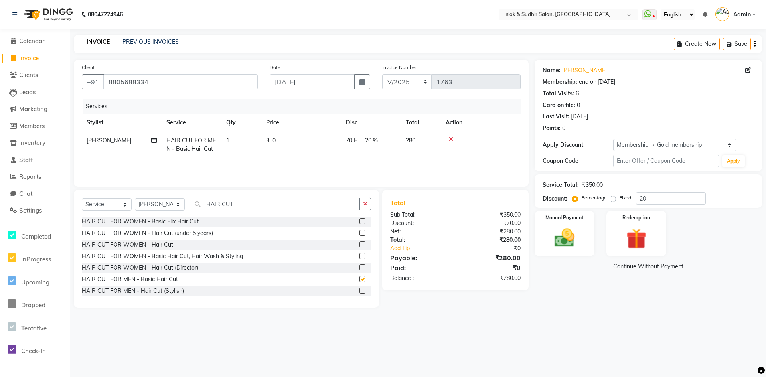
checkbox input "false"
click at [668, 195] on input "20" at bounding box center [671, 198] width 70 height 12
type input "2"
type input "50"
click at [232, 142] on td "1" at bounding box center [241, 145] width 40 height 26
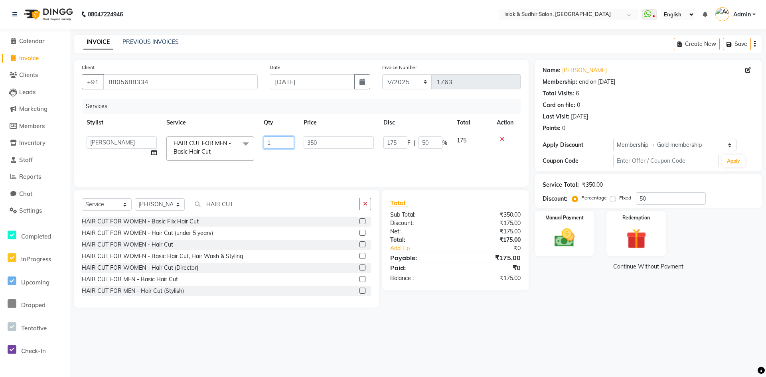
click at [274, 138] on input "1" at bounding box center [279, 142] width 30 height 12
type input "2"
click at [369, 207] on button "button" at bounding box center [365, 204] width 12 height 12
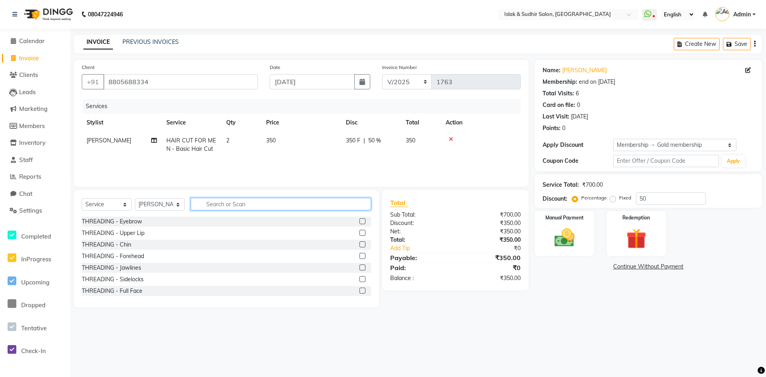
click at [244, 206] on input "text" at bounding box center [281, 204] width 180 height 12
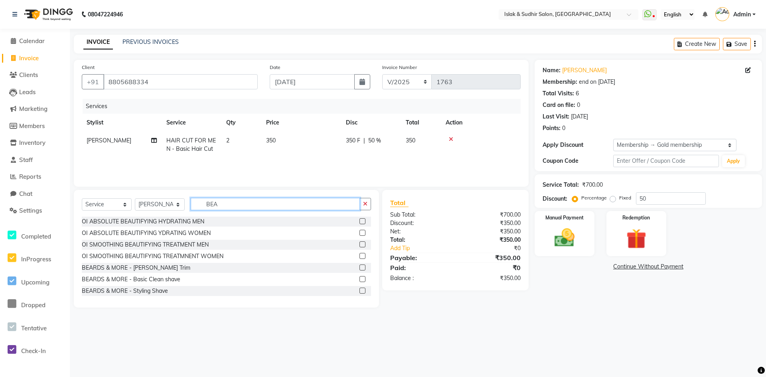
type input "BEA"
click at [359, 289] on label at bounding box center [362, 291] width 6 height 6
click at [359, 289] on input "checkbox" at bounding box center [361, 290] width 5 height 5
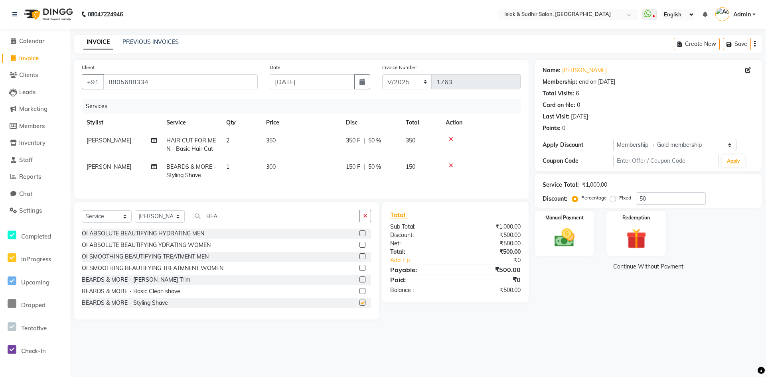
checkbox input "false"
click at [568, 238] on img at bounding box center [564, 238] width 34 height 24
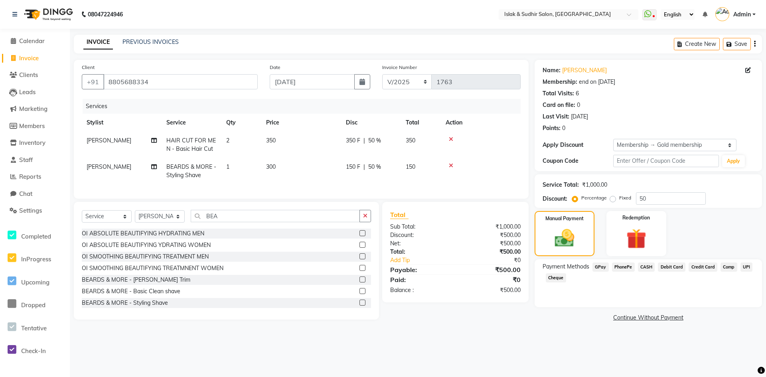
click at [594, 265] on span "GPay" at bounding box center [600, 267] width 16 height 9
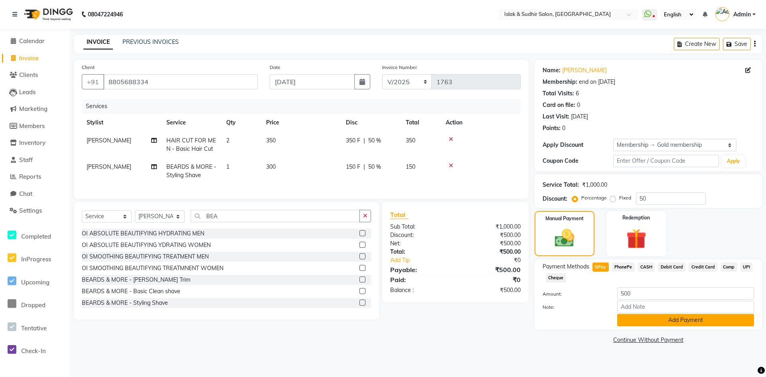
click at [654, 320] on button "Add Payment" at bounding box center [685, 320] width 137 height 12
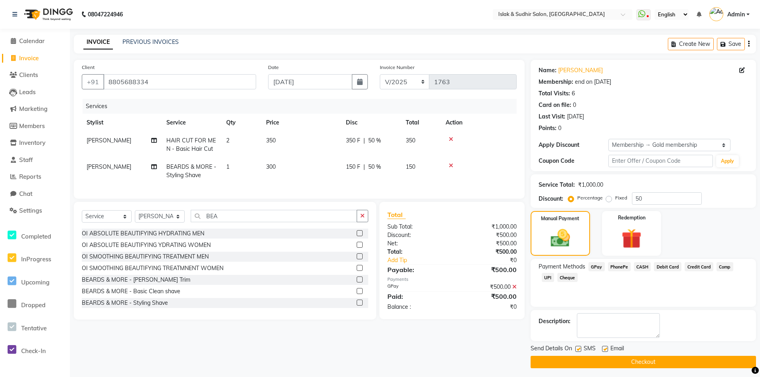
click at [646, 363] on button "Checkout" at bounding box center [643, 362] width 225 height 12
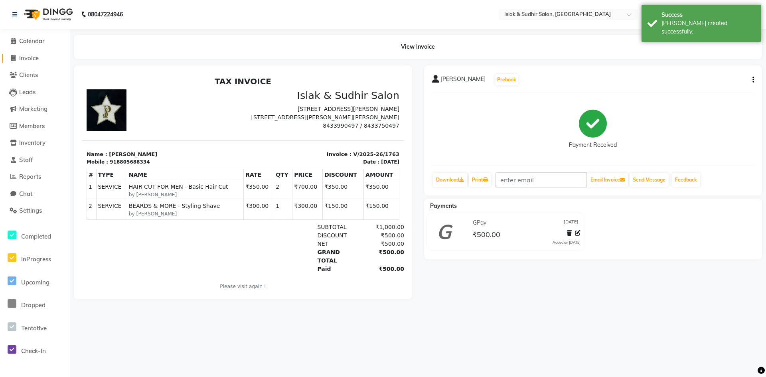
drag, startPoint x: 34, startPoint y: 57, endPoint x: 45, endPoint y: 64, distance: 13.3
click at [34, 57] on span "Invoice" at bounding box center [29, 58] width 20 height 8
select select "service"
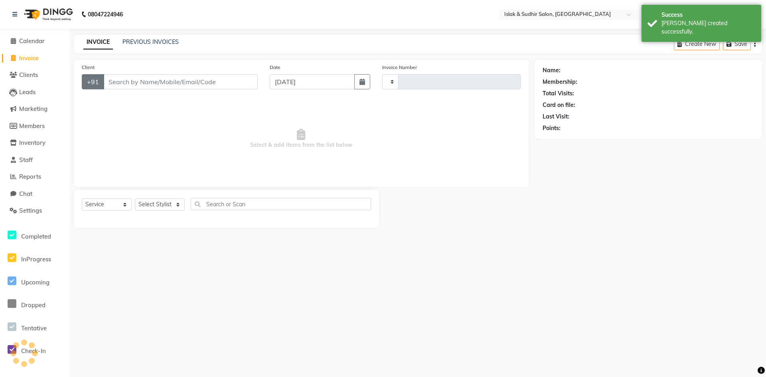
type input "1764"
select select "7859"
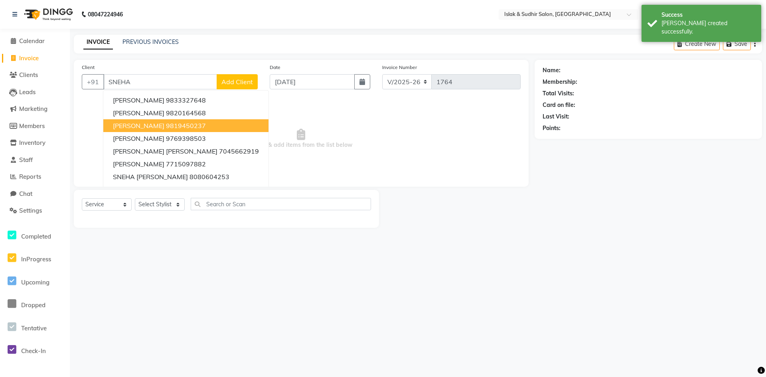
click at [137, 126] on span "[PERSON_NAME]" at bounding box center [138, 126] width 51 height 8
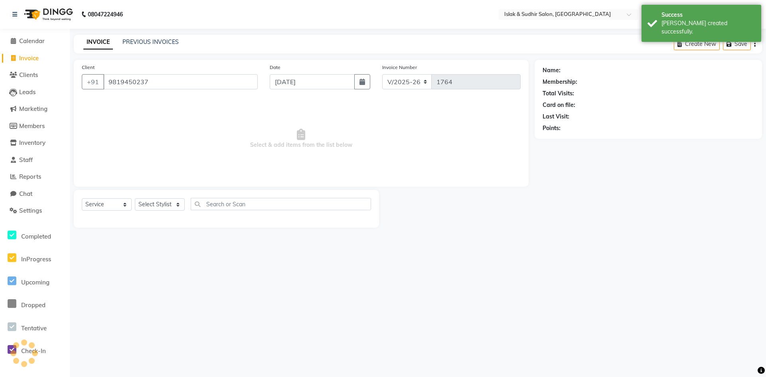
type input "9819450237"
select select "1: Object"
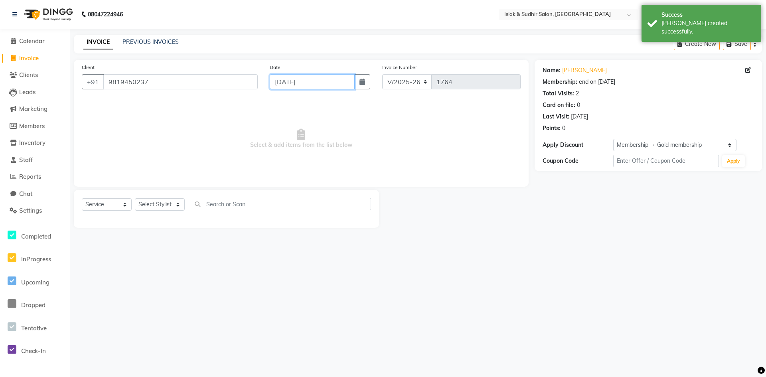
click at [304, 82] on input "[DATE]" at bounding box center [312, 81] width 85 height 15
select select "9"
select select "2025"
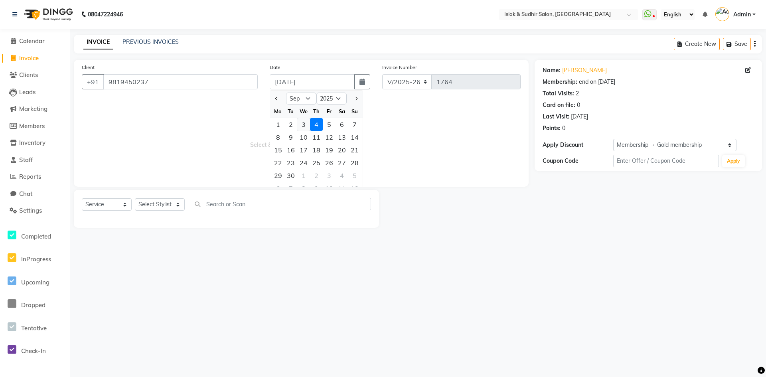
click at [306, 125] on div "3" at bounding box center [303, 124] width 13 height 13
type input "[DATE]"
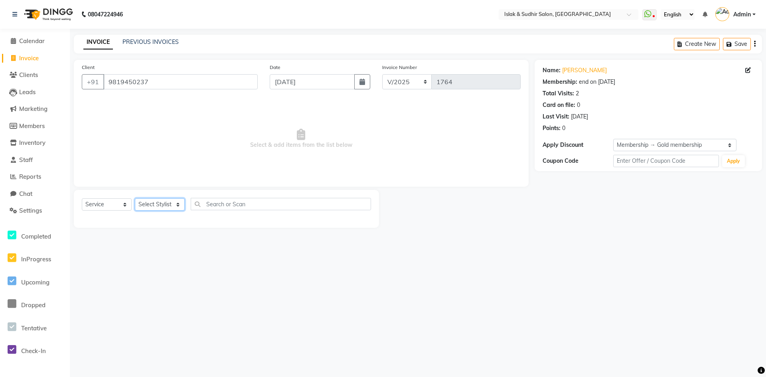
click at [173, 202] on select "Select Stylist [PERSON_NAME] [PERSON_NAME] [PERSON_NAME] ISLAK ISLAK & SUDHIR S…" at bounding box center [160, 204] width 50 height 12
select select "70490"
click at [135, 198] on select "Select Stylist [PERSON_NAME] [PERSON_NAME] [PERSON_NAME] ISLAK ISLAK & SUDHIR S…" at bounding box center [160, 204] width 50 height 12
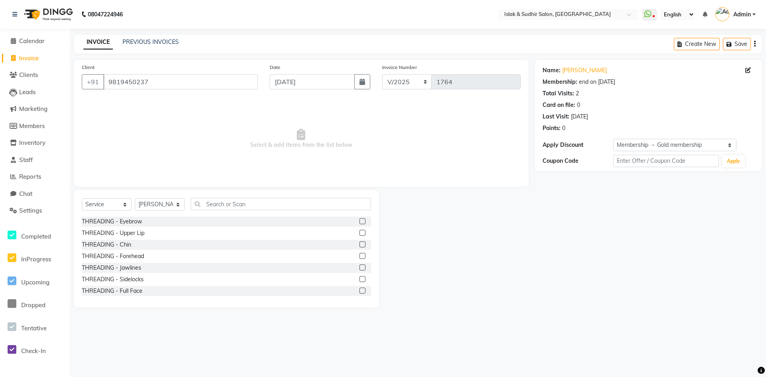
click at [359, 221] on label at bounding box center [362, 221] width 6 height 6
click at [359, 221] on input "checkbox" at bounding box center [361, 221] width 5 height 5
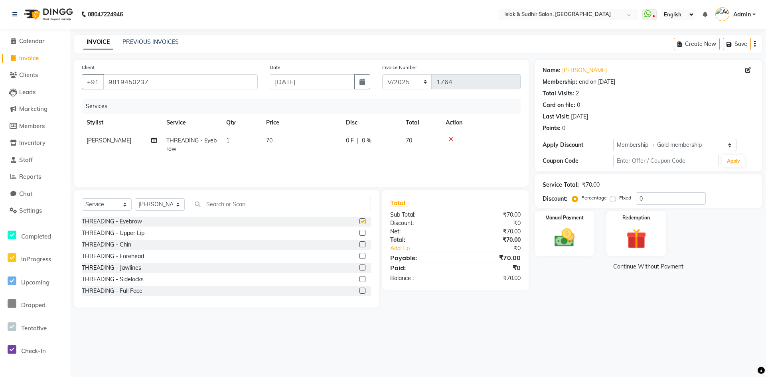
checkbox input "false"
click at [656, 201] on input "0" at bounding box center [671, 198] width 70 height 12
type input "20"
click at [246, 203] on input "text" at bounding box center [281, 204] width 180 height 12
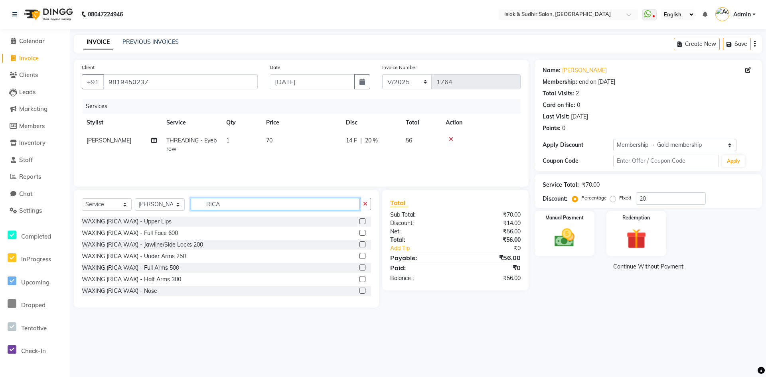
type input "RICA"
click at [359, 223] on label at bounding box center [362, 221] width 6 height 6
click at [359, 223] on input "checkbox" at bounding box center [361, 221] width 5 height 5
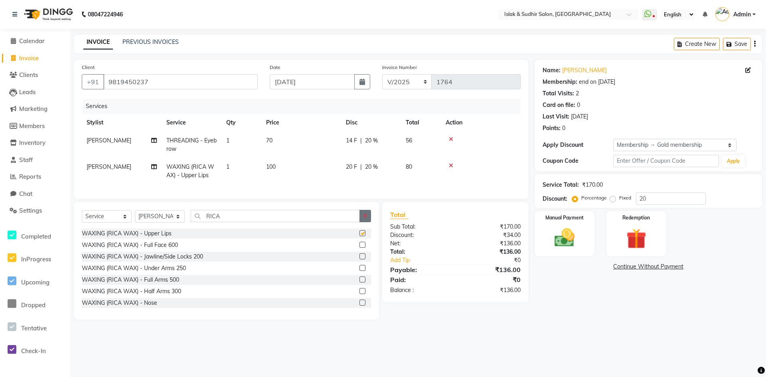
checkbox input "false"
click at [143, 220] on select "Select Stylist [PERSON_NAME] [PERSON_NAME] [PERSON_NAME] ISLAK ISLAK & SUDHIR S…" at bounding box center [160, 216] width 50 height 12
select select "70512"
click at [135, 216] on select "Select Stylist [PERSON_NAME] [PERSON_NAME] [PERSON_NAME] ISLAK ISLAK & SUDHIR S…" at bounding box center [160, 216] width 50 height 12
click at [363, 221] on button "button" at bounding box center [365, 216] width 12 height 12
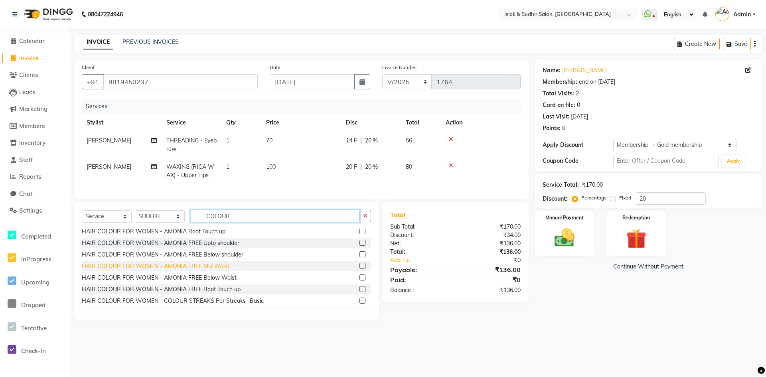
scroll to position [160, 0]
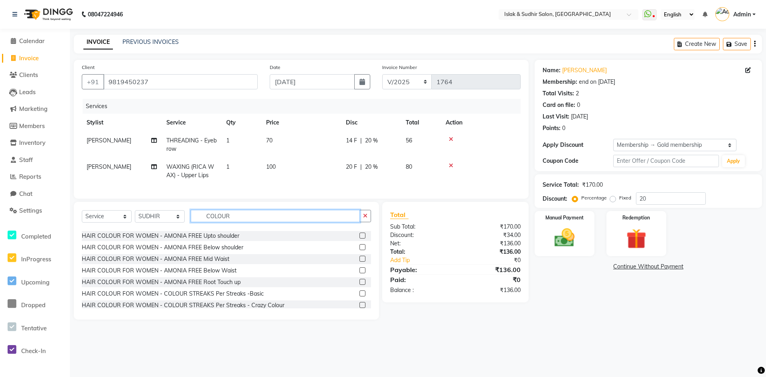
type input "COLOUR"
click at [359, 273] on label at bounding box center [362, 270] width 6 height 6
click at [359, 273] on input "checkbox" at bounding box center [361, 270] width 5 height 5
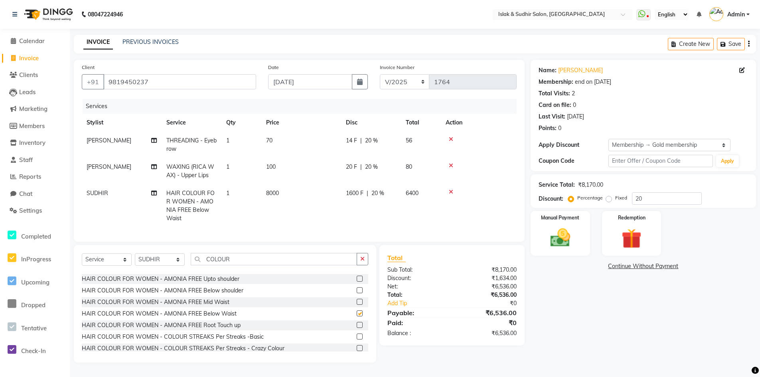
checkbox input "false"
click at [357, 305] on label at bounding box center [360, 302] width 6 height 6
click at [357, 305] on input "checkbox" at bounding box center [359, 302] width 5 height 5
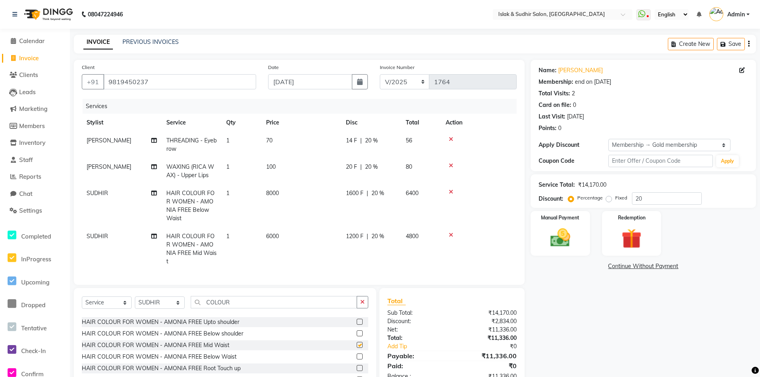
checkbox input "false"
click at [452, 191] on icon at bounding box center [451, 192] width 4 height 6
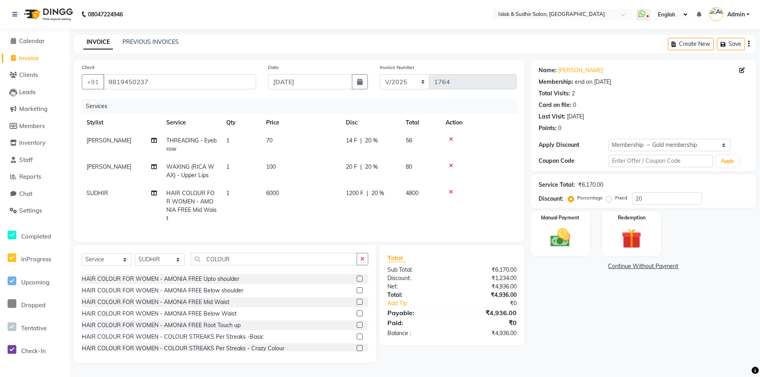
click at [377, 194] on span "20 %" at bounding box center [377, 193] width 13 height 8
select select "70512"
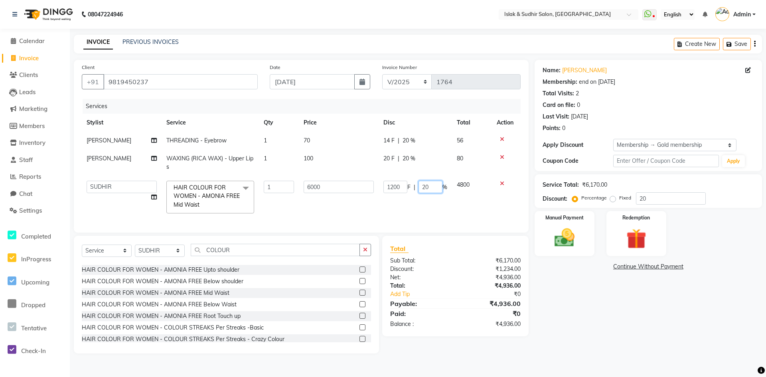
click at [427, 188] on input "20" at bounding box center [431, 187] width 24 height 12
type input "2"
type input "30"
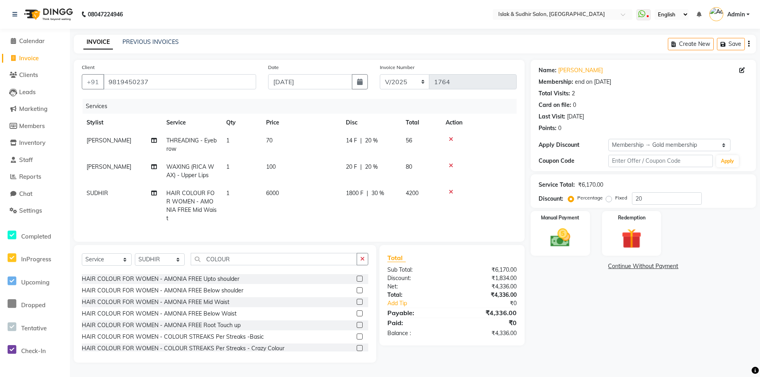
click at [572, 296] on div "Name: [PERSON_NAME] Membership: end on [DATE] Total Visits: 2 Card on file: 0 L…" at bounding box center [646, 211] width 231 height 303
click at [374, 195] on span "30 %" at bounding box center [377, 193] width 13 height 8
select select "70512"
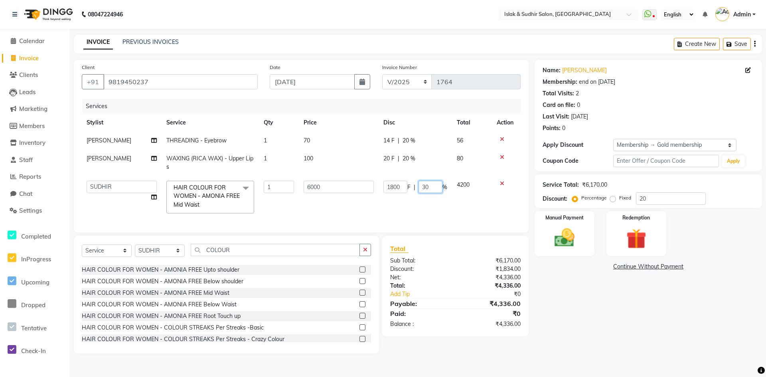
click at [430, 187] on input "30" at bounding box center [431, 187] width 24 height 12
type input "3"
type input "0"
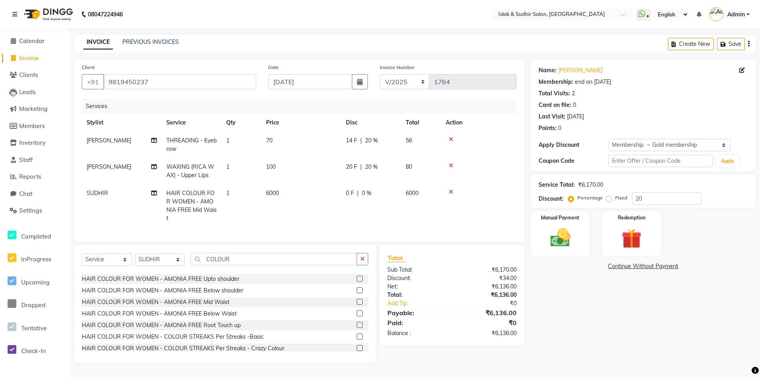
click at [280, 192] on td "6000" at bounding box center [301, 205] width 80 height 43
select select "70512"
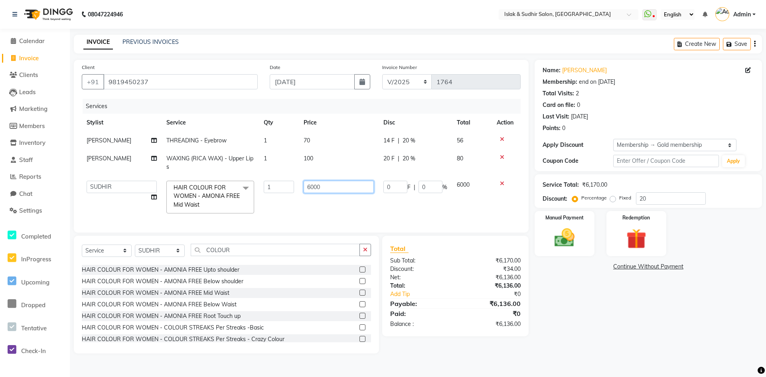
click at [328, 189] on input "6000" at bounding box center [339, 187] width 70 height 12
type input "6"
type input "3500"
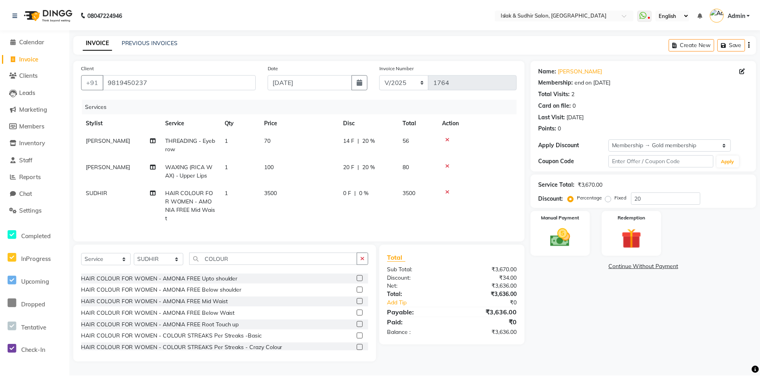
click at [630, 326] on div "Name: [PERSON_NAME] Membership: end on [DATE] Total Visits: 2 Card on file: 0 L…" at bounding box center [651, 211] width 233 height 303
click at [563, 241] on img at bounding box center [560, 238] width 34 height 24
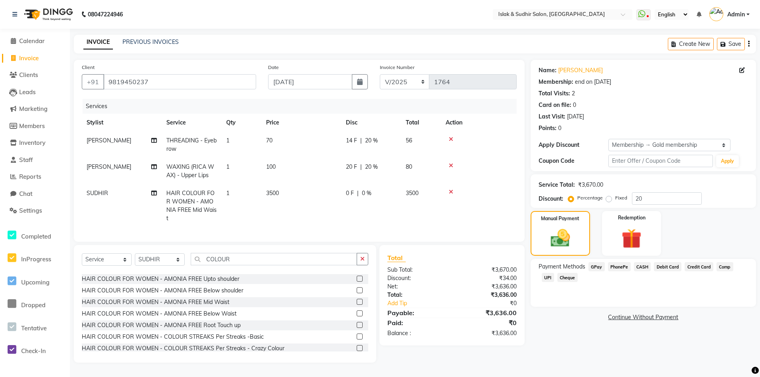
click at [600, 268] on span "GPay" at bounding box center [596, 266] width 16 height 9
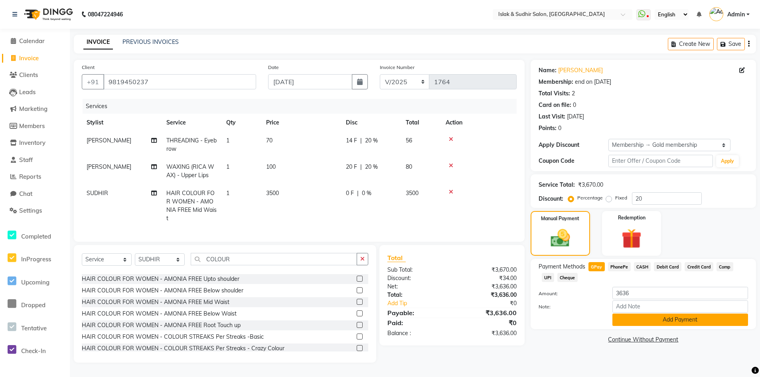
click at [650, 318] on button "Add Payment" at bounding box center [680, 320] width 136 height 12
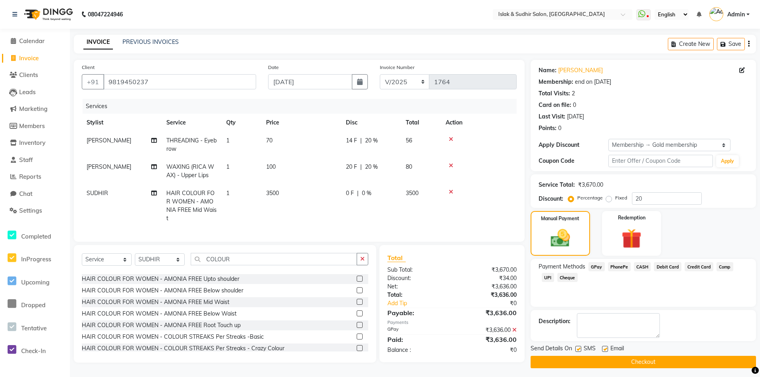
click at [646, 362] on button "Checkout" at bounding box center [643, 362] width 225 height 12
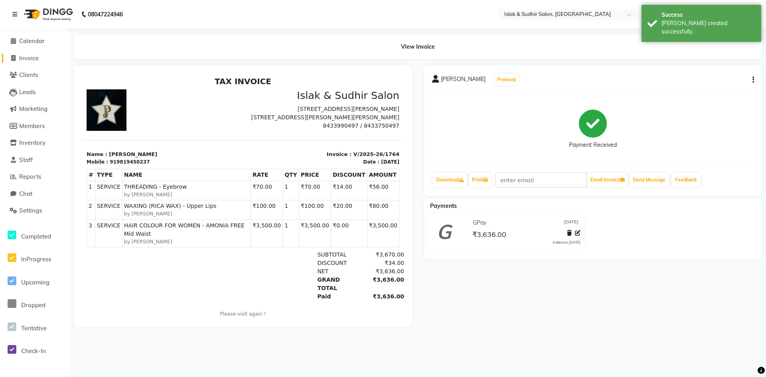
click at [39, 61] on span "Invoice" at bounding box center [29, 58] width 20 height 8
select select "service"
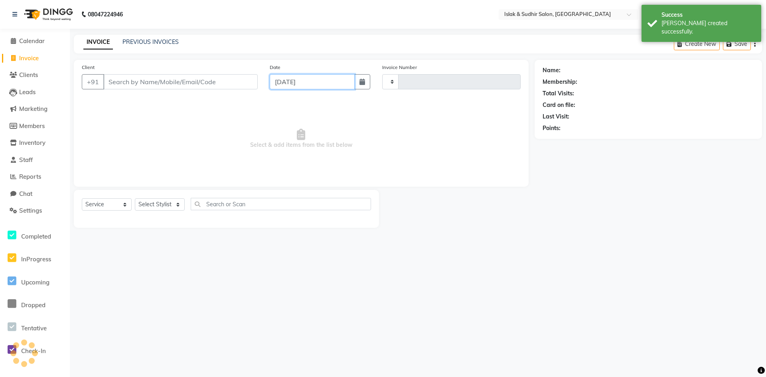
click at [294, 77] on input "[DATE]" at bounding box center [312, 81] width 85 height 15
select select "9"
select select "2025"
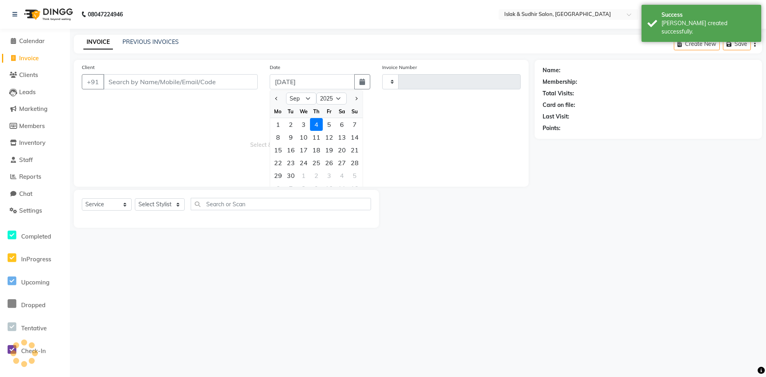
type input "1765"
select select "7859"
click at [303, 124] on div "3" at bounding box center [303, 124] width 13 height 13
type input "[DATE]"
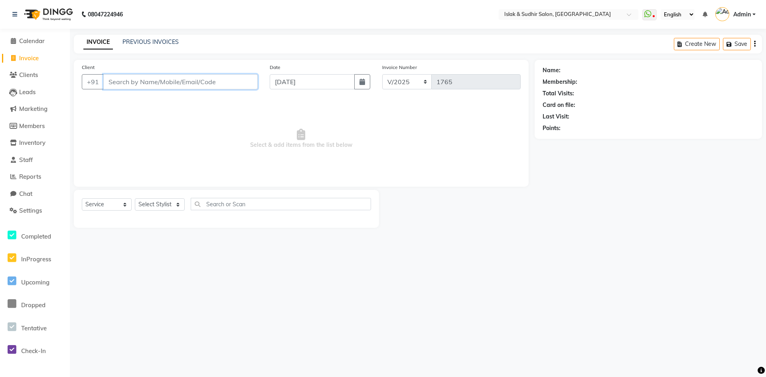
click at [194, 83] on input "Client" at bounding box center [180, 81] width 154 height 15
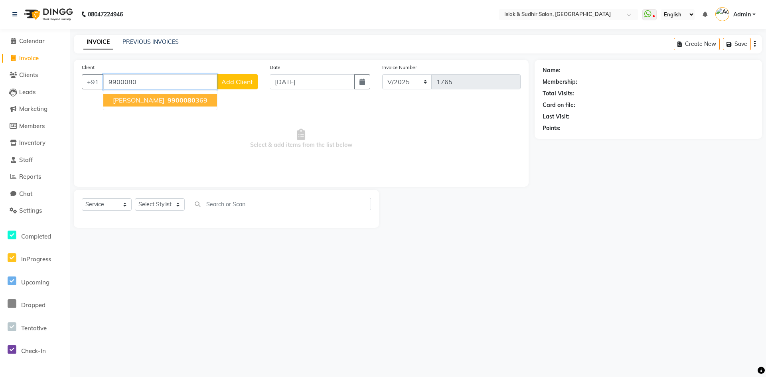
click at [176, 104] on button "[PERSON_NAME] 9900080 369" at bounding box center [160, 100] width 114 height 13
type input "9900080369"
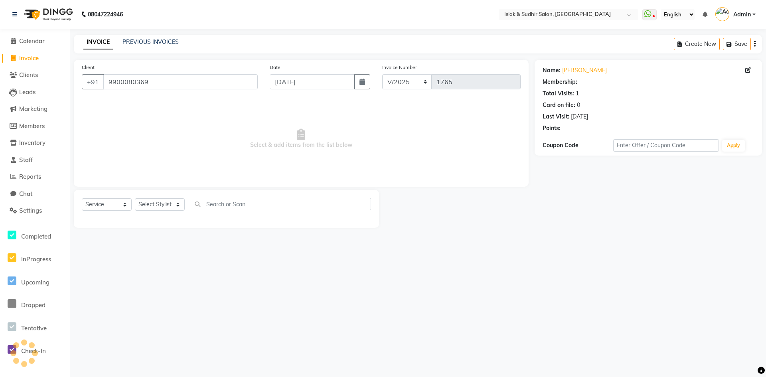
select select "1: Object"
click at [148, 206] on select "Select Stylist [PERSON_NAME] [PERSON_NAME] [PERSON_NAME] ISLAK ISLAK & SUDHIR S…" at bounding box center [160, 204] width 50 height 12
select select "70512"
click at [135, 198] on select "Select Stylist [PERSON_NAME] [PERSON_NAME] [PERSON_NAME] ISLAK ISLAK & SUDHIR S…" at bounding box center [160, 204] width 50 height 12
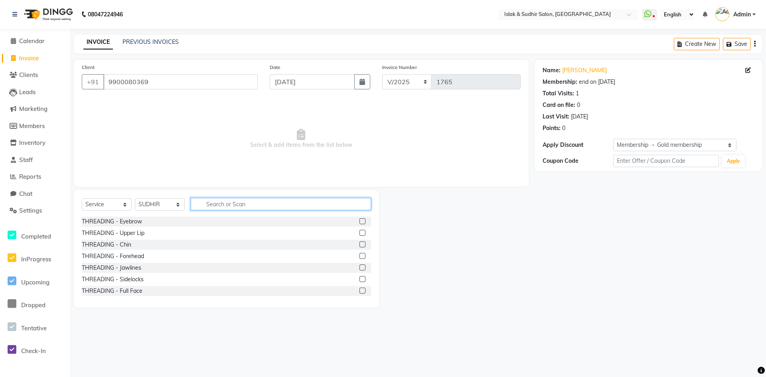
click at [207, 203] on input "text" at bounding box center [281, 204] width 180 height 12
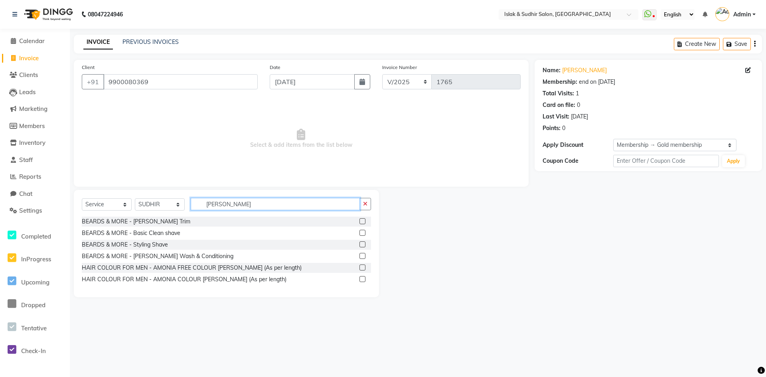
type input "[PERSON_NAME]"
click at [363, 241] on div at bounding box center [365, 245] width 12 height 10
click at [361, 246] on label at bounding box center [362, 244] width 6 height 6
click at [361, 246] on input "checkbox" at bounding box center [361, 244] width 5 height 5
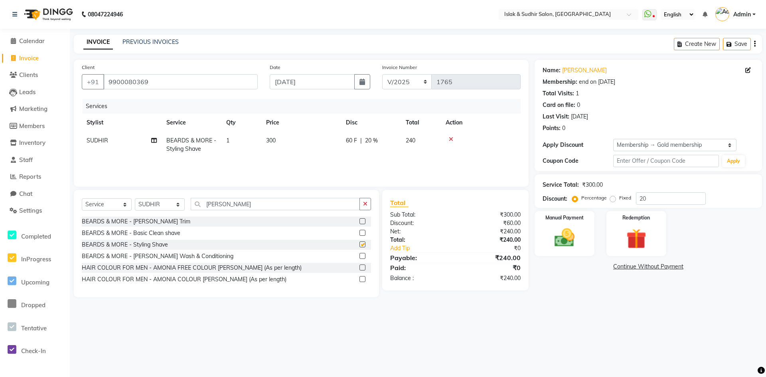
checkbox input "false"
click at [658, 197] on input "20" at bounding box center [671, 198] width 70 height 12
type input "2"
type input "50"
click at [577, 240] on img at bounding box center [564, 238] width 34 height 24
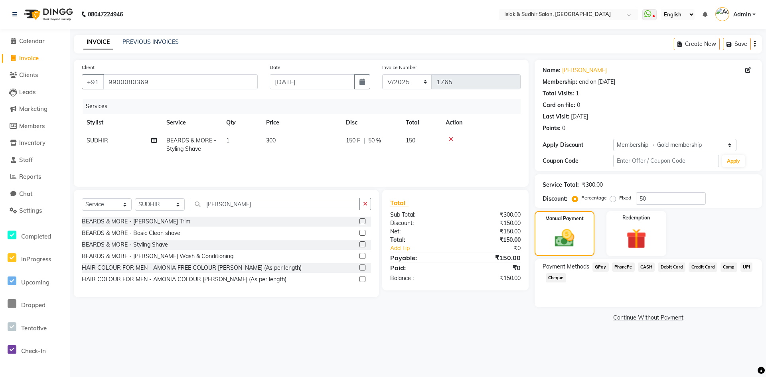
click at [601, 265] on span "GPay" at bounding box center [600, 267] width 16 height 9
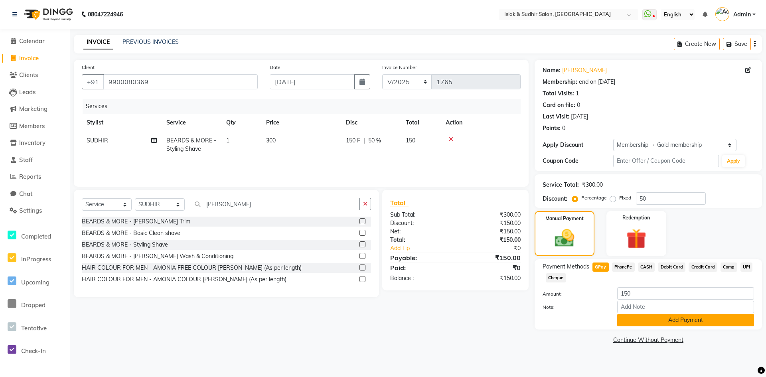
click at [662, 322] on button "Add Payment" at bounding box center [685, 320] width 137 height 12
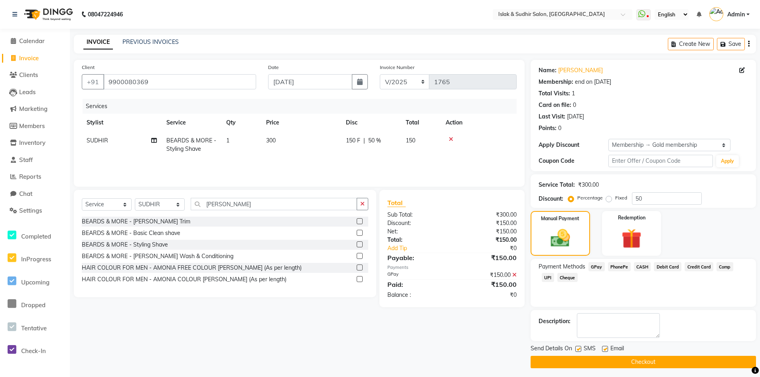
click at [642, 362] on button "Checkout" at bounding box center [643, 362] width 225 height 12
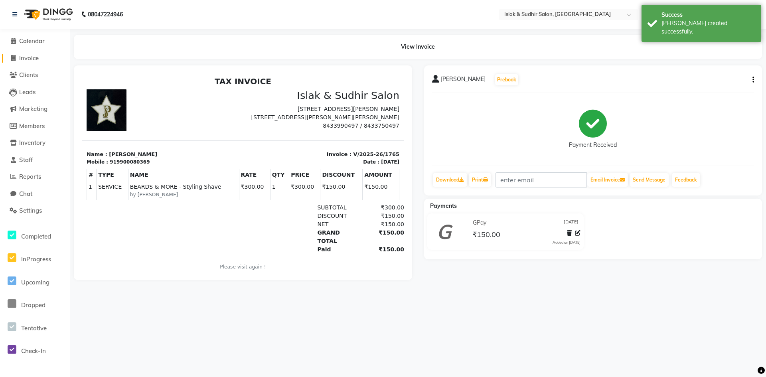
click at [35, 61] on span "Invoice" at bounding box center [29, 58] width 20 height 8
select select "7859"
select select "service"
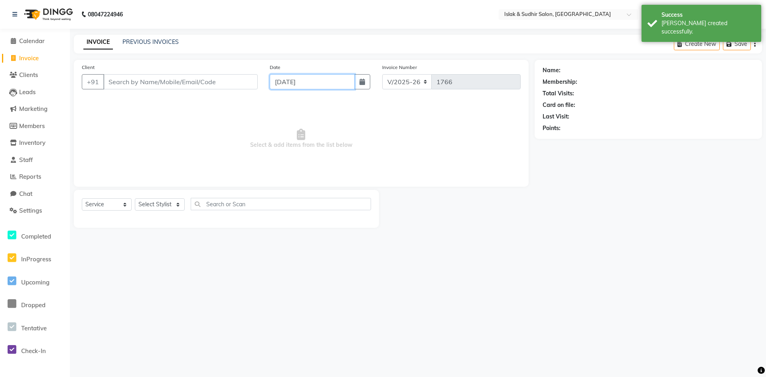
click at [300, 87] on input "[DATE]" at bounding box center [312, 81] width 85 height 15
select select "9"
select select "2025"
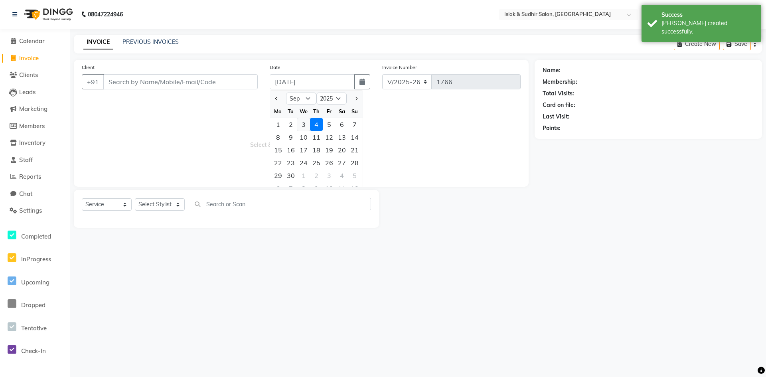
click at [304, 125] on div "3" at bounding box center [303, 124] width 13 height 13
type input "[DATE]"
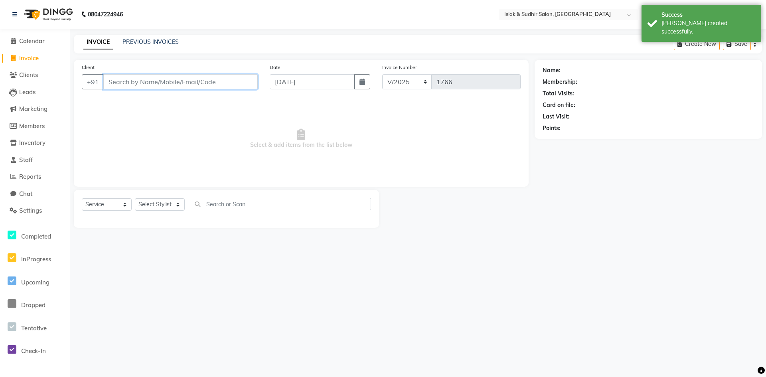
click at [207, 78] on input "Client" at bounding box center [180, 81] width 154 height 15
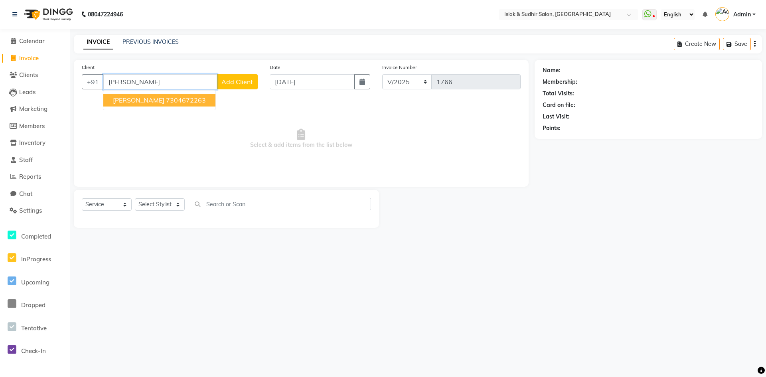
click at [193, 104] on button "[PERSON_NAME] 7304672263" at bounding box center [159, 100] width 112 height 13
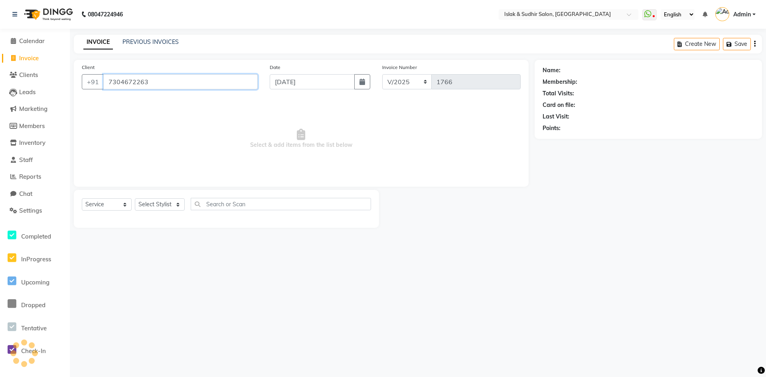
type input "7304672263"
select select "1: Object"
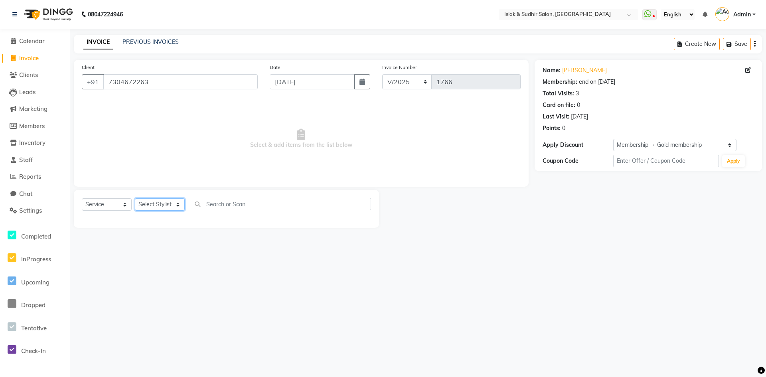
click at [150, 208] on select "Select Stylist [PERSON_NAME] [PERSON_NAME] [PERSON_NAME] ISLAK ISLAK & SUDHIR S…" at bounding box center [160, 204] width 50 height 12
select select "70514"
click at [135, 198] on select "Select Stylist [PERSON_NAME] [PERSON_NAME] [PERSON_NAME] ISLAK ISLAK & SUDHIR S…" at bounding box center [160, 204] width 50 height 12
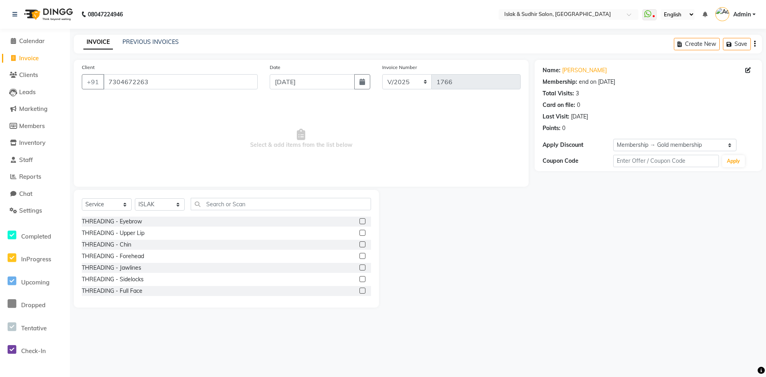
click at [231, 196] on div "Select Service Product Membership Package Voucher Prepaid Gift Card Select Styl…" at bounding box center [226, 249] width 305 height 118
click at [215, 209] on input "text" at bounding box center [281, 204] width 180 height 12
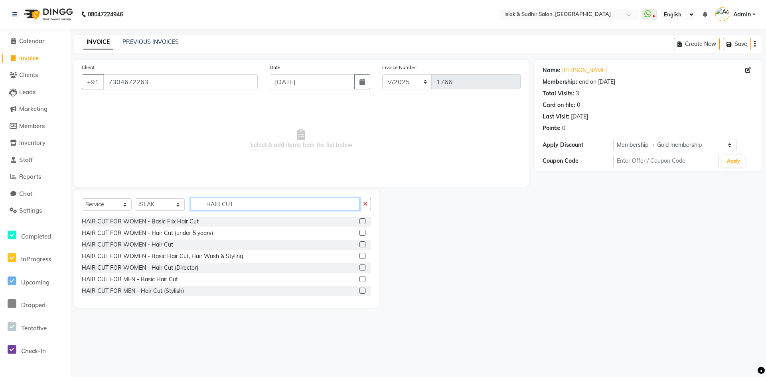
type input "HAIR CUT"
click at [359, 255] on label at bounding box center [362, 256] width 6 height 6
click at [359, 255] on input "checkbox" at bounding box center [361, 256] width 5 height 5
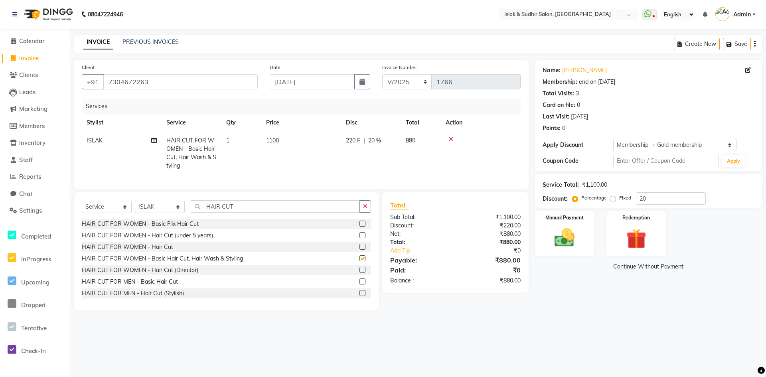
checkbox input "false"
click at [656, 200] on input "20" at bounding box center [671, 198] width 70 height 12
type input "2"
type input "50"
click at [565, 239] on img at bounding box center [564, 238] width 34 height 24
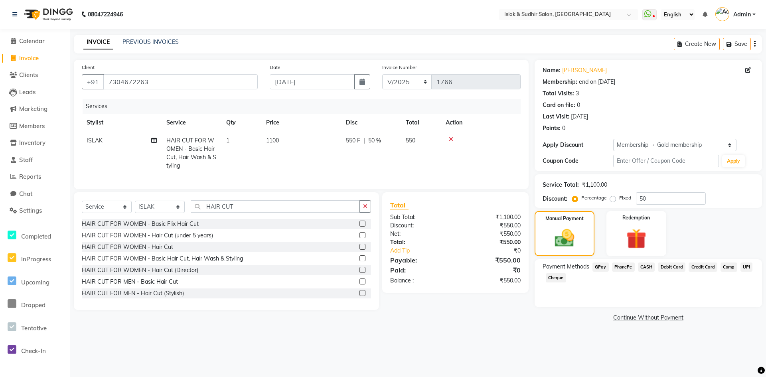
click at [596, 267] on span "GPay" at bounding box center [600, 267] width 16 height 9
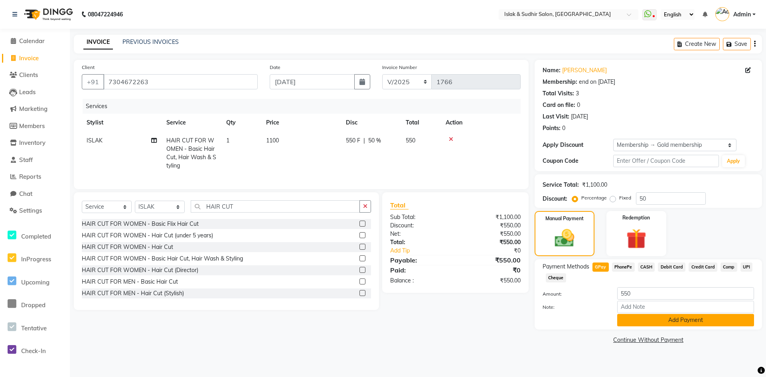
click at [661, 320] on button "Add Payment" at bounding box center [685, 320] width 137 height 12
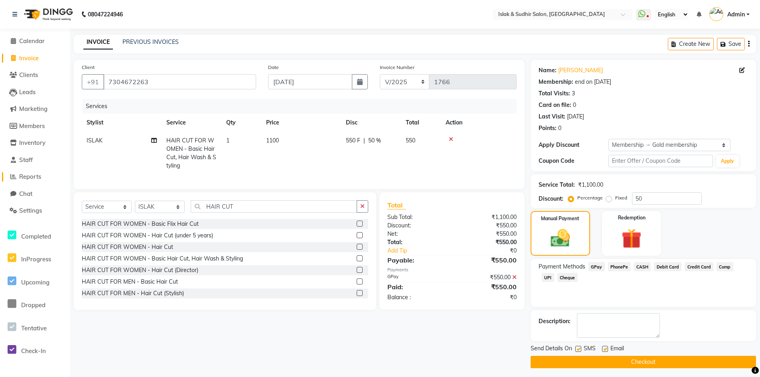
drag, startPoint x: 34, startPoint y: 176, endPoint x: 452, endPoint y: 58, distance: 434.0
click at [34, 176] on span "Reports" at bounding box center [30, 177] width 22 height 8
click at [647, 360] on button "Checkout" at bounding box center [643, 362] width 225 height 12
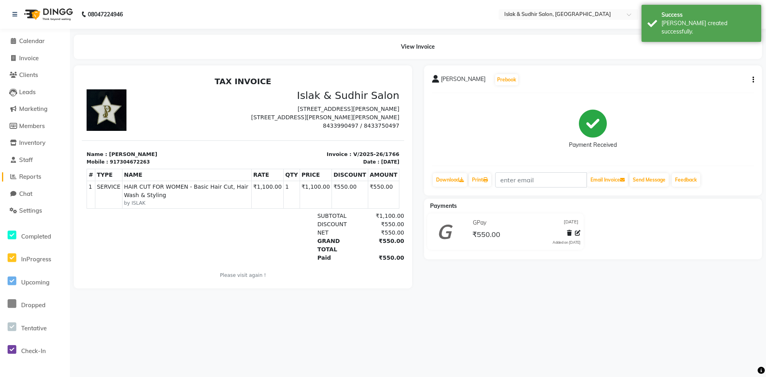
click at [30, 177] on span "Reports" at bounding box center [30, 177] width 22 height 8
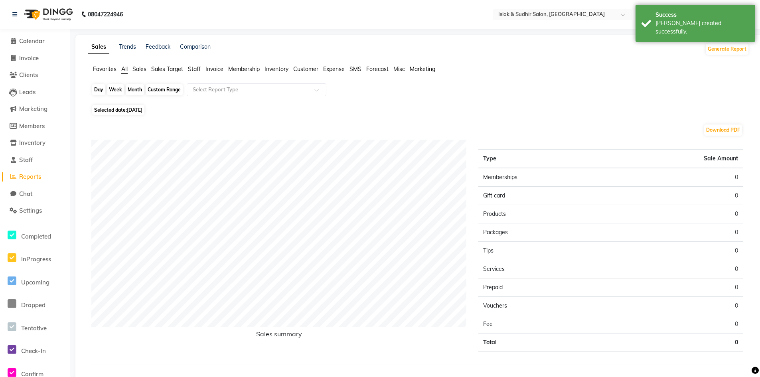
click at [96, 89] on div "Day" at bounding box center [98, 89] width 13 height 11
select select "9"
select select "2025"
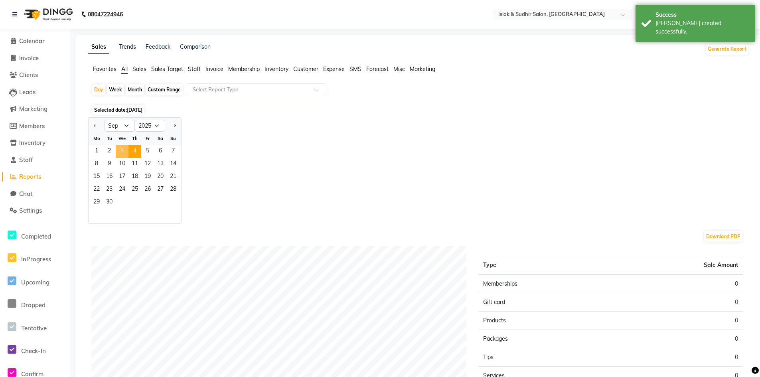
click at [121, 147] on span "3" at bounding box center [122, 151] width 13 height 13
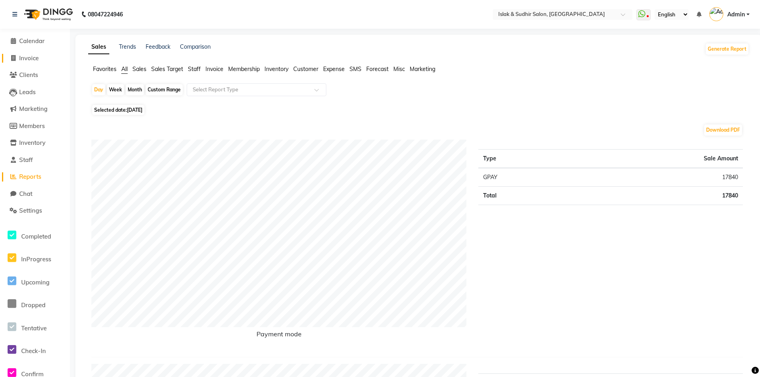
click at [34, 58] on span "Invoice" at bounding box center [29, 58] width 20 height 8
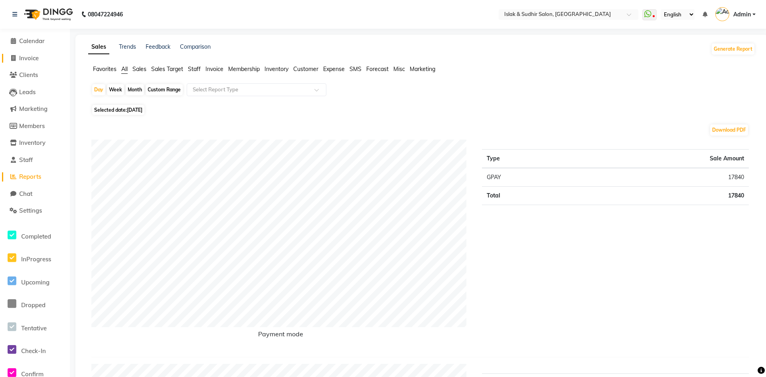
select select "7859"
select select "service"
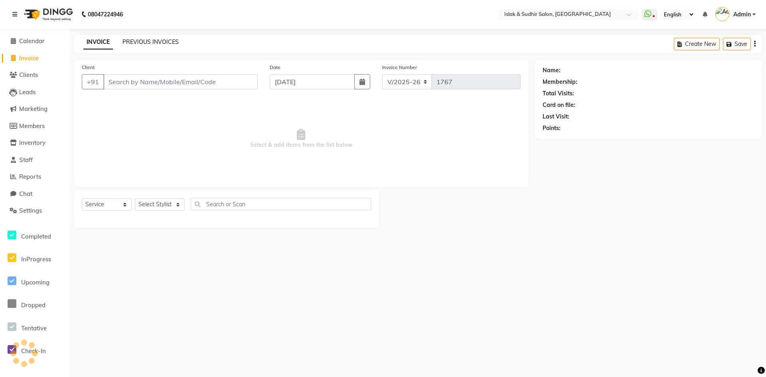
click at [156, 41] on link "PREVIOUS INVOICES" at bounding box center [150, 41] width 56 height 7
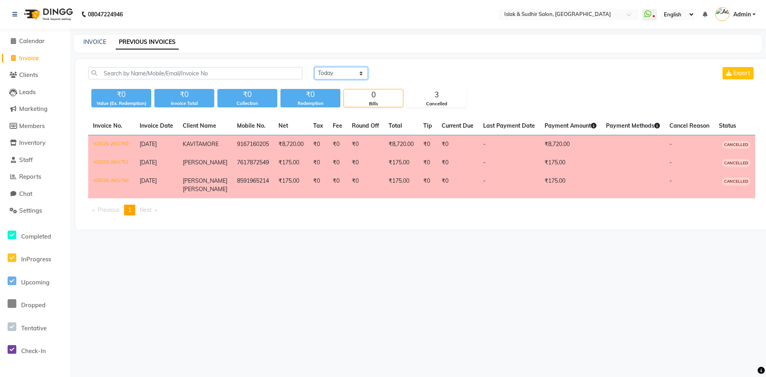
click at [336, 69] on select "[DATE] [DATE] Custom Range" at bounding box center [340, 73] width 53 height 12
select select "[DATE]"
click at [314, 67] on select "[DATE] [DATE] Custom Range" at bounding box center [340, 73] width 53 height 12
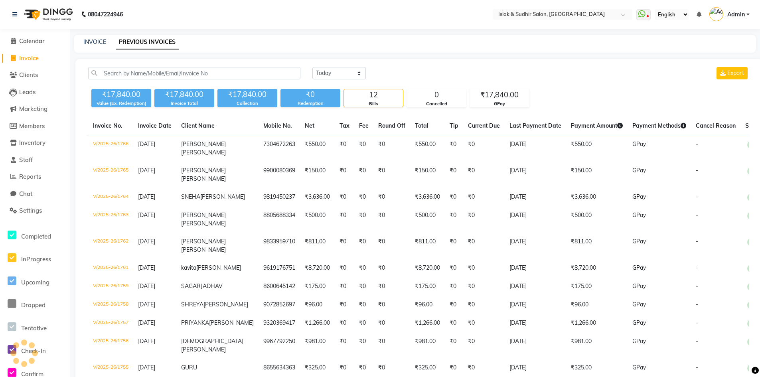
drag, startPoint x: 34, startPoint y: 56, endPoint x: 43, endPoint y: 59, distance: 8.8
click at [34, 56] on span "Invoice" at bounding box center [29, 58] width 20 height 8
select select "service"
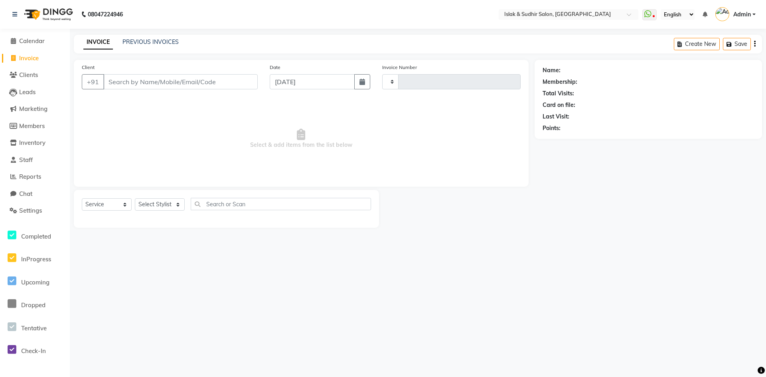
type input "1767"
select select "7859"
click at [119, 76] on input "Client" at bounding box center [180, 81] width 154 height 15
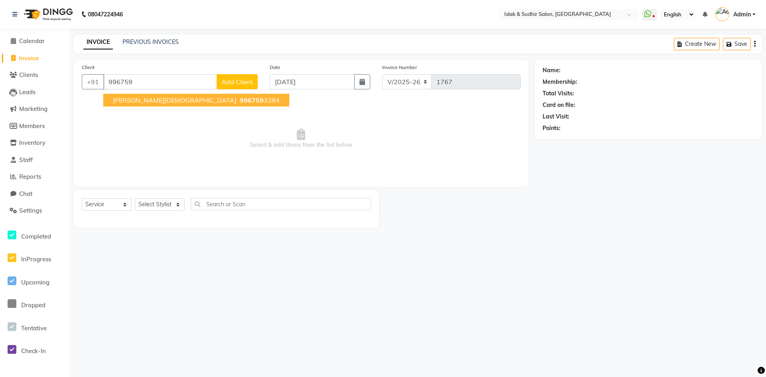
type input "996759"
